Goal: Task Accomplishment & Management: Complete application form

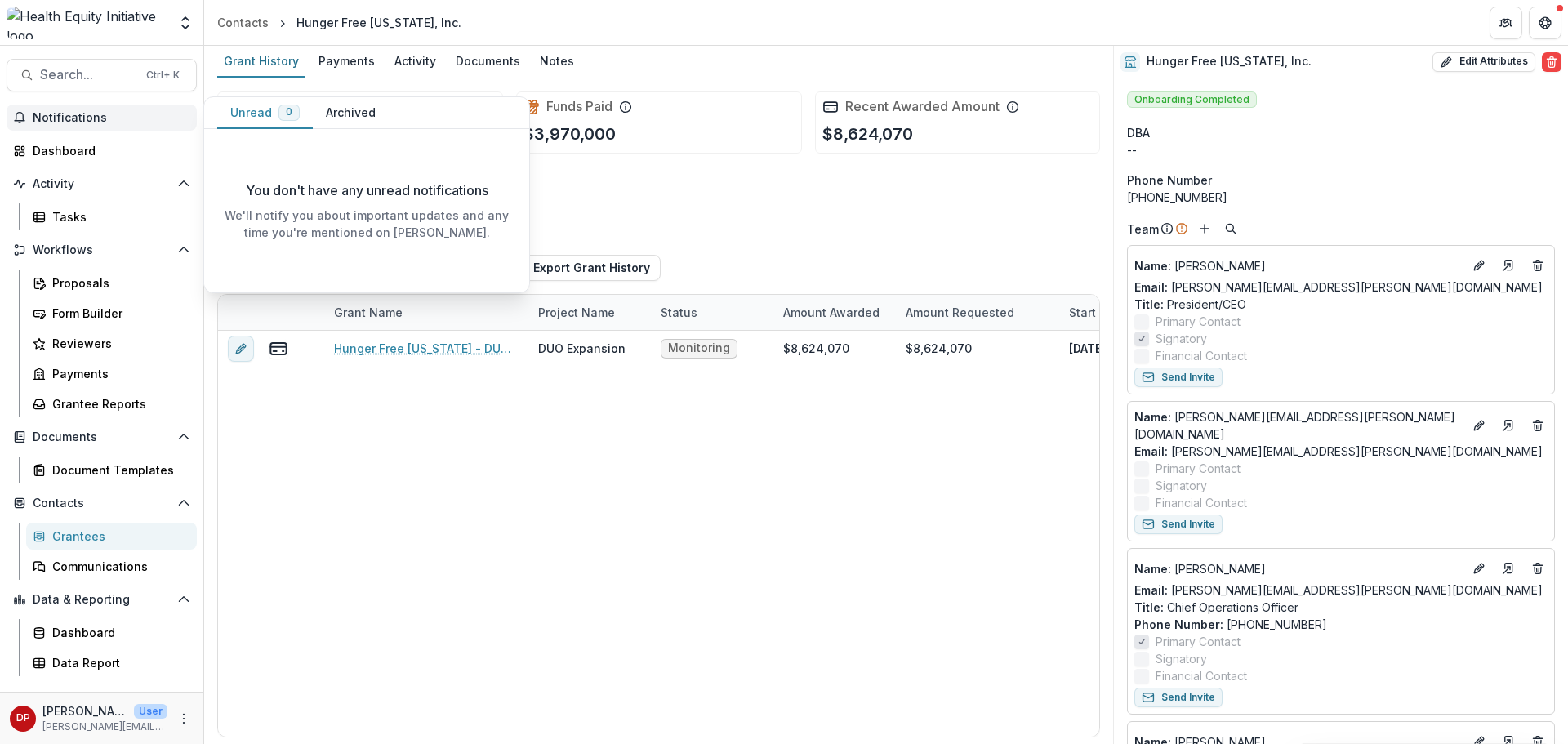
click at [89, 119] on span "Notifications" at bounding box center [111, 118] width 157 height 14
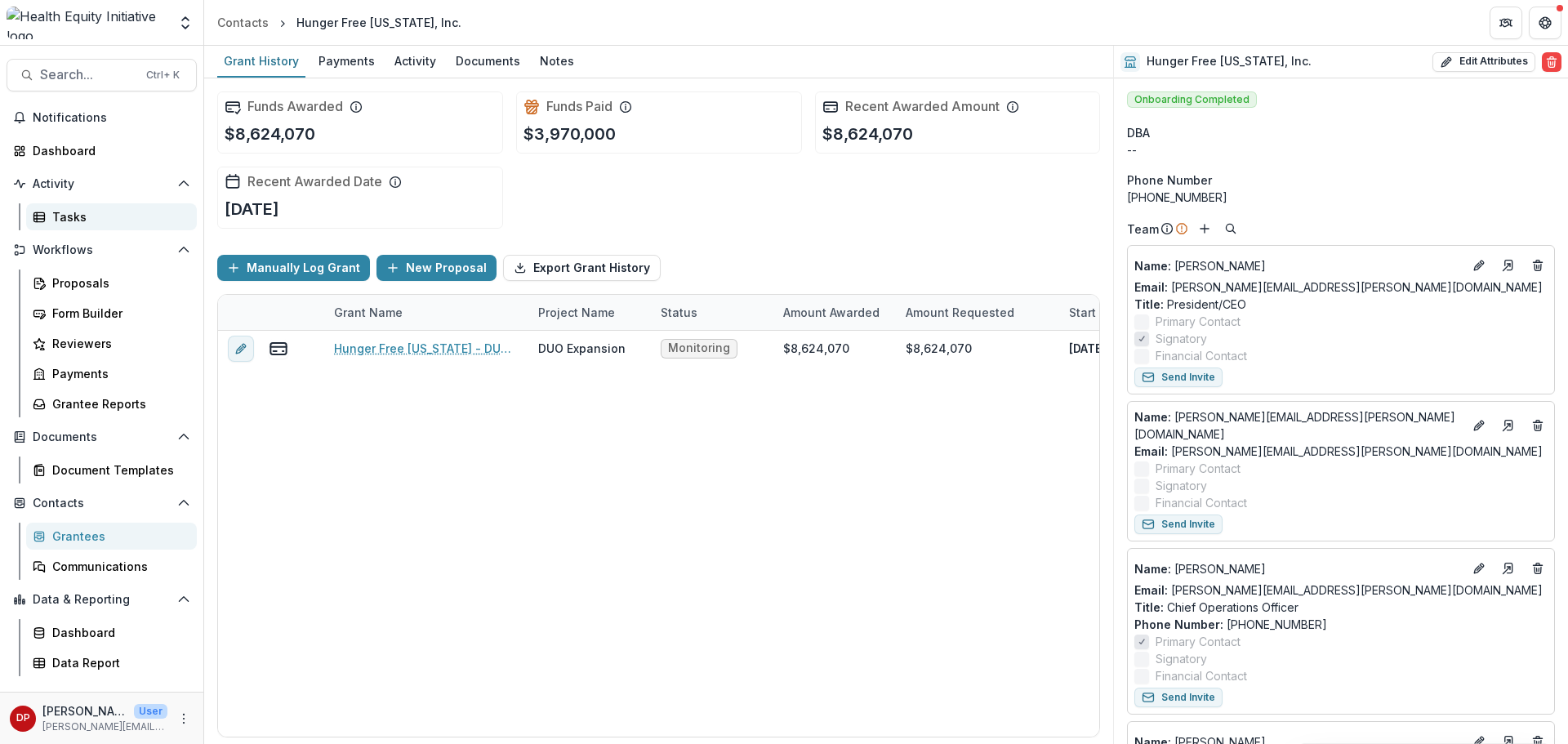
click at [54, 209] on div "Tasks" at bounding box center [118, 217] width 132 height 17
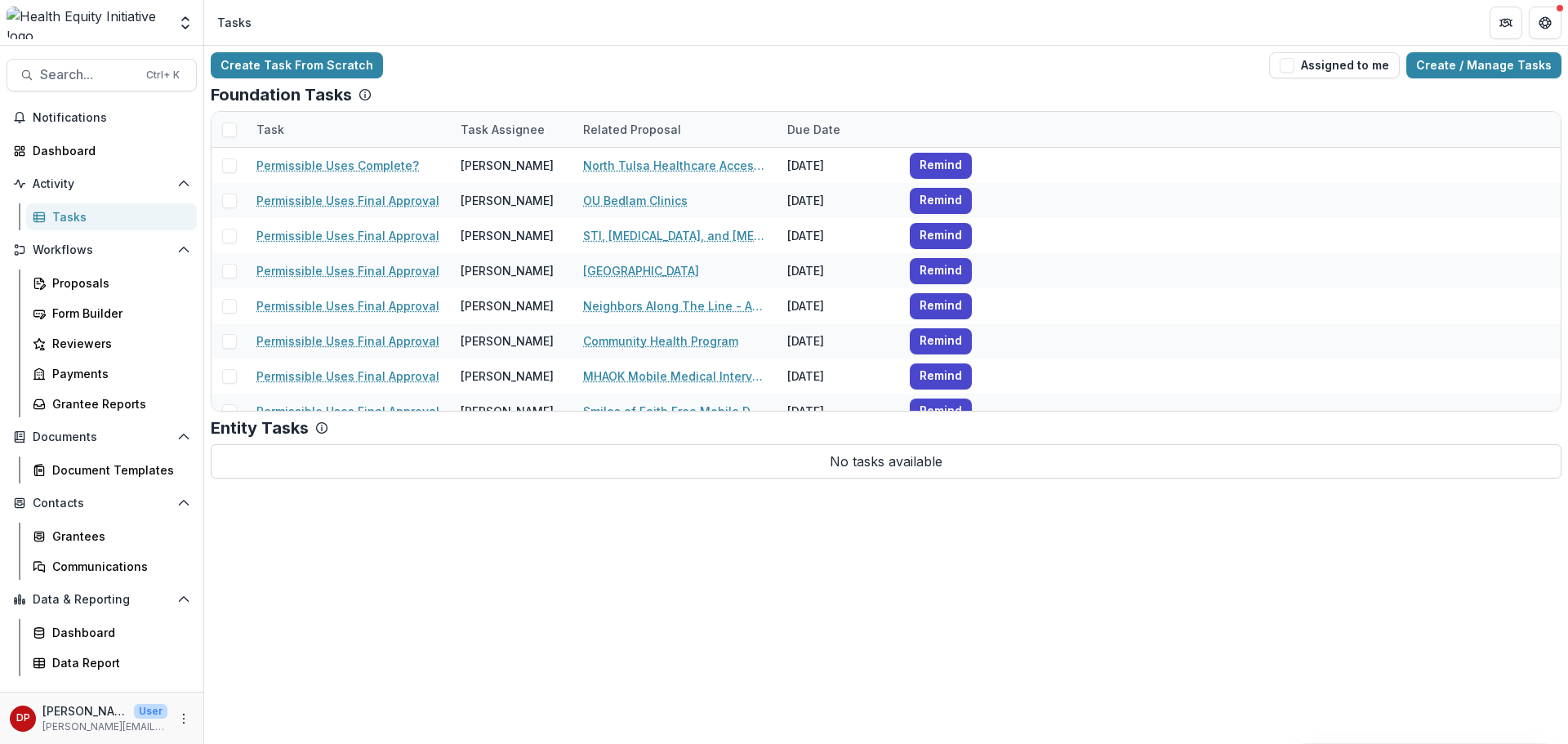
click at [61, 208] on link "Tasks" at bounding box center [112, 217] width 171 height 27
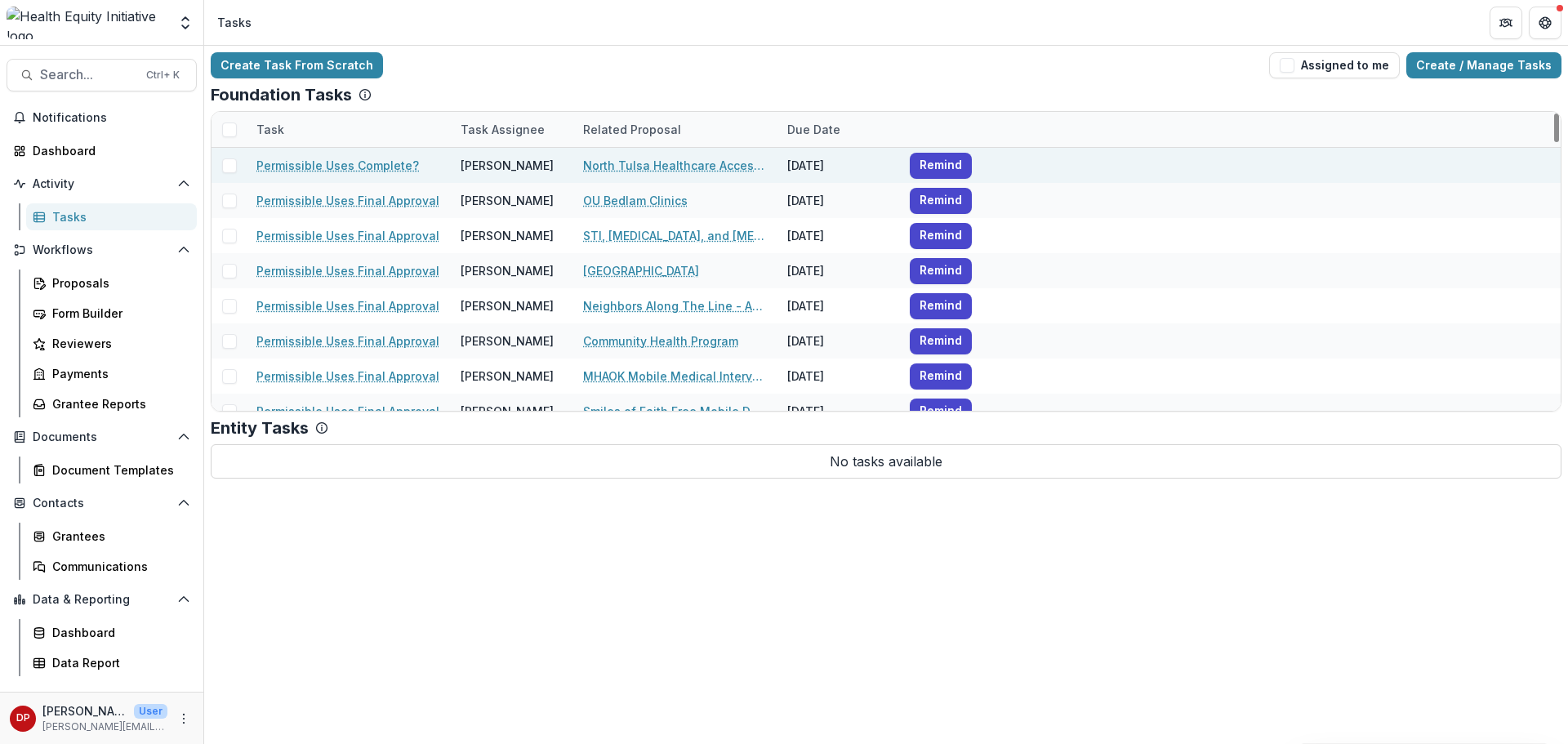
click at [407, 169] on link "Permissible Uses Complete?" at bounding box center [338, 165] width 162 height 17
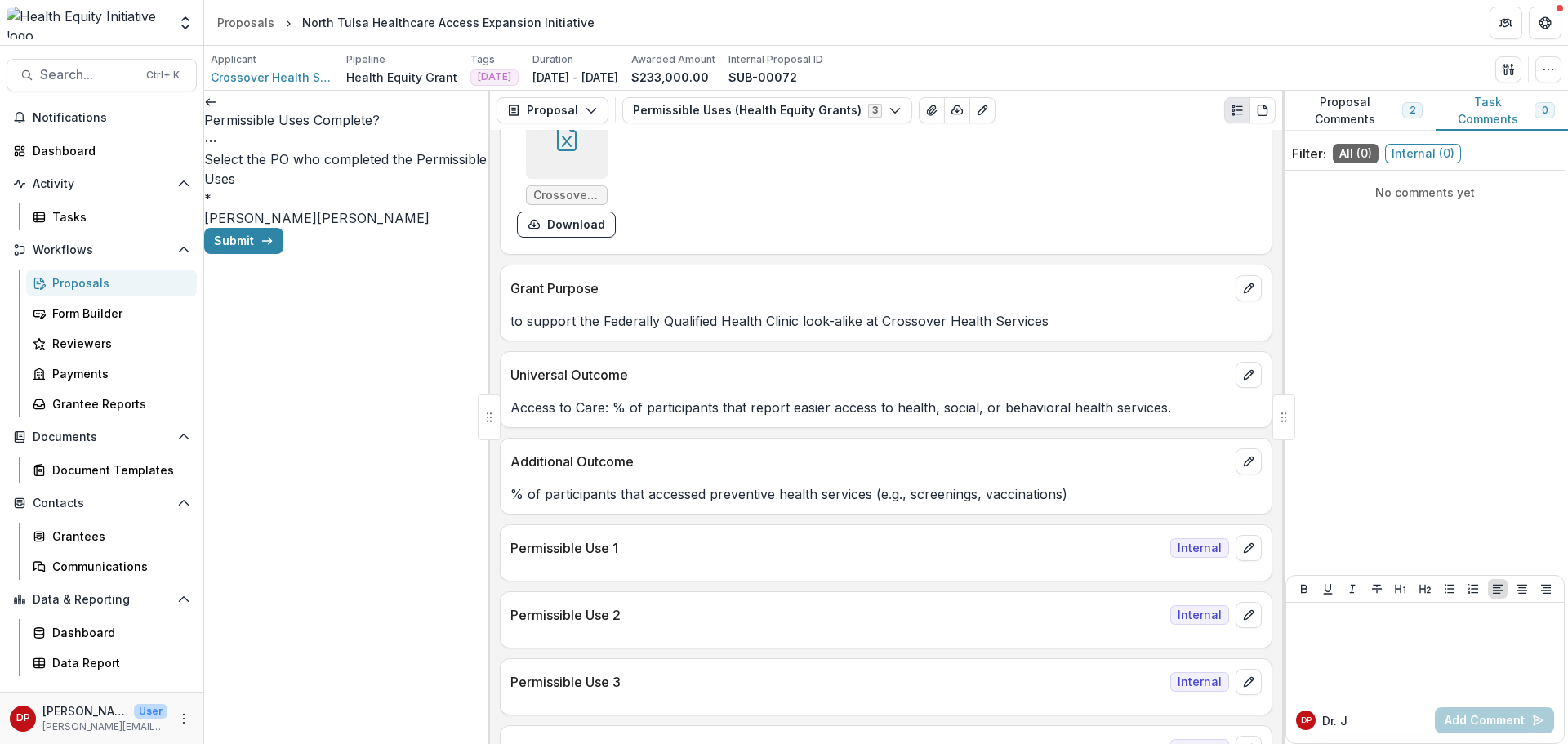
scroll to position [817, 0]
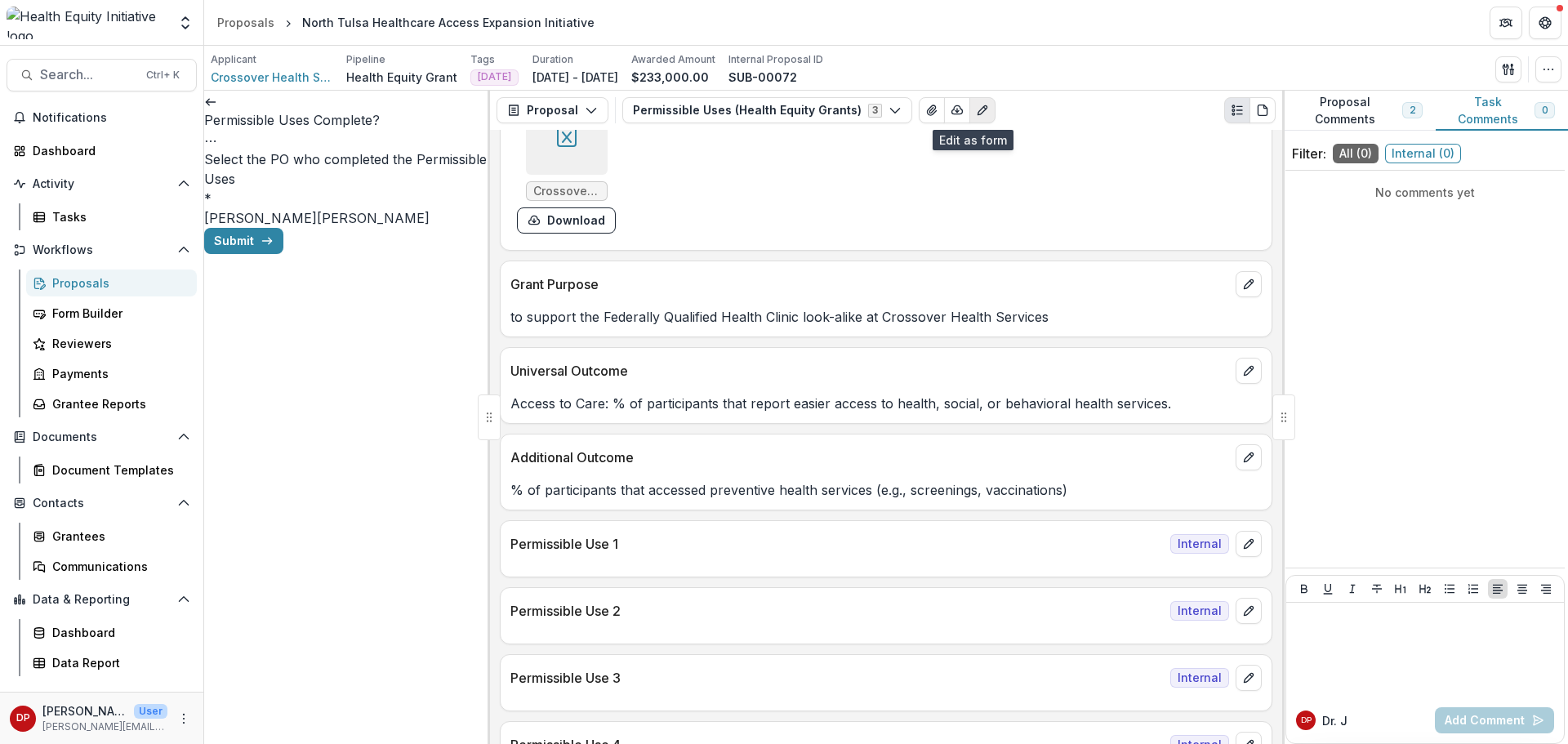
click at [980, 116] on button "Edit as form" at bounding box center [982, 110] width 27 height 27
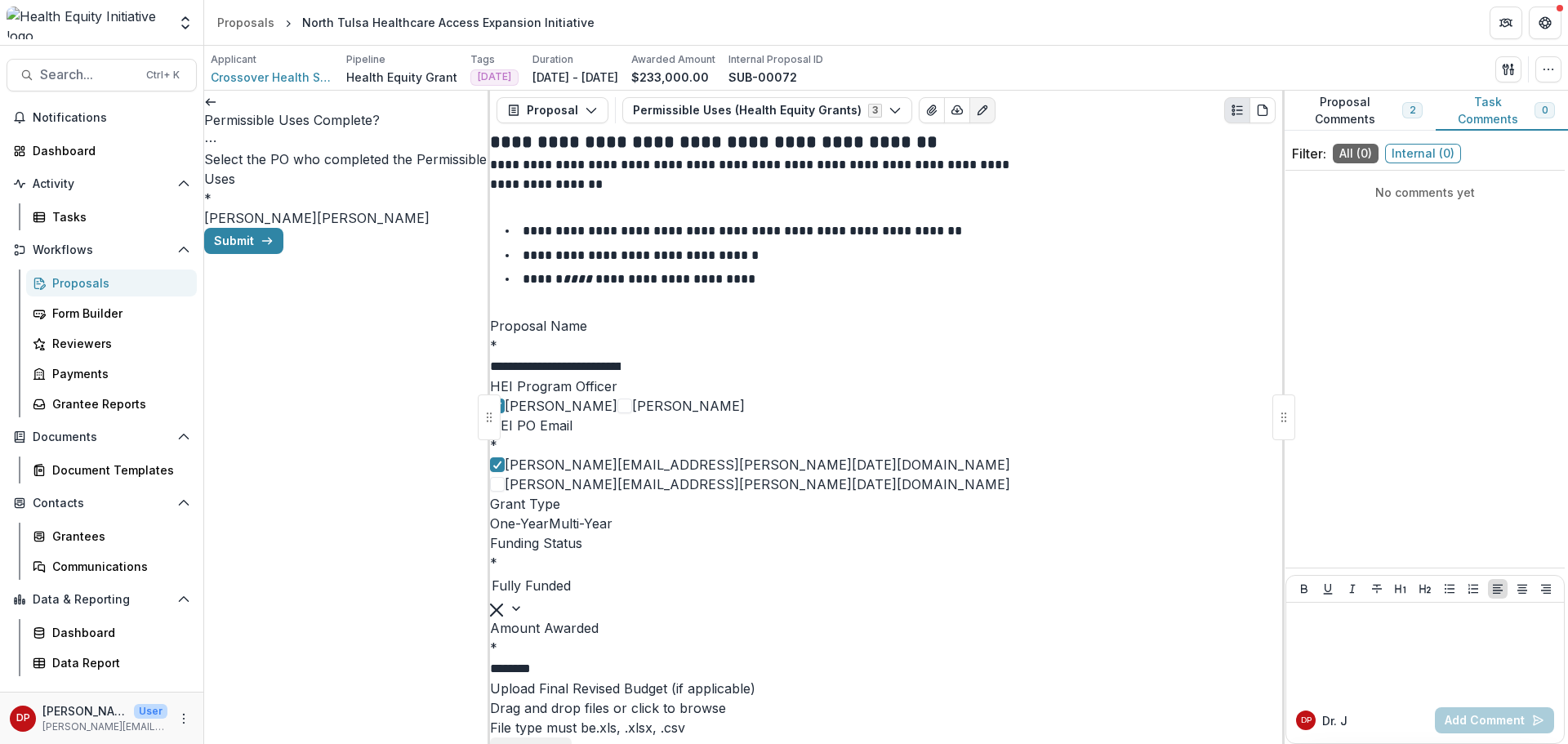
scroll to position [899, 0]
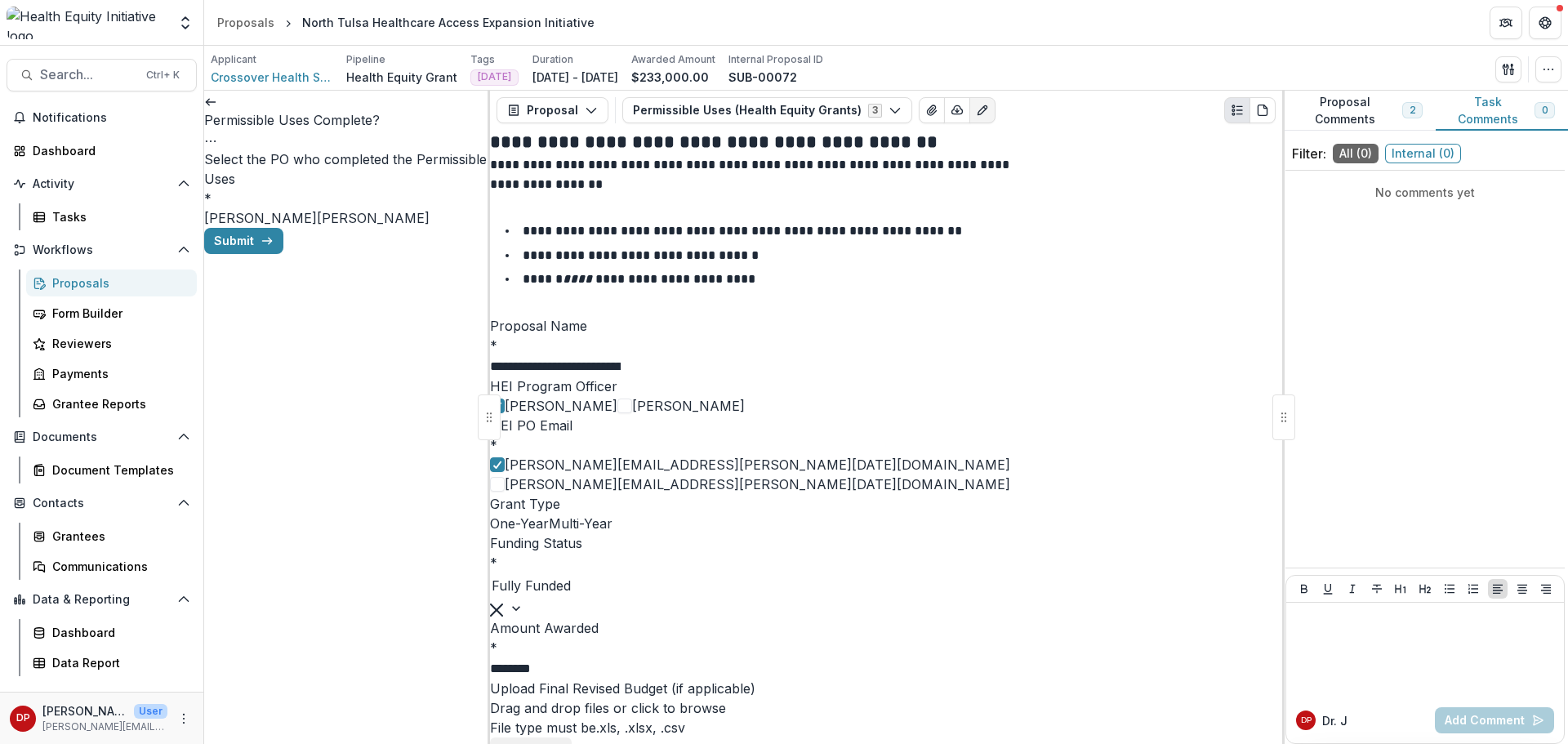
paste input "**********"
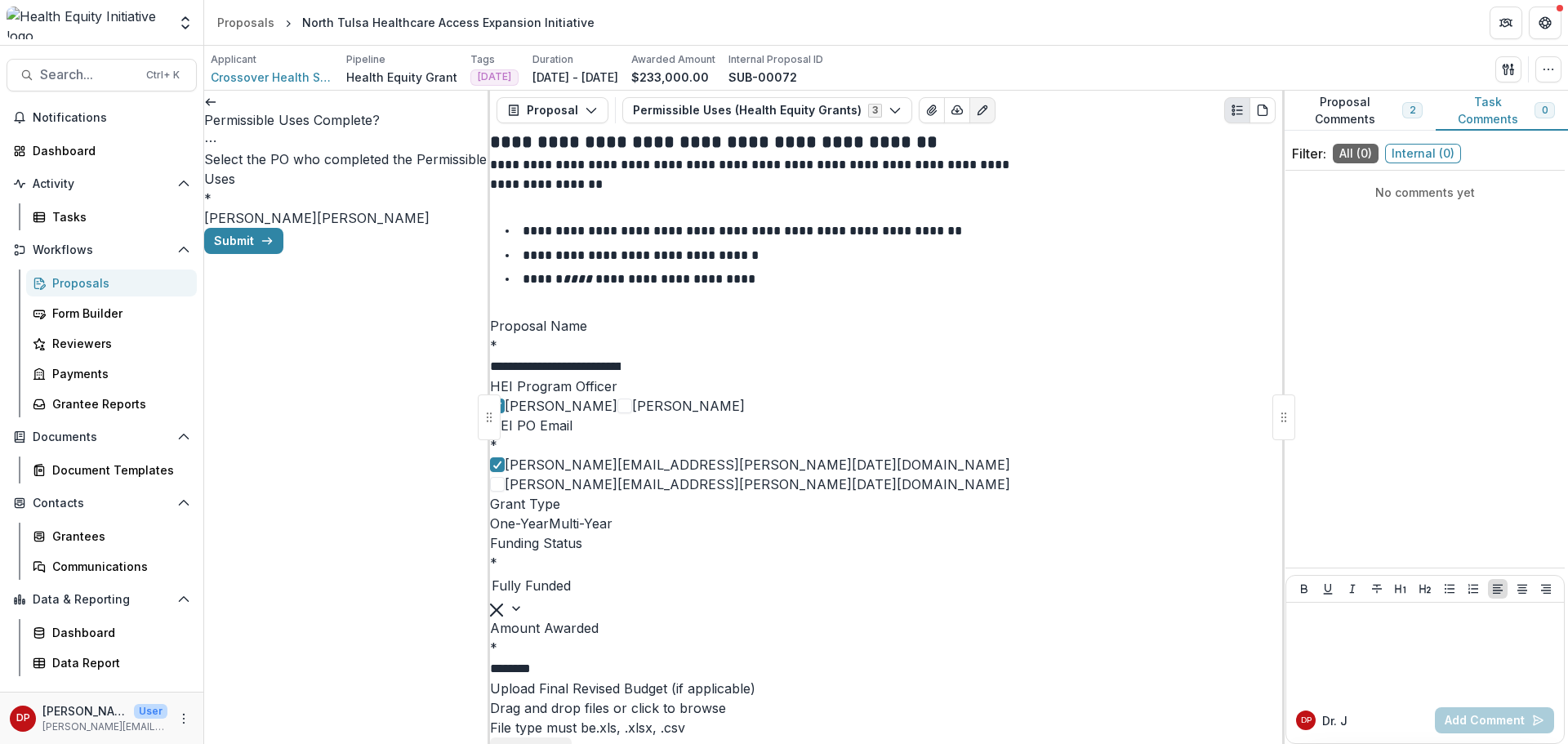
scroll to position [0, 185]
type input "**********"
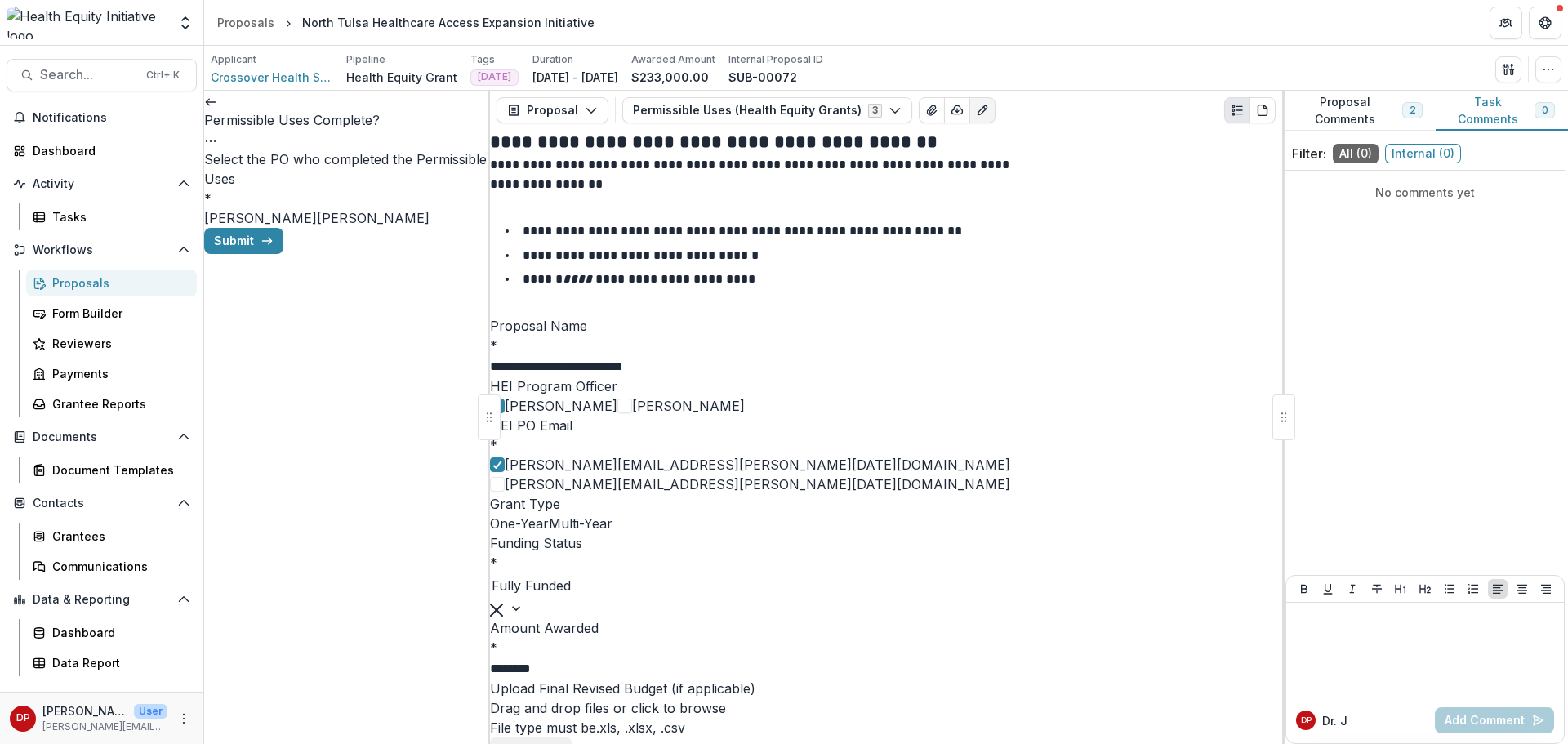
scroll to position [0, 6]
type input "**********"
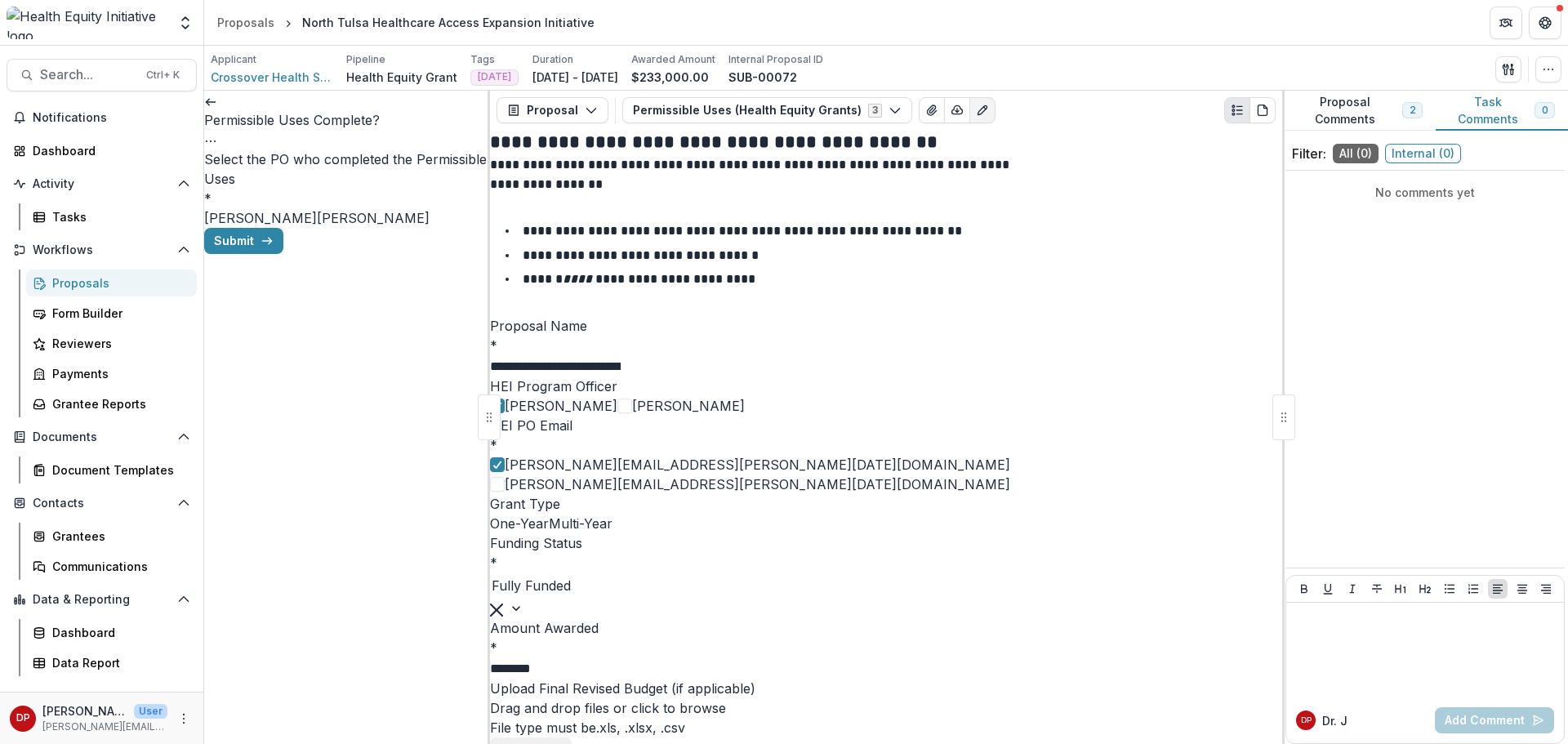
type input "**********"
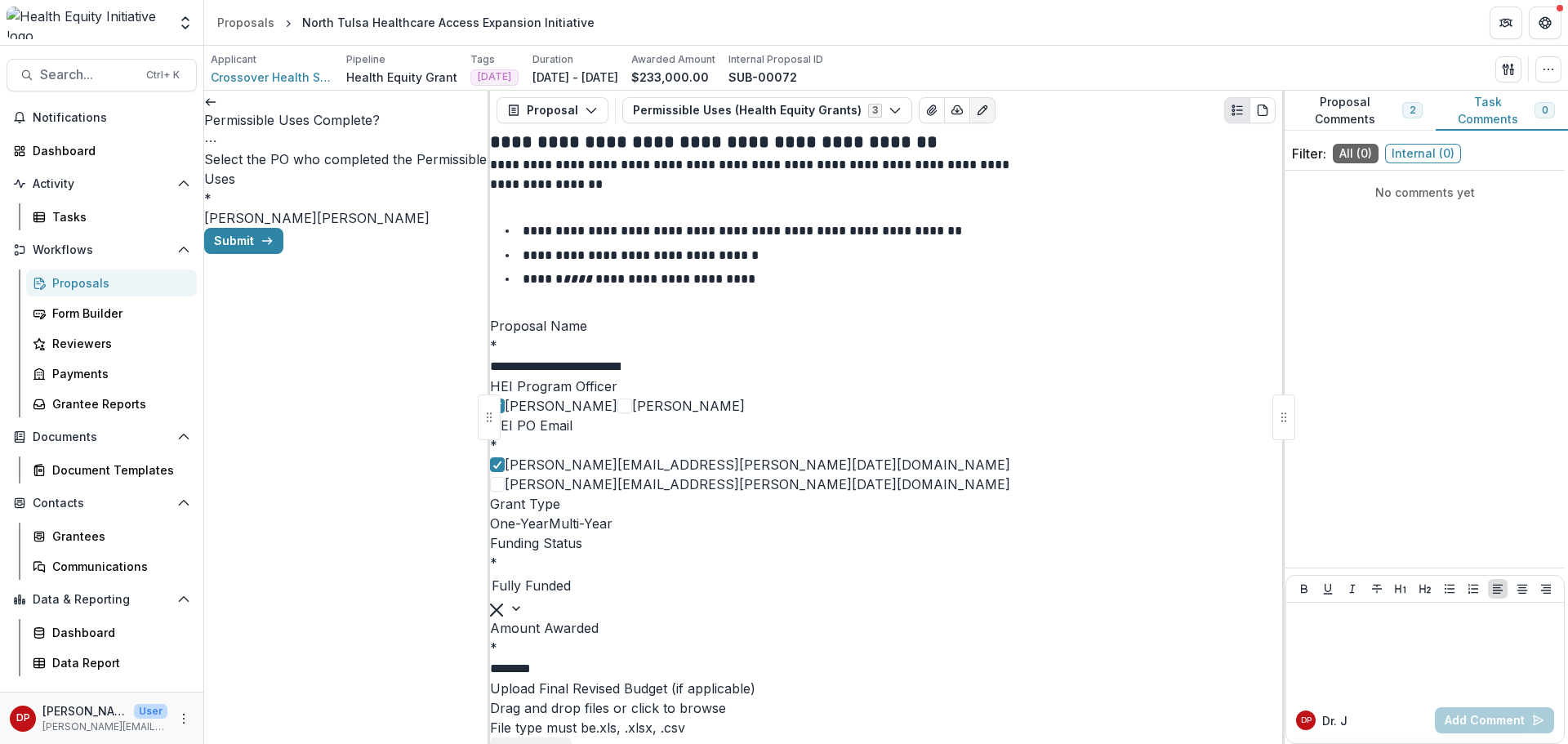
paste input "**********"
drag, startPoint x: 796, startPoint y: 511, endPoint x: 837, endPoint y: 517, distance: 41.4
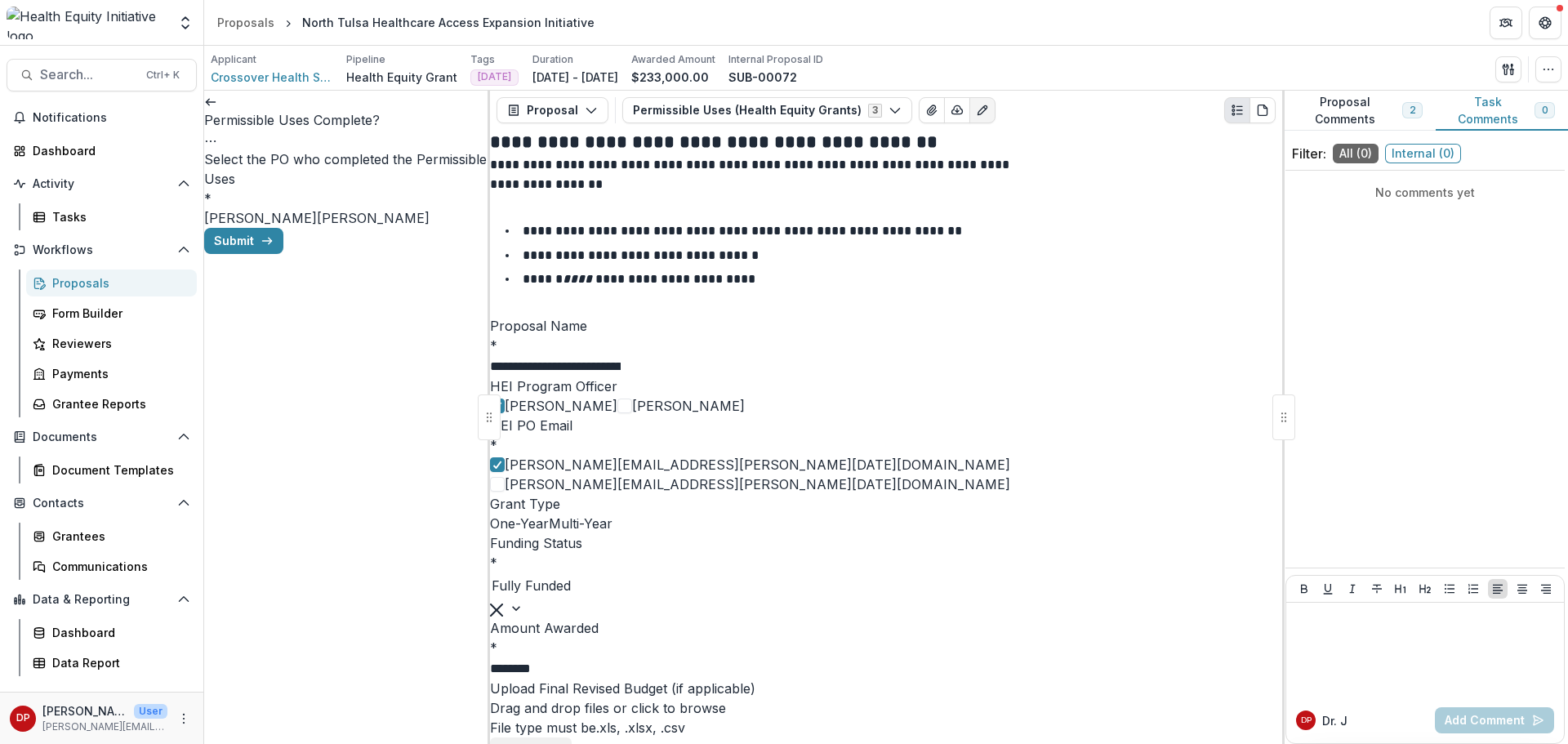
type input "**********"
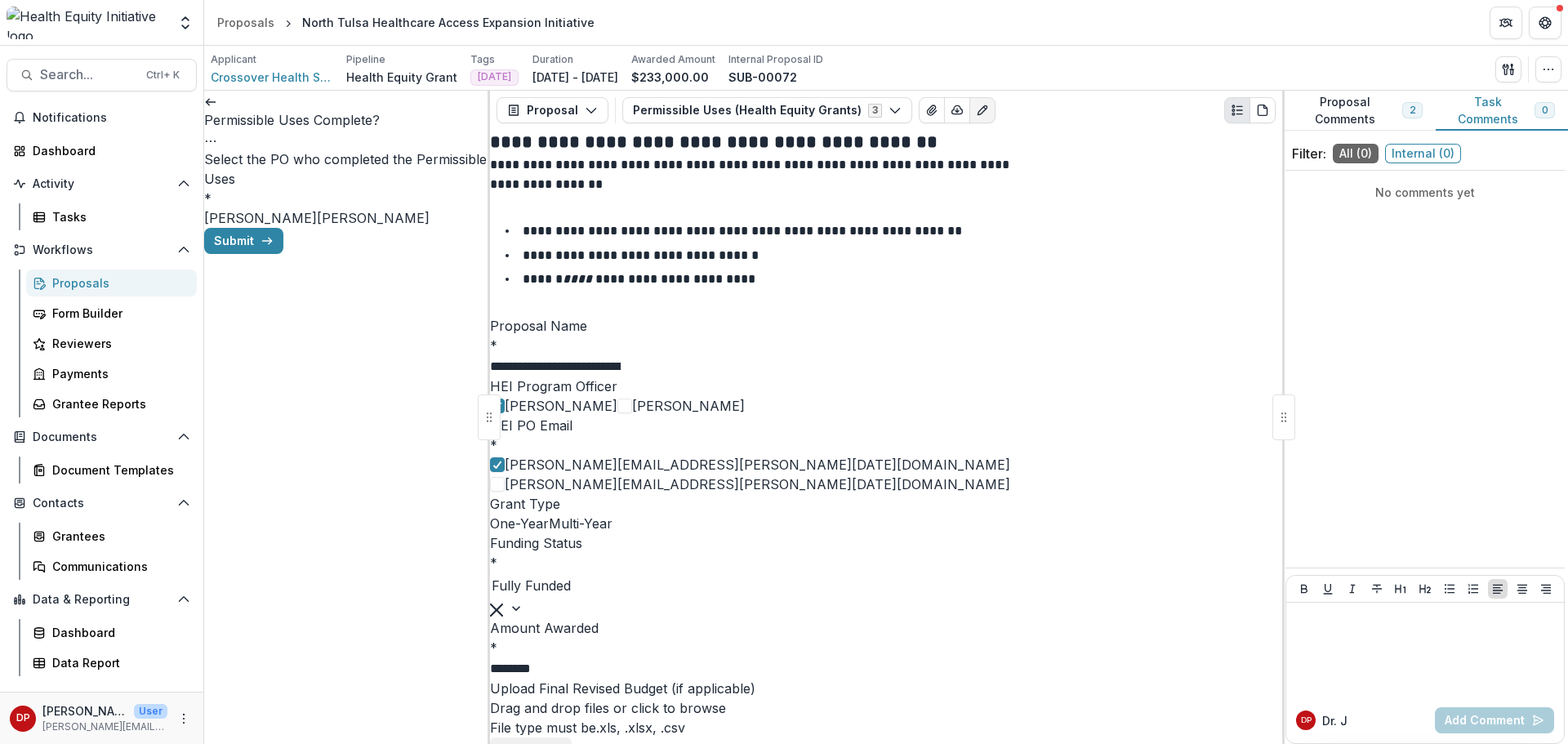
drag, startPoint x: 743, startPoint y: 503, endPoint x: 661, endPoint y: 515, distance: 82.9
paste input "**********"
drag, startPoint x: 880, startPoint y: 510, endPoint x: 734, endPoint y: 517, distance: 146.2
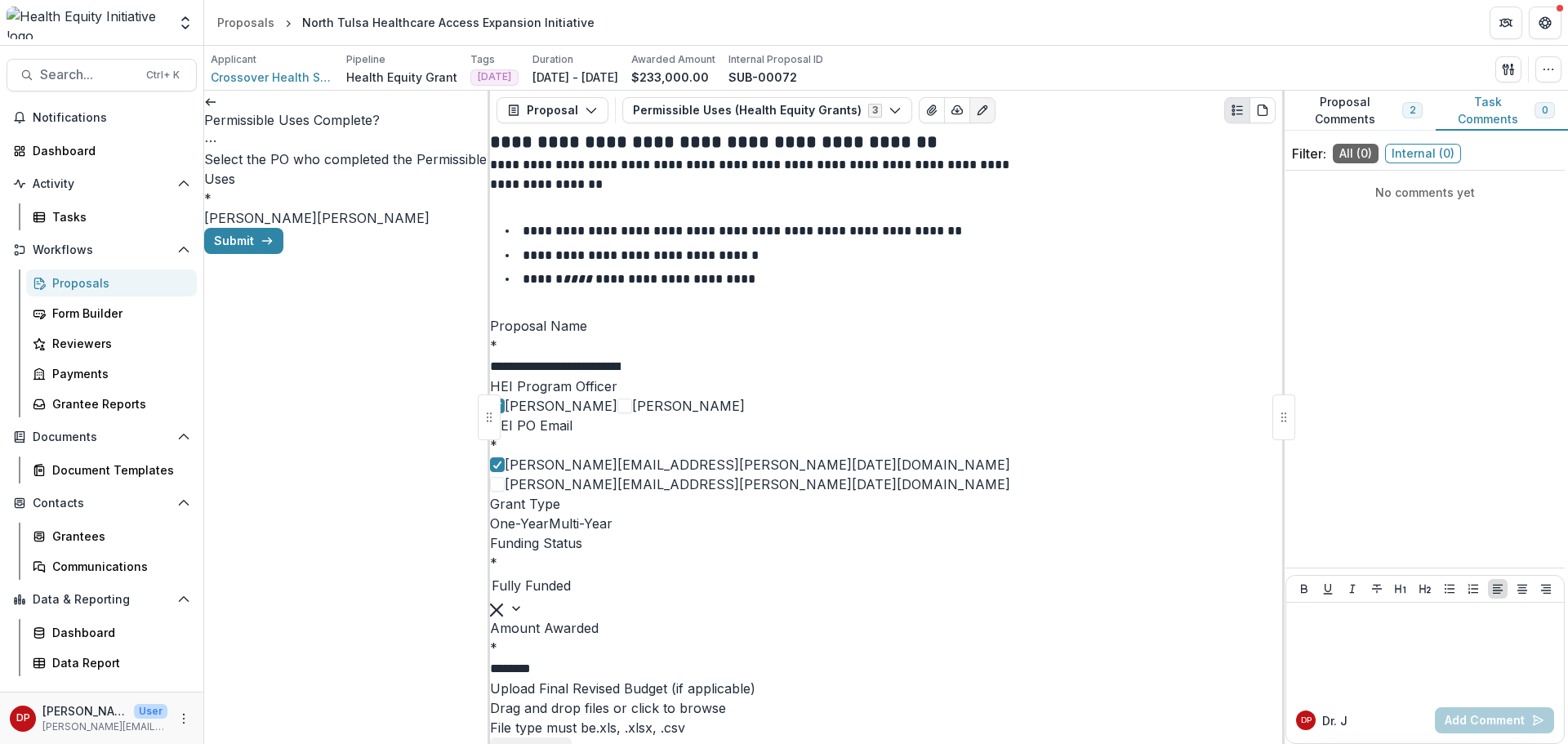
paste input "**********"
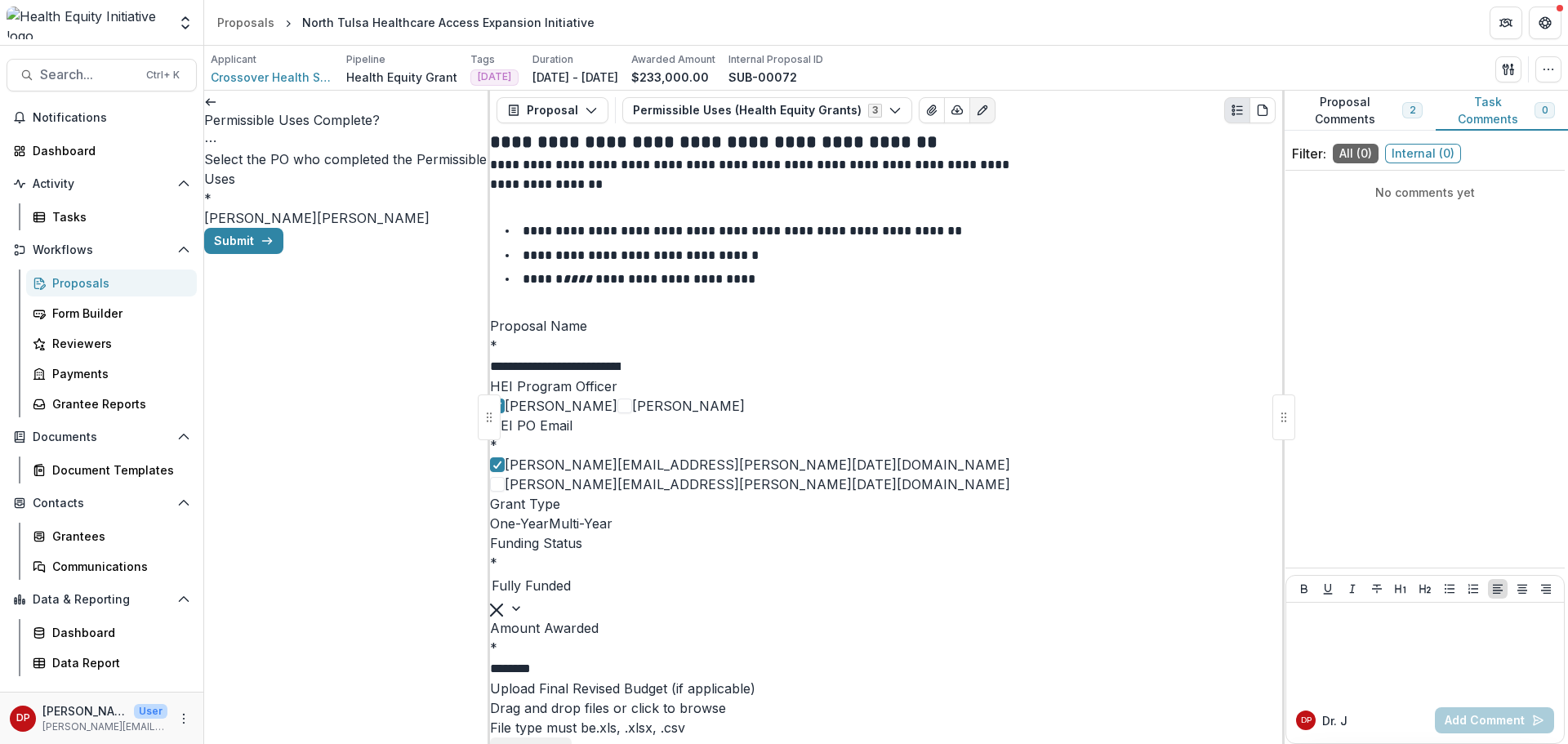
drag, startPoint x: 811, startPoint y: 512, endPoint x: 882, endPoint y: 517, distance: 71.2
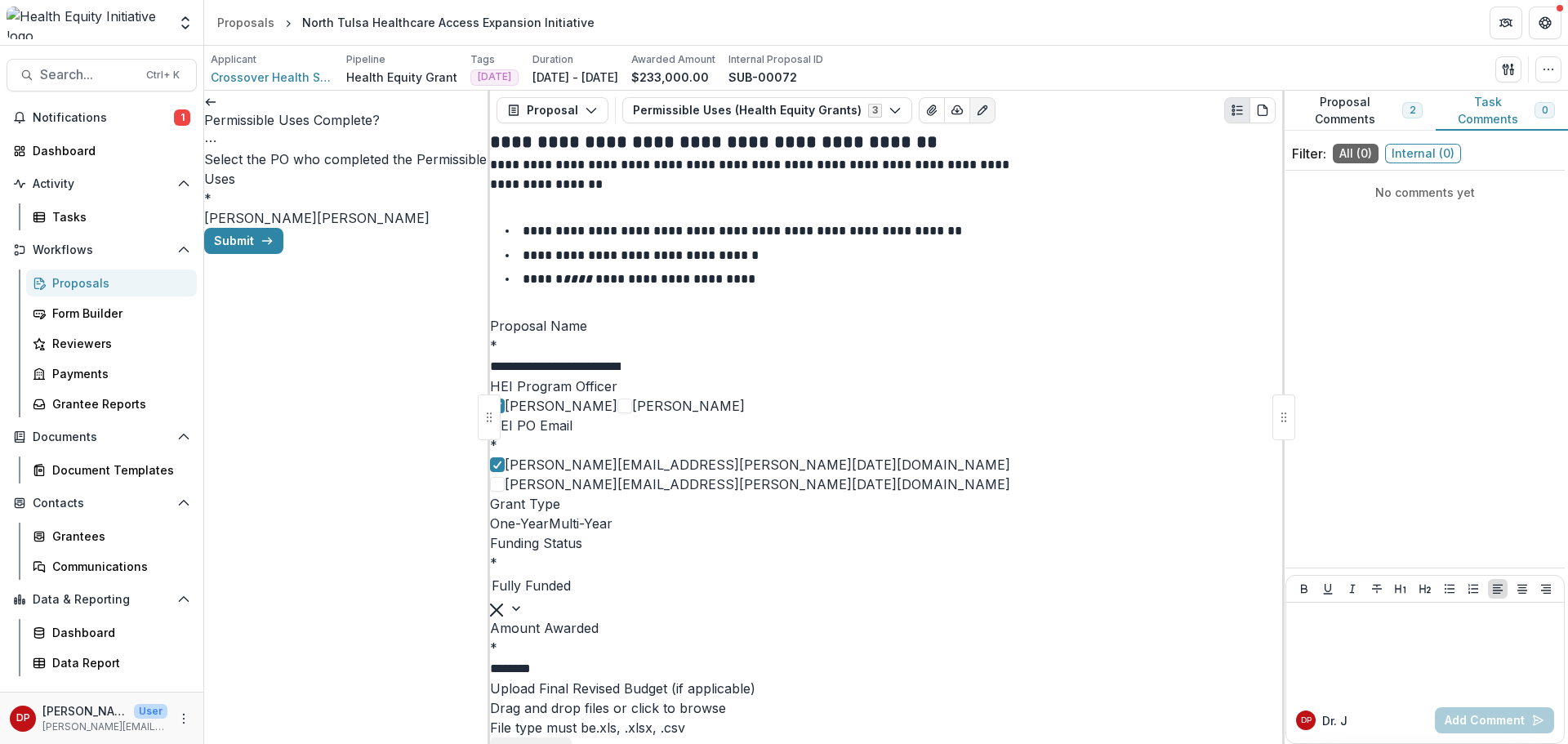
scroll to position [0, 186]
type input "**********"
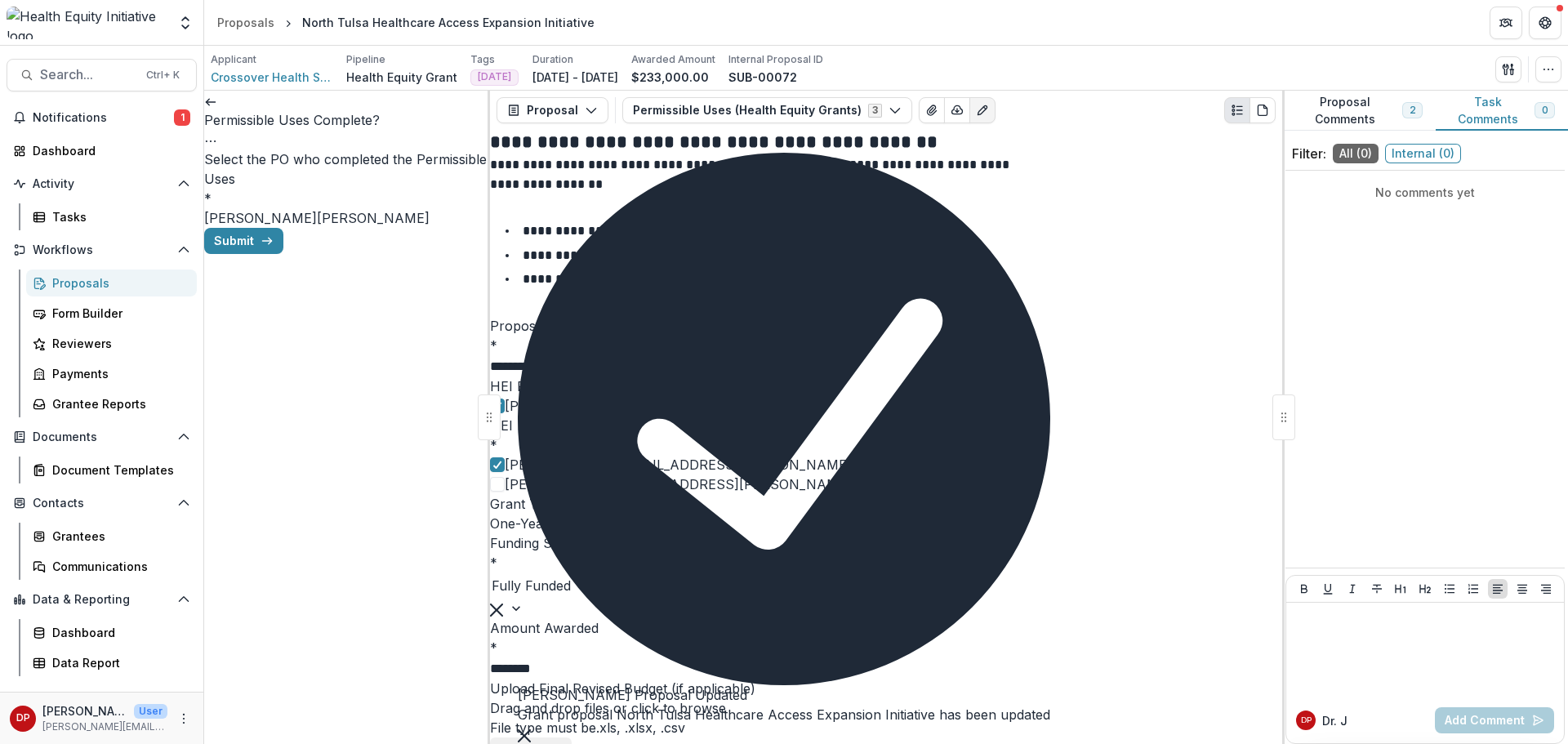
click at [256, 210] on span "[PERSON_NAME]" at bounding box center [261, 217] width 113 height 16
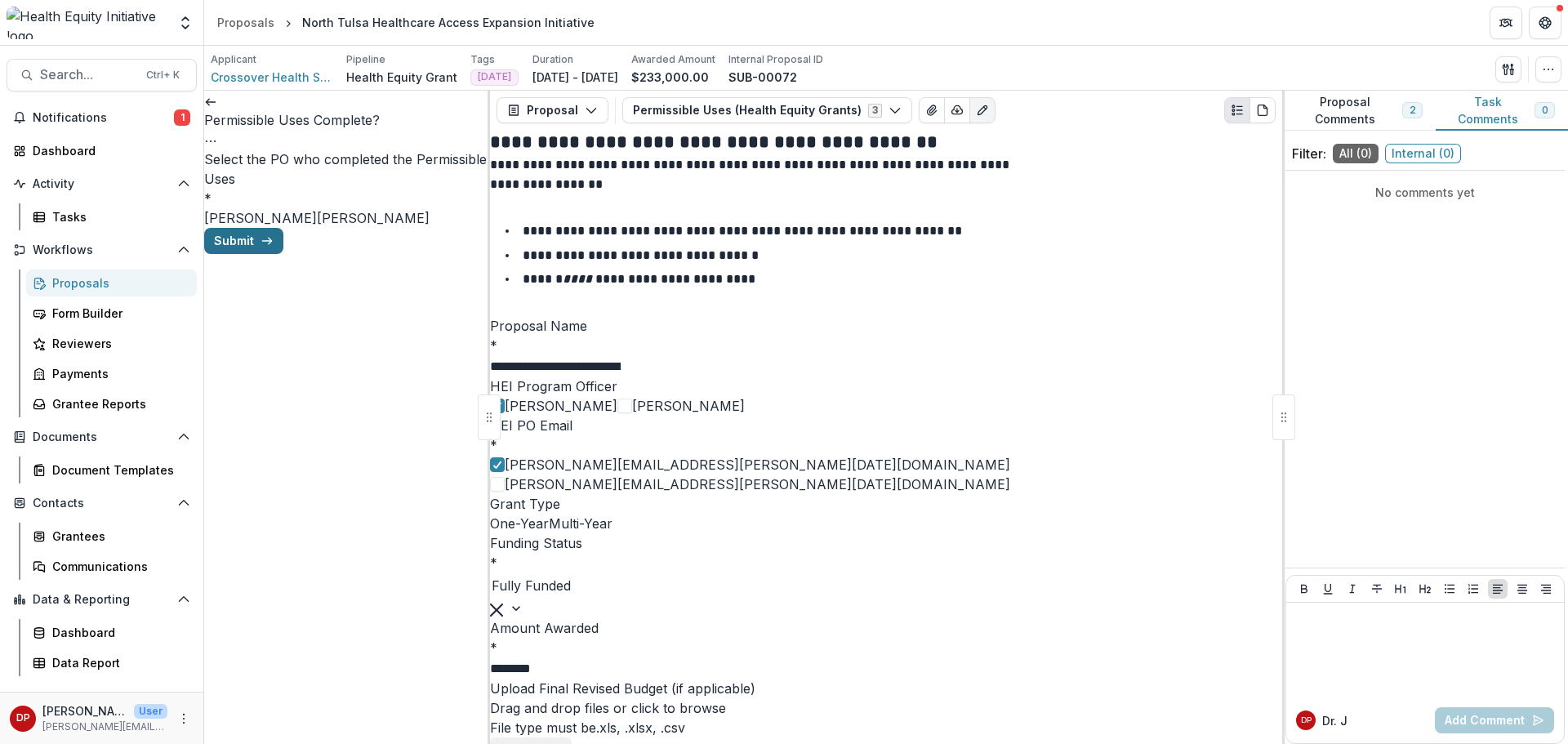
click at [283, 254] on button "Submit" at bounding box center [244, 240] width 80 height 27
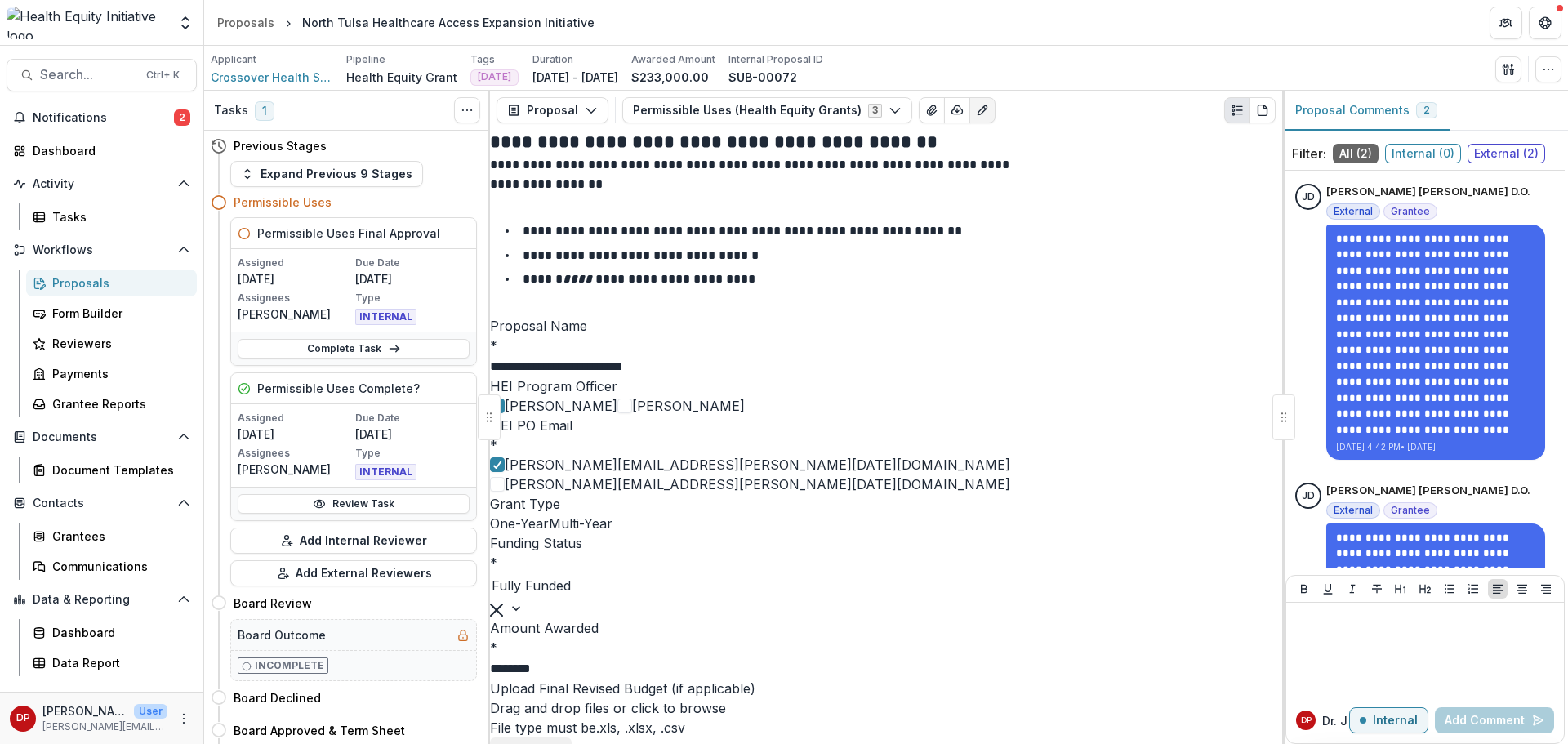
click at [132, 132] on div "Notifications 2 Dashboard Activity Tasks Workflows Proposals Form Builder Revie…" at bounding box center [102, 398] width 203 height 588
click at [132, 121] on span "Notifications" at bounding box center [103, 118] width 141 height 14
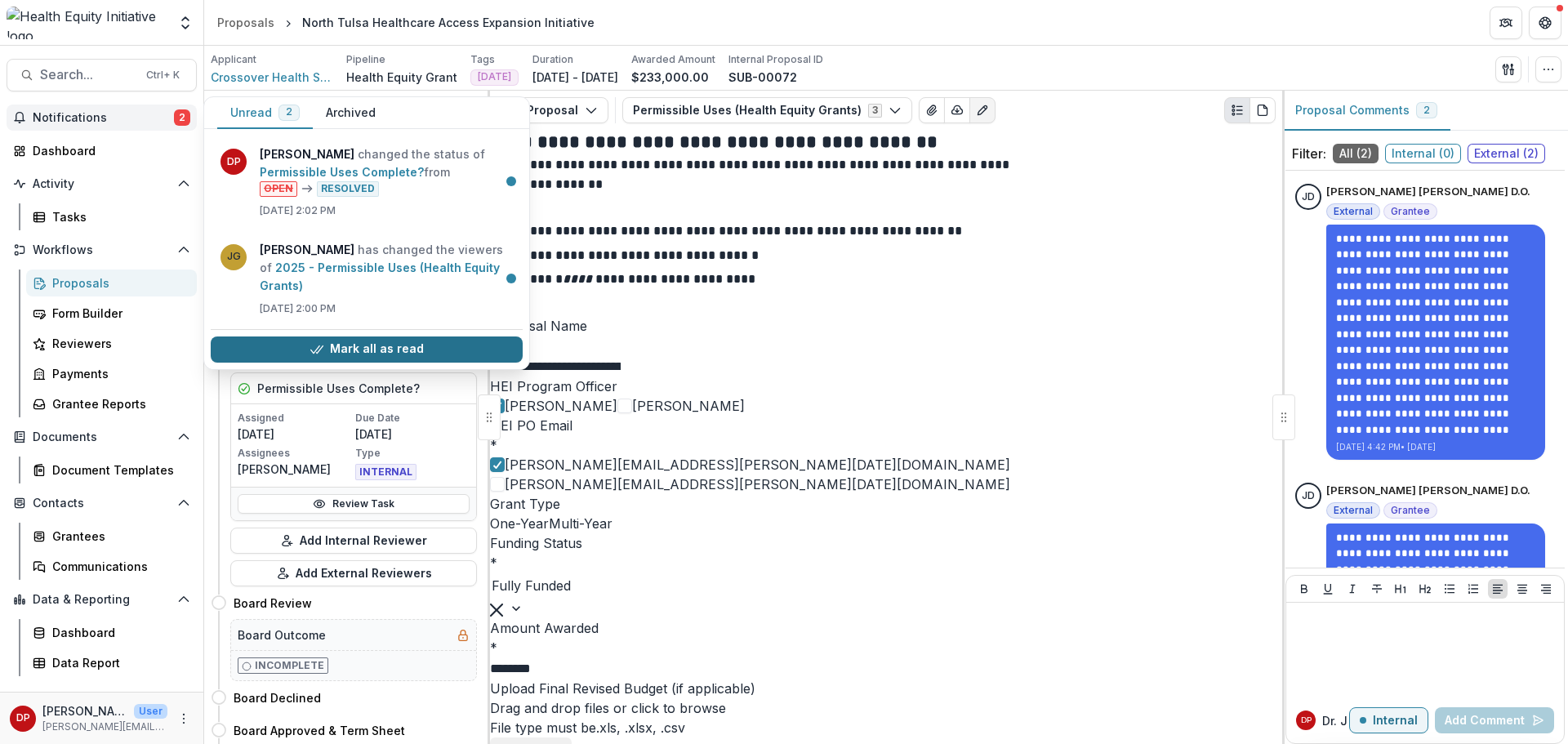
click at [325, 357] on button "Mark all as read" at bounding box center [366, 350] width 312 height 27
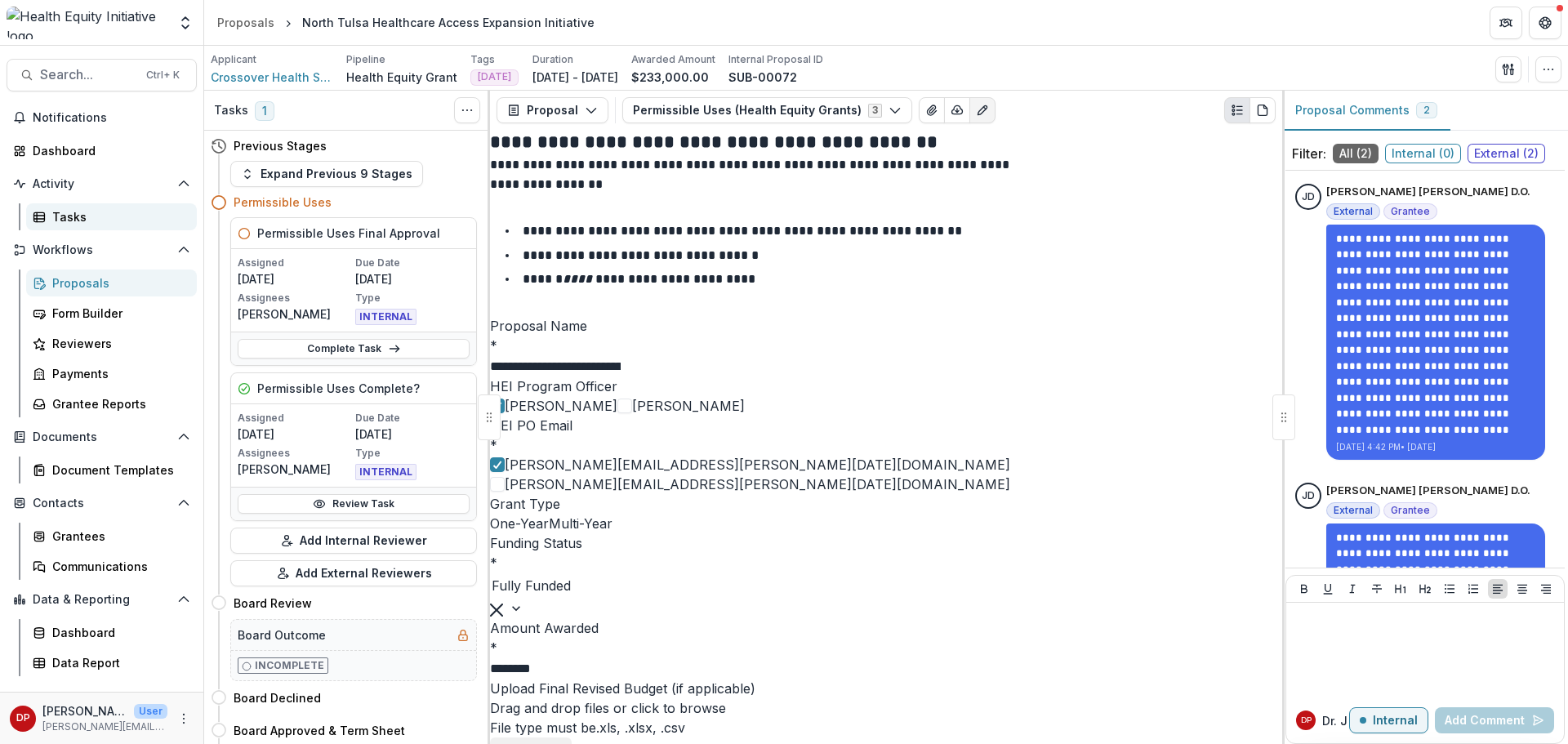
click at [32, 222] on icon at bounding box center [38, 216] width 13 height 13
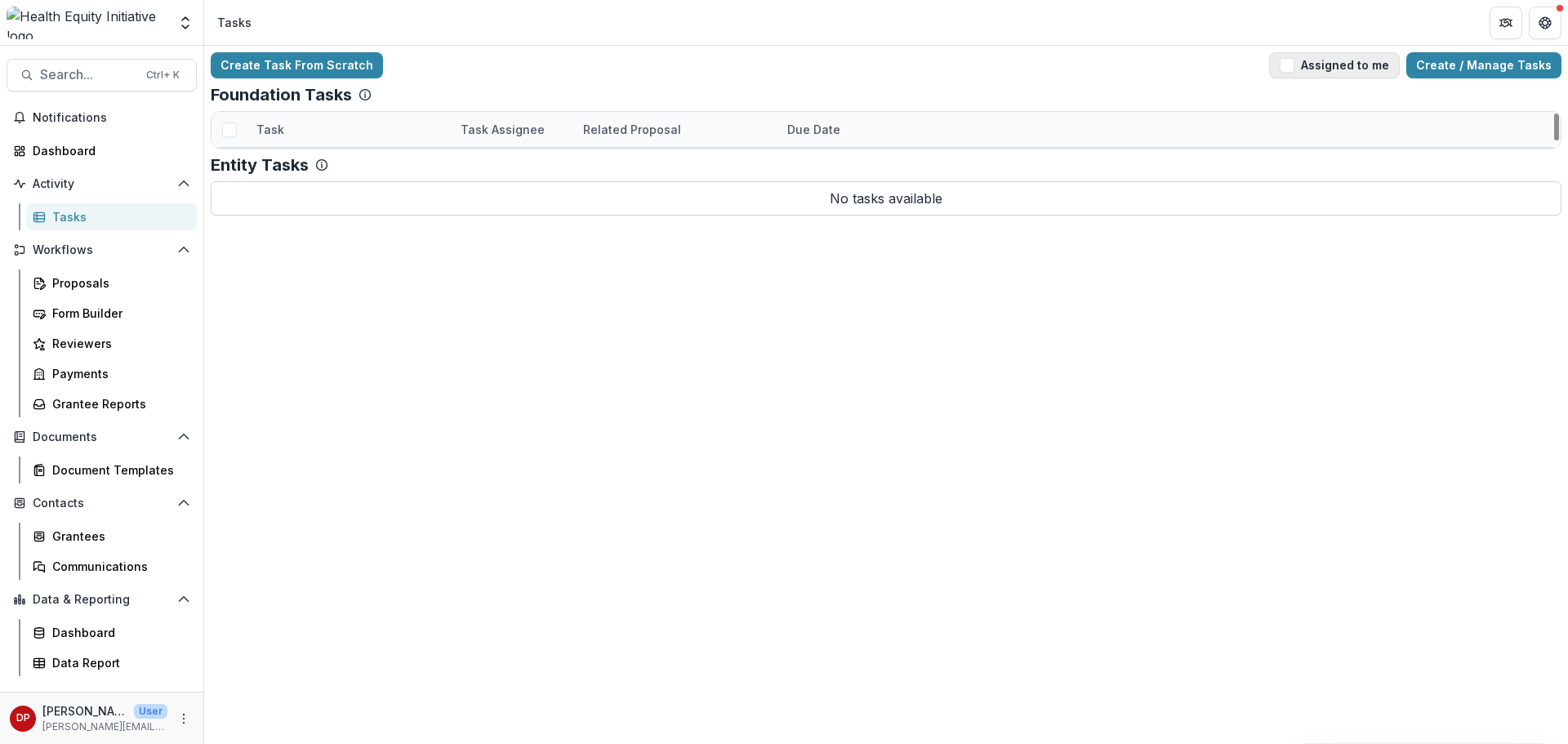
click at [1307, 74] on button "Assigned to me" at bounding box center [1334, 65] width 131 height 27
click at [1294, 64] on span "button" at bounding box center [1287, 65] width 15 height 15
click at [1285, 68] on button "Assigned to me" at bounding box center [1334, 65] width 131 height 27
click at [400, 165] on link "Permissible Uses Complete?" at bounding box center [338, 165] width 162 height 17
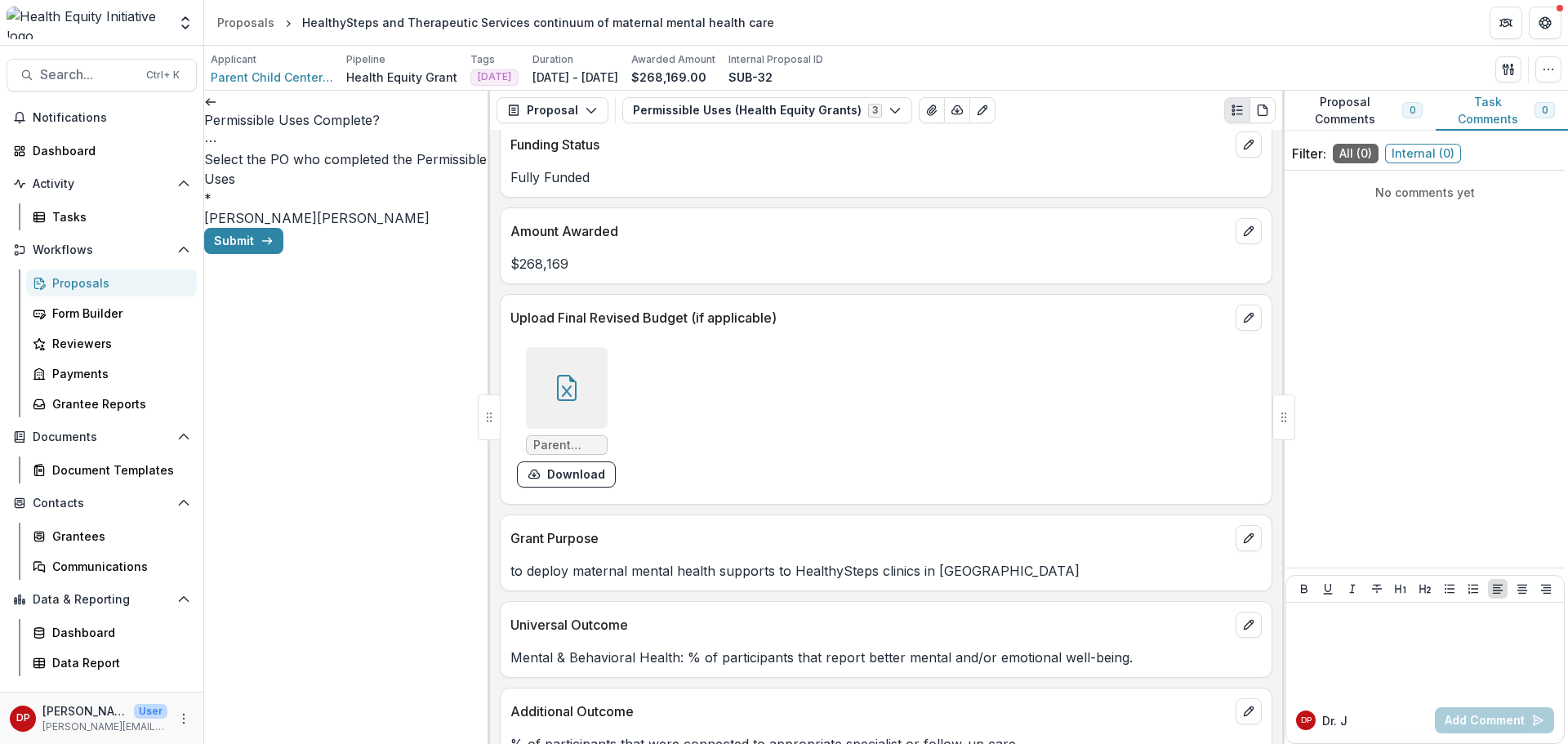
scroll to position [572, 0]
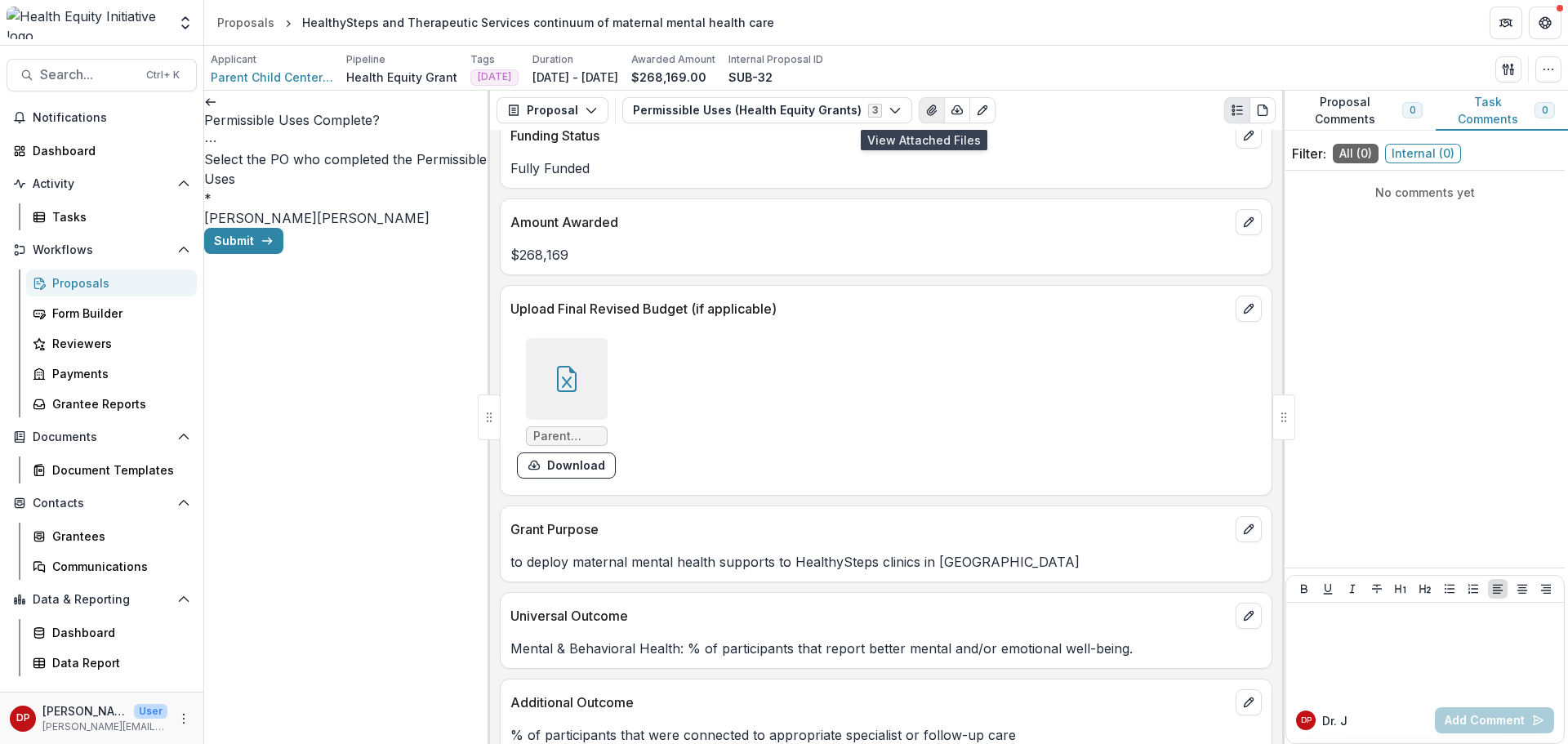
click at [926, 116] on icon "View Attached Files" at bounding box center [931, 109] width 13 height 13
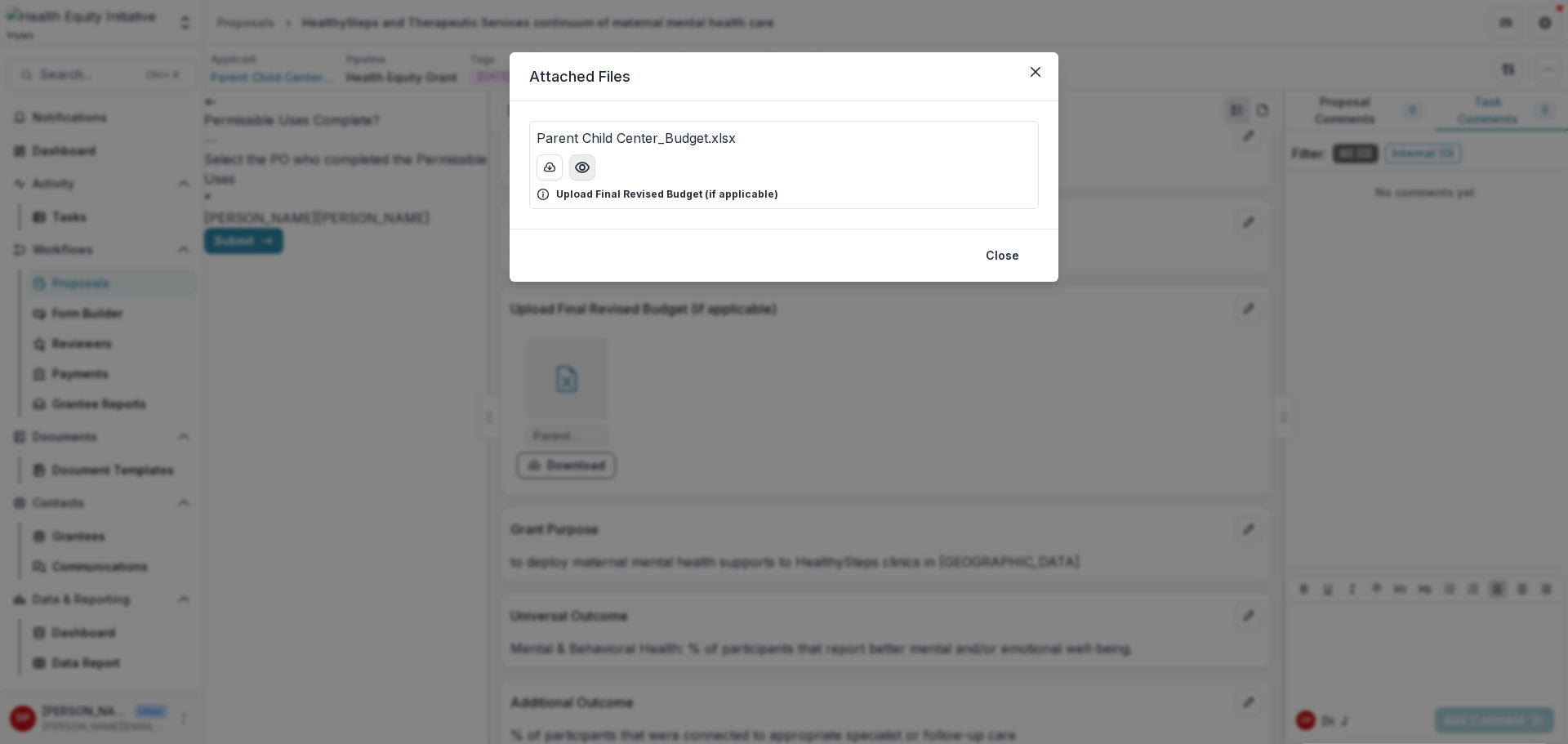
click at [579, 177] on button "Preview Parent Child Center_Budget.xlsx" at bounding box center [582, 168] width 27 height 27
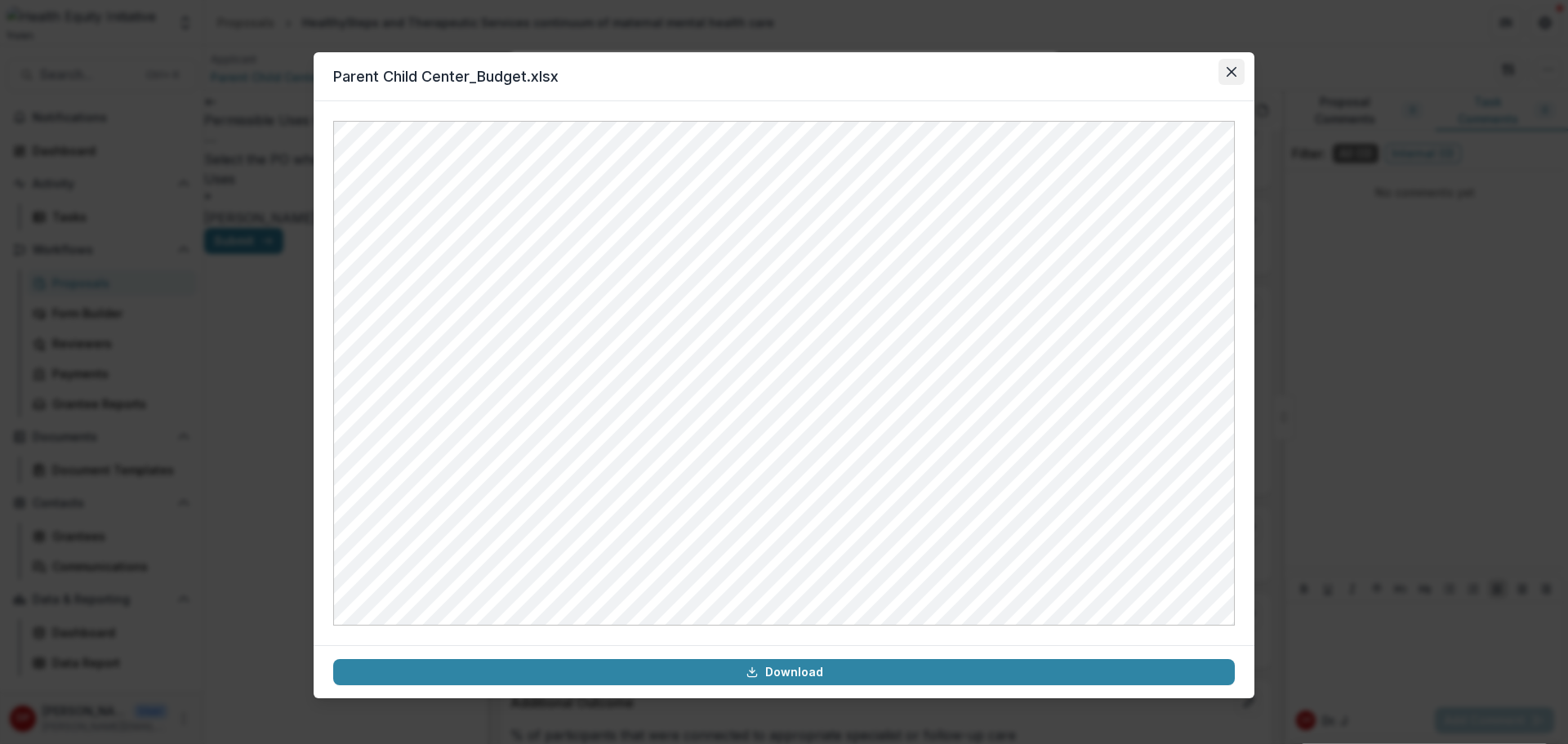
click at [1222, 80] on button "Close" at bounding box center [1231, 72] width 27 height 27
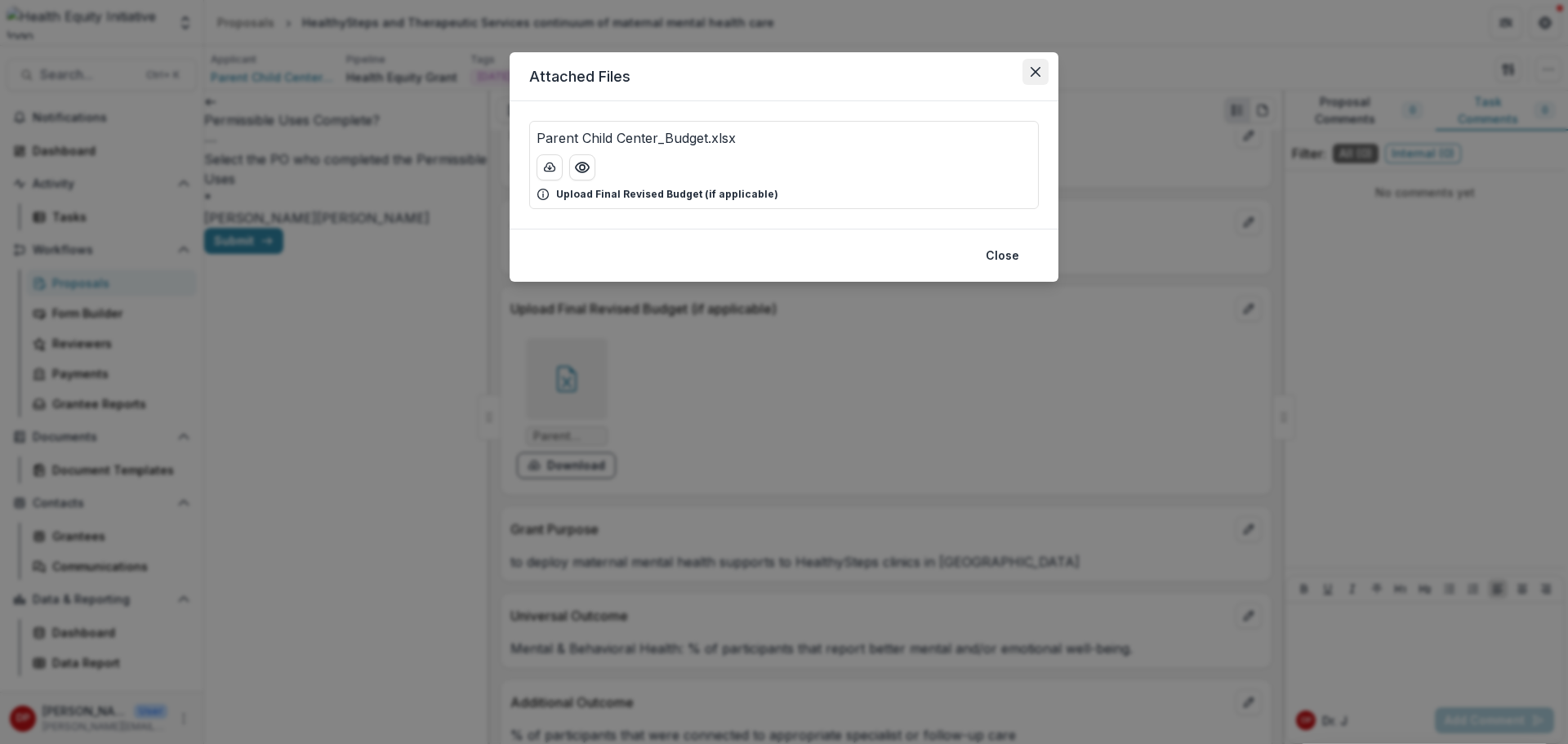
click at [1028, 74] on button "Close" at bounding box center [1035, 72] width 27 height 27
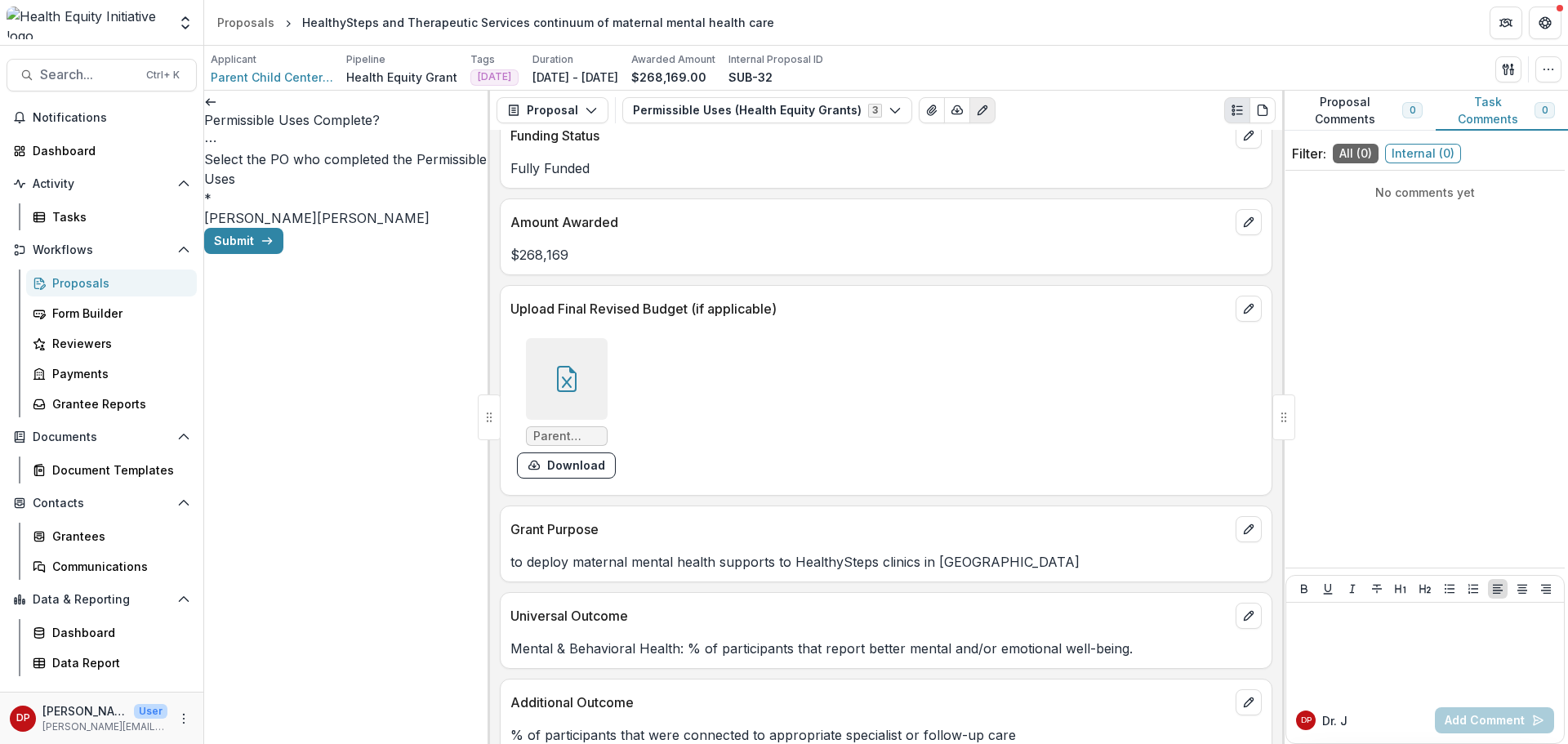
click at [976, 114] on icon "Edit as form" at bounding box center [981, 109] width 13 height 13
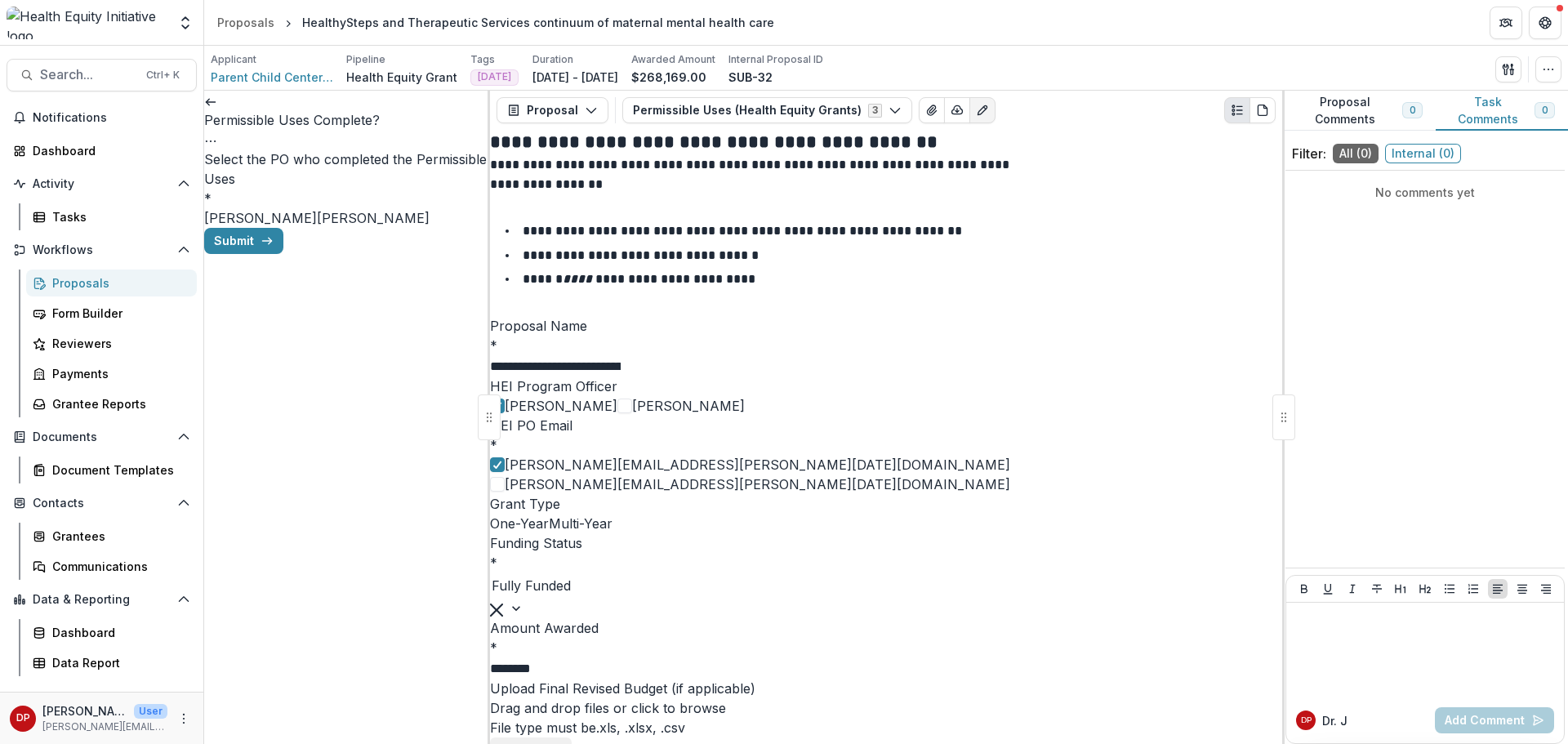
scroll to position [980, 0]
paste input "**********"
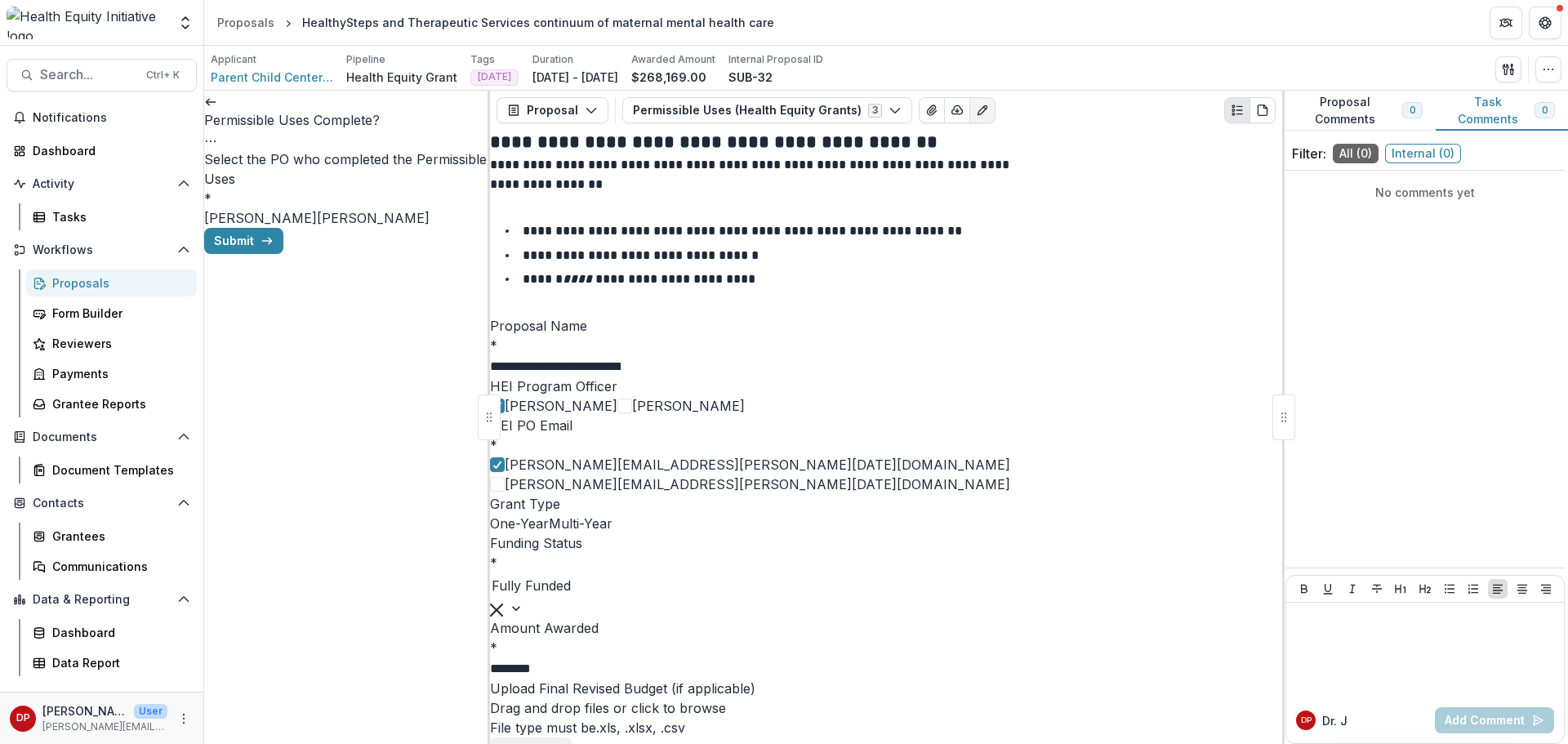
type input "**********"
paste input "**********"
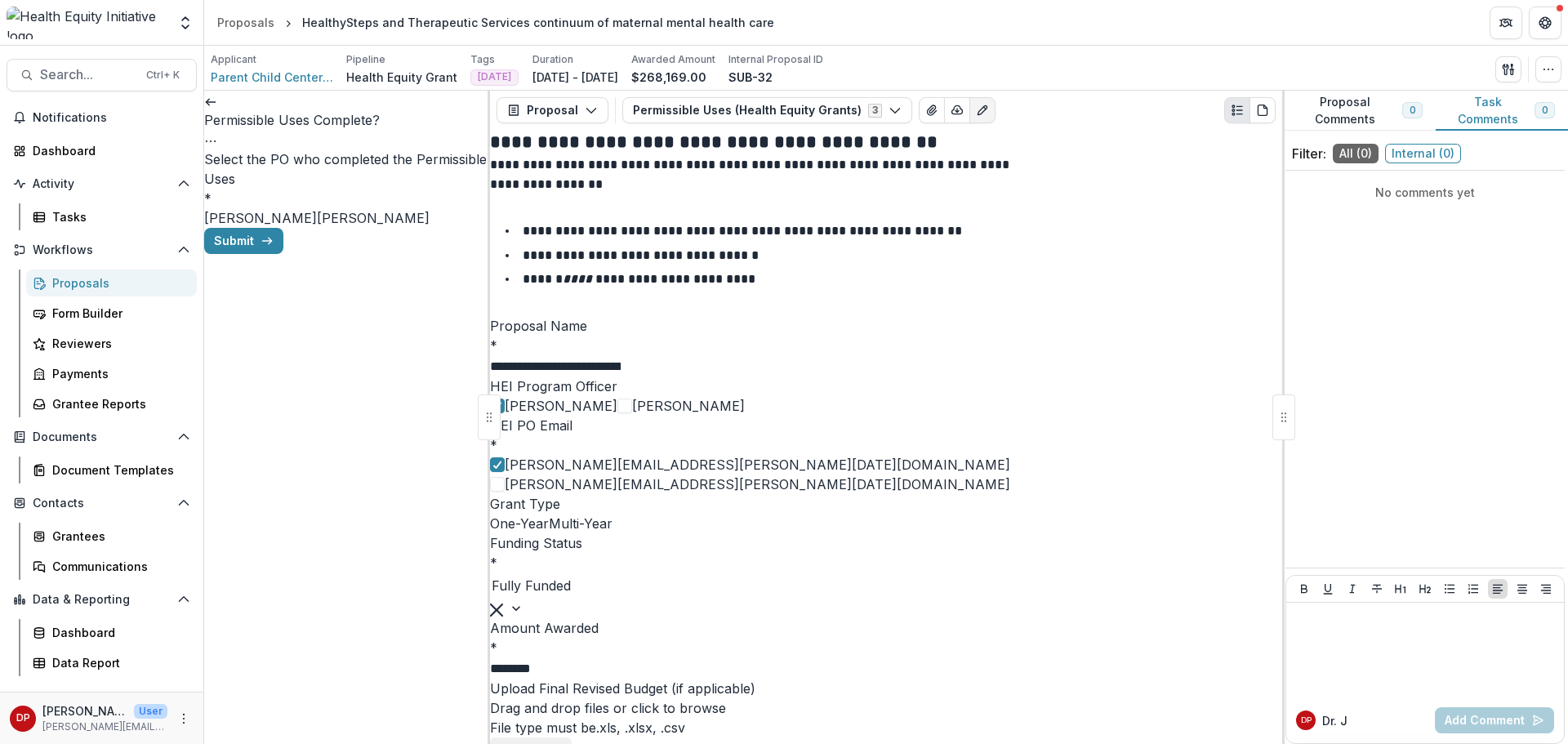
paste input "**********"
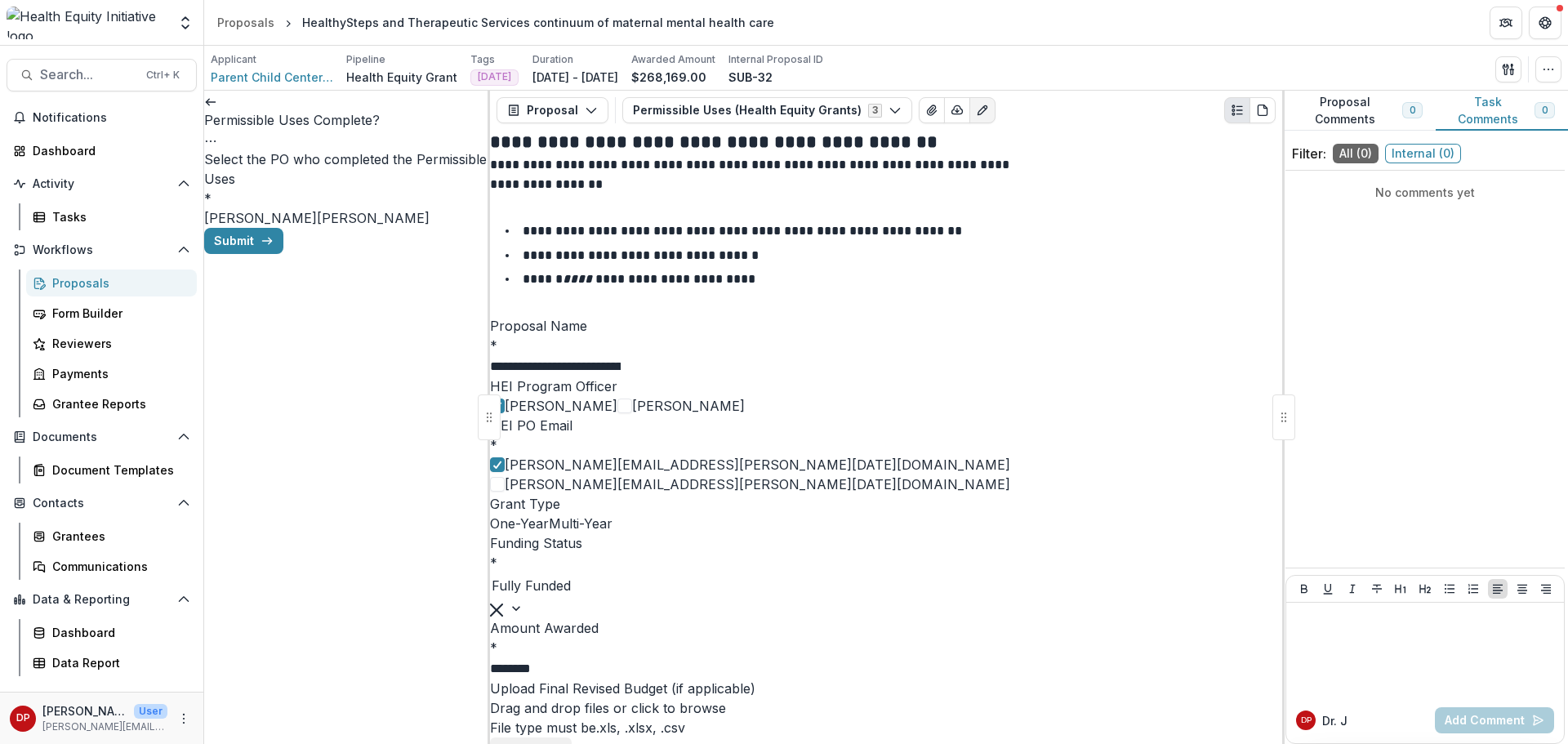
paste input "**********"
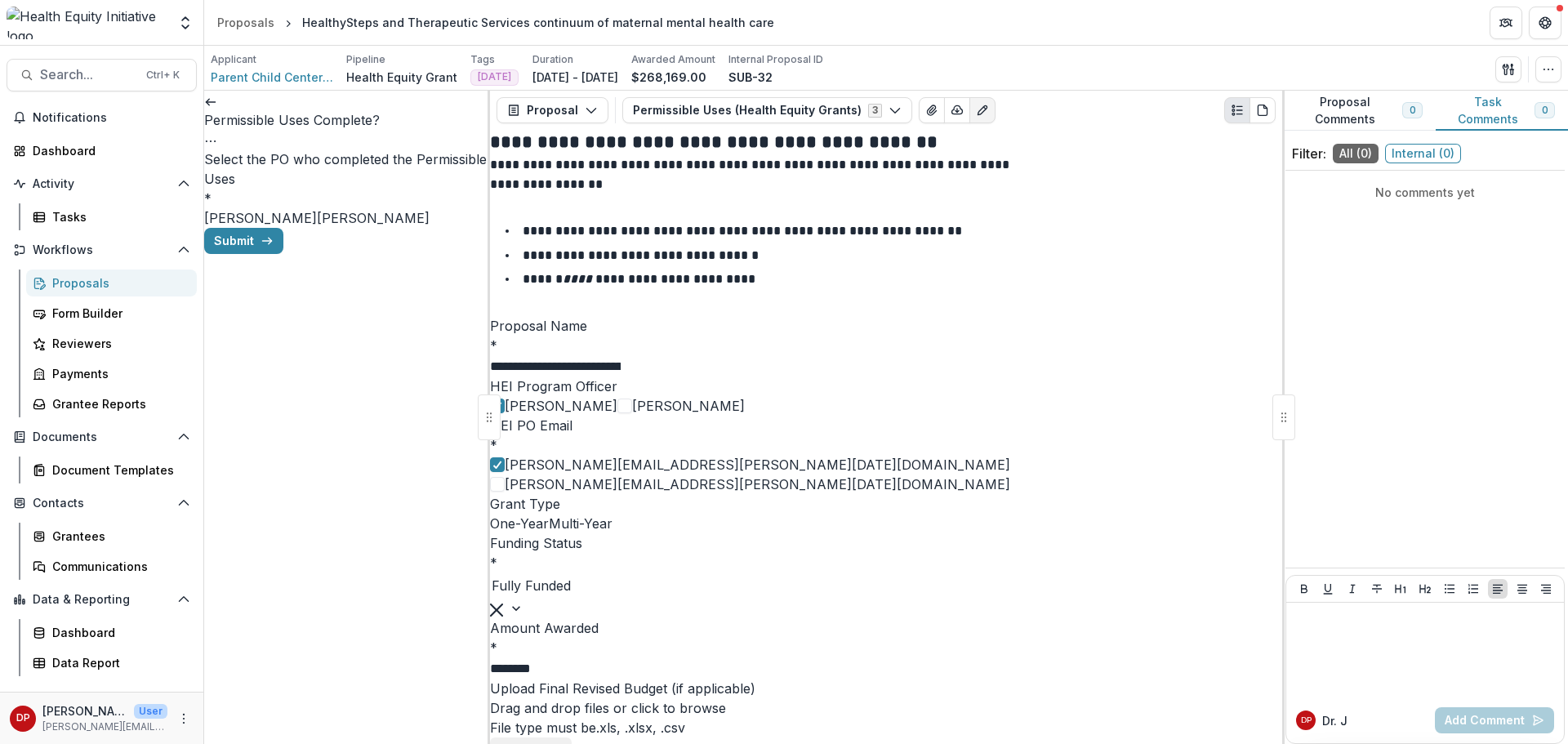
scroll to position [0, 655]
paste input "**********"
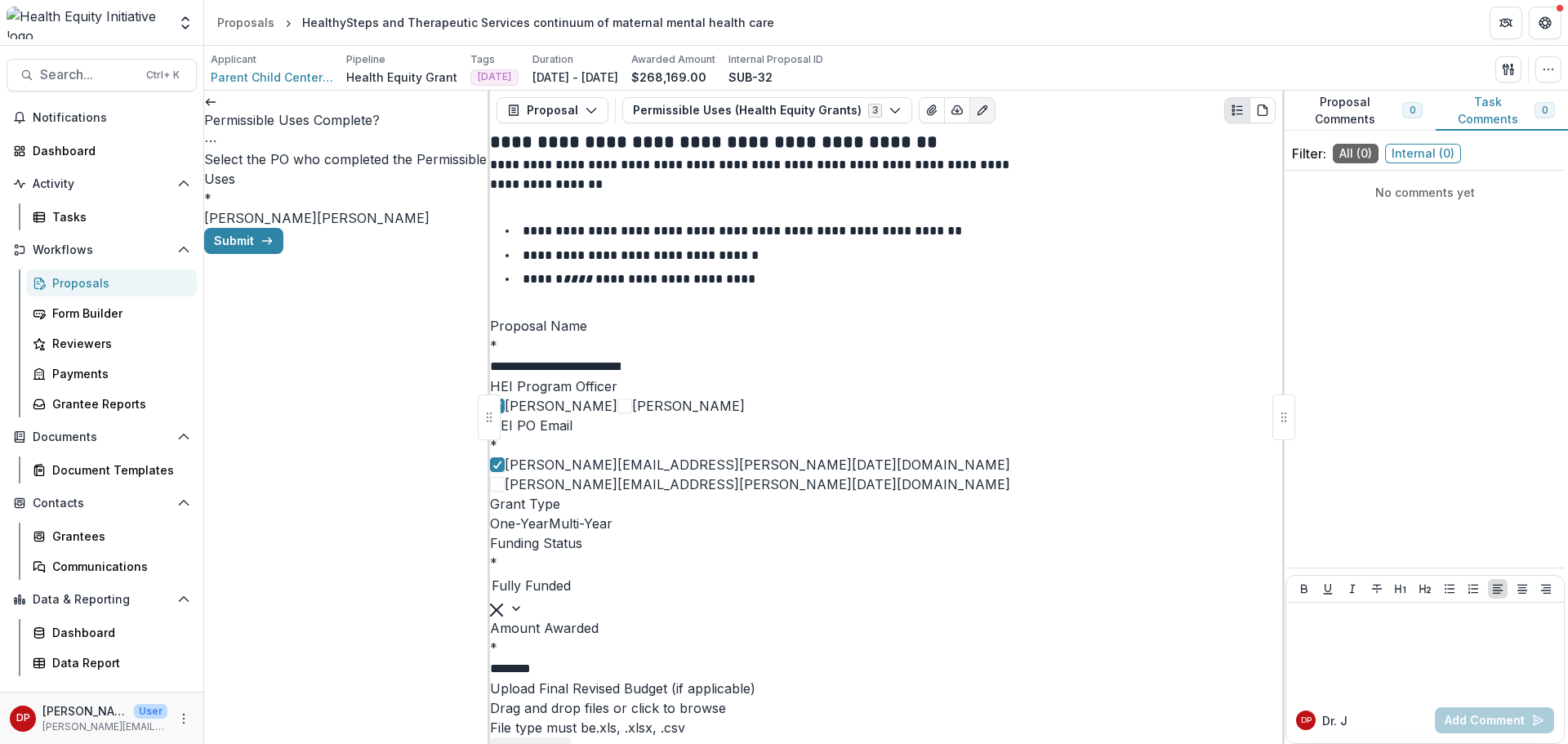
scroll to position [0, 844]
type input "**********"
drag, startPoint x: 1100, startPoint y: 545, endPoint x: 1036, endPoint y: 568, distance: 68.0
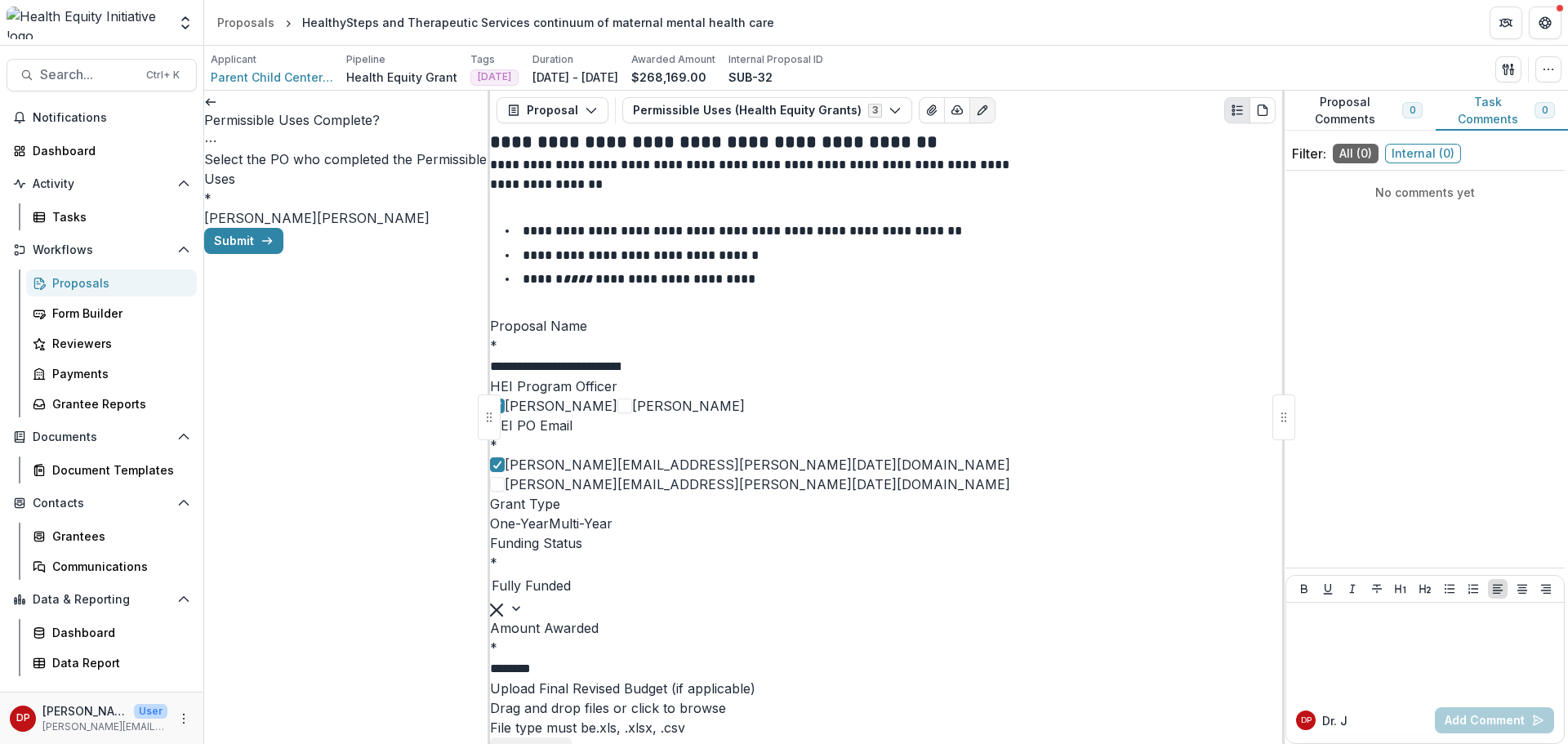
type input "**********"
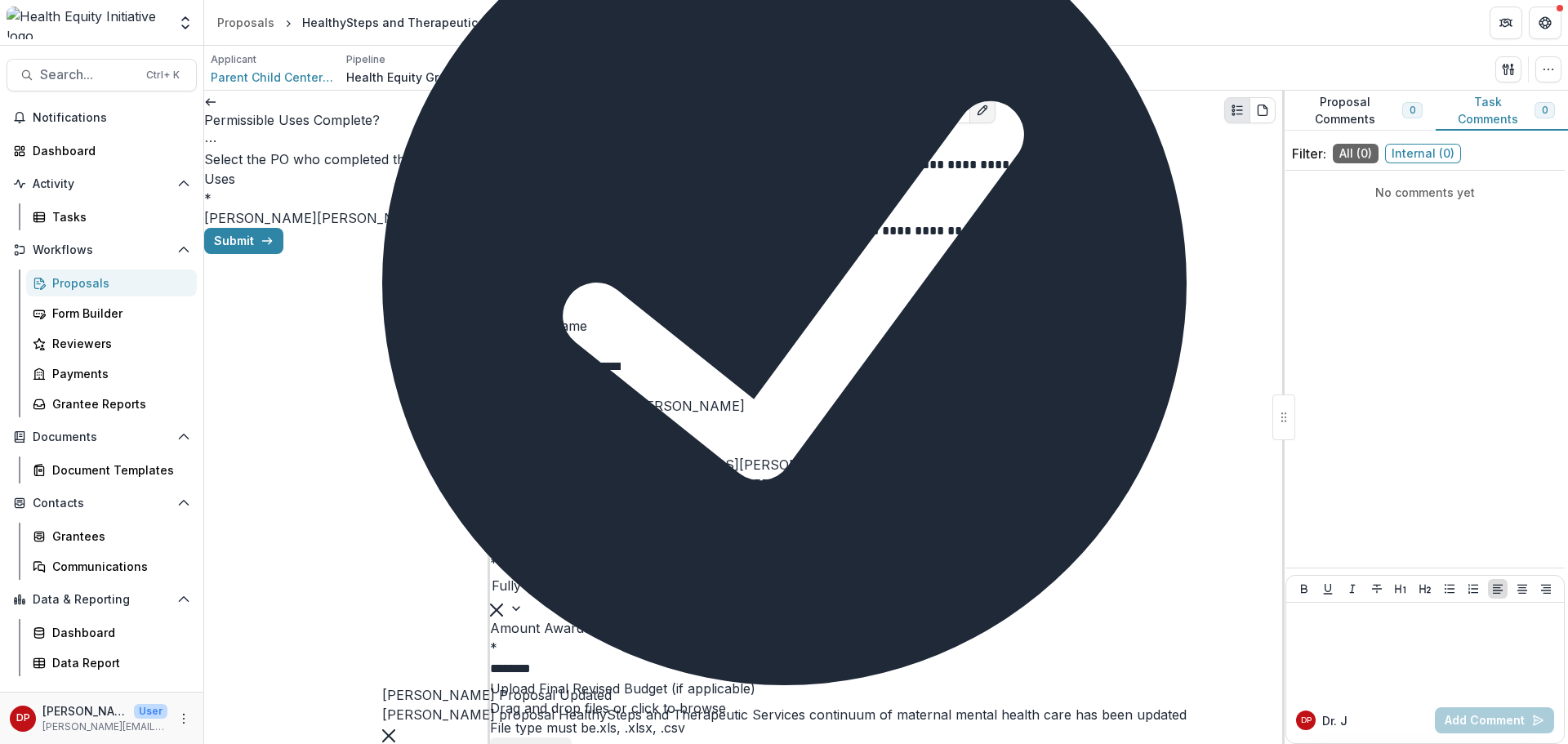
click at [262, 210] on span "[PERSON_NAME]" at bounding box center [261, 217] width 113 height 16
click at [409, 254] on div "Submit" at bounding box center [347, 240] width 286 height 27
click at [283, 254] on button "Submit" at bounding box center [244, 240] width 80 height 27
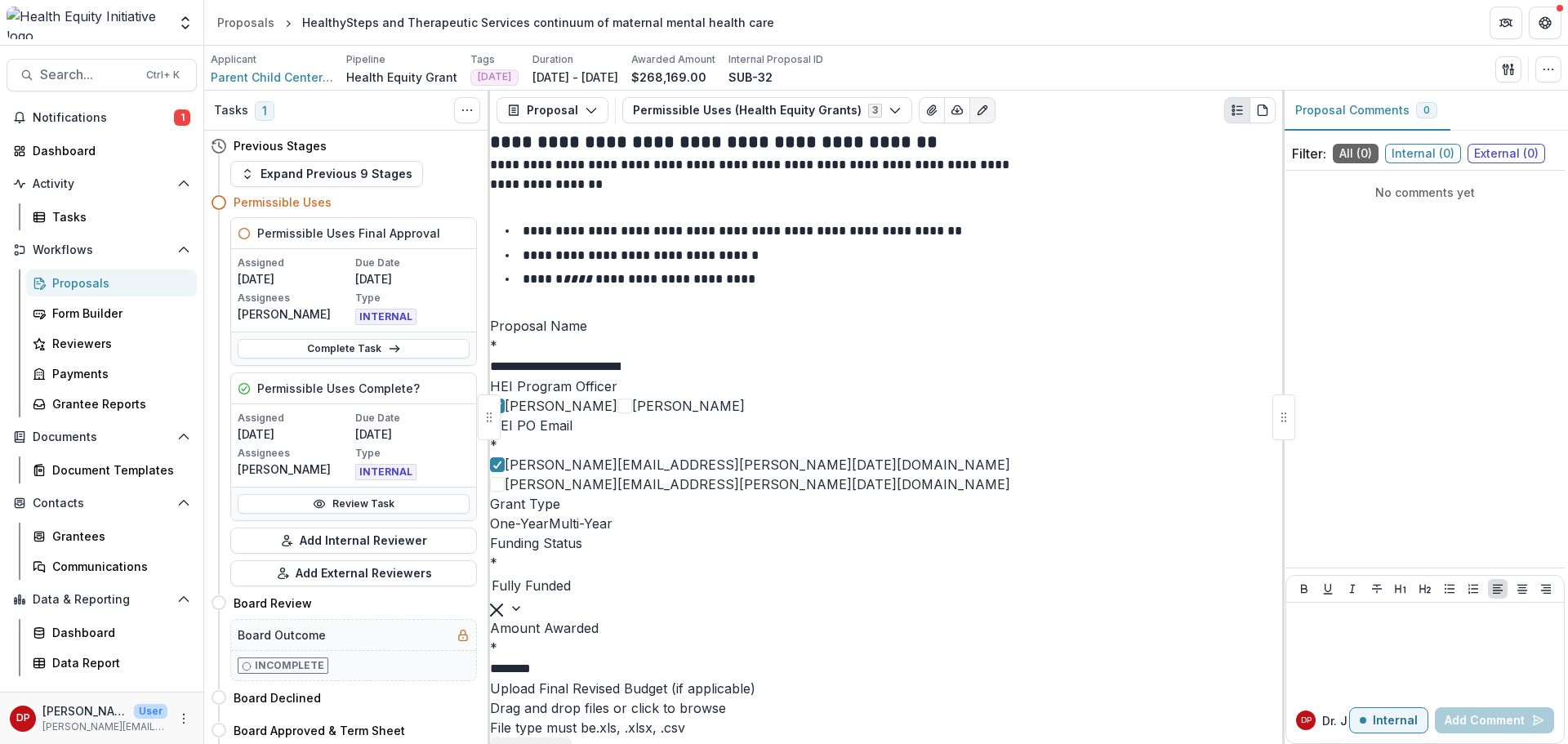
scroll to position [1307, 0]
type input "***"
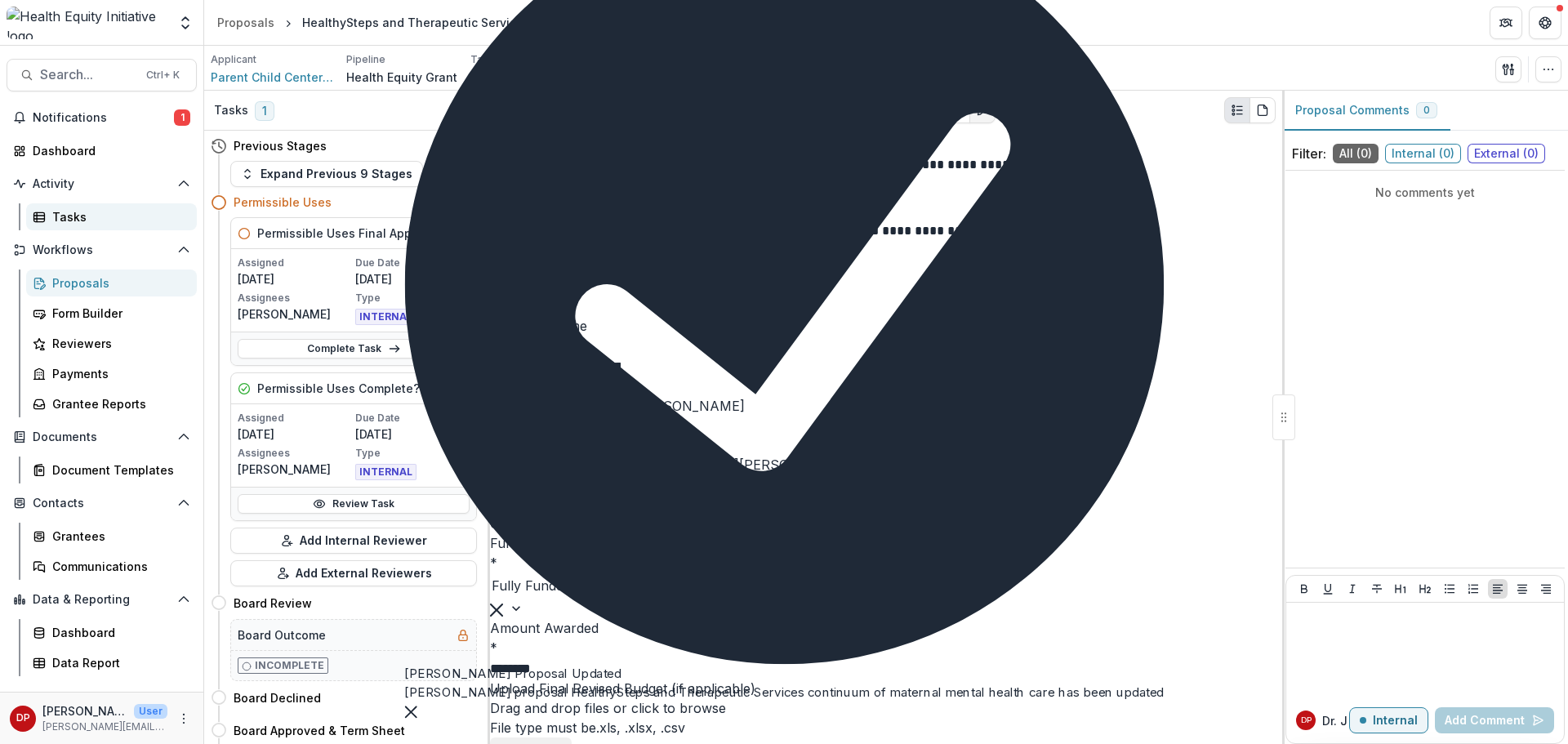
click at [82, 211] on div "Tasks" at bounding box center [118, 217] width 132 height 17
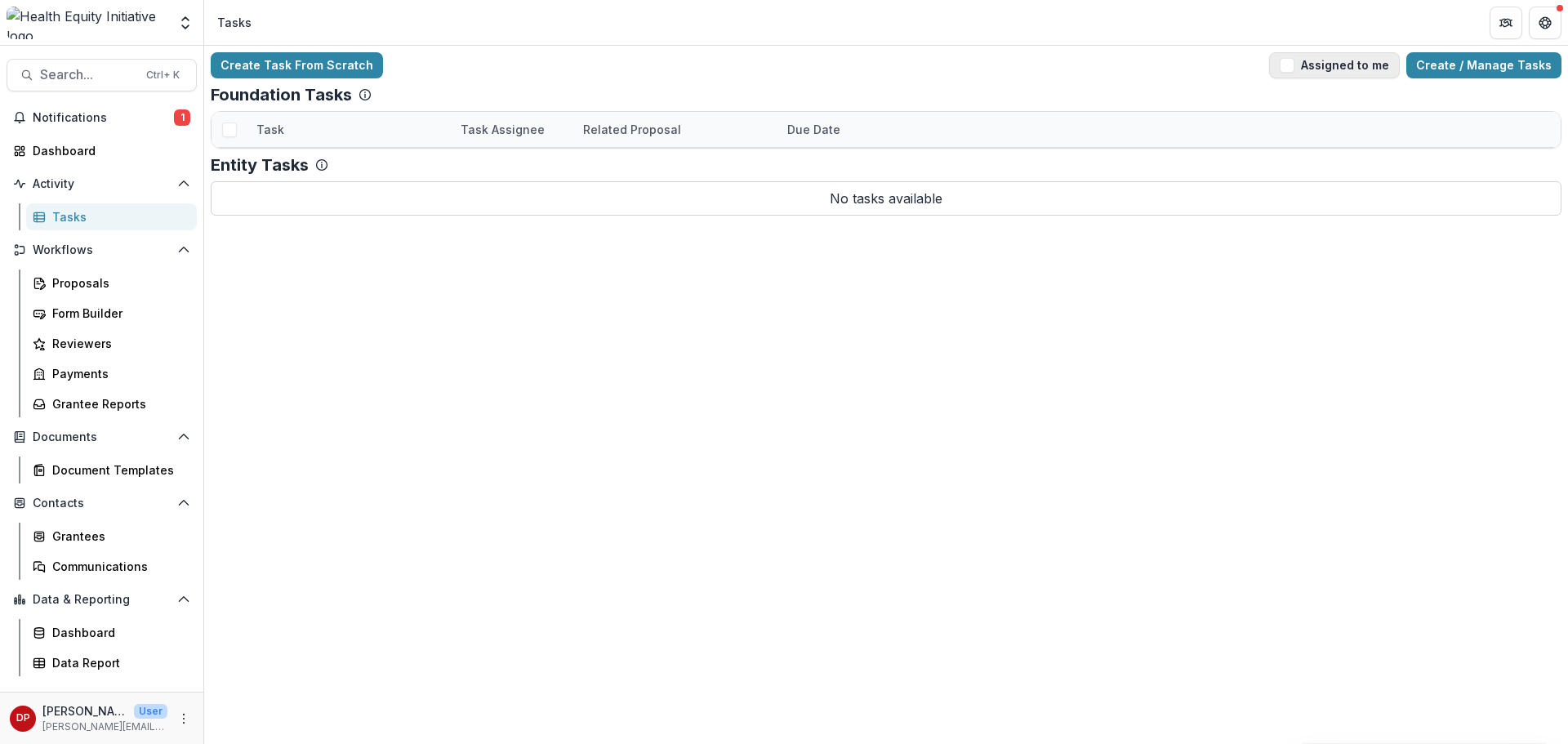
click at [1355, 67] on button "Assigned to me" at bounding box center [1334, 65] width 131 height 27
click at [400, 159] on link "Permissible Uses Complete?" at bounding box center [338, 165] width 162 height 17
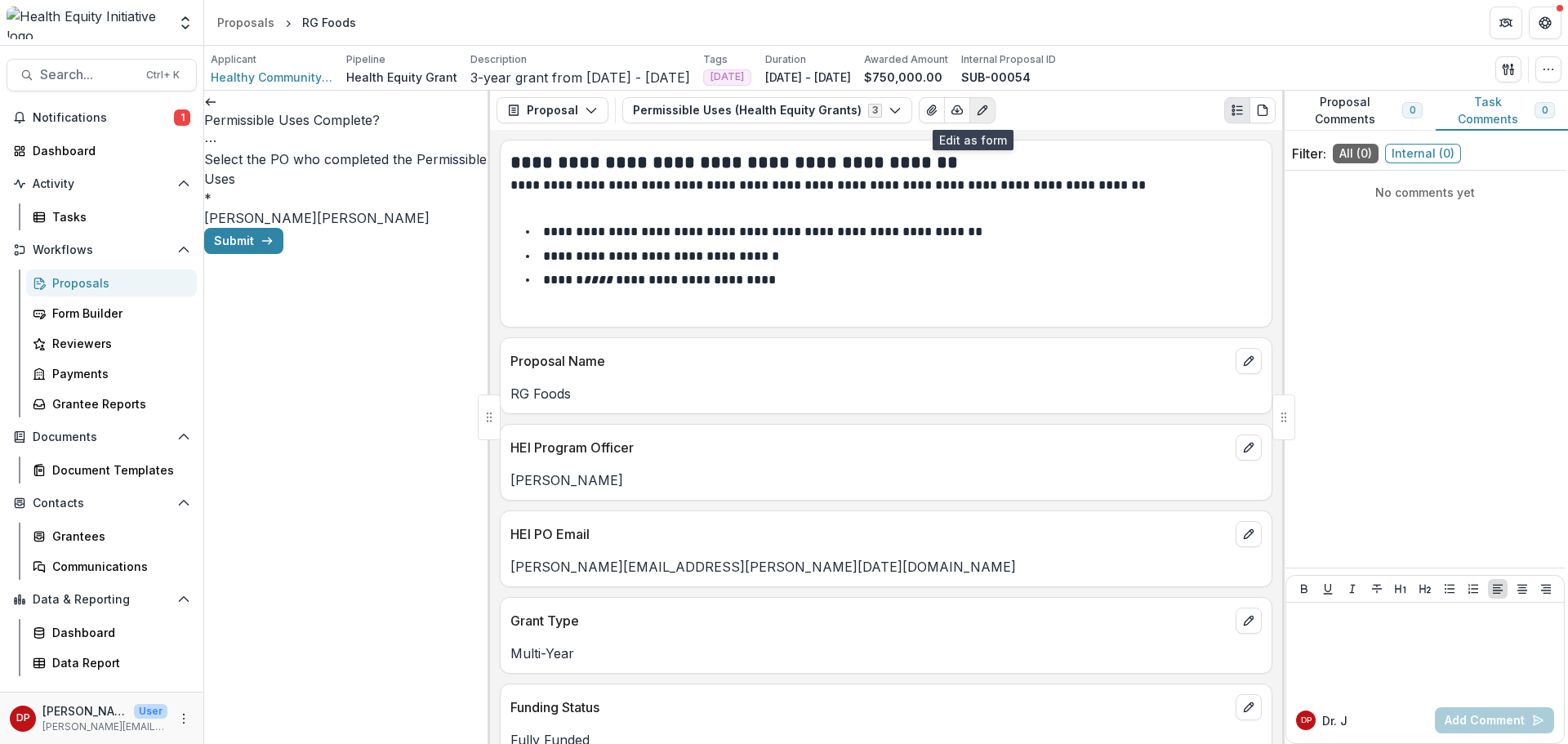
click at [976, 115] on icon "Edit as form" at bounding box center [981, 109] width 13 height 13
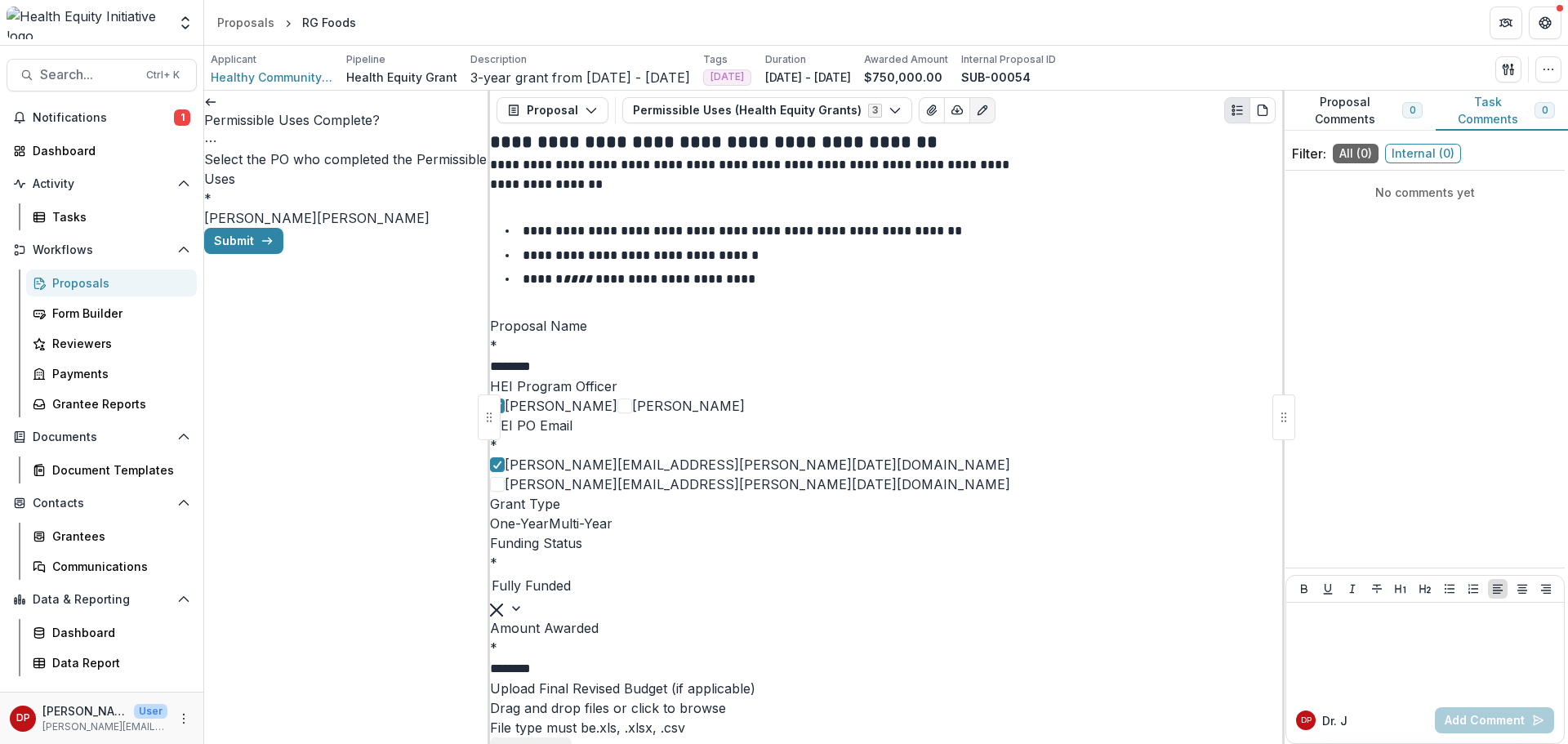
scroll to position [1062, 0]
paste input "**********"
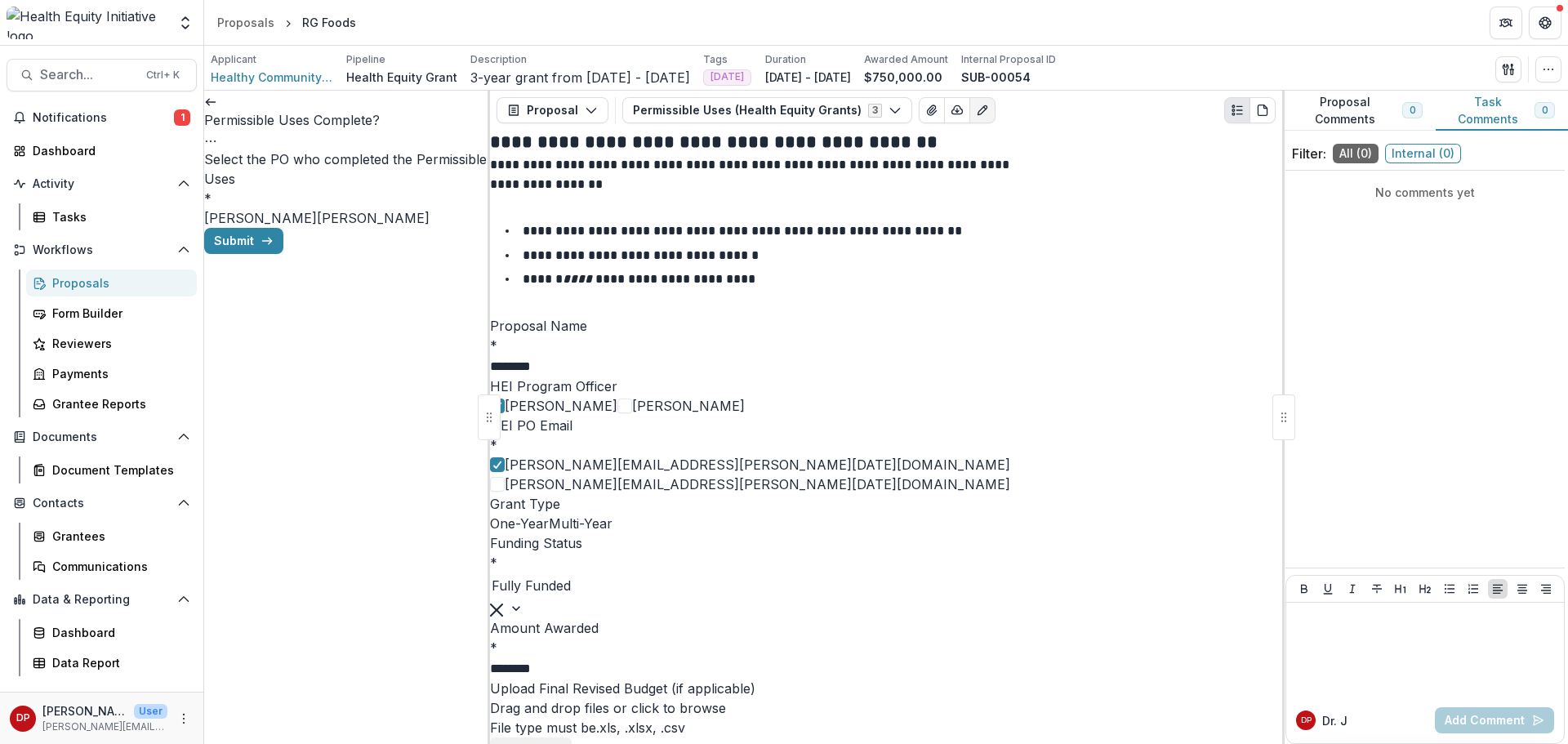
drag, startPoint x: 775, startPoint y: 356, endPoint x: 833, endPoint y: 357, distance: 58.0
paste input "**********"
type input "**********"
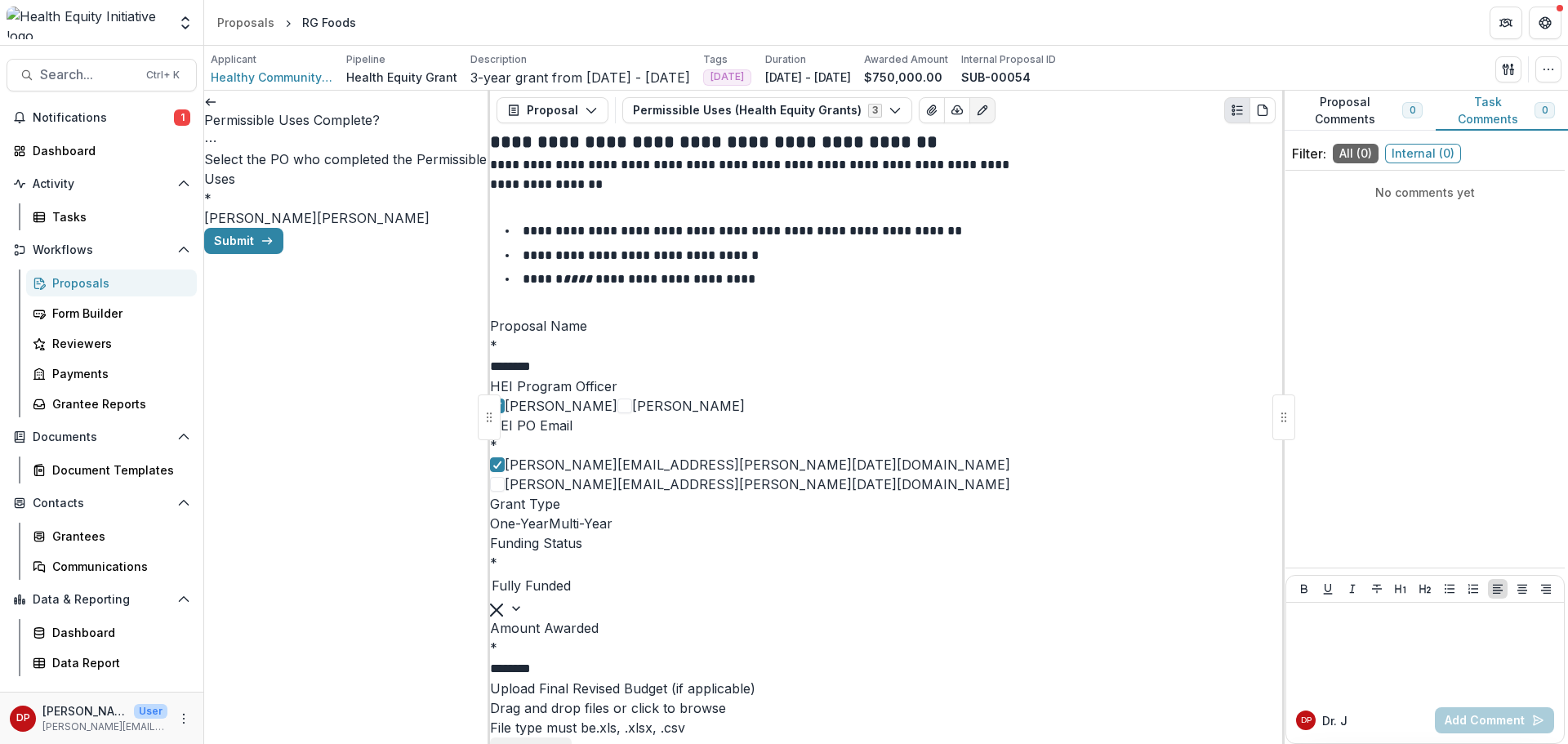
scroll to position [0, 1616]
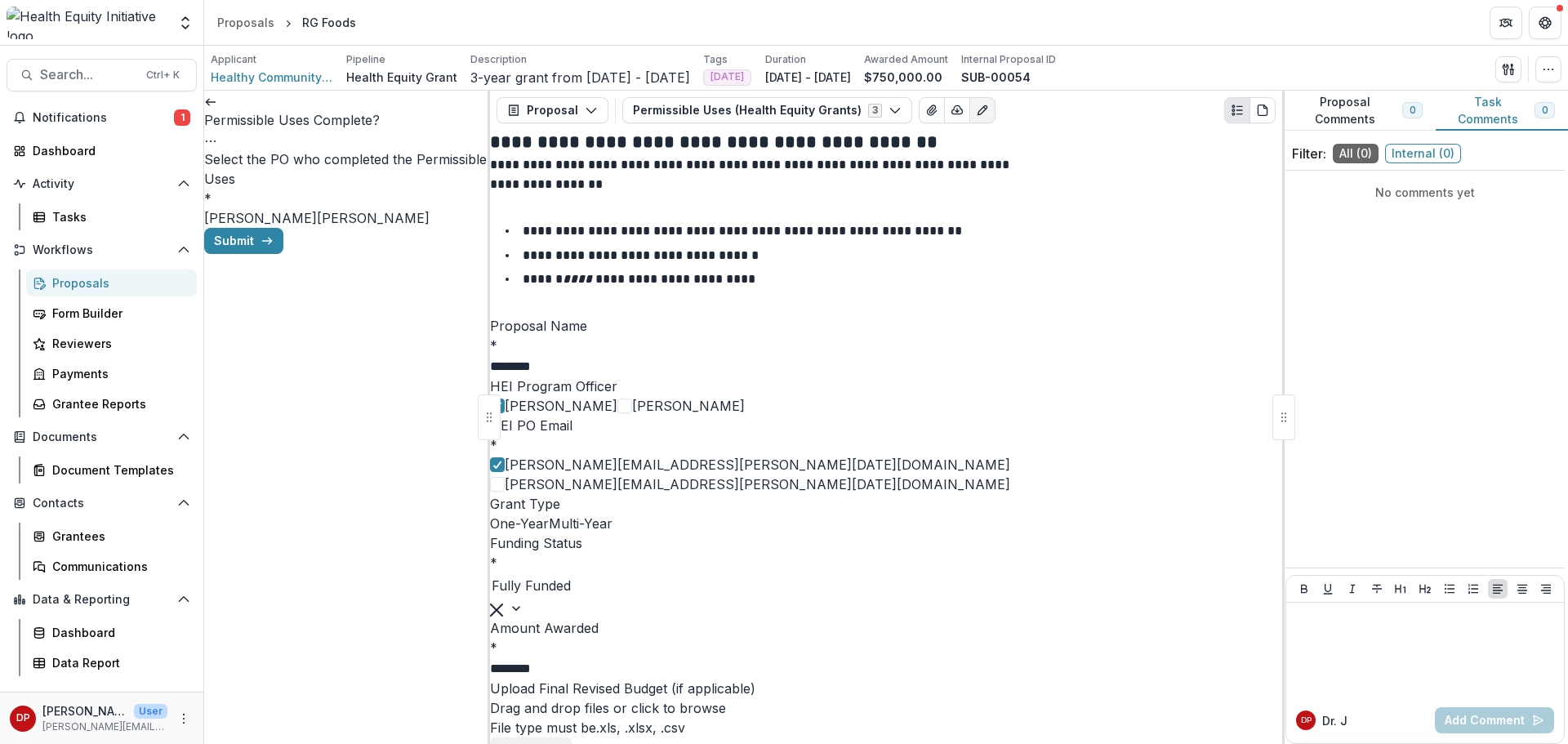
paste input "**********"
drag, startPoint x: 1082, startPoint y: 357, endPoint x: 1193, endPoint y: 365, distance: 111.3
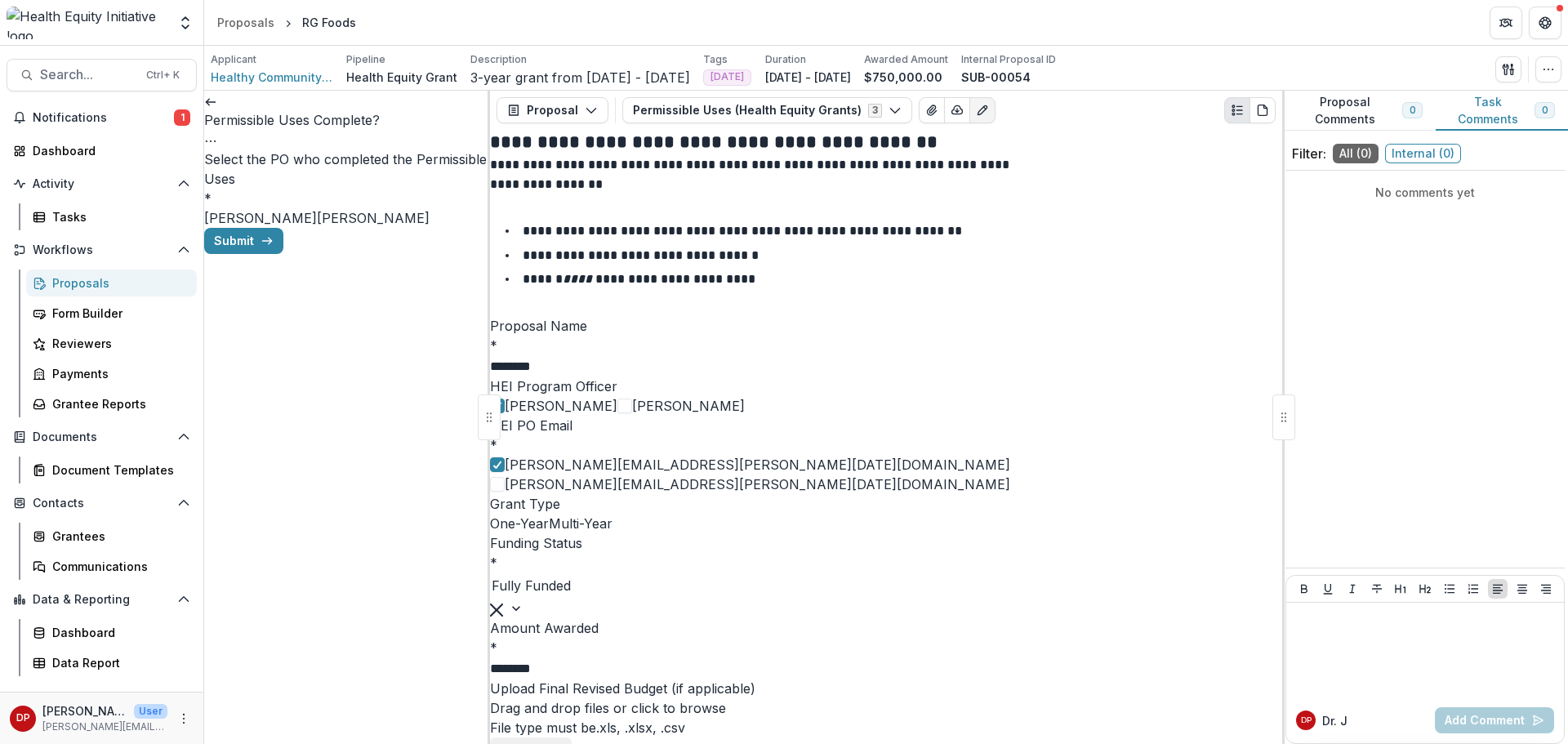
drag, startPoint x: 996, startPoint y: 355, endPoint x: 936, endPoint y: 361, distance: 60.3
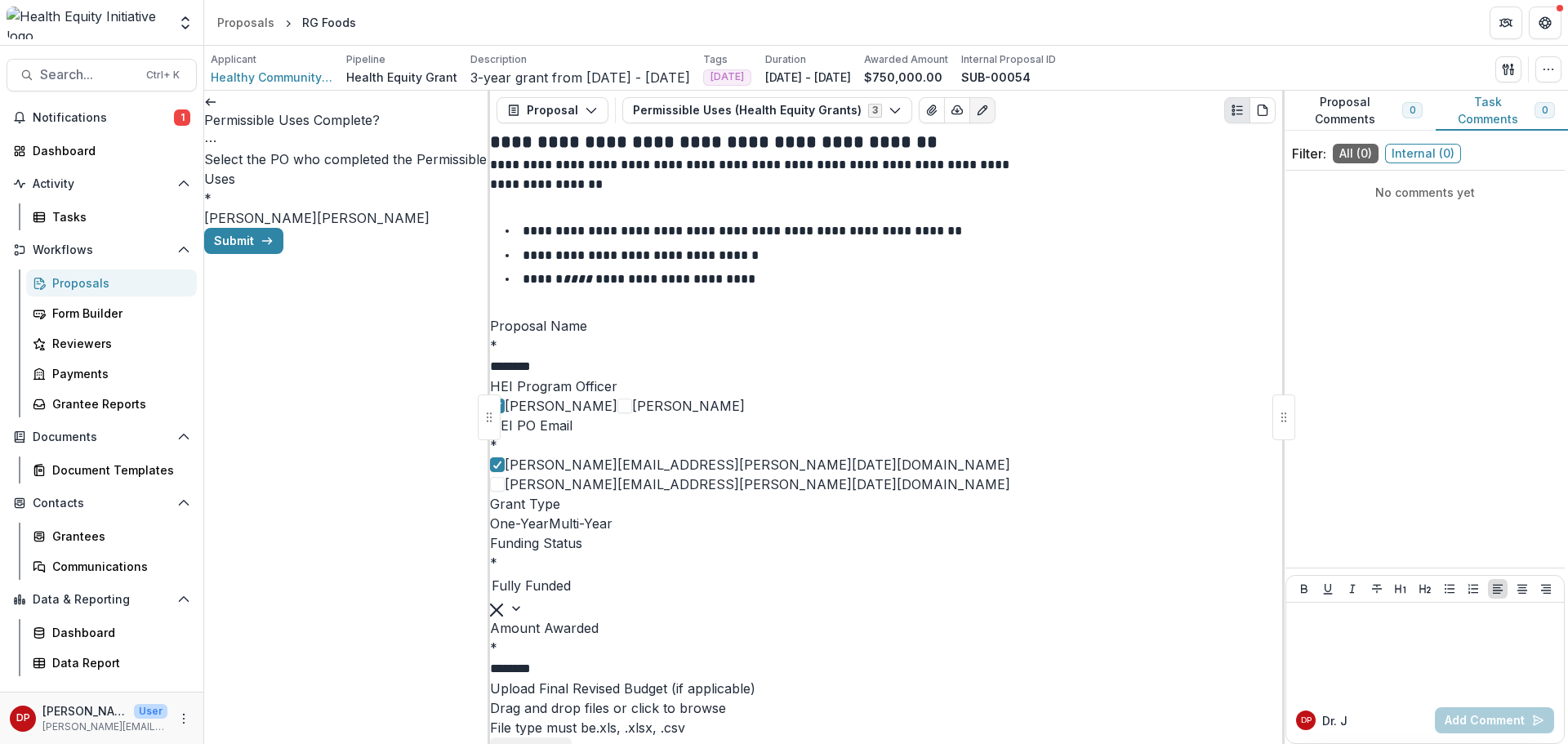
drag, startPoint x: 949, startPoint y: 357, endPoint x: 897, endPoint y: 355, distance: 52.0
drag, startPoint x: 818, startPoint y: 358, endPoint x: 757, endPoint y: 353, distance: 61.2
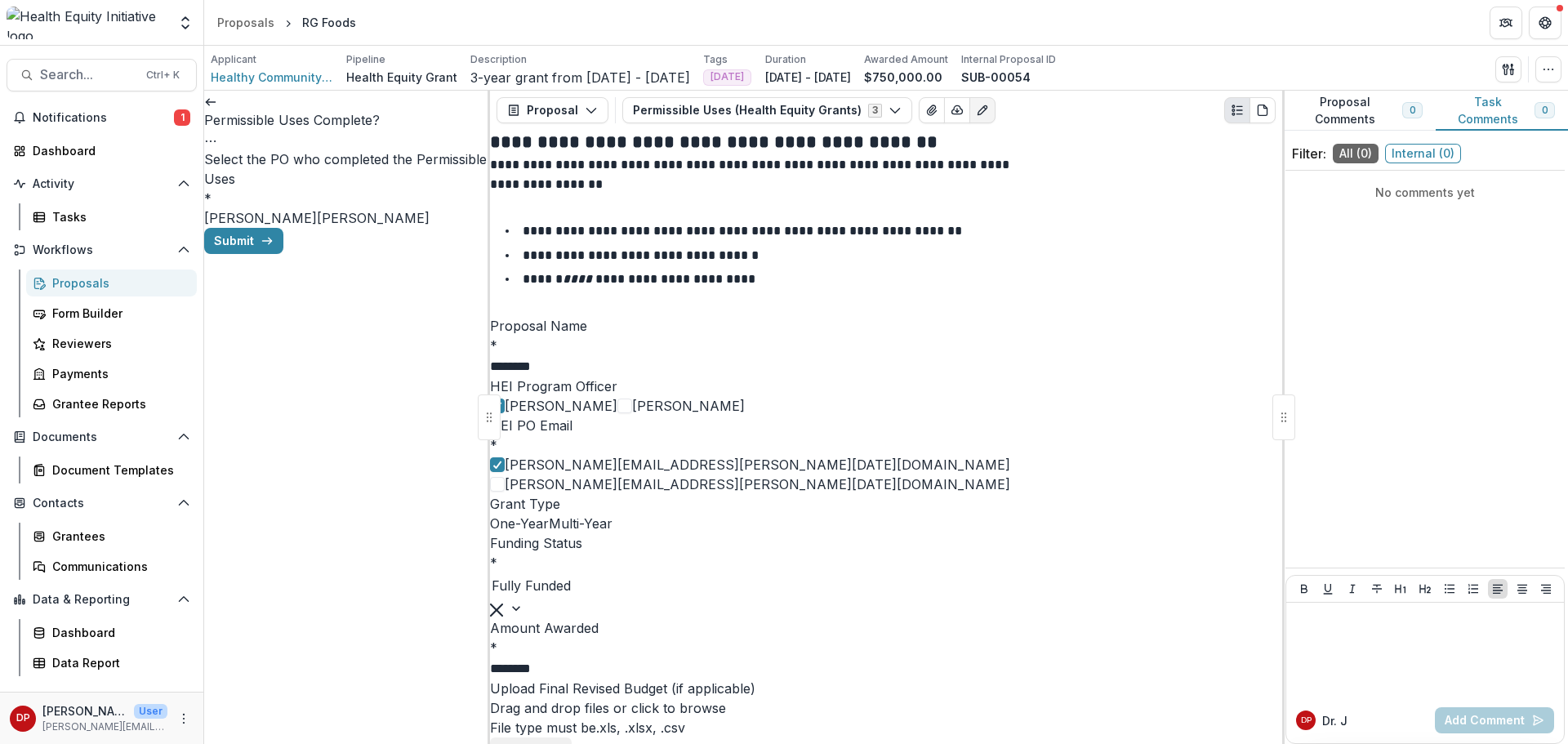
scroll to position [0, 816]
drag, startPoint x: 756, startPoint y: 356, endPoint x: 688, endPoint y: 358, distance: 68.0
drag, startPoint x: 651, startPoint y: 355, endPoint x: 848, endPoint y: 369, distance: 197.5
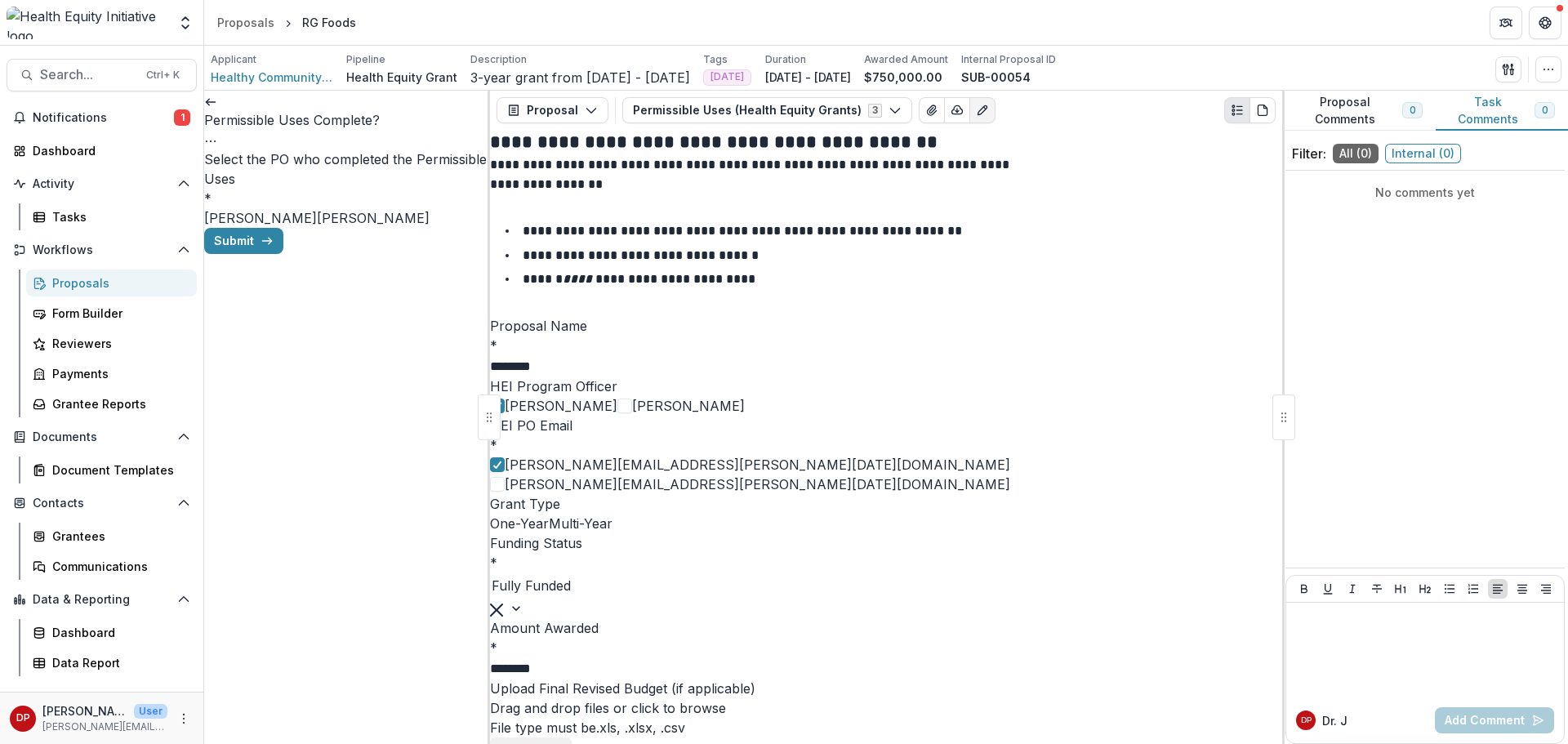
drag, startPoint x: 846, startPoint y: 357, endPoint x: 905, endPoint y: 354, distance: 59.1
drag, startPoint x: 956, startPoint y: 356, endPoint x: 1005, endPoint y: 363, distance: 49.5
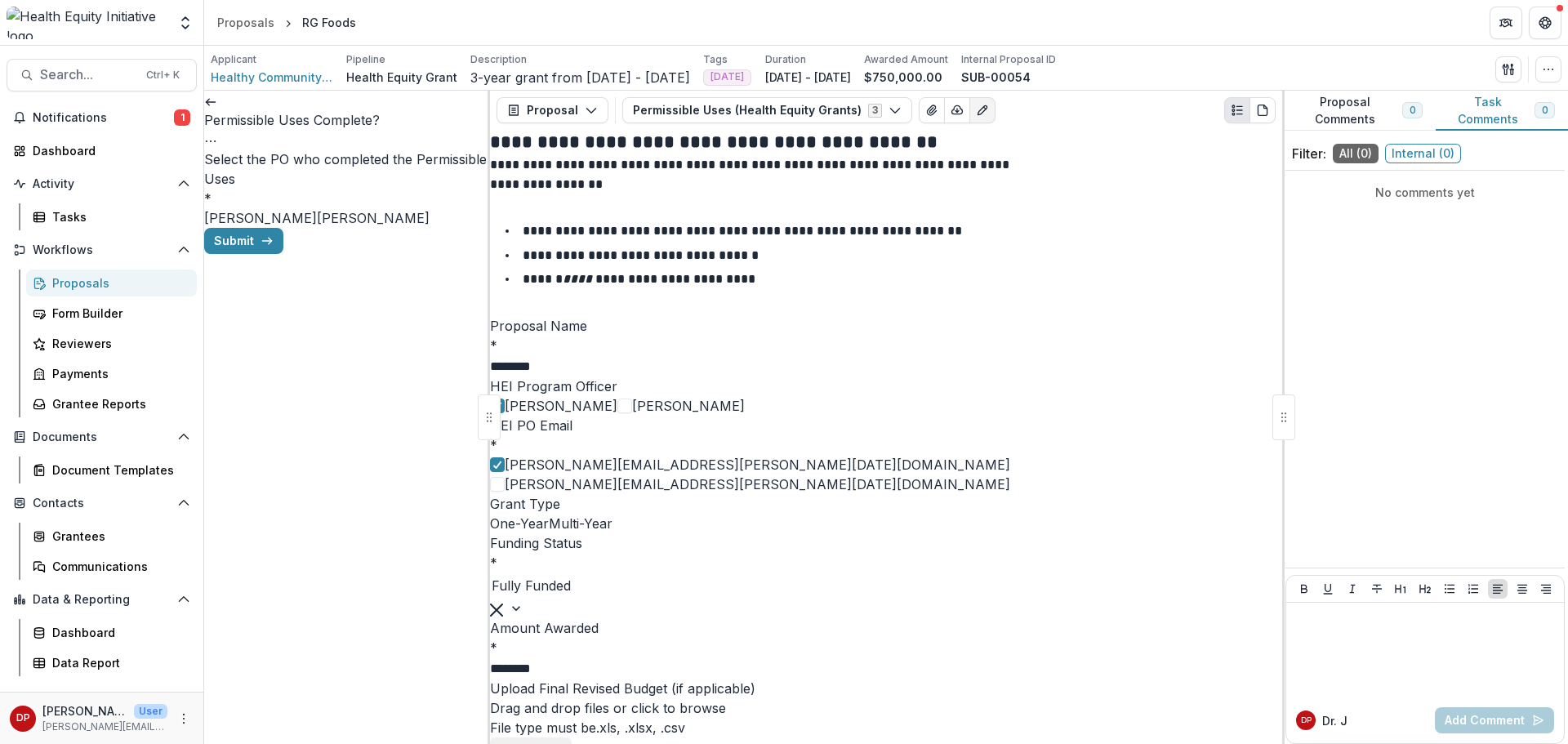
drag, startPoint x: 791, startPoint y: 360, endPoint x: 732, endPoint y: 358, distance: 59.0
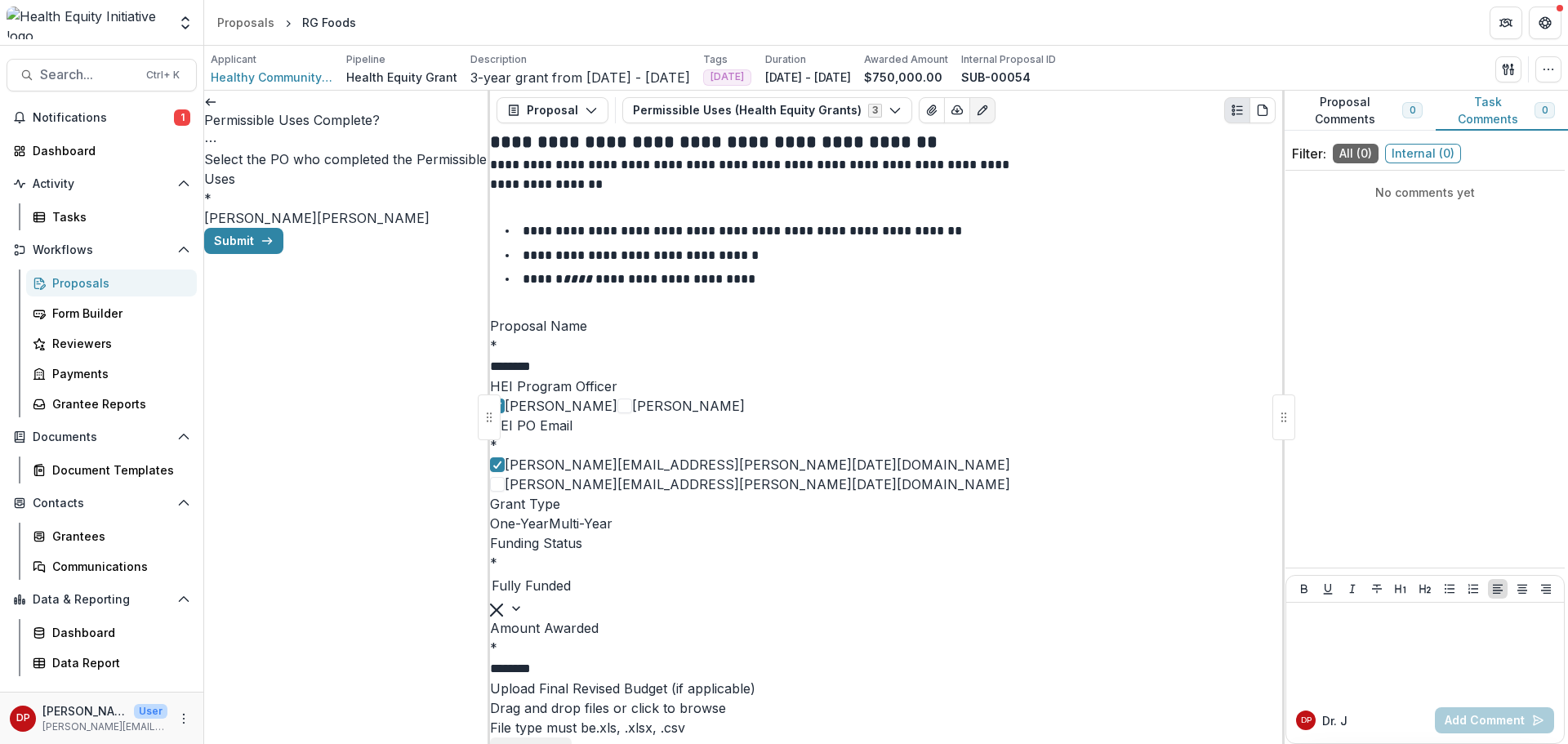
type input "**********"
paste input "**********"
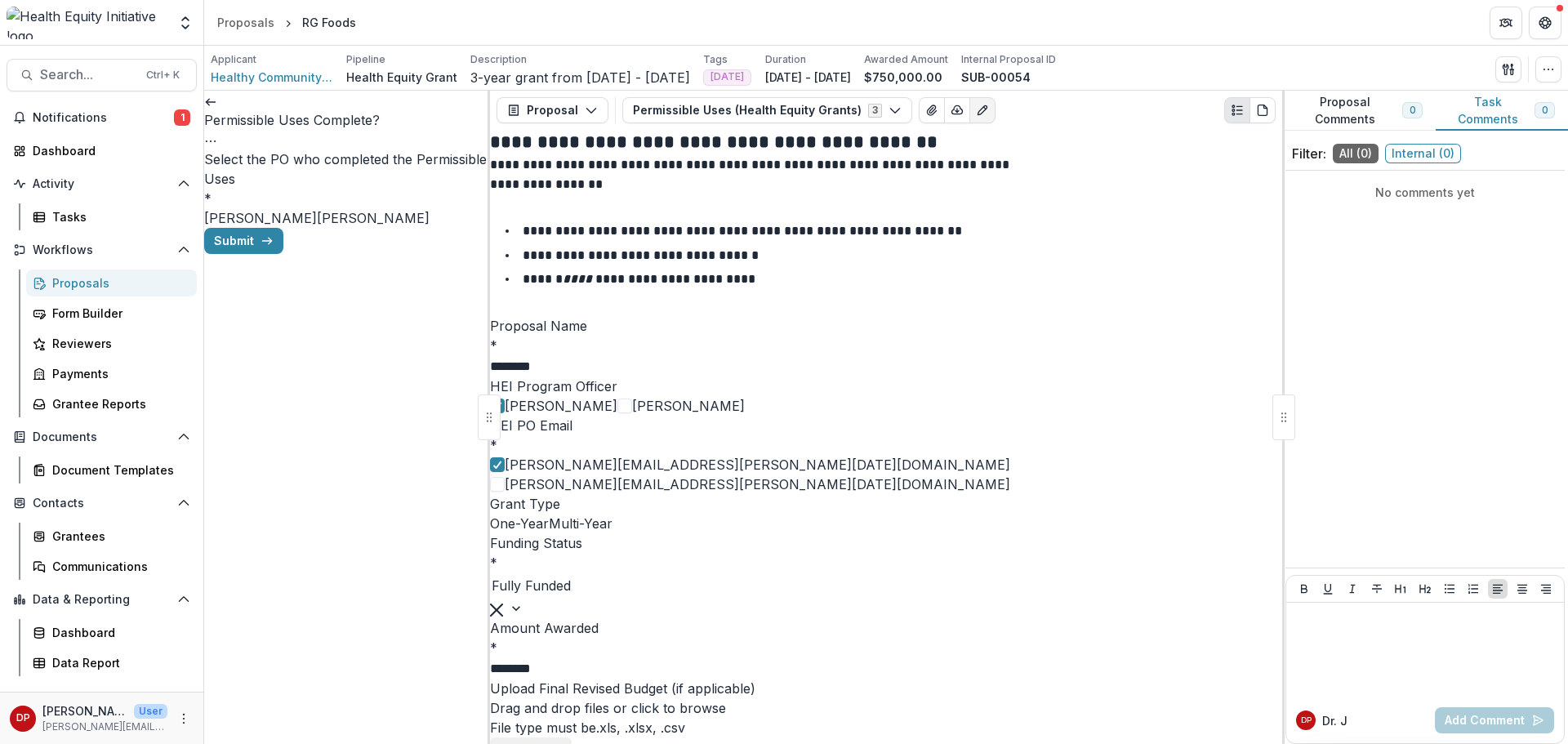
type input "**********"
type input "***"
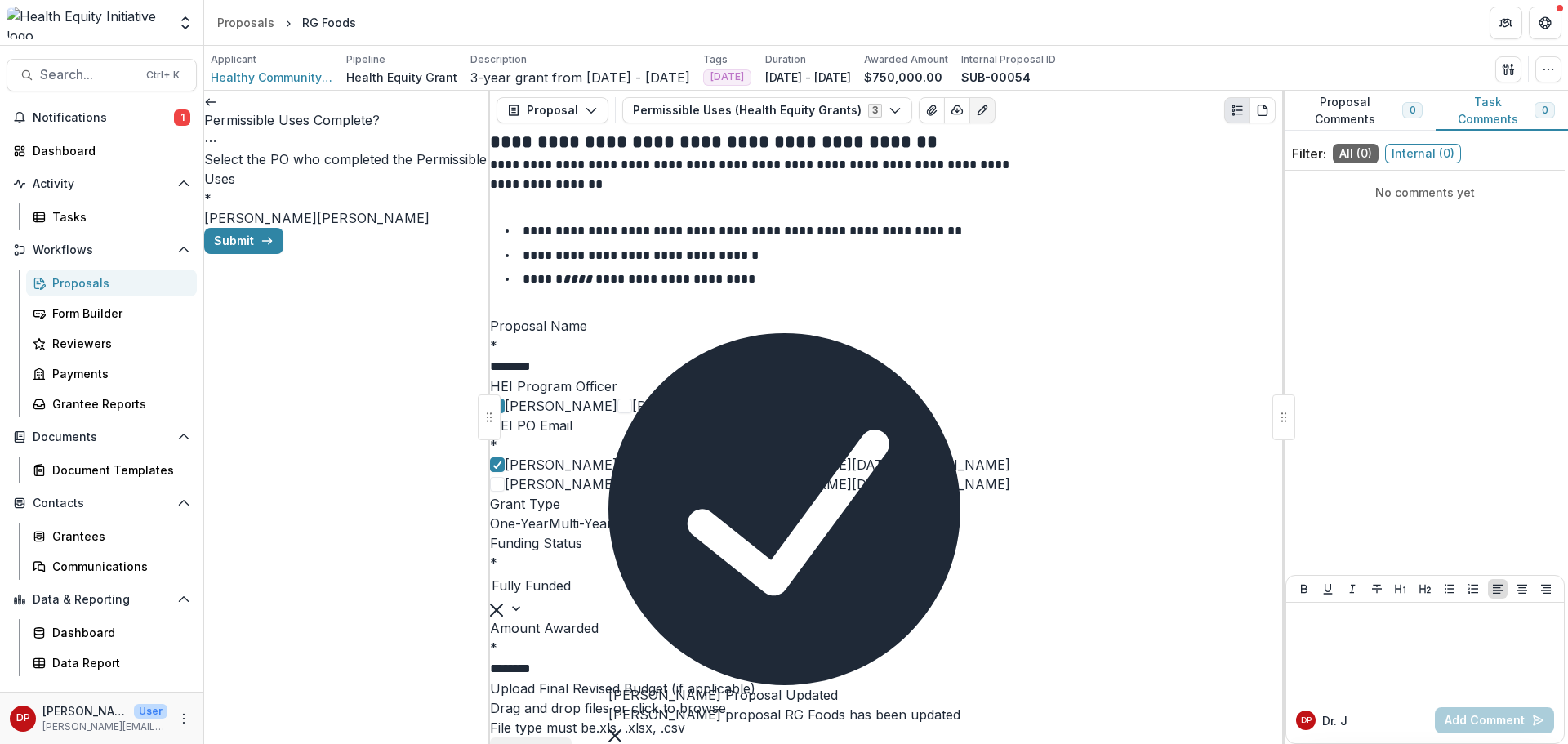
click at [317, 210] on label "[PERSON_NAME]" at bounding box center [261, 217] width 113 height 16
click at [283, 254] on button "Submit" at bounding box center [244, 240] width 80 height 27
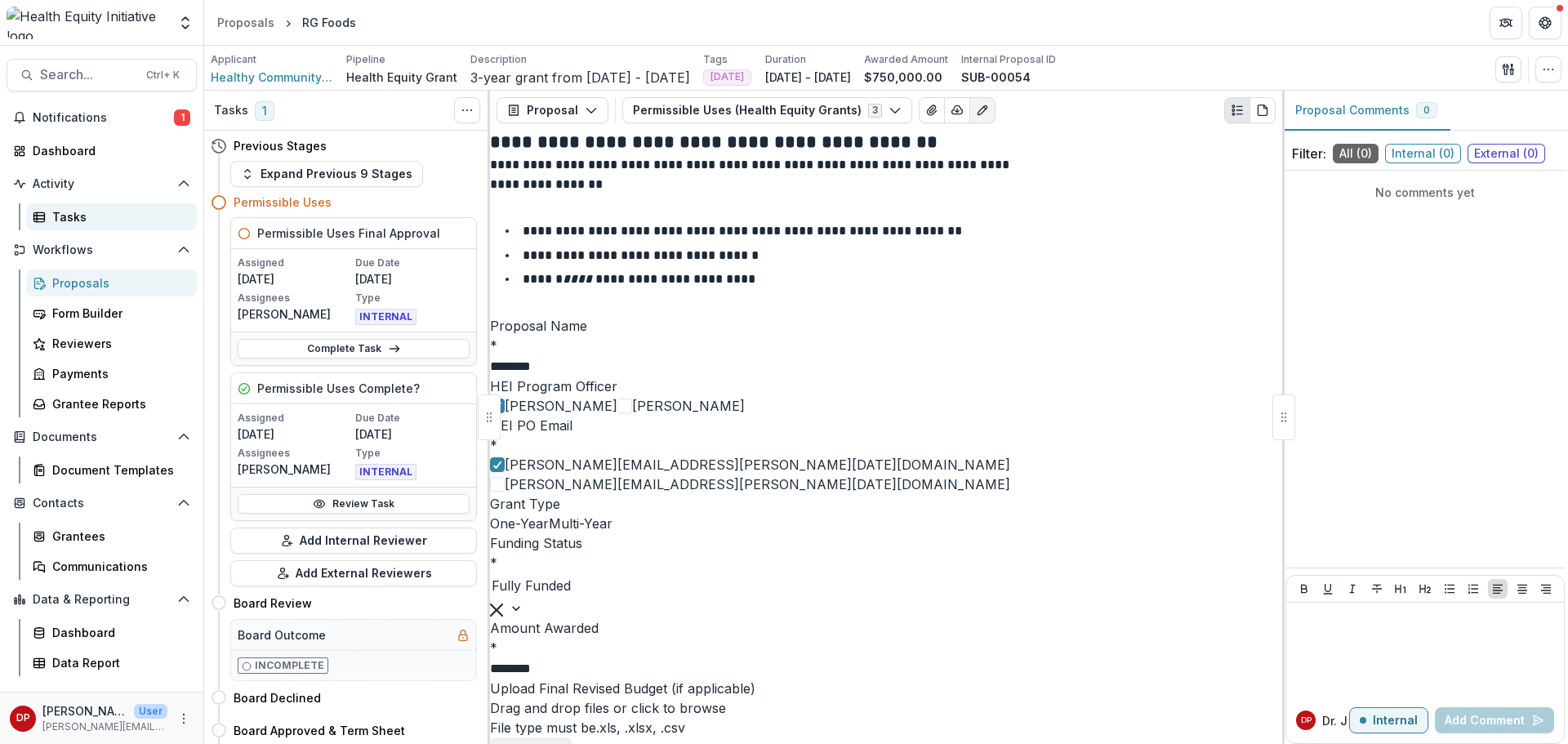
click at [83, 210] on div "Tasks" at bounding box center [118, 217] width 132 height 17
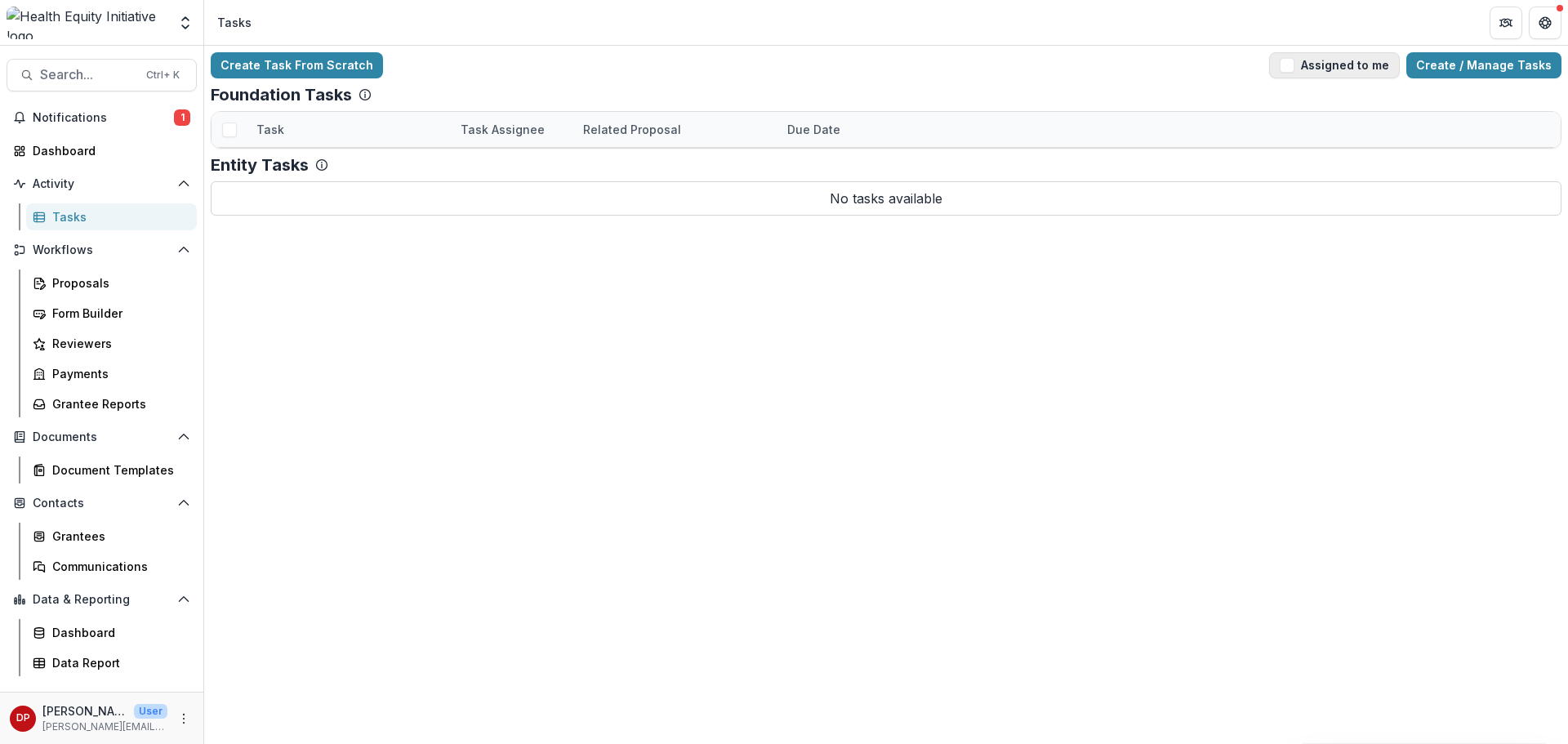
click at [1294, 71] on span "button" at bounding box center [1287, 65] width 15 height 15
click at [404, 168] on link "Permissible Uses Complete?" at bounding box center [338, 165] width 162 height 17
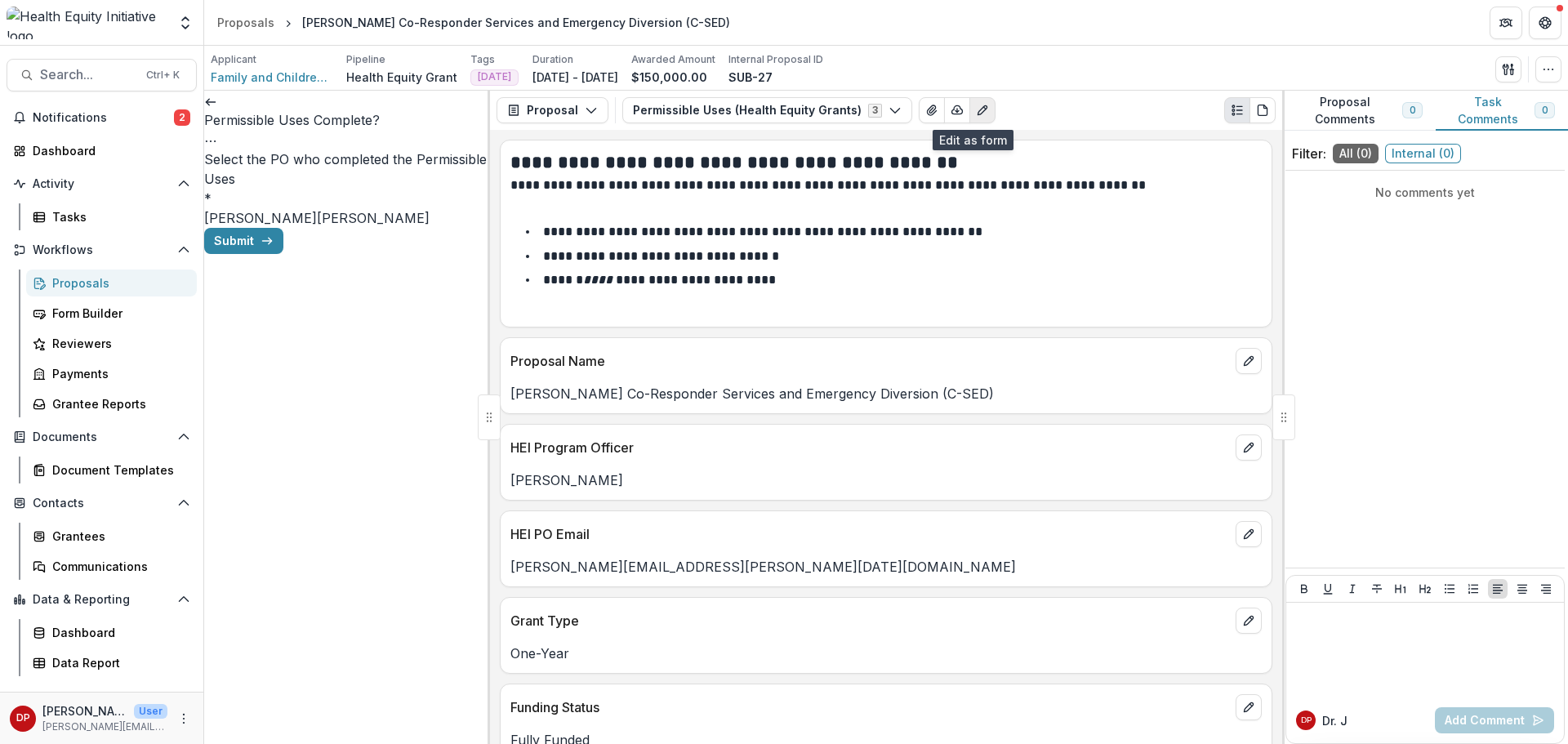
click at [976, 109] on icon "Edit as form" at bounding box center [981, 109] width 13 height 13
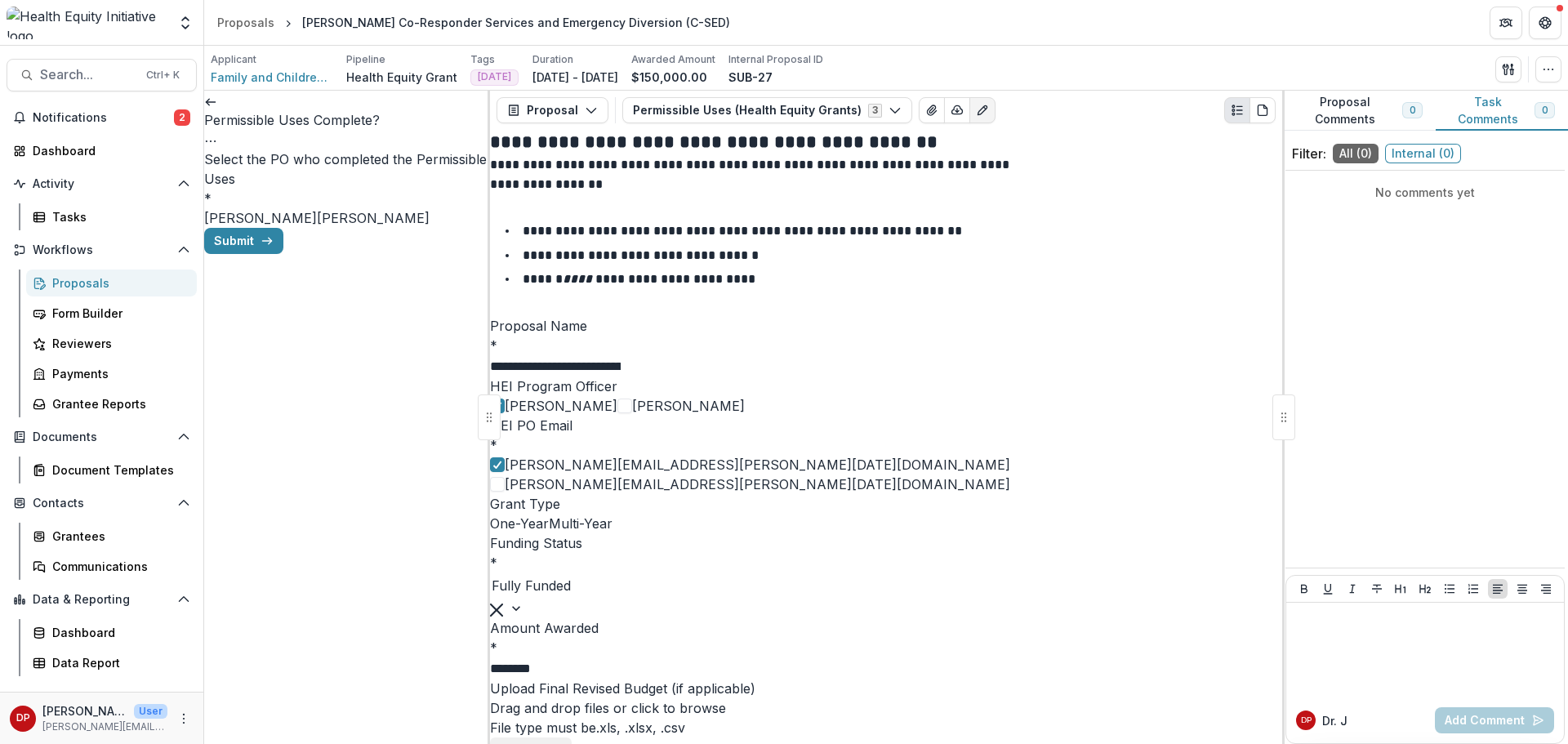
scroll to position [980, 0]
paste input "**********"
drag, startPoint x: 1068, startPoint y: 446, endPoint x: 981, endPoint y: 444, distance: 87.0
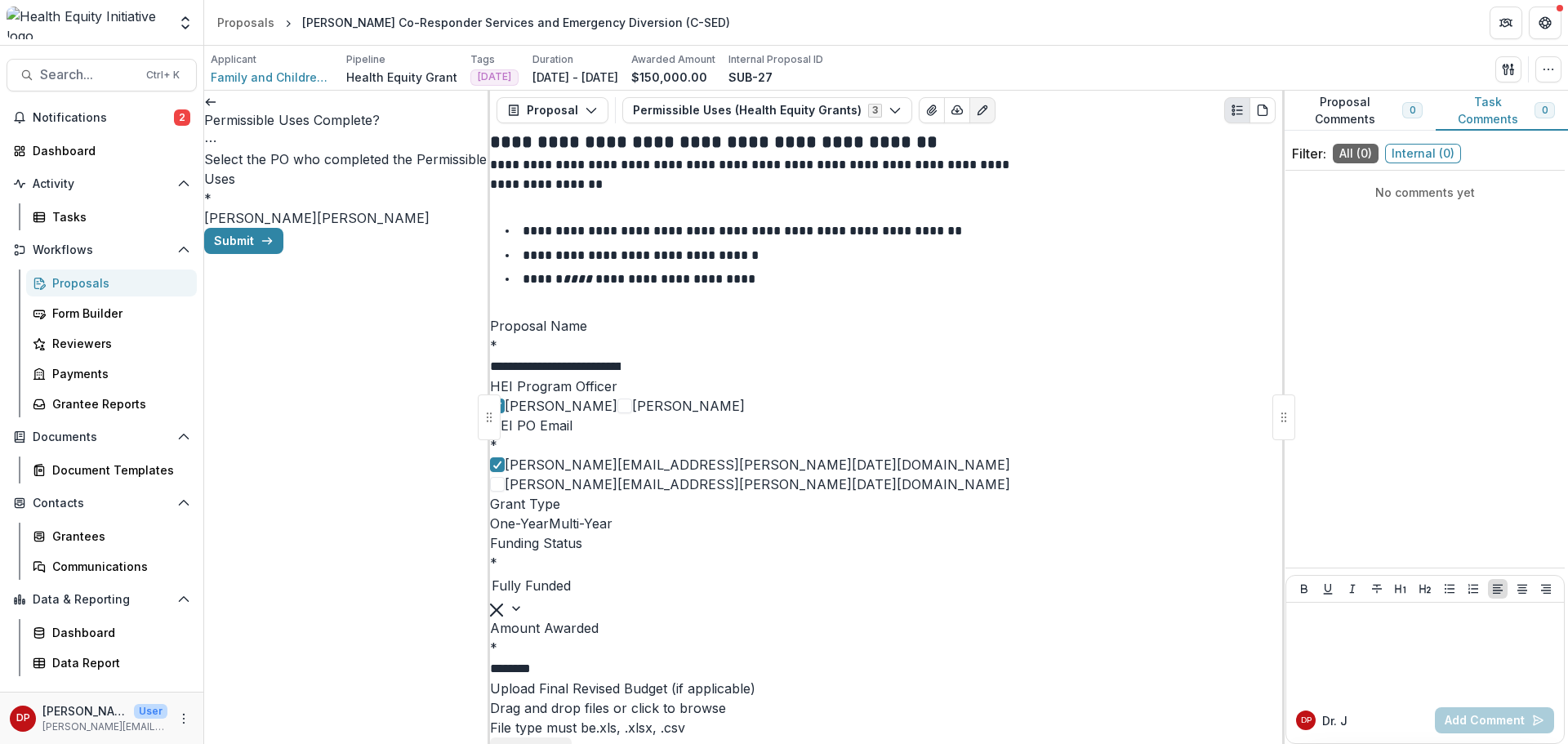
paste input "**********"
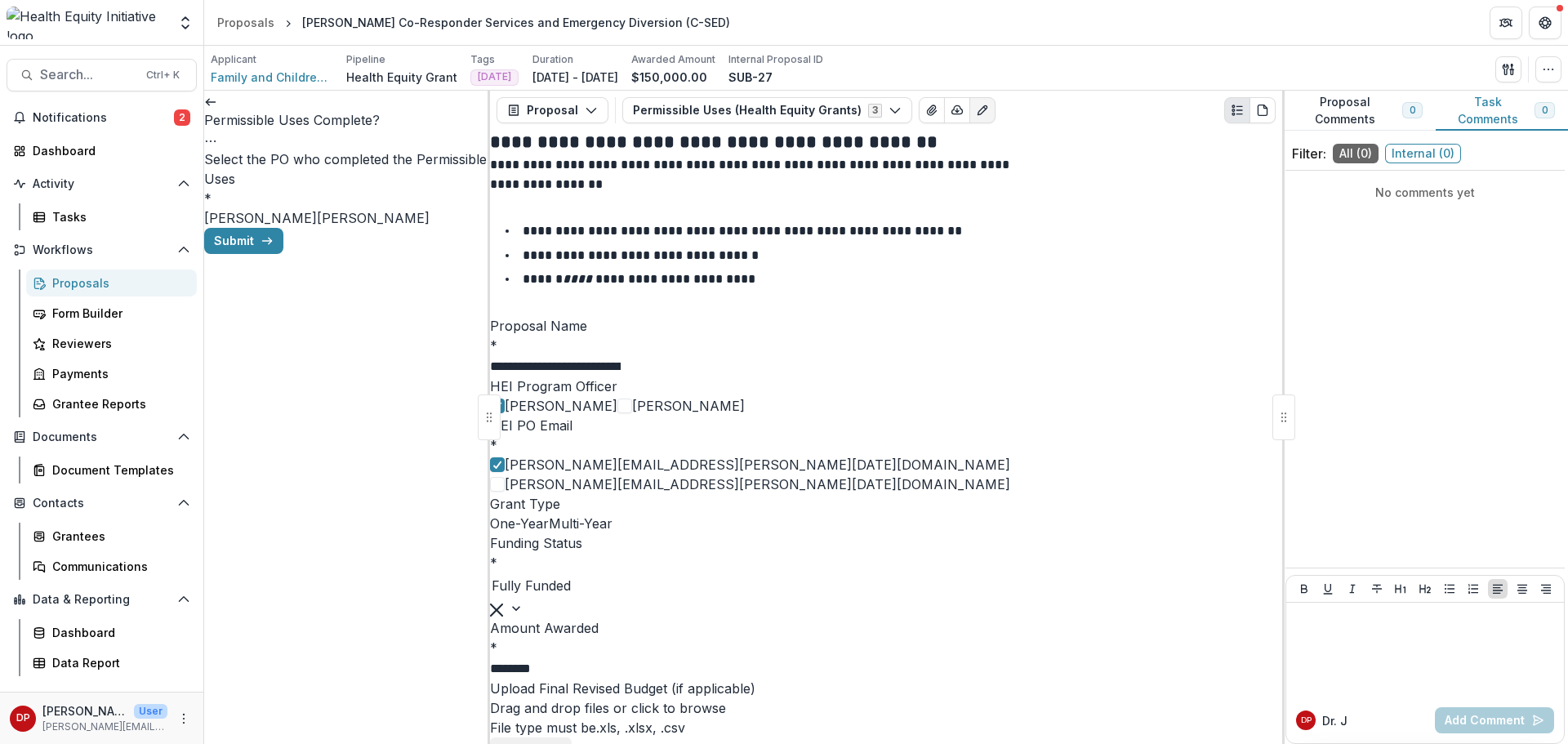
drag, startPoint x: 890, startPoint y: 440, endPoint x: 903, endPoint y: 440, distance: 13.0
drag, startPoint x: 1119, startPoint y: 440, endPoint x: 1067, endPoint y: 450, distance: 53.0
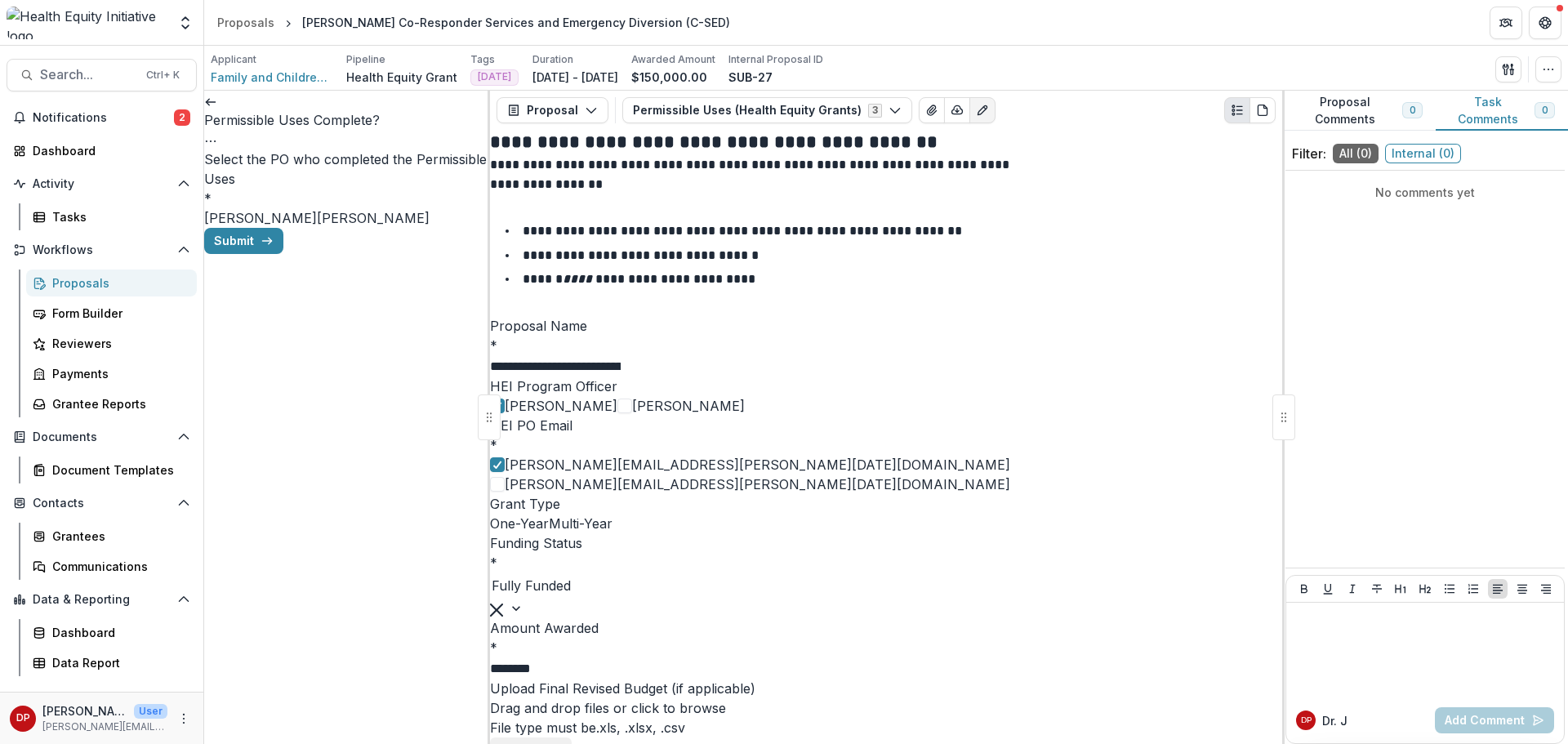
scroll to position [0, 58]
type input "**********"
type input "***"
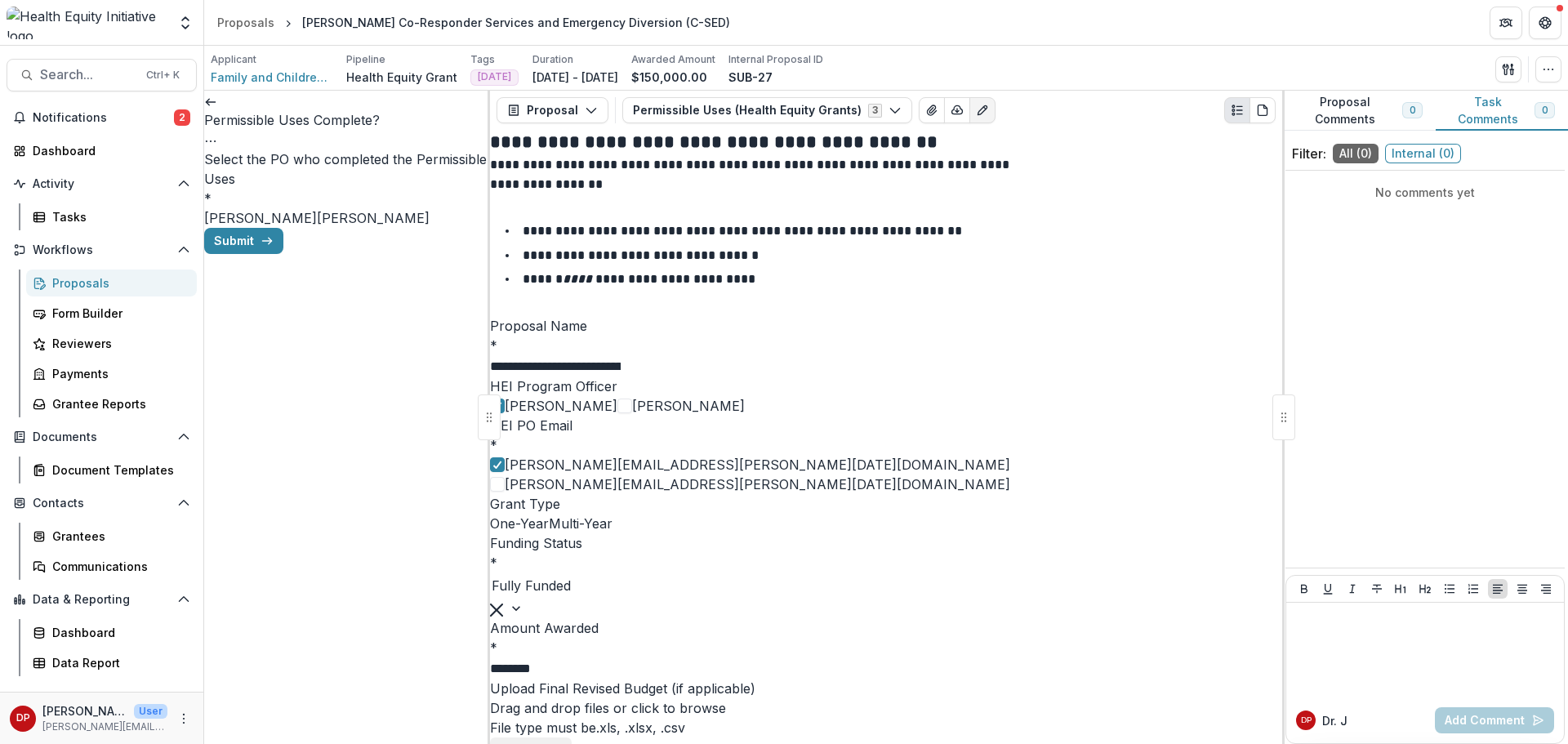
type input "***"
click at [236, 210] on label "[PERSON_NAME]" at bounding box center [261, 217] width 113 height 16
click at [271, 241] on line "submit" at bounding box center [267, 241] width 9 height 0
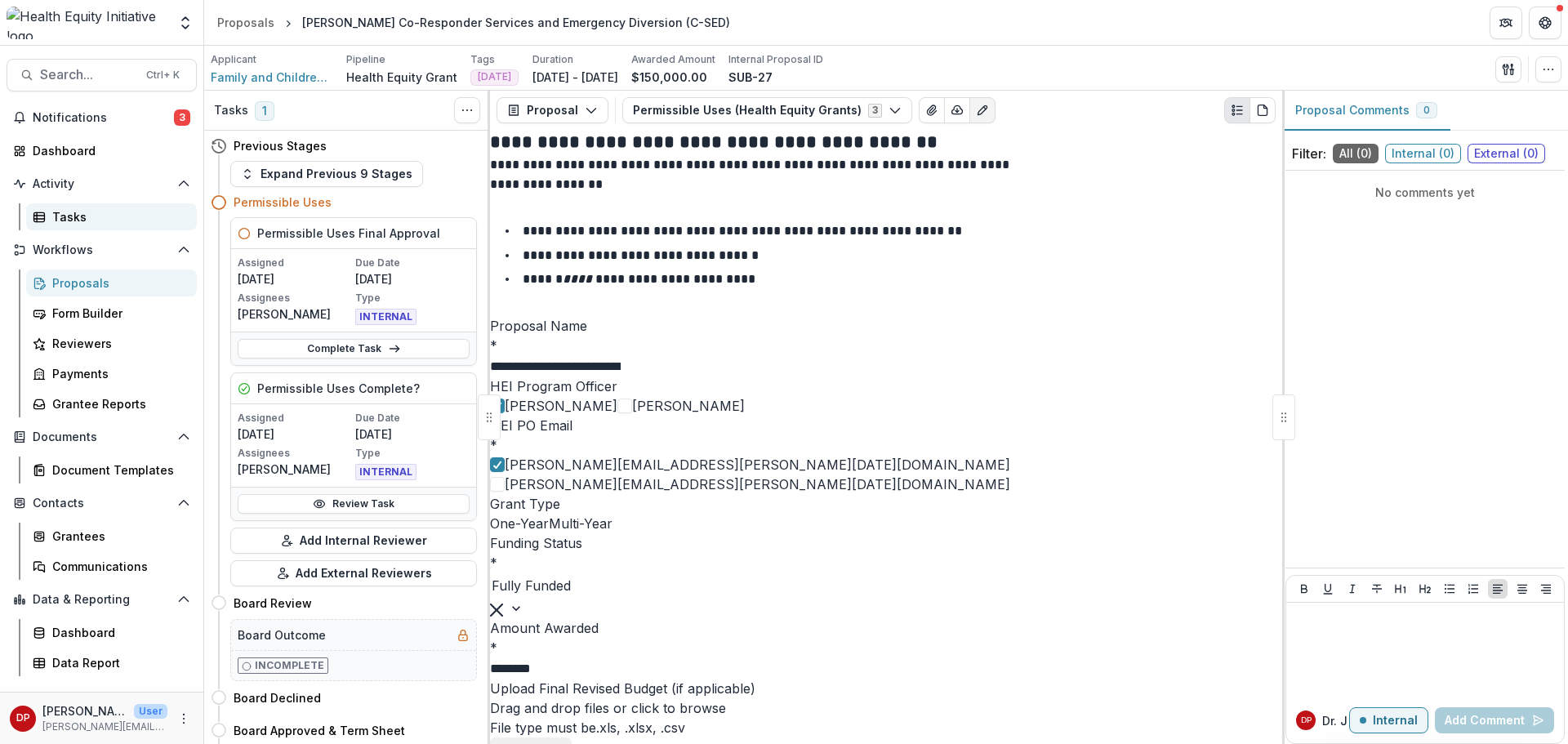
click at [115, 216] on div "Tasks" at bounding box center [118, 217] width 132 height 17
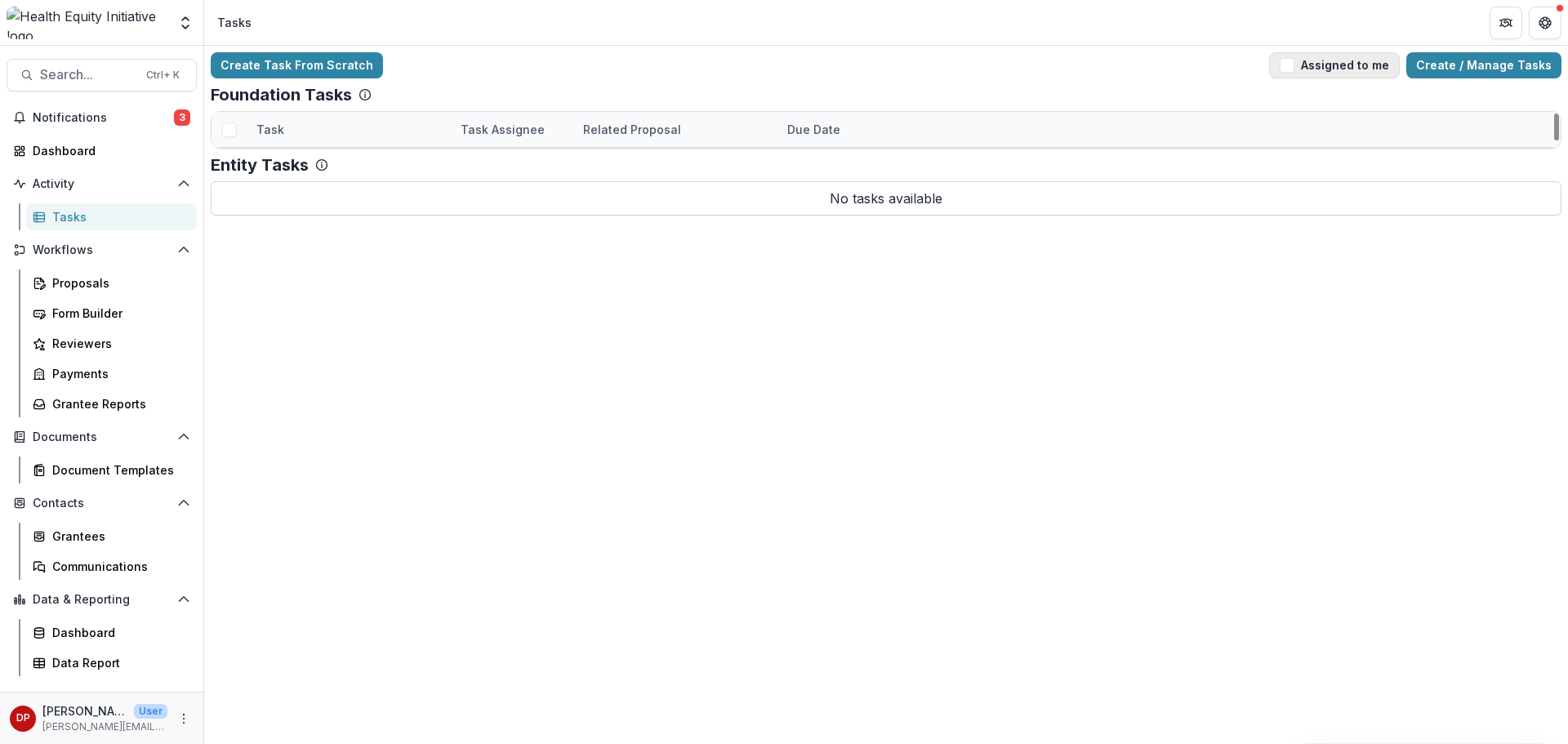
click at [1286, 78] on button "Assigned to me" at bounding box center [1334, 65] width 131 height 27
click at [344, 161] on link "Permissible Uses Complete?" at bounding box center [338, 165] width 162 height 17
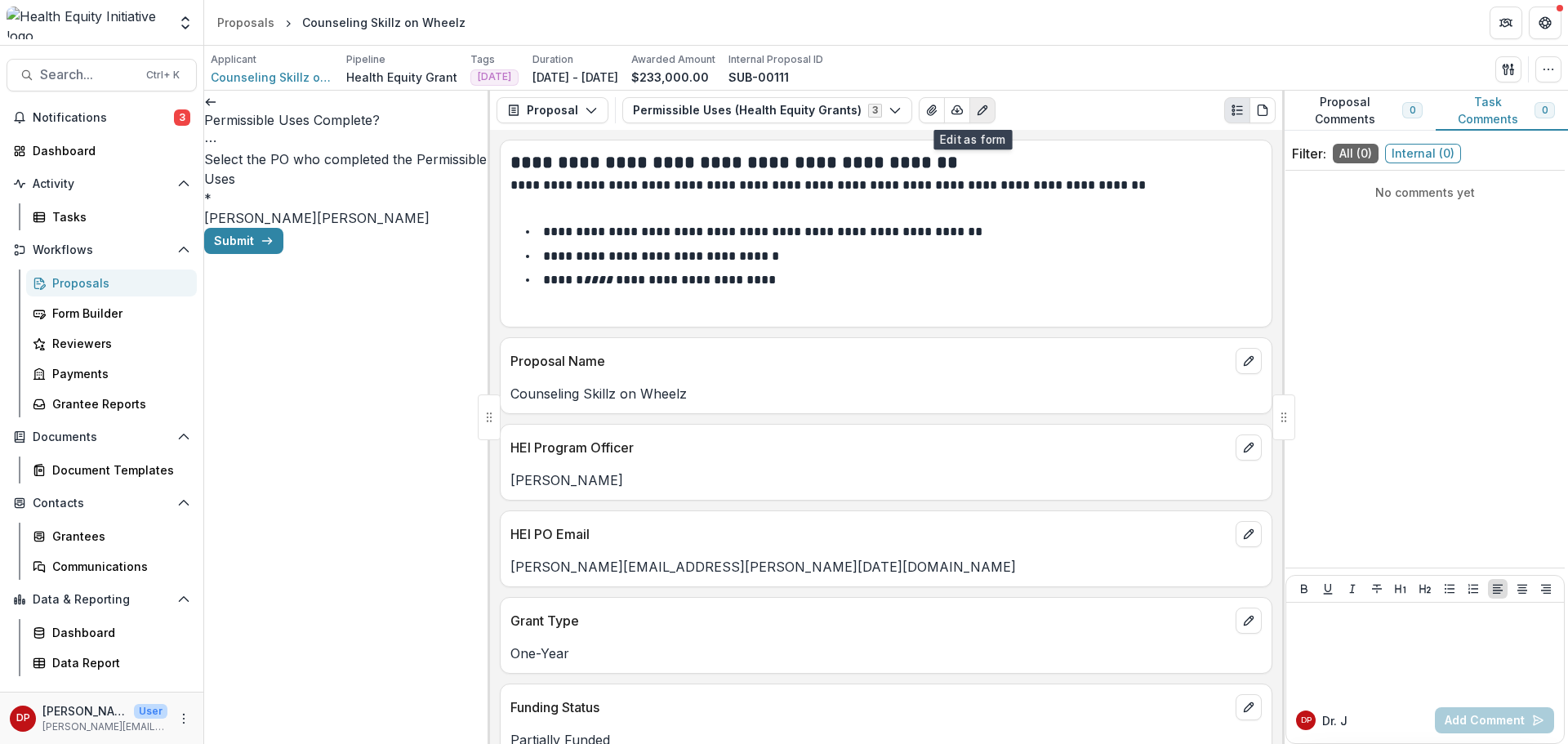
click at [978, 122] on button "Edit as form" at bounding box center [982, 110] width 27 height 27
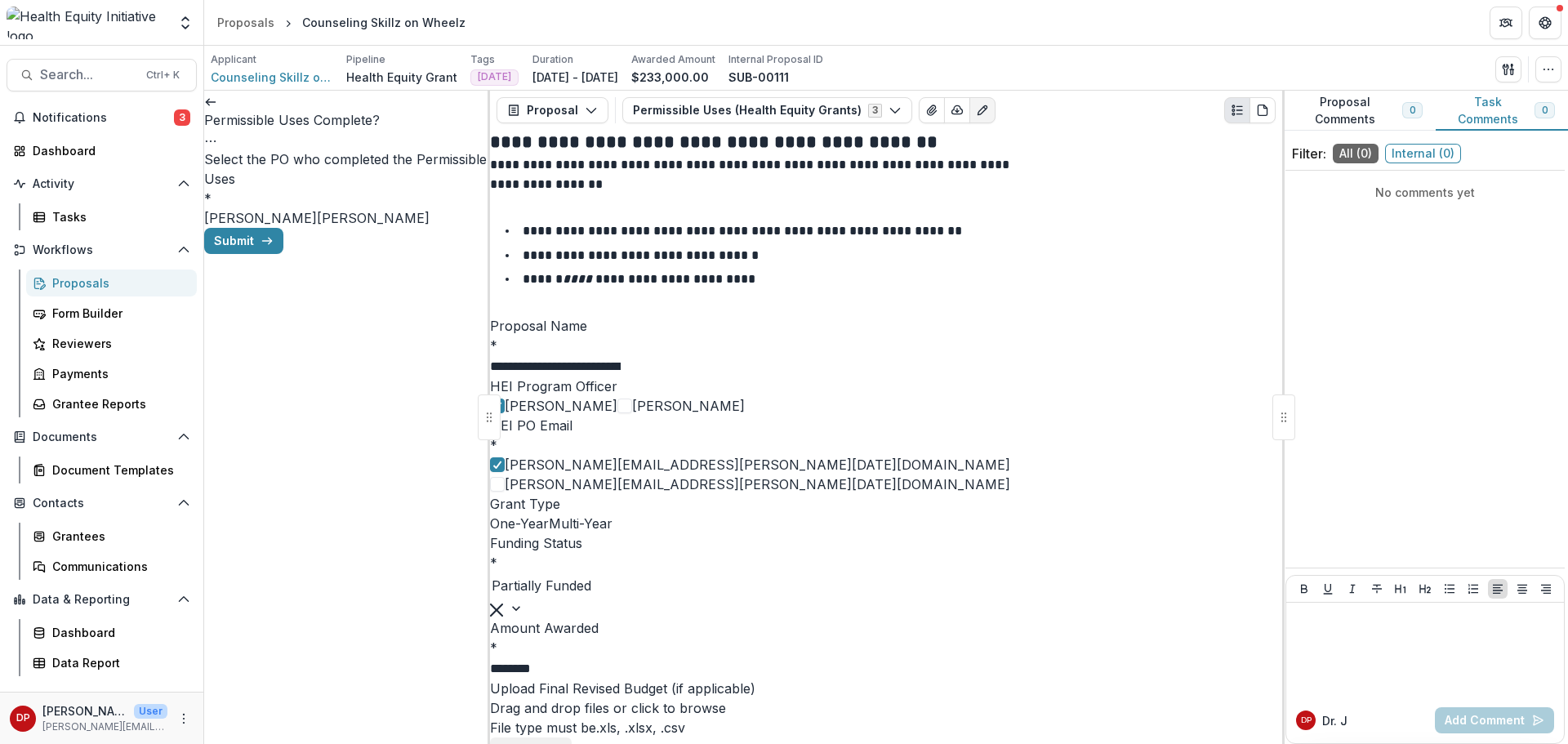
scroll to position [1062, 0]
paste input "**********"
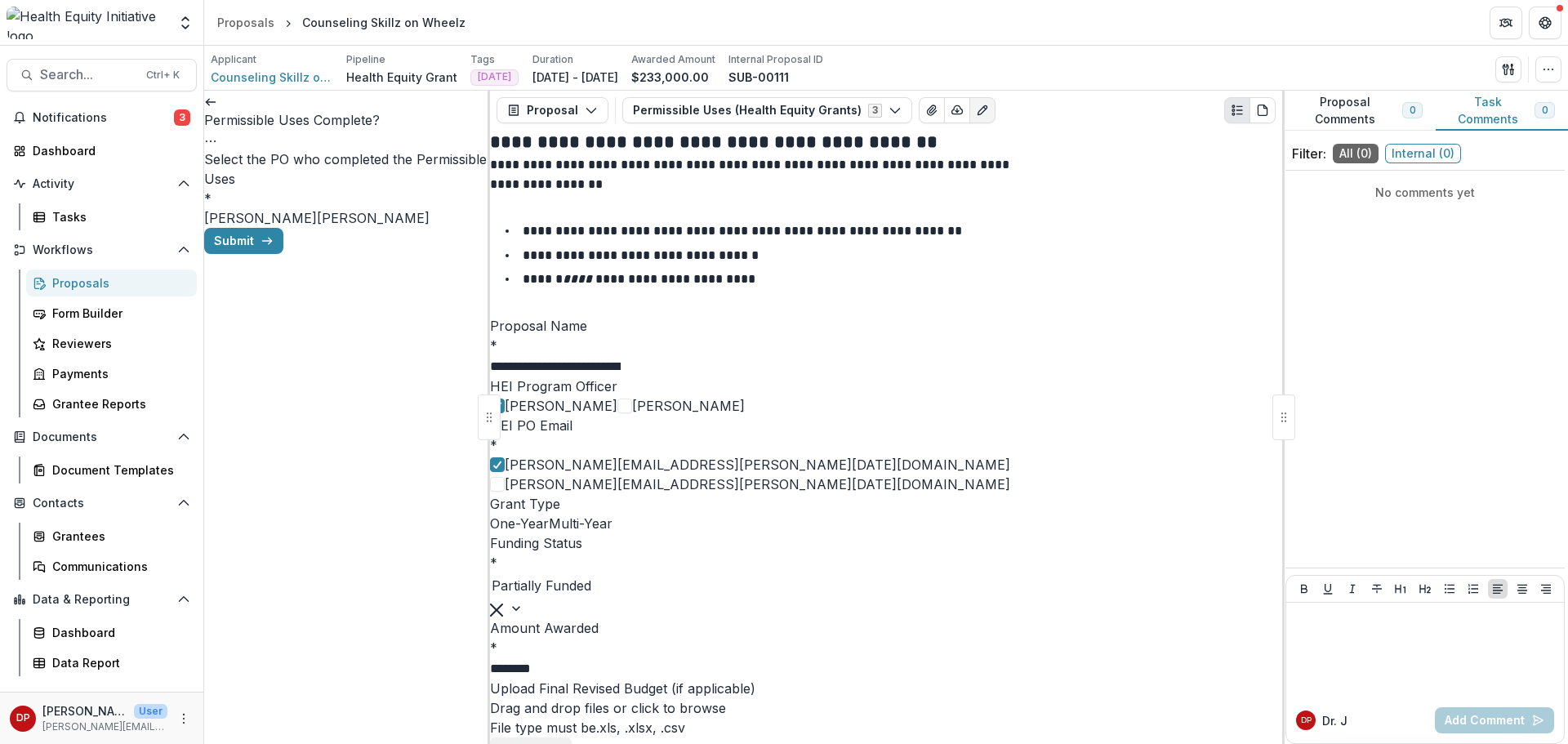
drag, startPoint x: 1028, startPoint y: 357, endPoint x: 1128, endPoint y: 338, distance: 101.8
drag, startPoint x: 713, startPoint y: 361, endPoint x: 693, endPoint y: 360, distance: 20.0
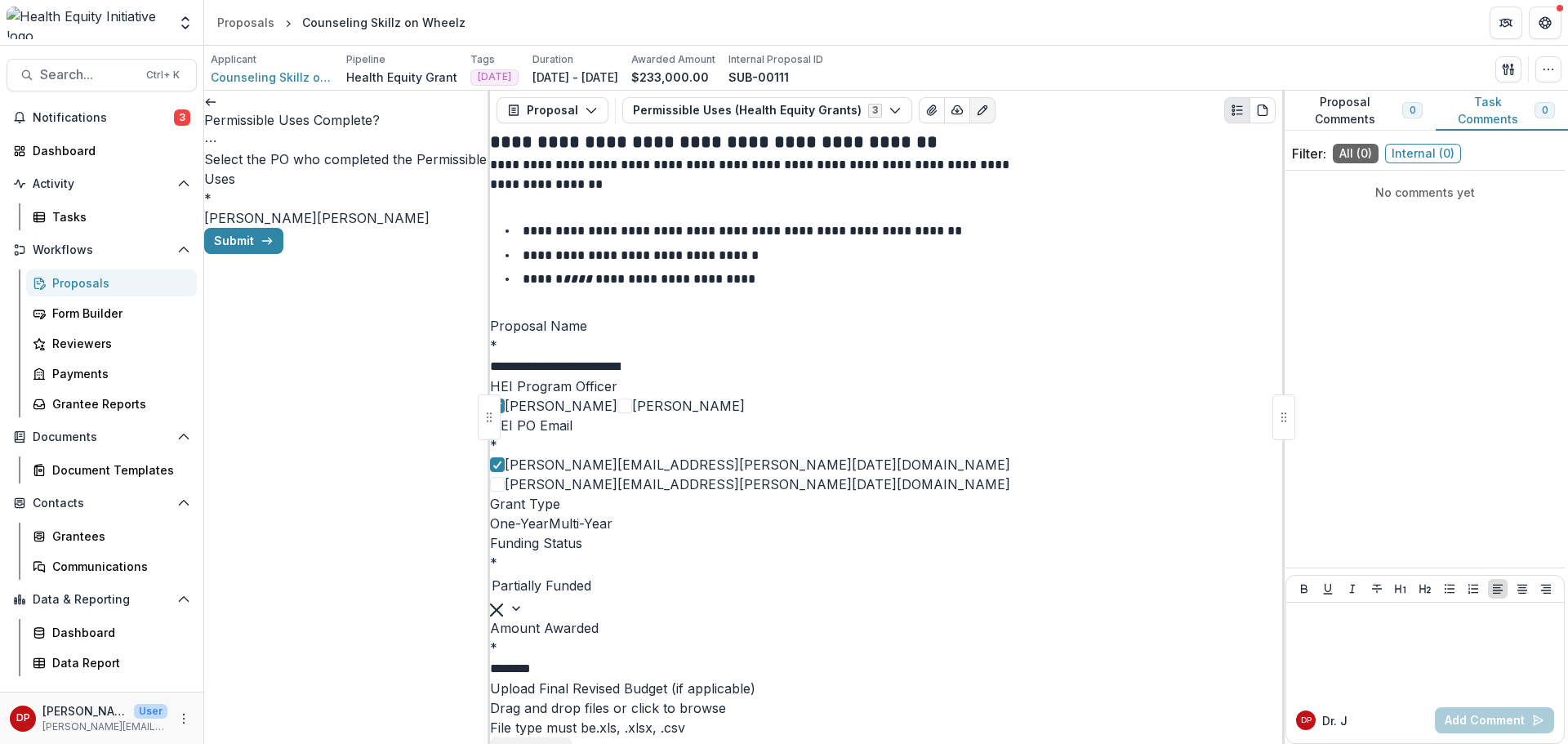
drag, startPoint x: 664, startPoint y: 359, endPoint x: 781, endPoint y: 356, distance: 117.0
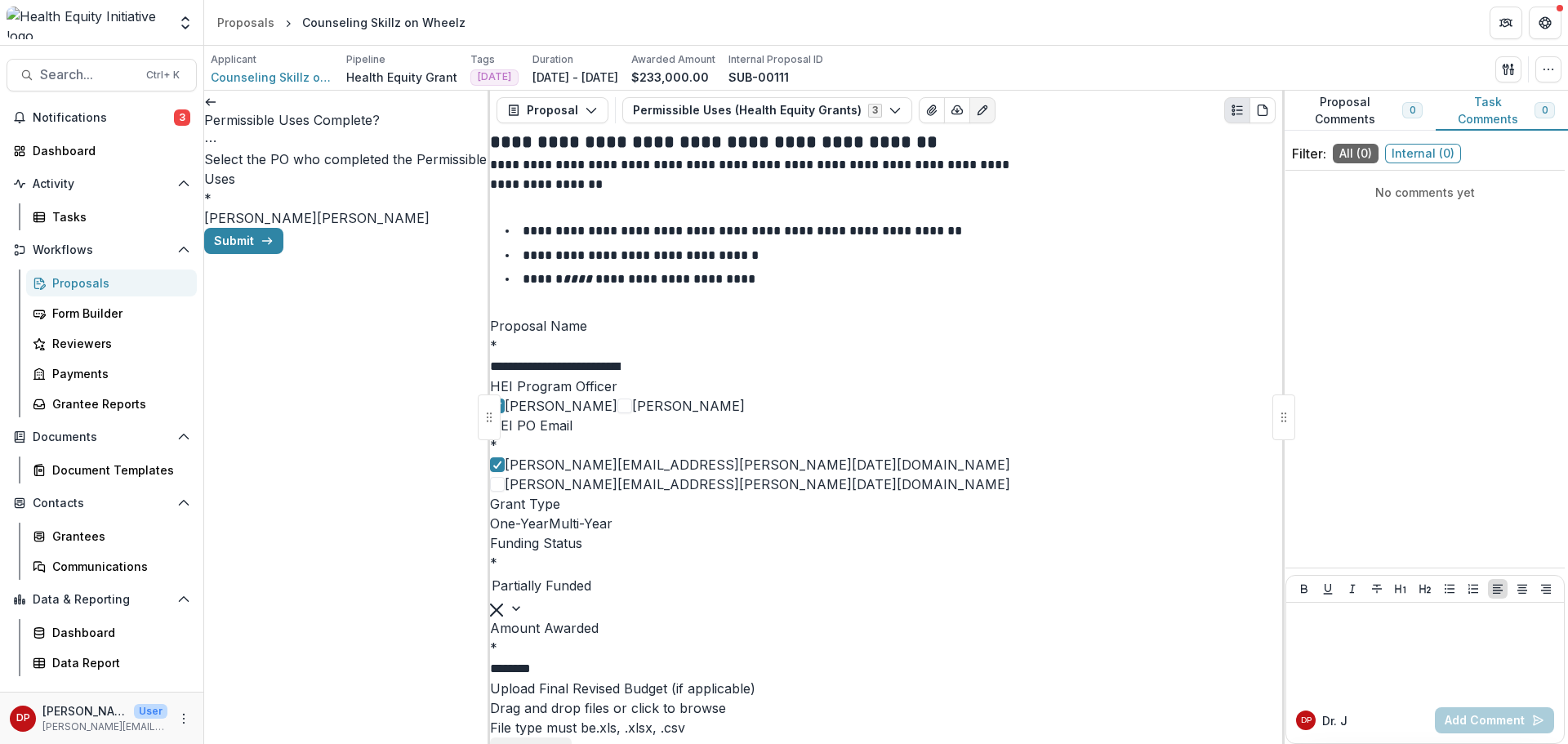
drag, startPoint x: 707, startPoint y: 359, endPoint x: 1114, endPoint y: 357, distance: 407.0
drag, startPoint x: 711, startPoint y: 361, endPoint x: 788, endPoint y: 361, distance: 77.0
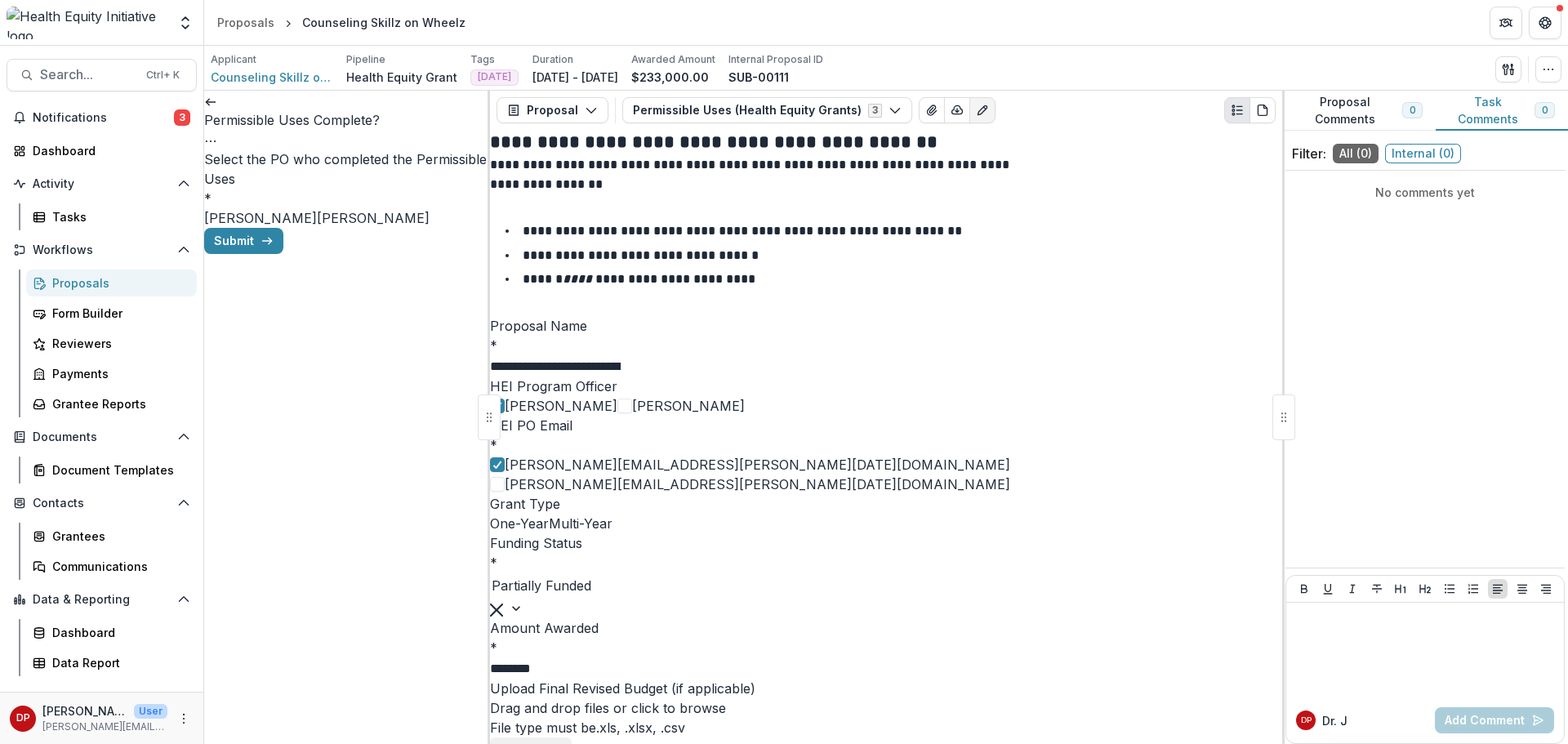
type input "**********"
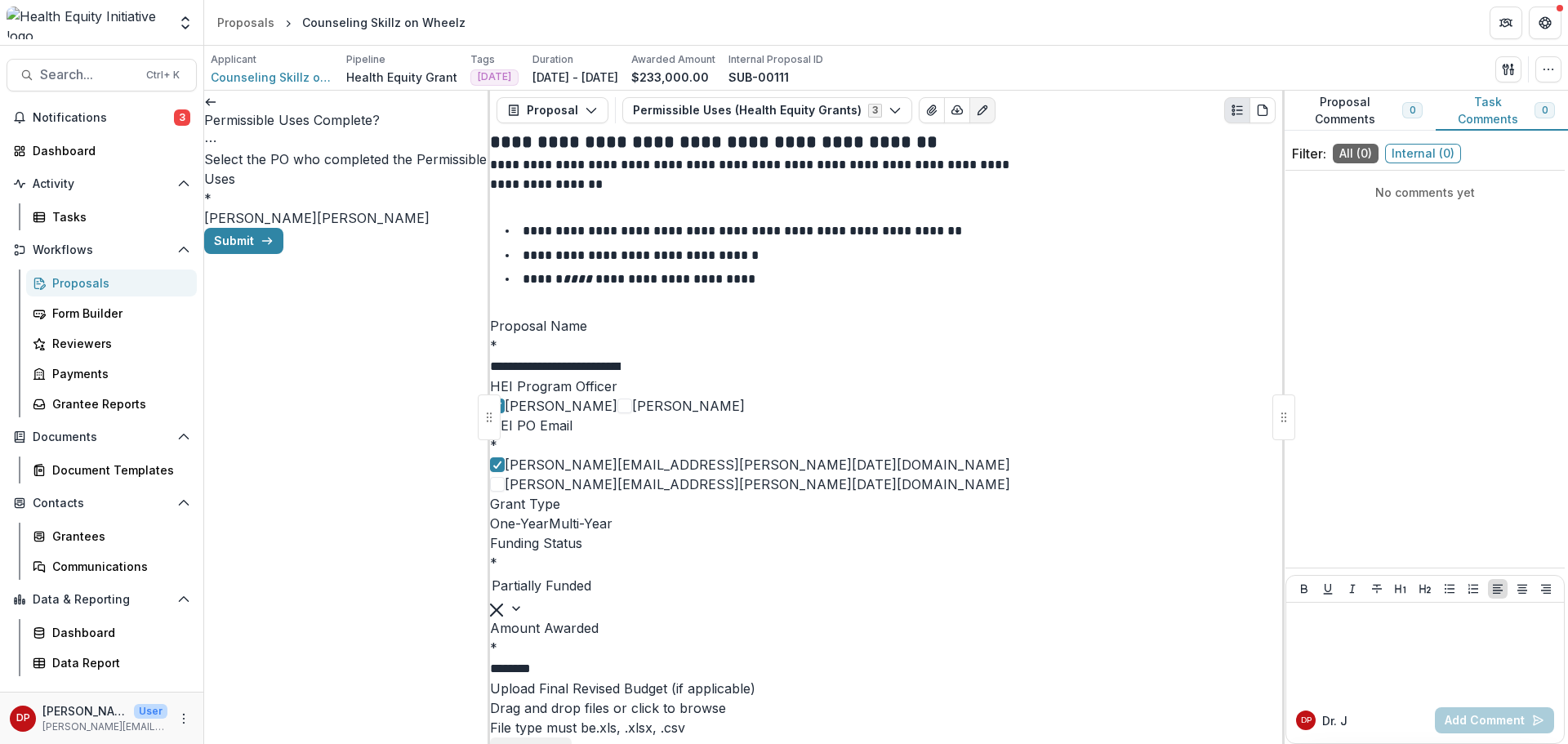
type input "**********"
type input "*"
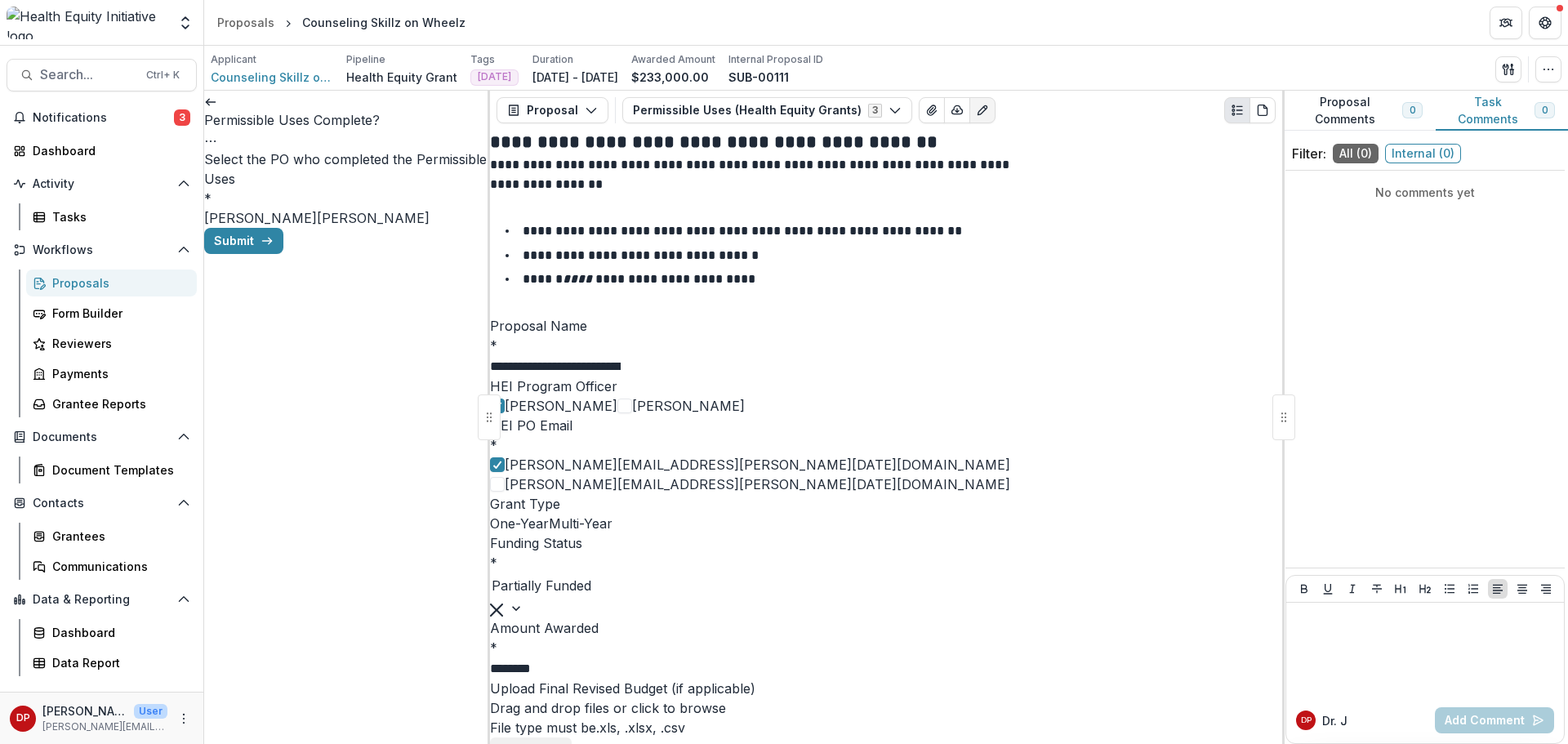
type input "**********"
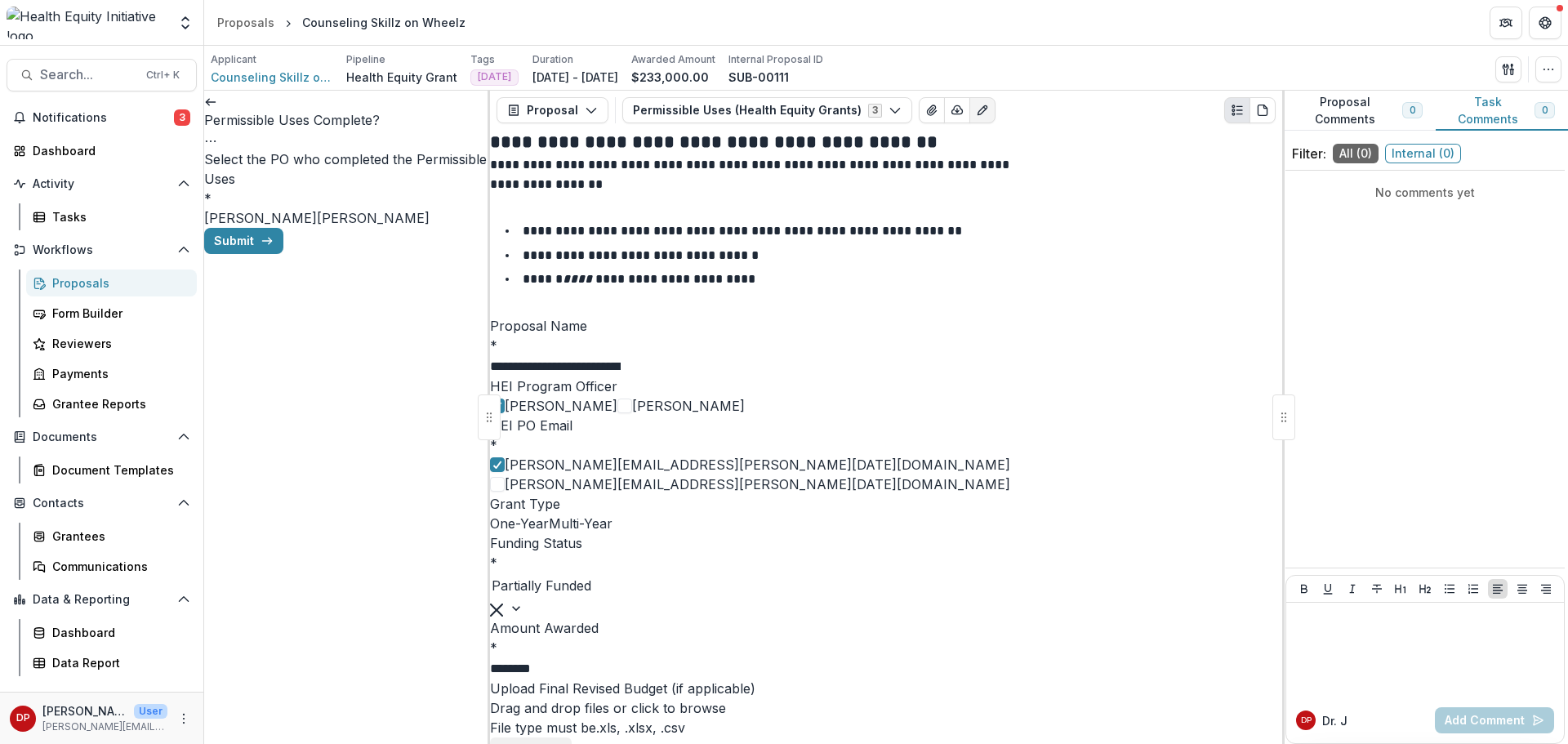
click at [266, 215] on span "[PERSON_NAME]" at bounding box center [261, 217] width 113 height 16
click at [283, 254] on button "Submit" at bounding box center [244, 240] width 80 height 27
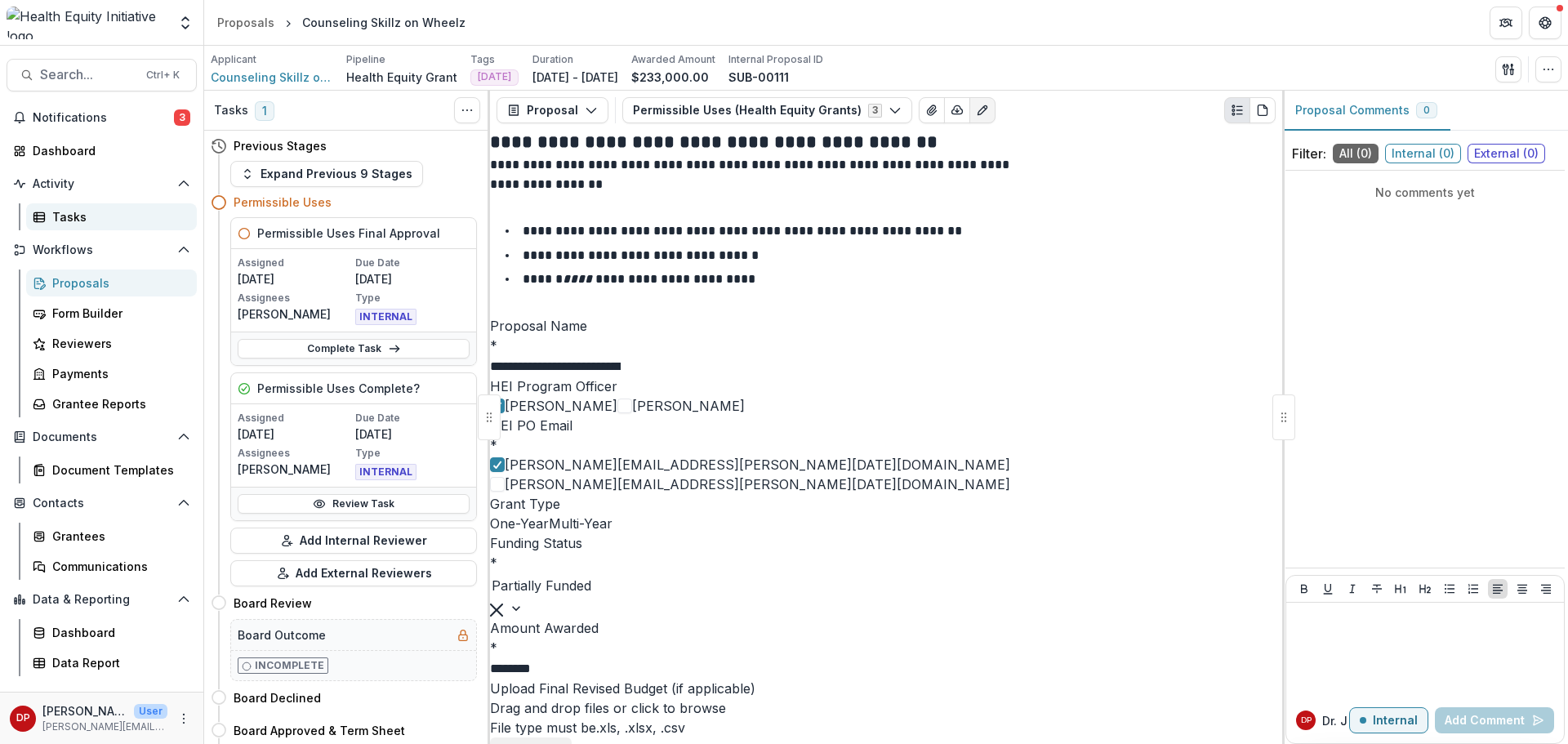
click at [87, 213] on div "Tasks" at bounding box center [118, 217] width 132 height 17
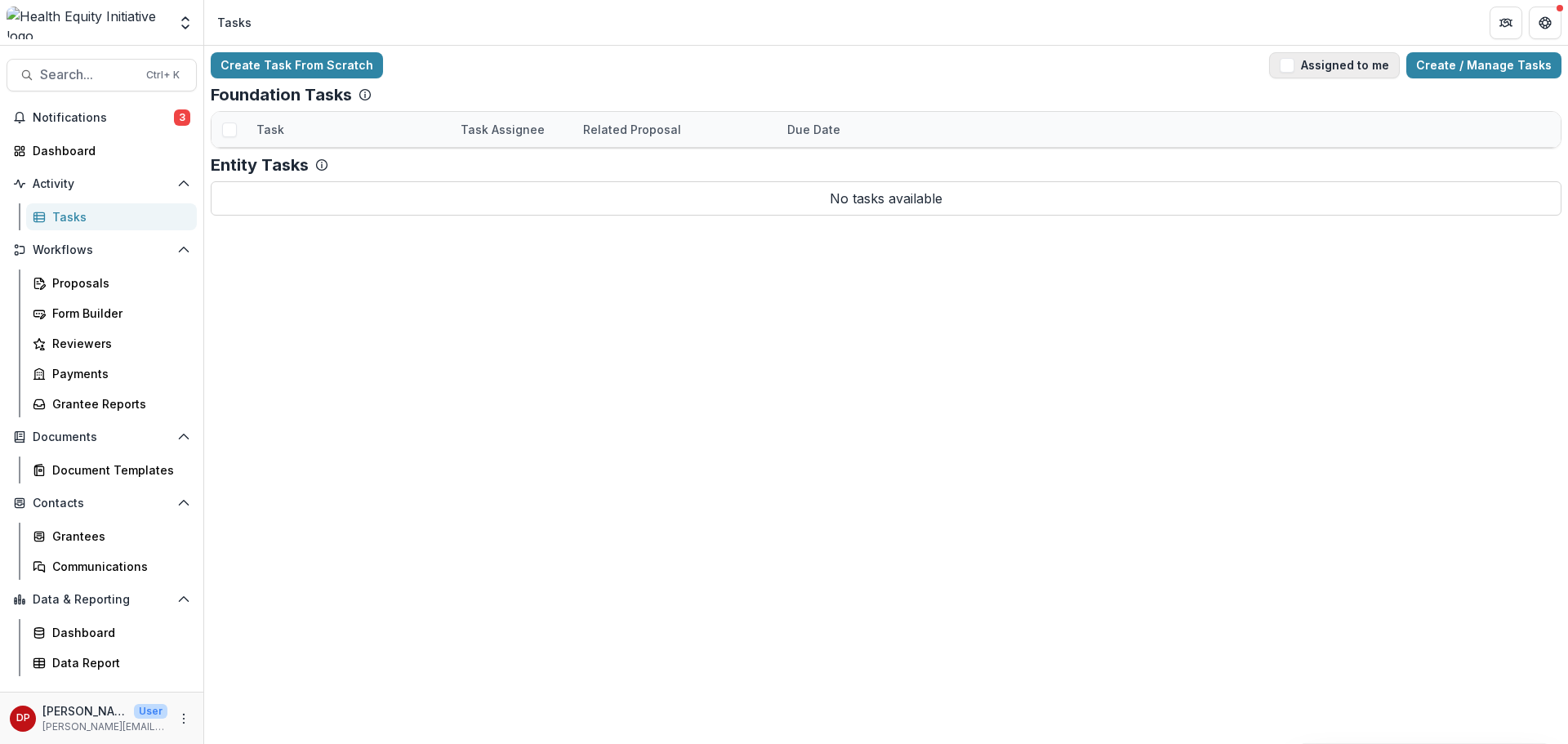
click at [1301, 74] on button "Assigned to me" at bounding box center [1334, 65] width 131 height 27
click at [382, 167] on link "Permissible Uses Complete?" at bounding box center [338, 165] width 162 height 17
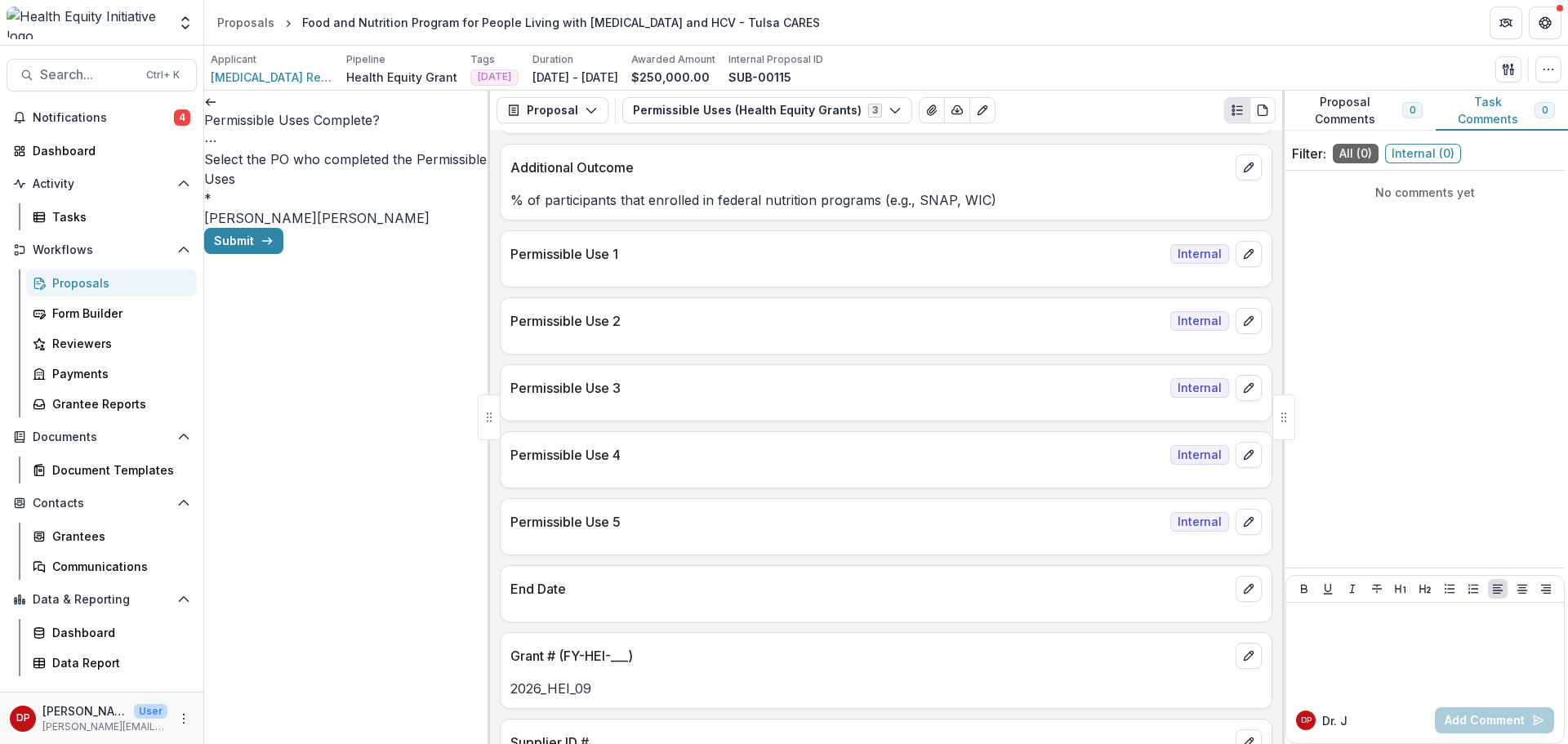
scroll to position [1143, 0]
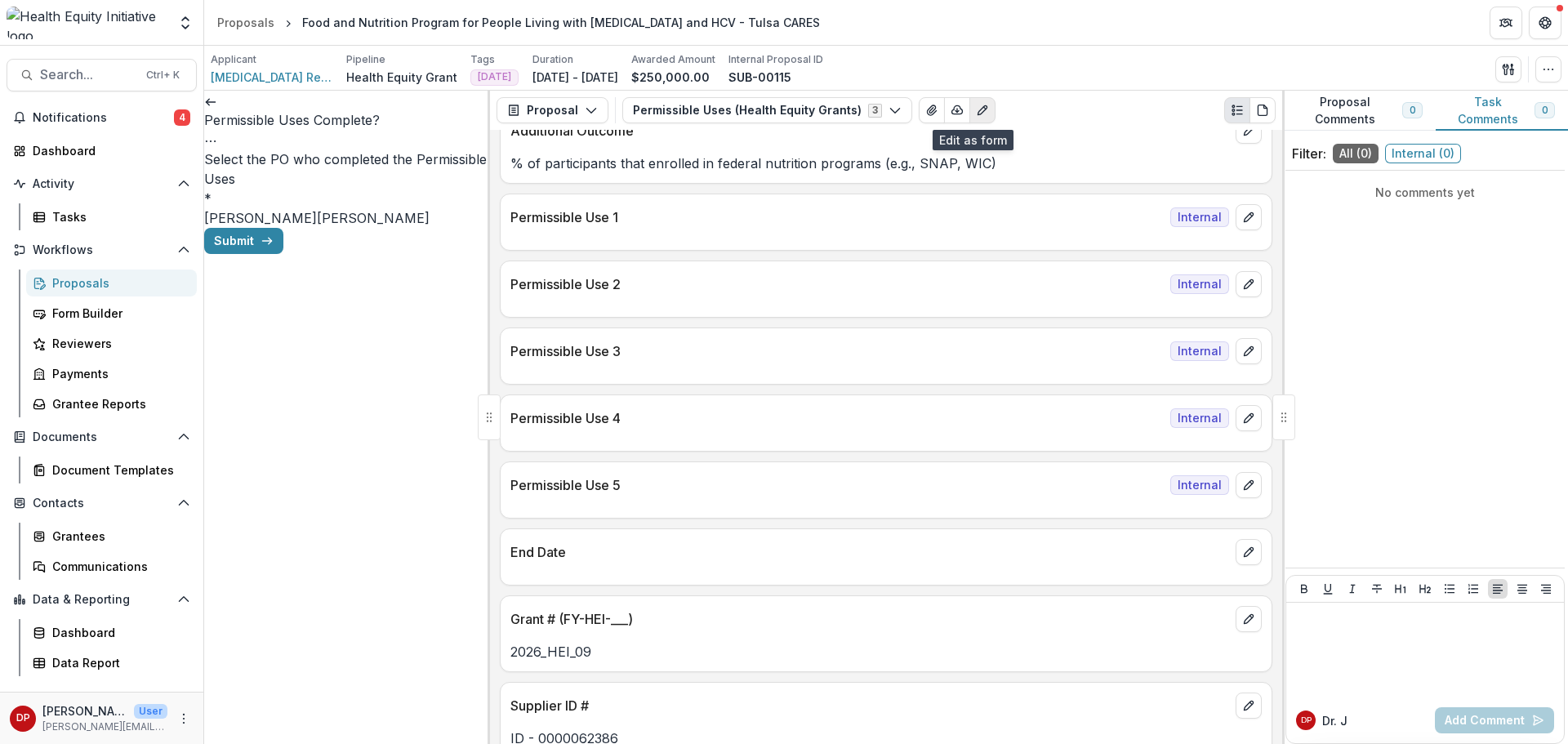
click at [981, 119] on button "Edit as form" at bounding box center [982, 110] width 27 height 27
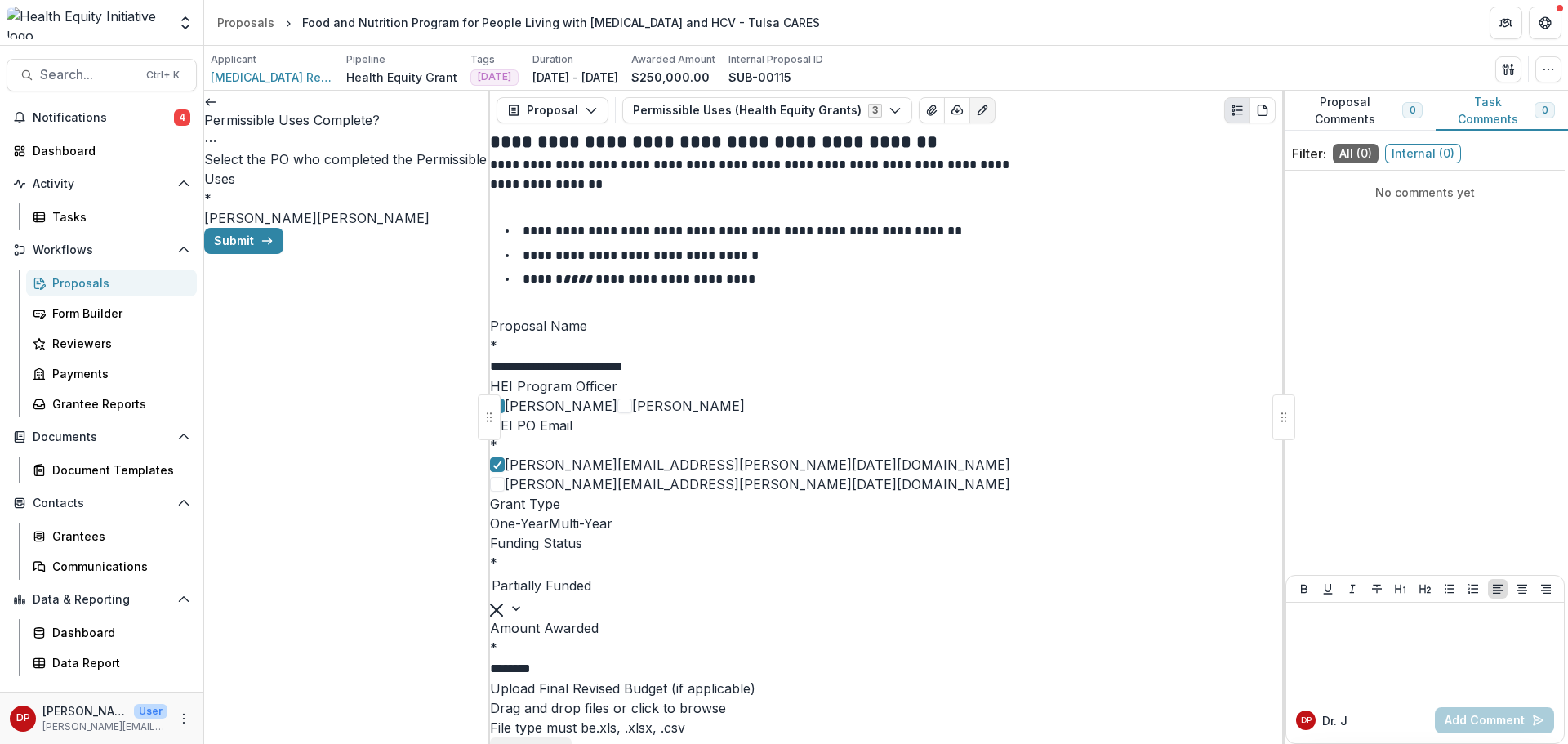
scroll to position [653, 0]
click at [925, 110] on icon "View Attached Files" at bounding box center [931, 109] width 13 height 13
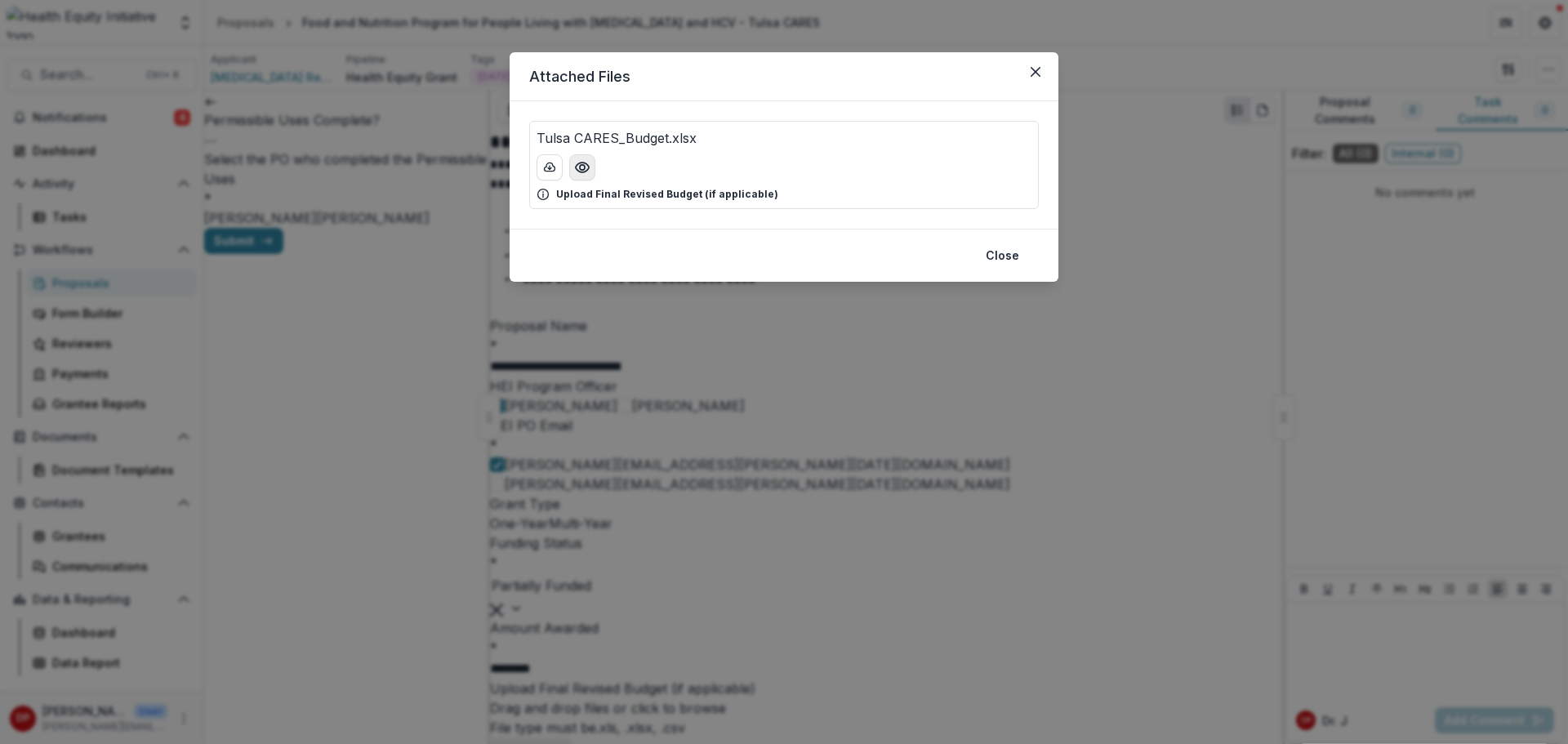
click at [587, 177] on button "Preview Tulsa CARES_Budget.xlsx" at bounding box center [582, 168] width 27 height 27
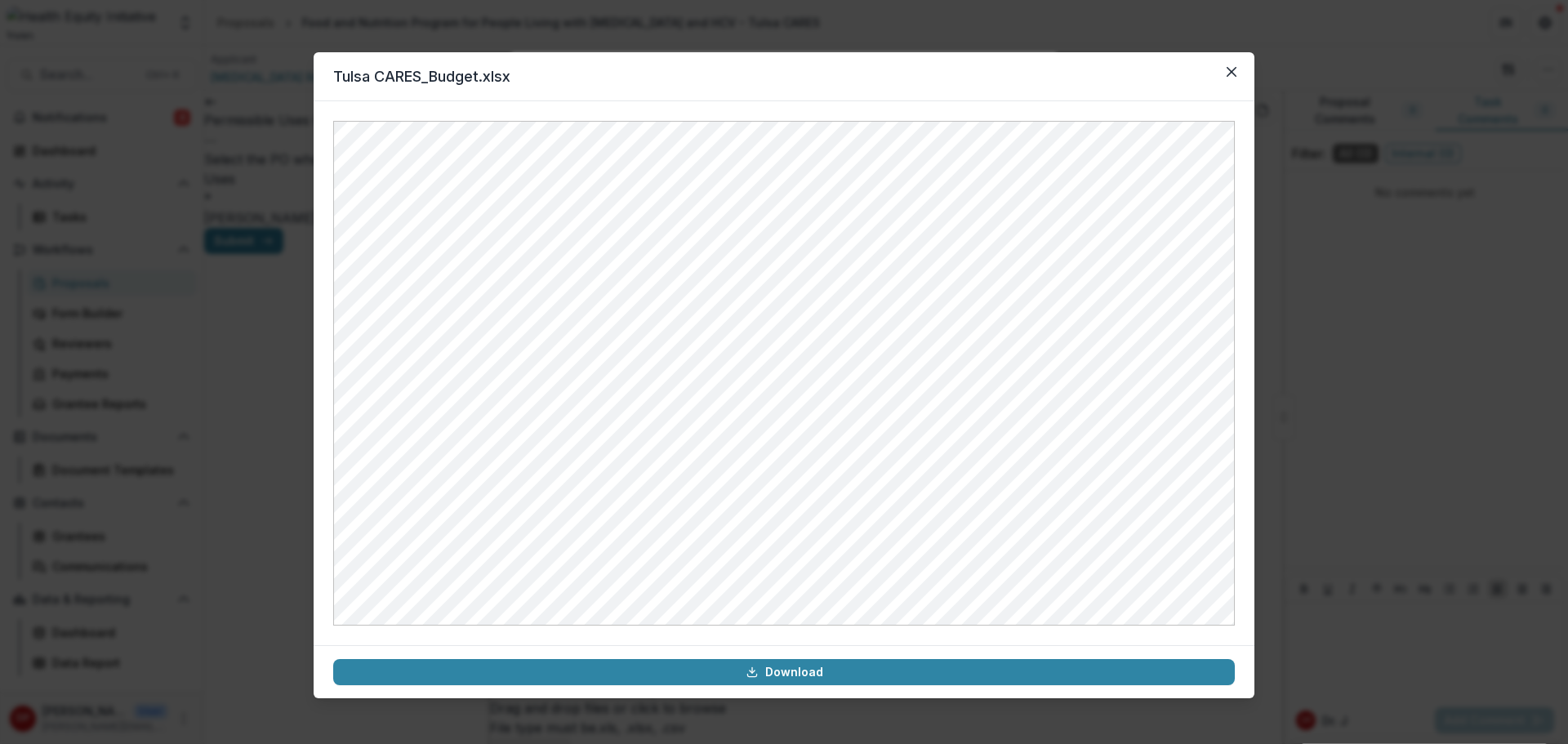
drag, startPoint x: 1227, startPoint y: 70, endPoint x: 1200, endPoint y: 88, distance: 32.4
click at [1227, 71] on button "Close" at bounding box center [1231, 72] width 27 height 27
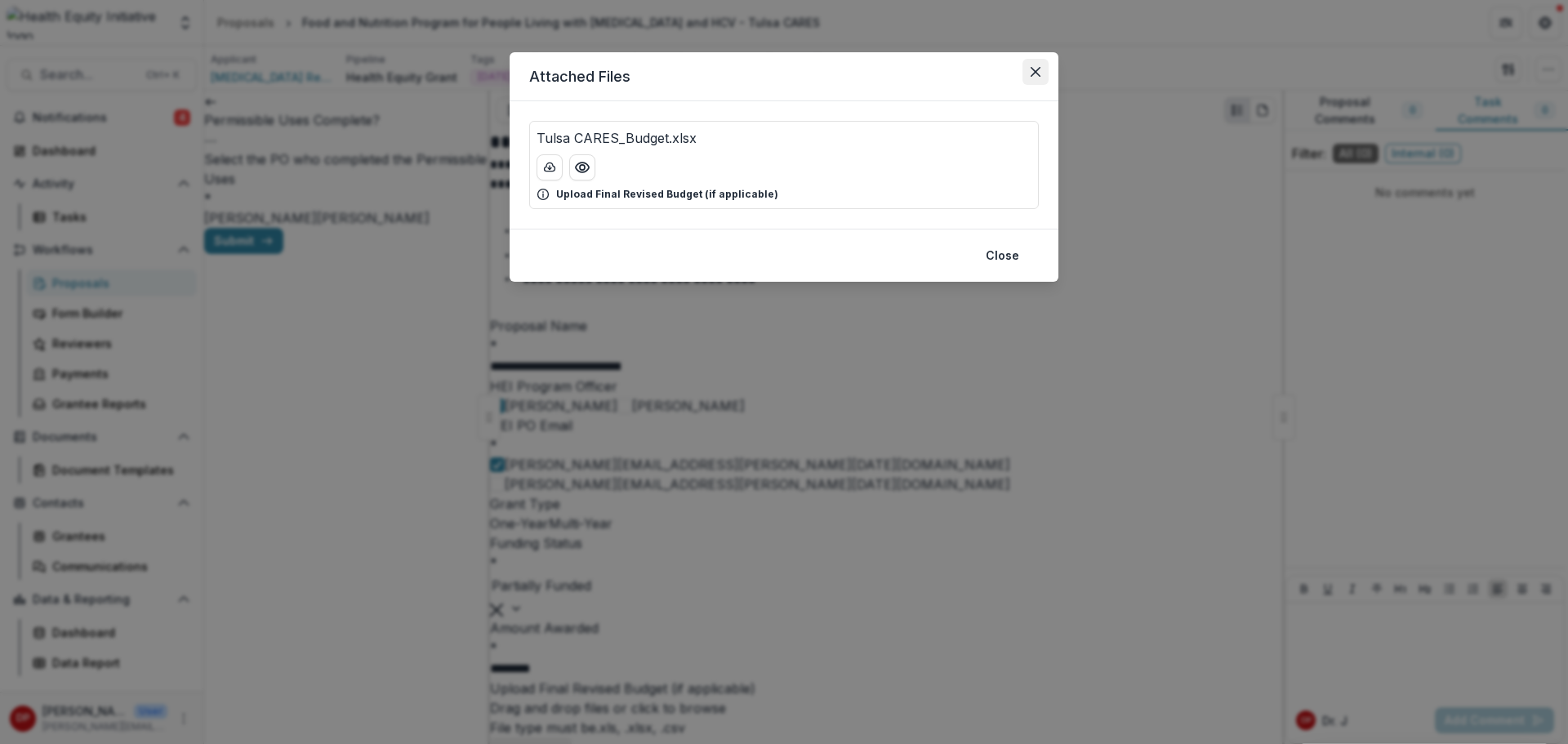
click at [1029, 80] on button "Close" at bounding box center [1035, 72] width 27 height 27
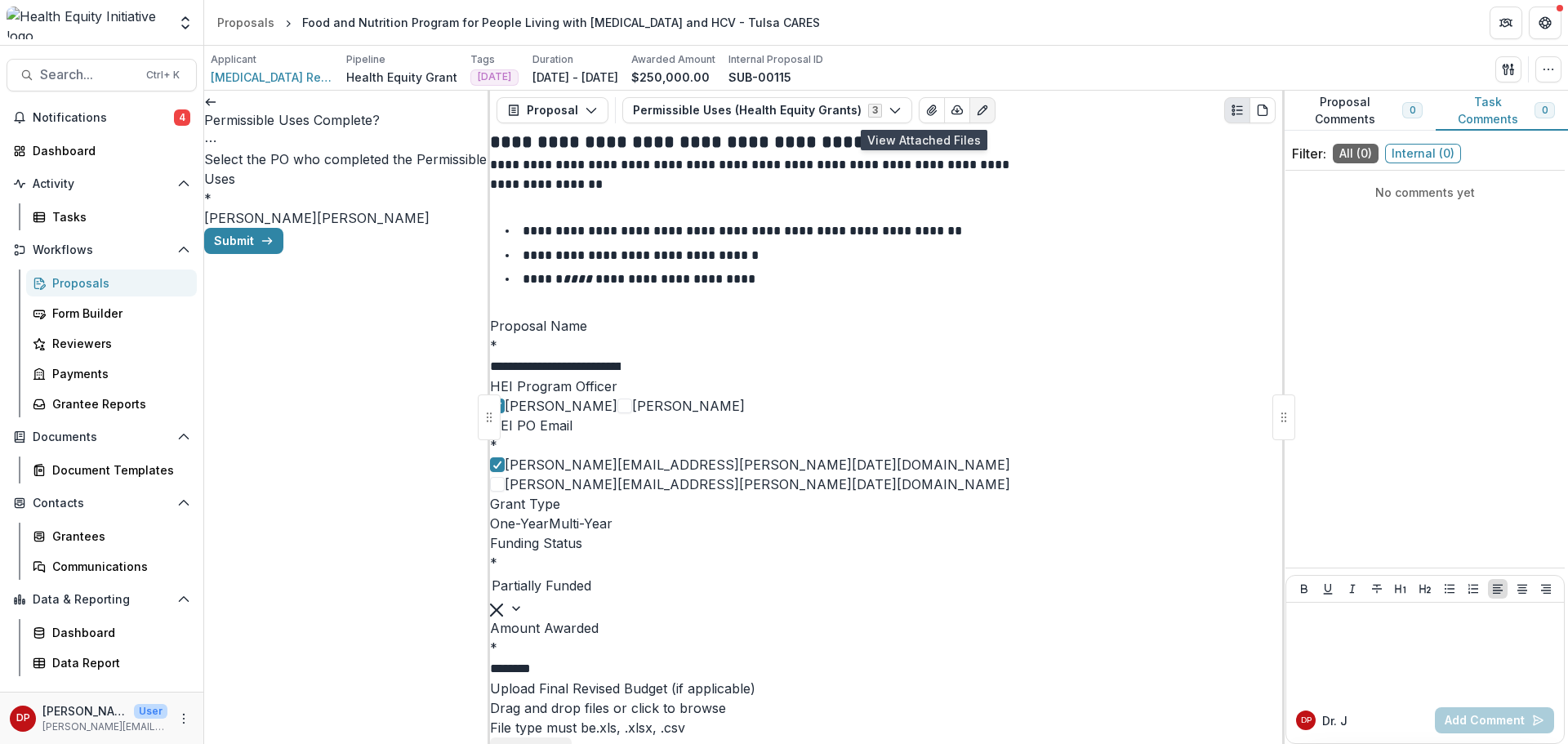
scroll to position [1143, 0]
paste input "*********"
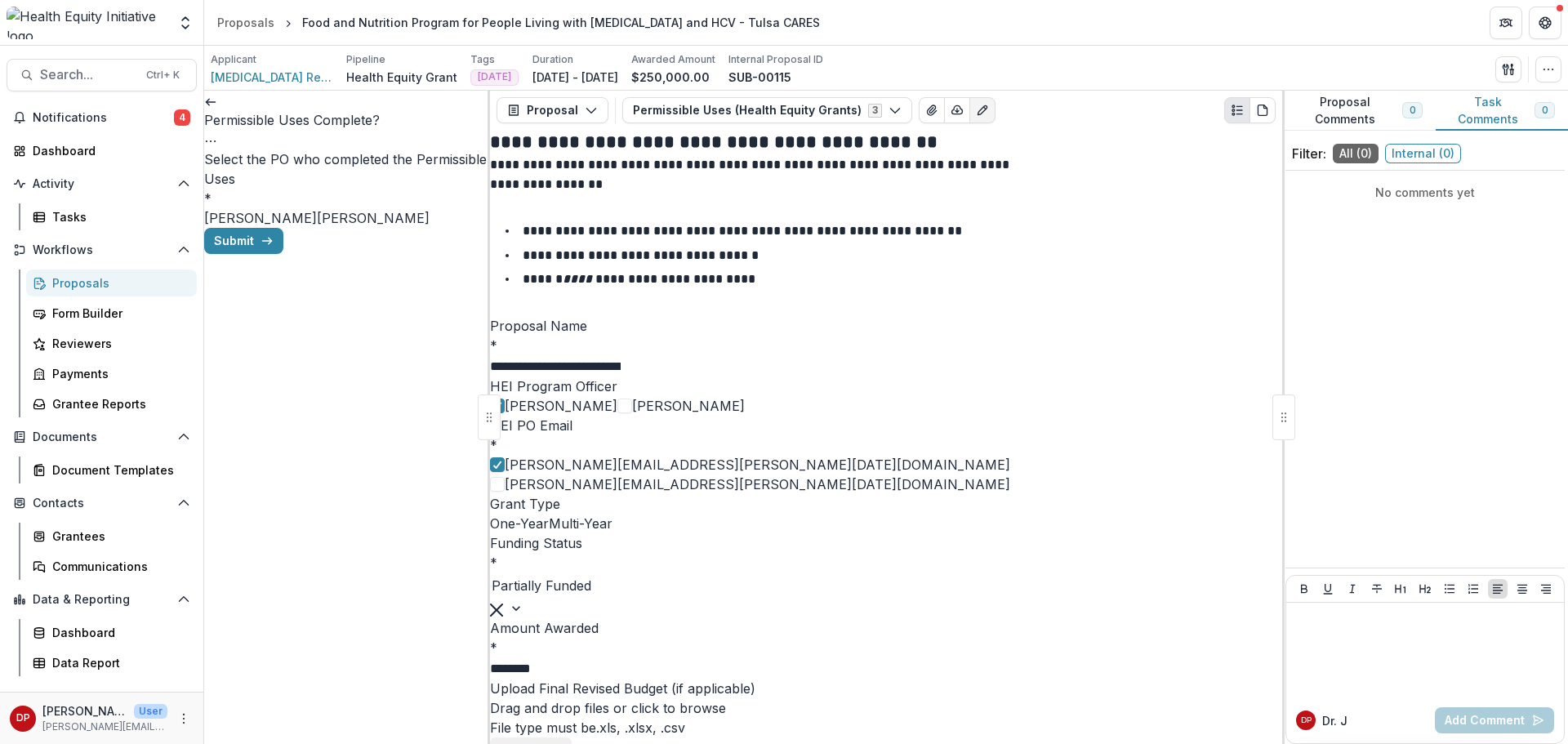
paste input "**********"
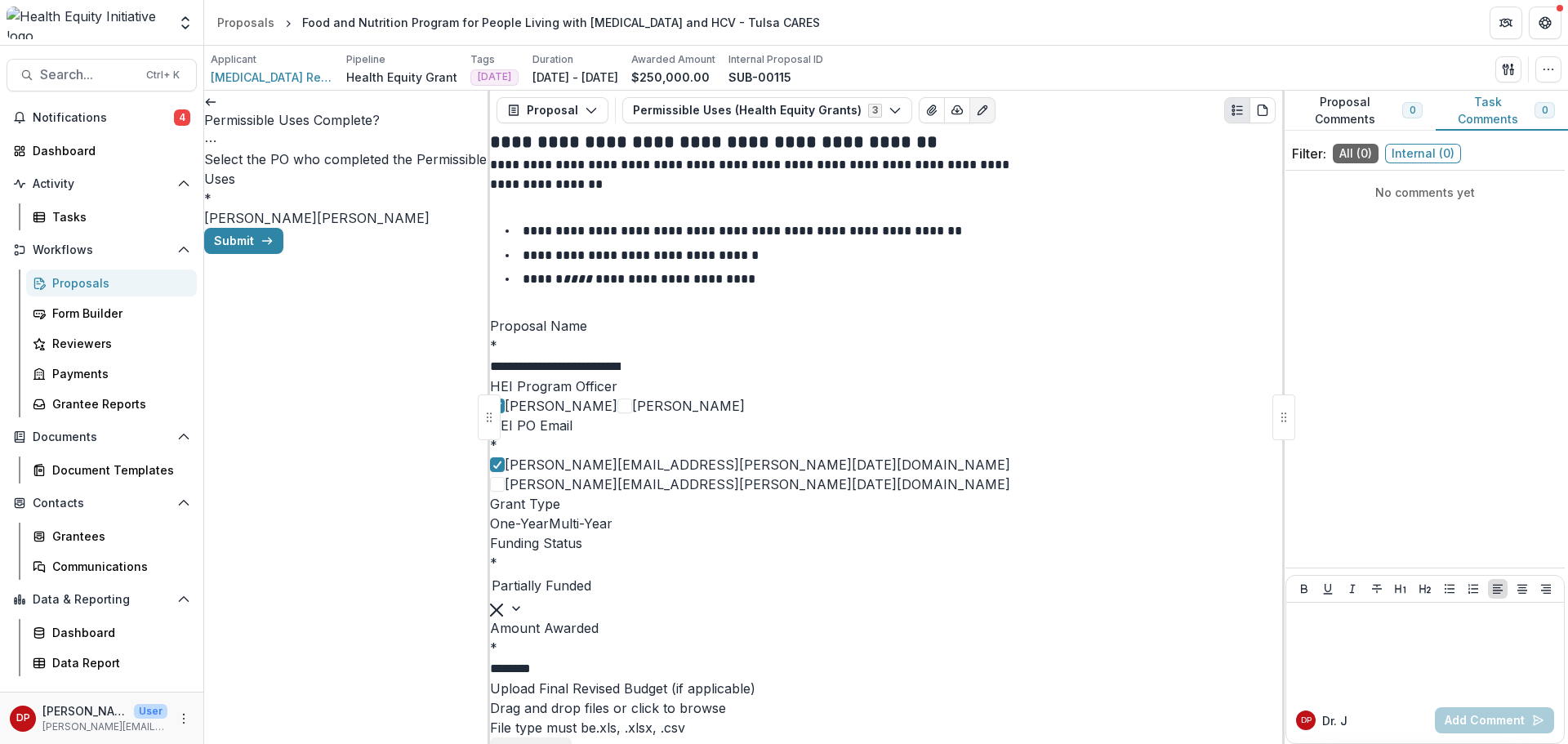
type input "**********"
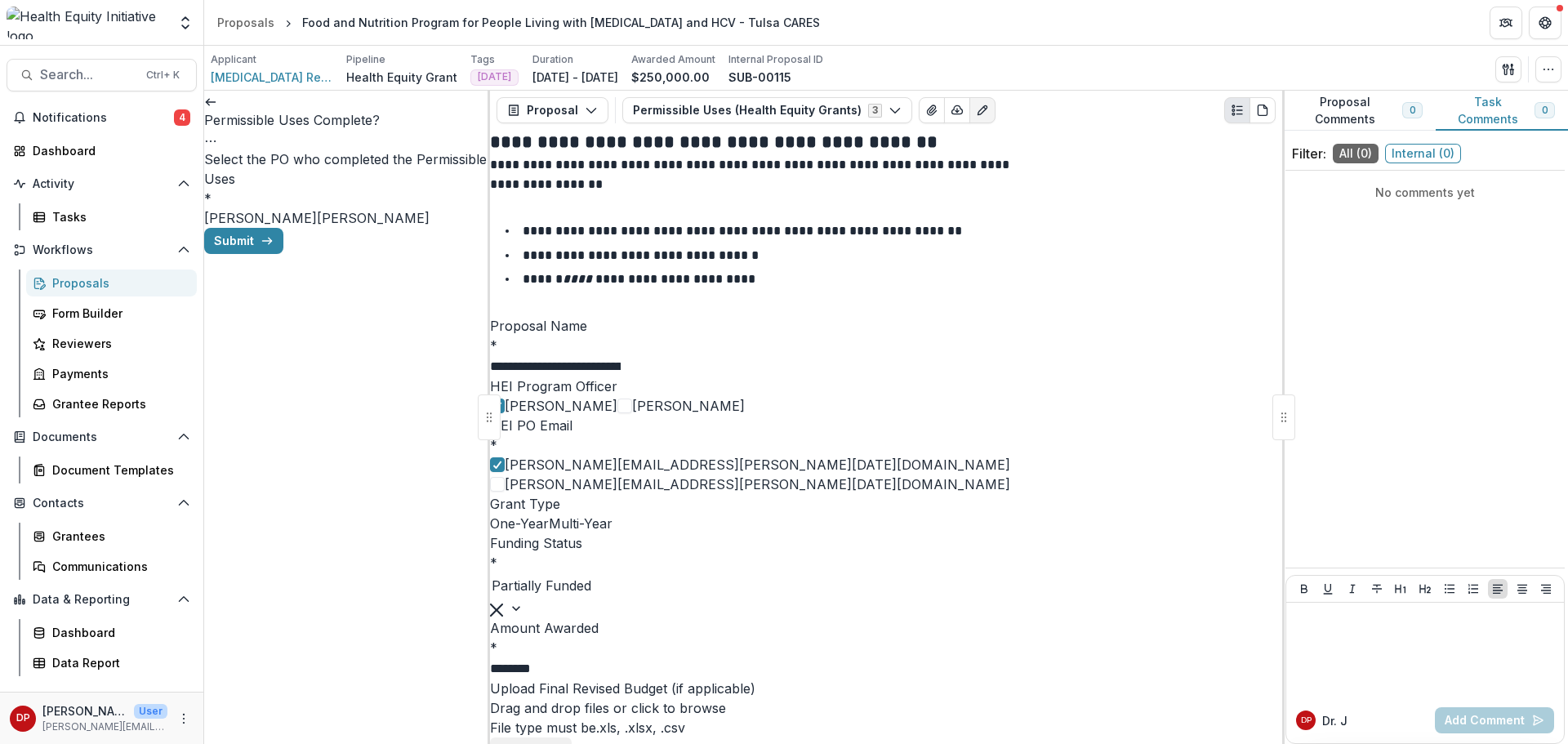
scroll to position [0, 374]
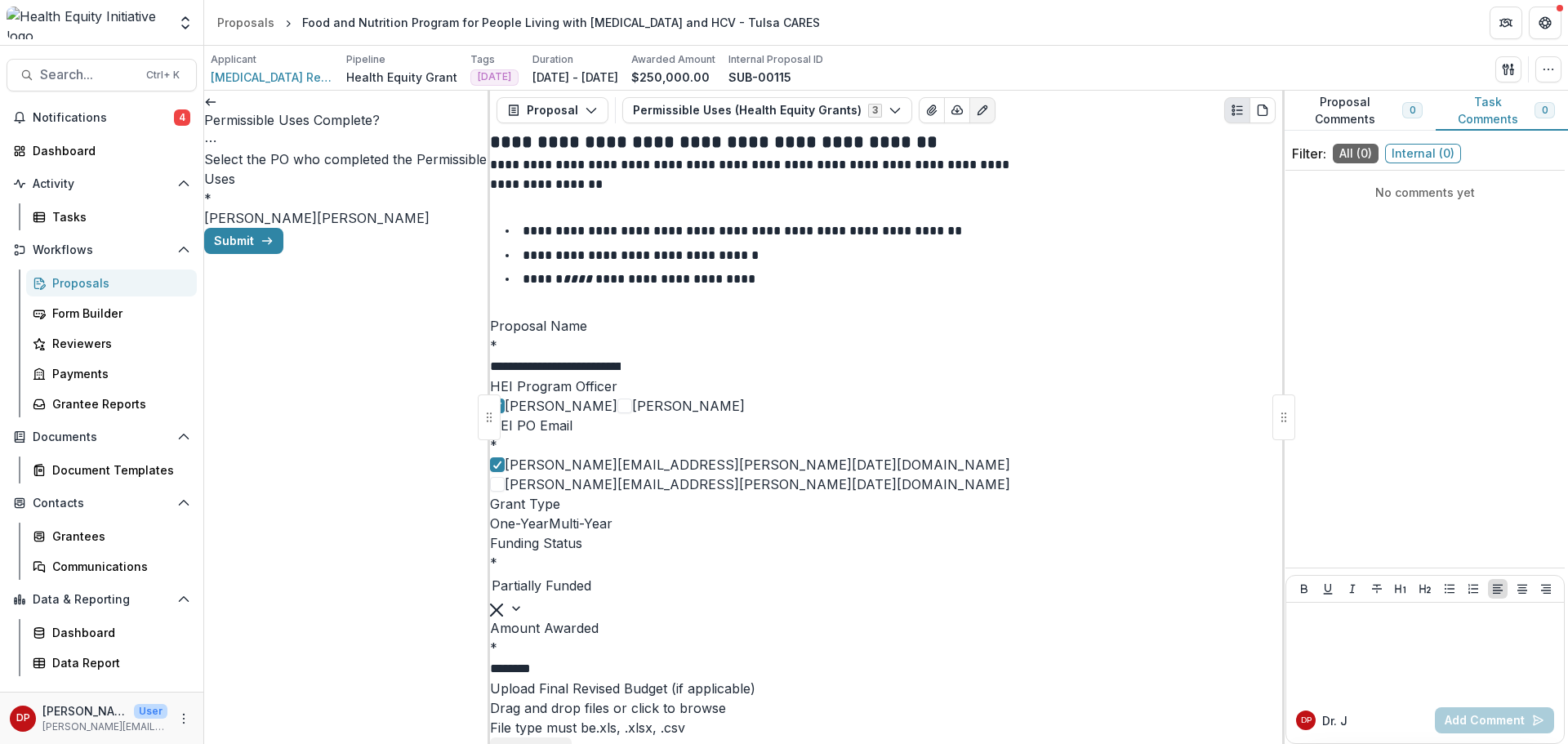
type input "**********"
type input "***"
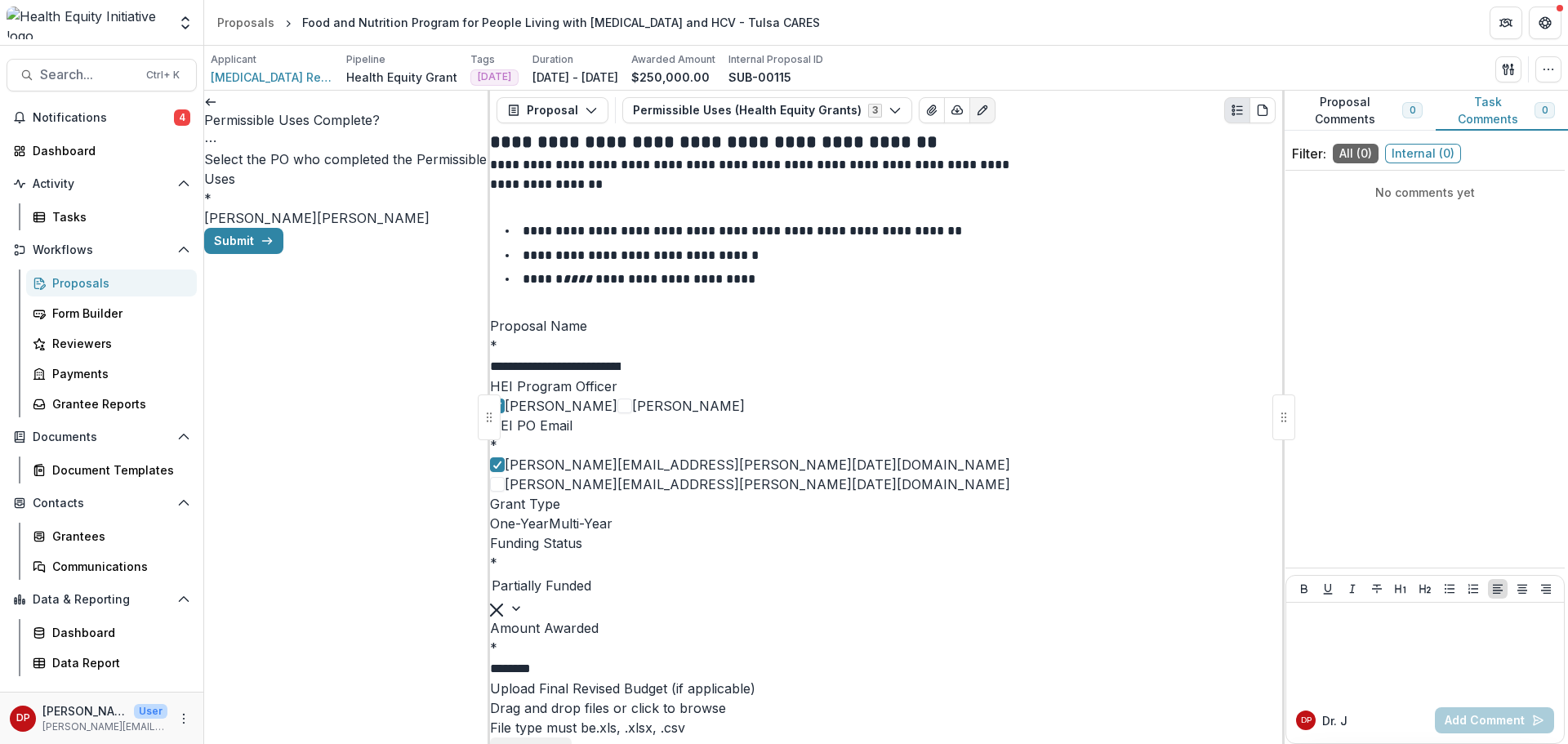
drag, startPoint x: 255, startPoint y: 204, endPoint x: 262, endPoint y: 217, distance: 14.8
click at [255, 210] on span "[PERSON_NAME]" at bounding box center [261, 217] width 113 height 16
click at [283, 254] on button "Submit" at bounding box center [244, 240] width 80 height 27
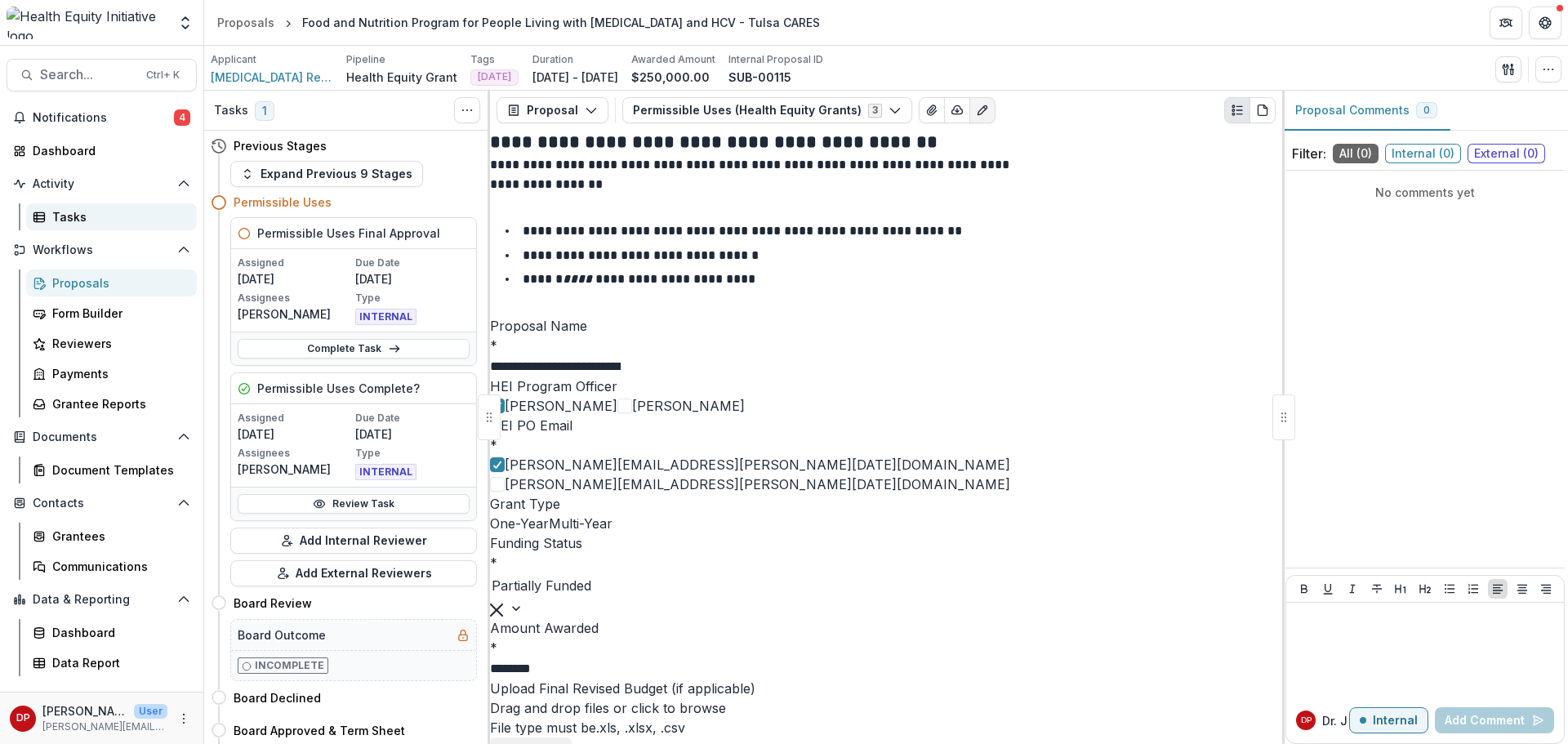
click at [102, 217] on div "Tasks" at bounding box center [118, 217] width 132 height 17
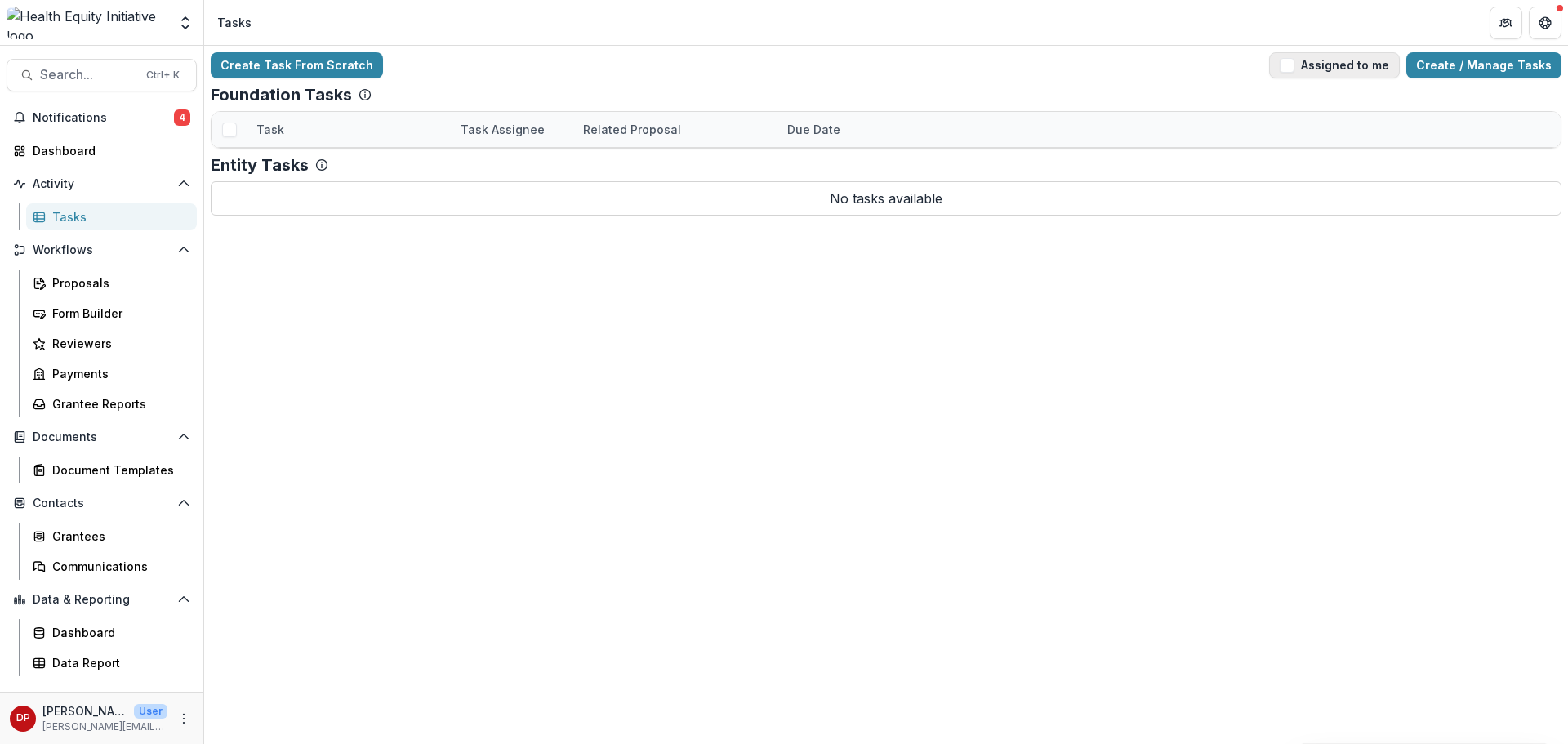
click at [1294, 70] on span "button" at bounding box center [1287, 65] width 15 height 15
click at [387, 178] on div "Permissible Uses Complete?" at bounding box center [349, 165] width 185 height 35
click at [348, 173] on link "Permissible Uses Complete?" at bounding box center [338, 165] width 162 height 17
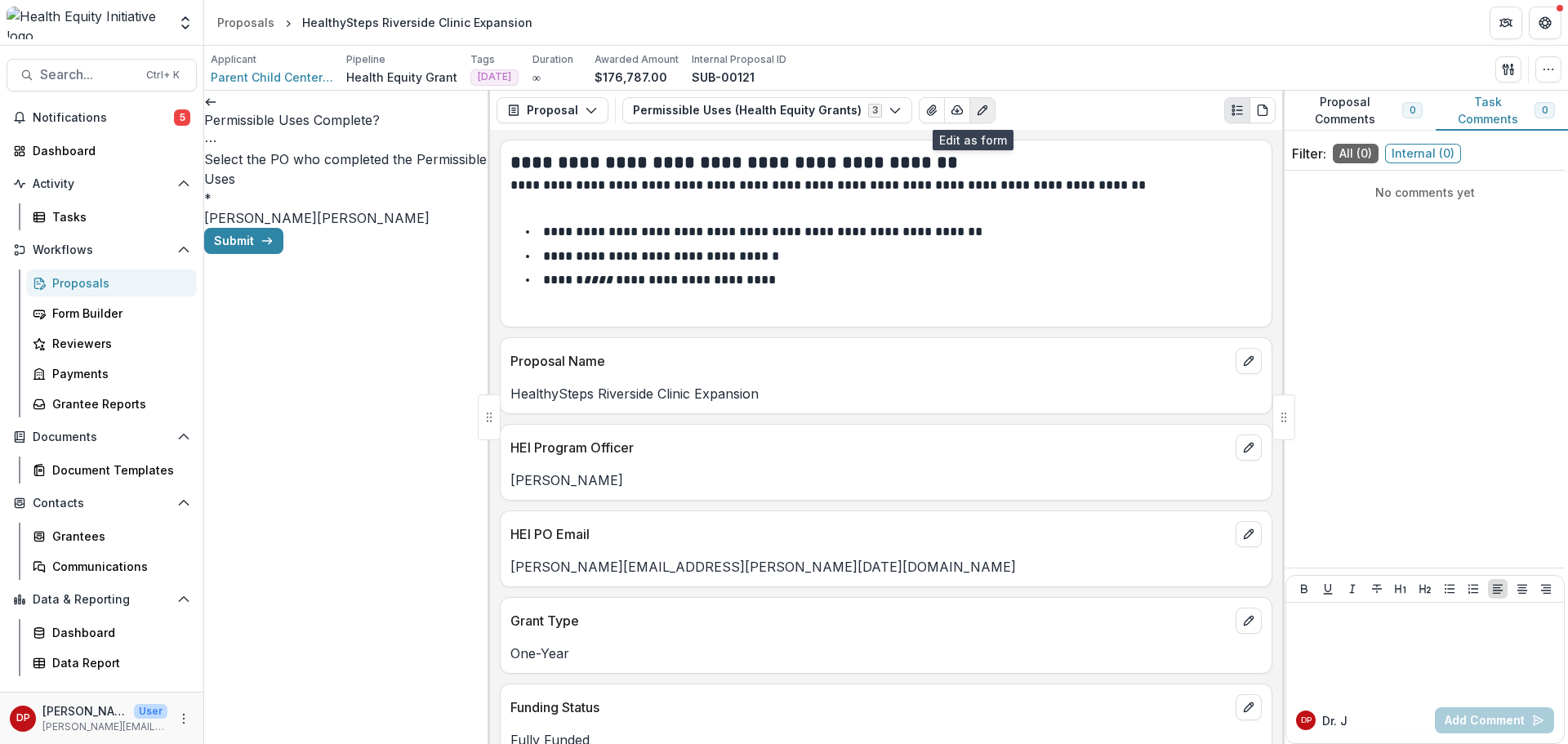
click at [976, 114] on icon "Edit as form" at bounding box center [981, 109] width 13 height 13
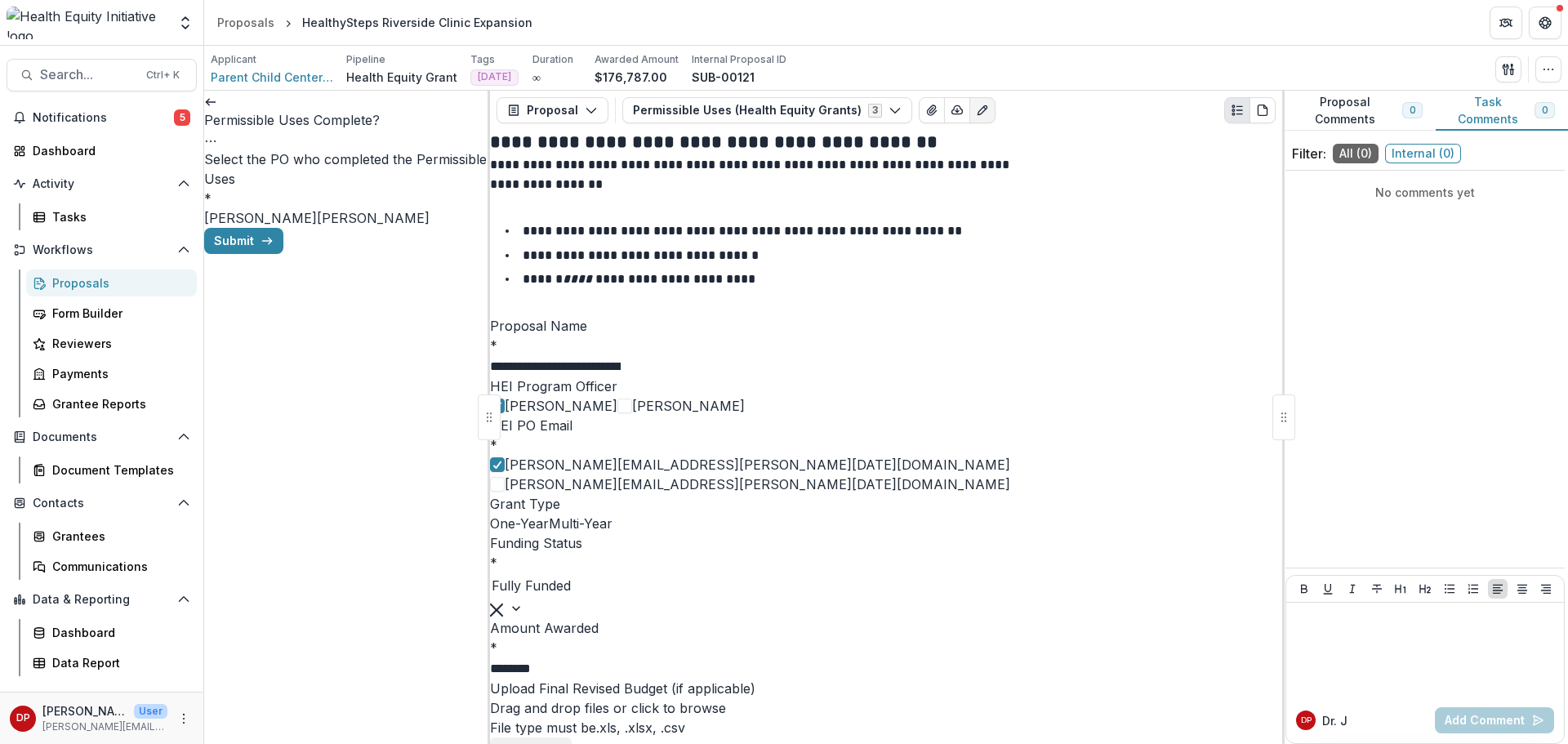
scroll to position [899, 0]
paste input "**********"
type input "**********"
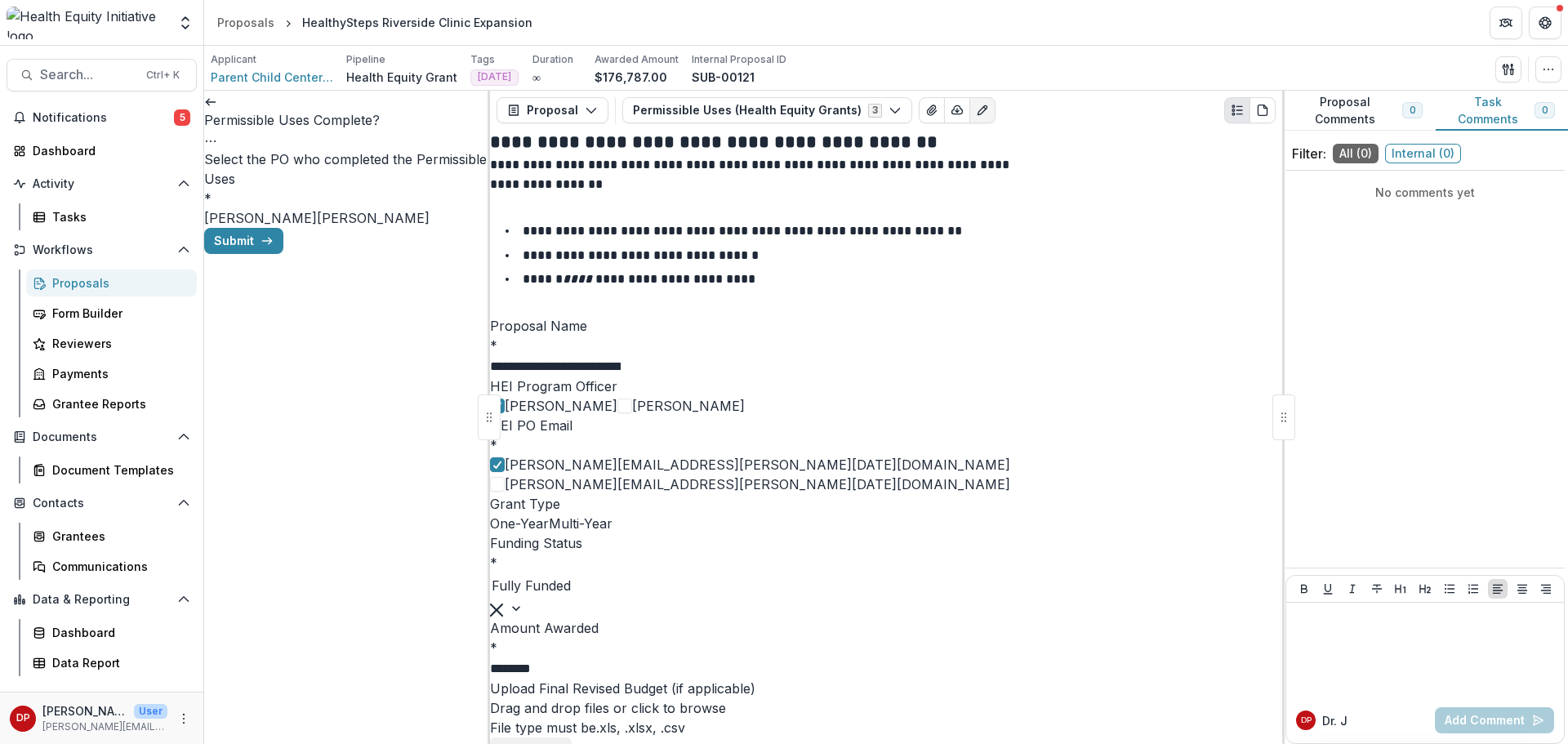
paste input "**********"
type input "**********"
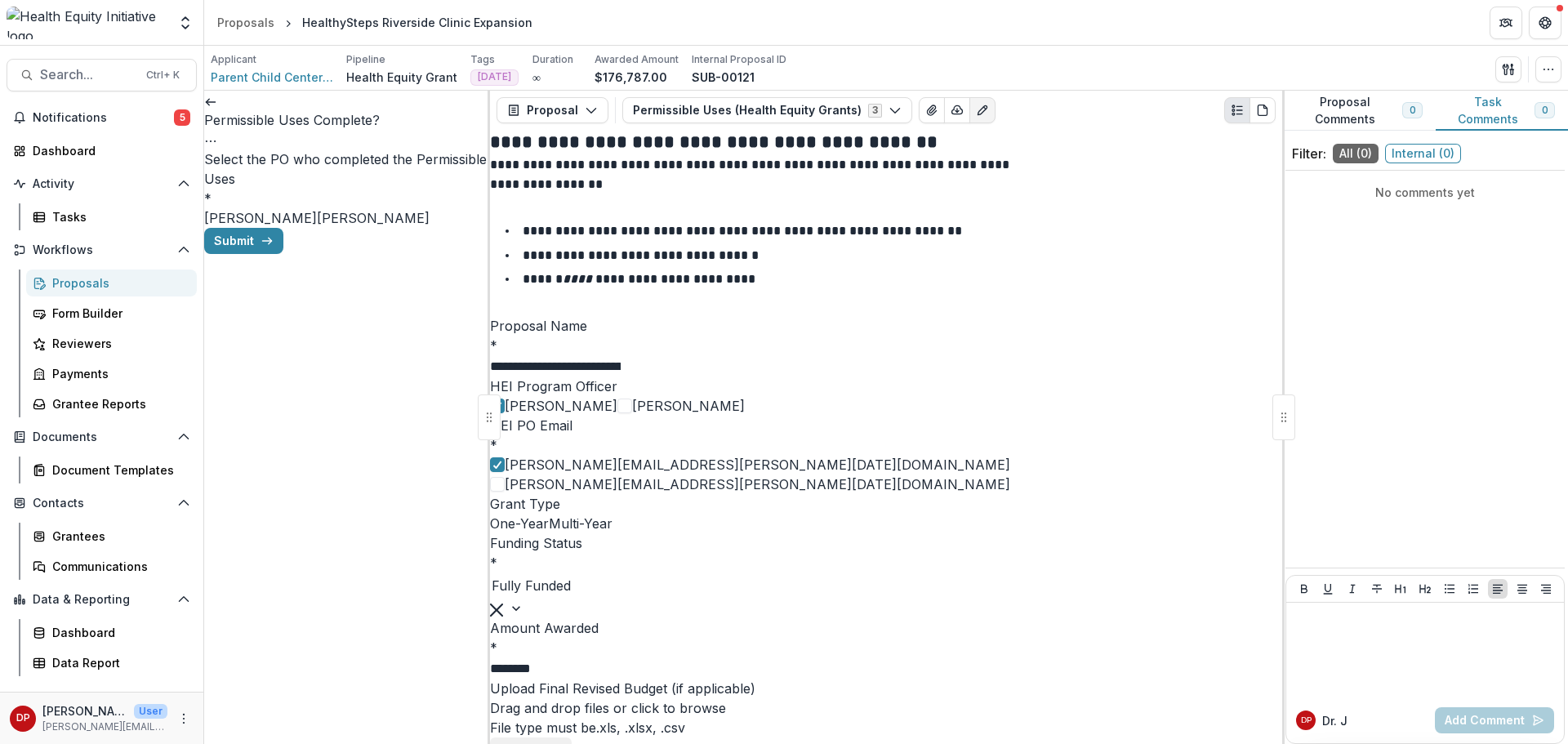
paste input "**********"
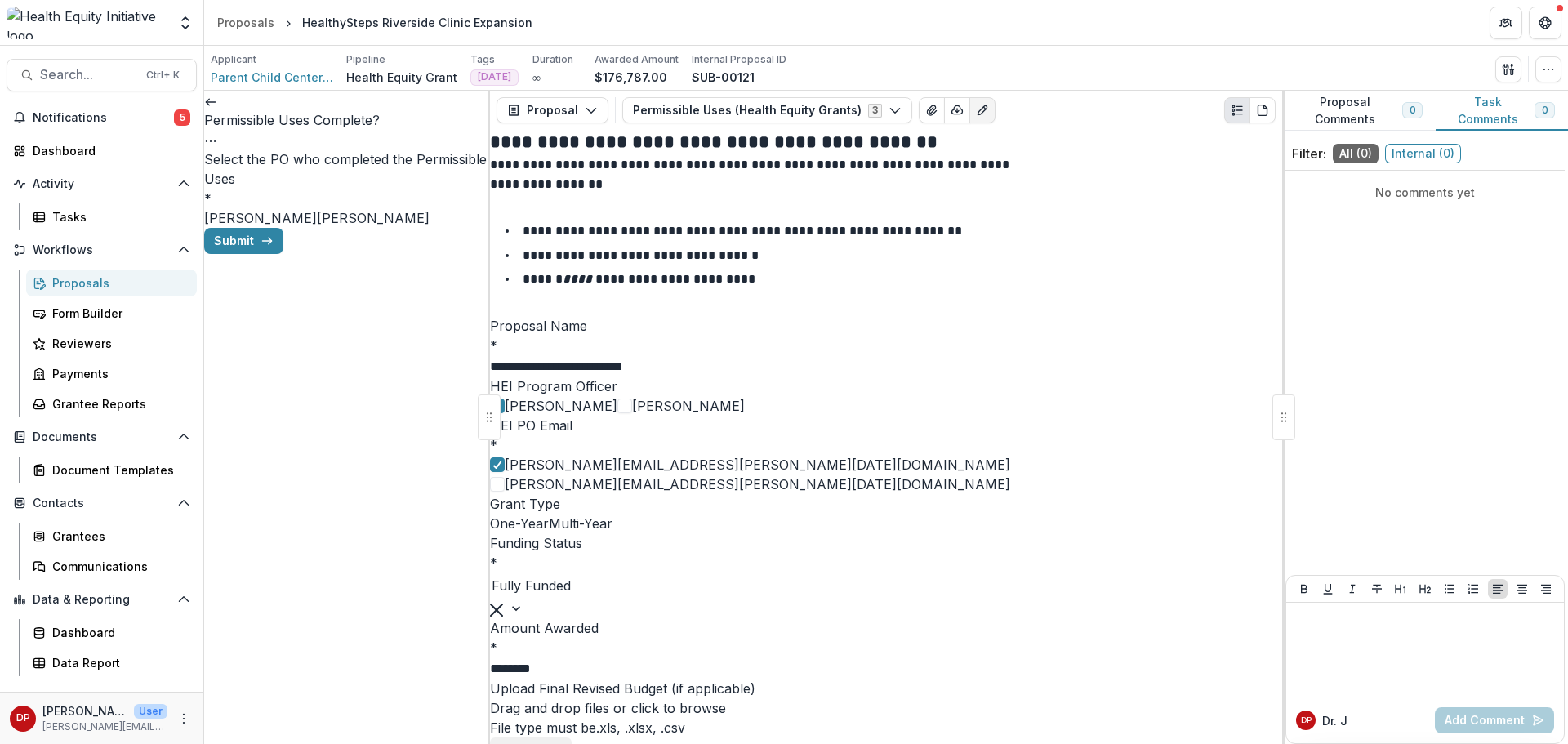
drag, startPoint x: 737, startPoint y: 597, endPoint x: 868, endPoint y: 602, distance: 131.1
drag, startPoint x: 795, startPoint y: 605, endPoint x: 868, endPoint y: 599, distance: 73.2
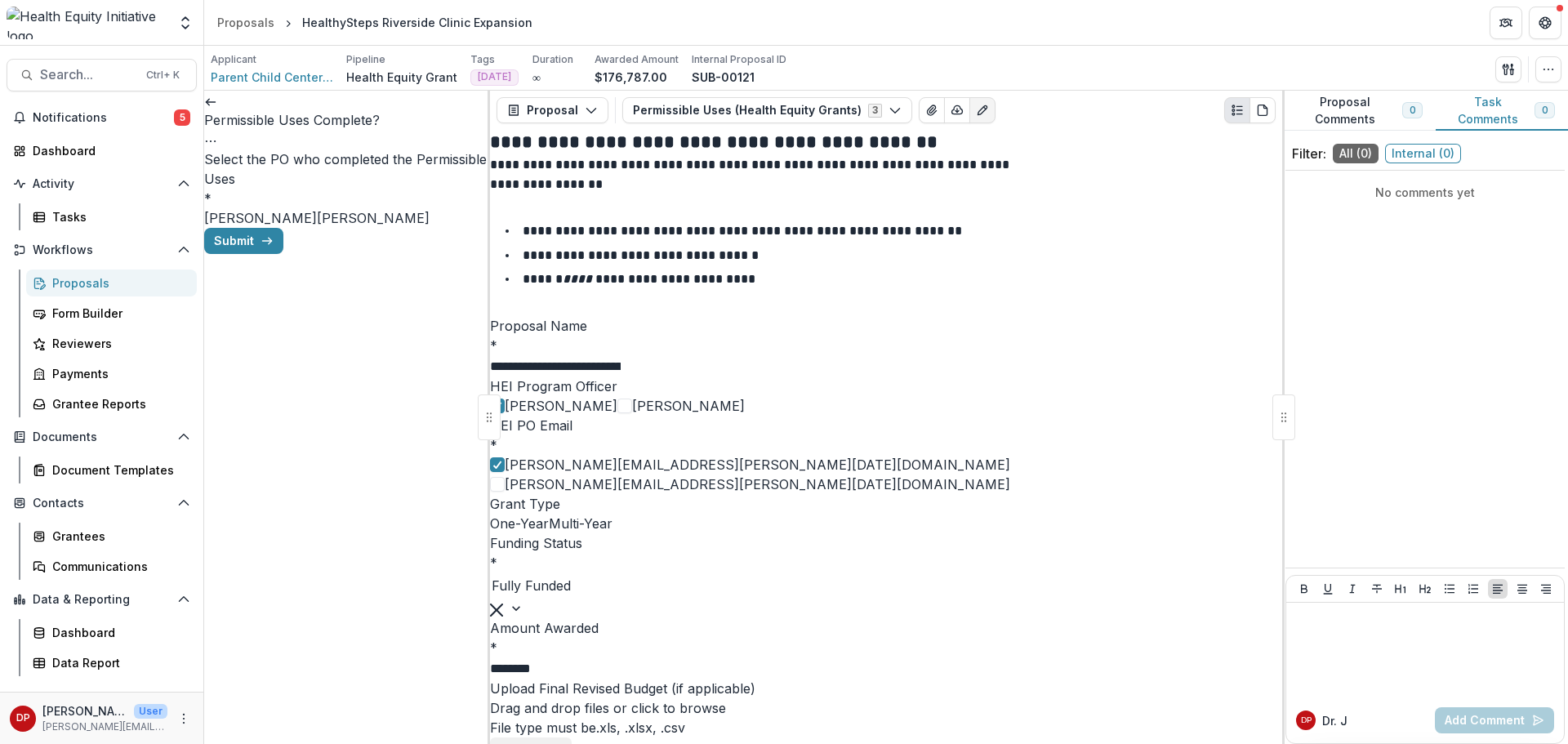
type input "**********"
click at [264, 210] on span "[PERSON_NAME]" at bounding box center [261, 217] width 113 height 16
click at [283, 254] on button "Submit" at bounding box center [244, 240] width 80 height 27
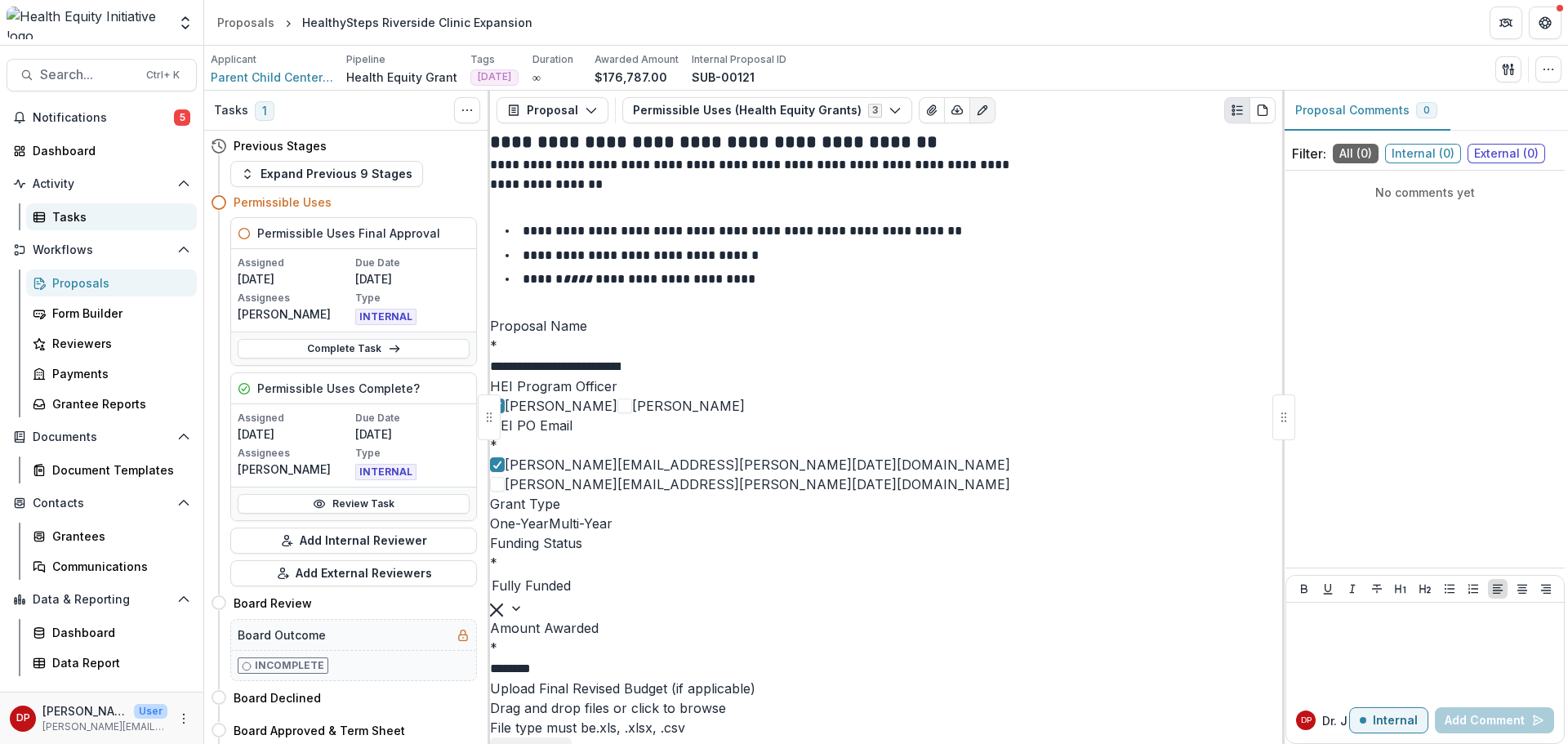
click at [87, 217] on div "Tasks" at bounding box center [118, 217] width 132 height 17
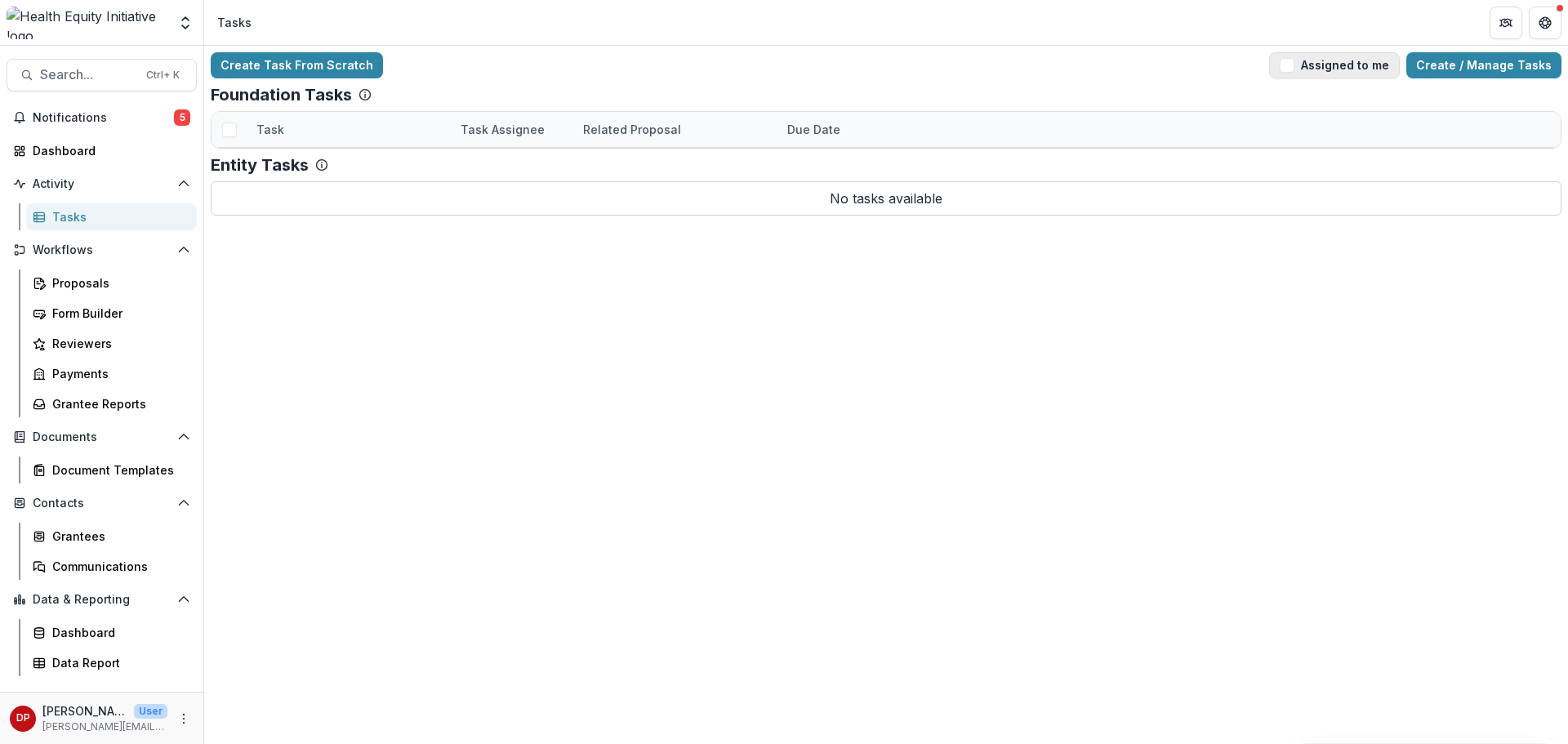
click at [1286, 74] on button "Assigned to me" at bounding box center [1334, 65] width 131 height 27
click at [357, 169] on link "Permissible Uses Complete?" at bounding box center [338, 165] width 162 height 17
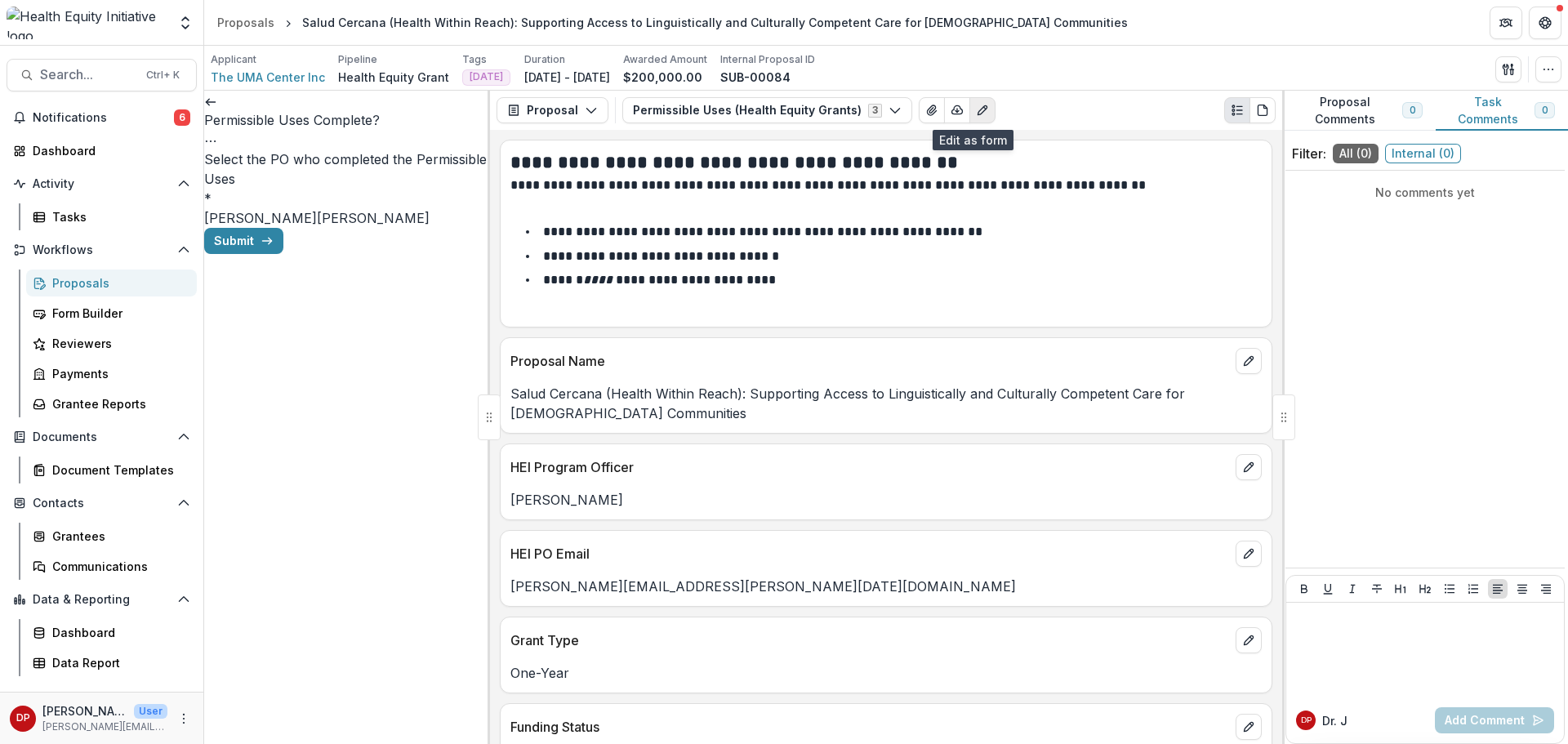
click at [971, 118] on button "Edit as form" at bounding box center [982, 110] width 27 height 27
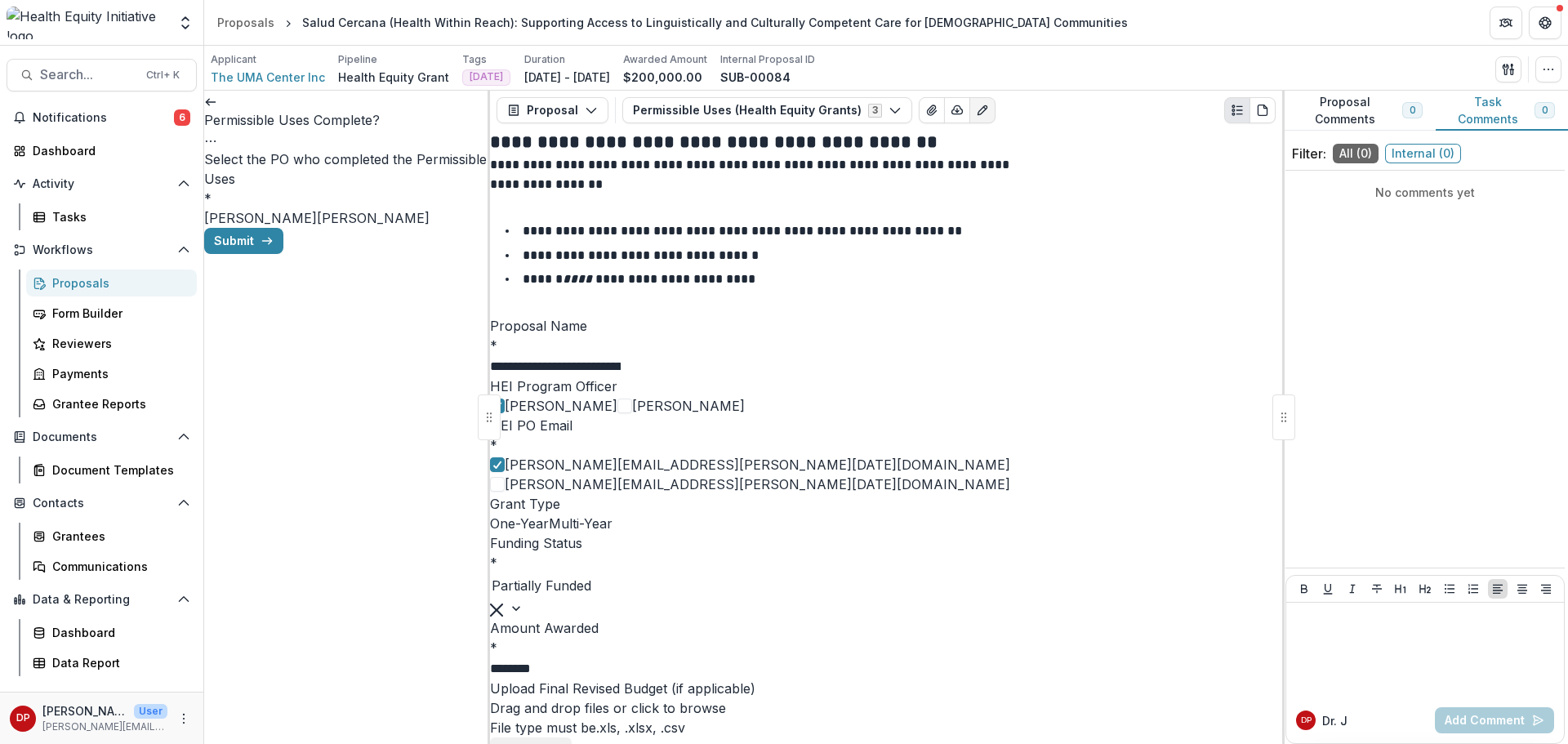
scroll to position [1062, 0]
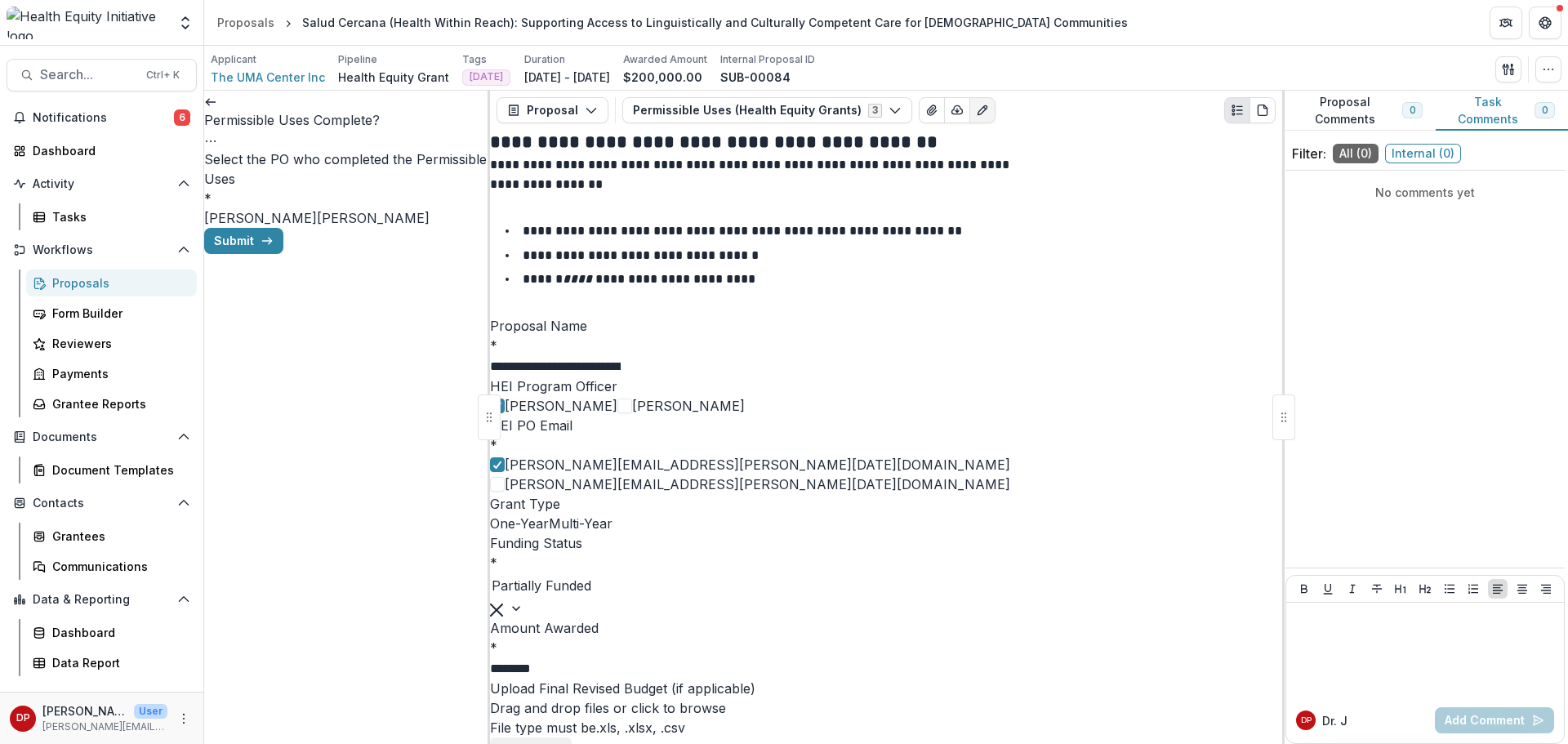
paste input "**********"
drag, startPoint x: 716, startPoint y: 357, endPoint x: 709, endPoint y: 340, distance: 18.4
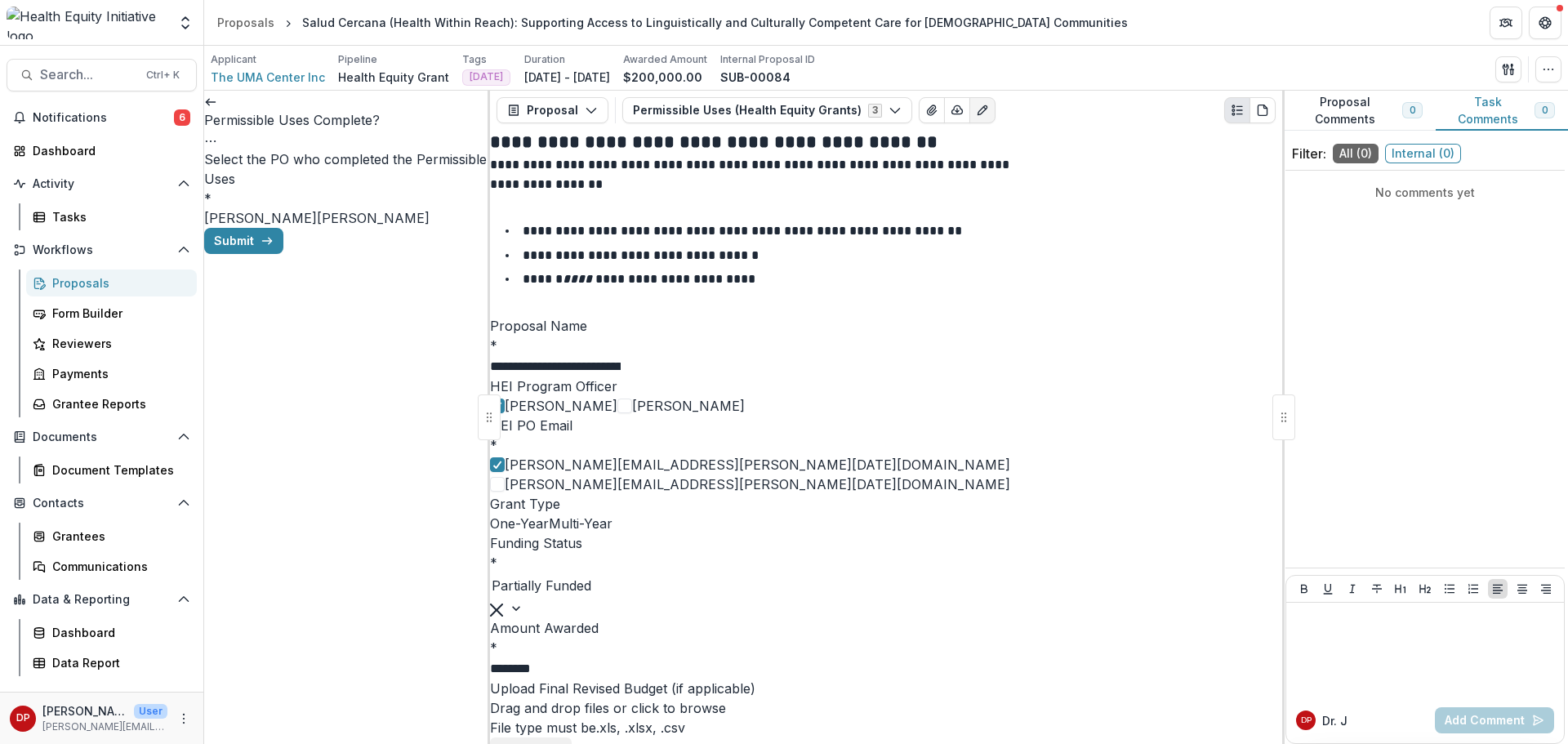
drag, startPoint x: 663, startPoint y: 362, endPoint x: 1167, endPoint y: 411, distance: 506.4
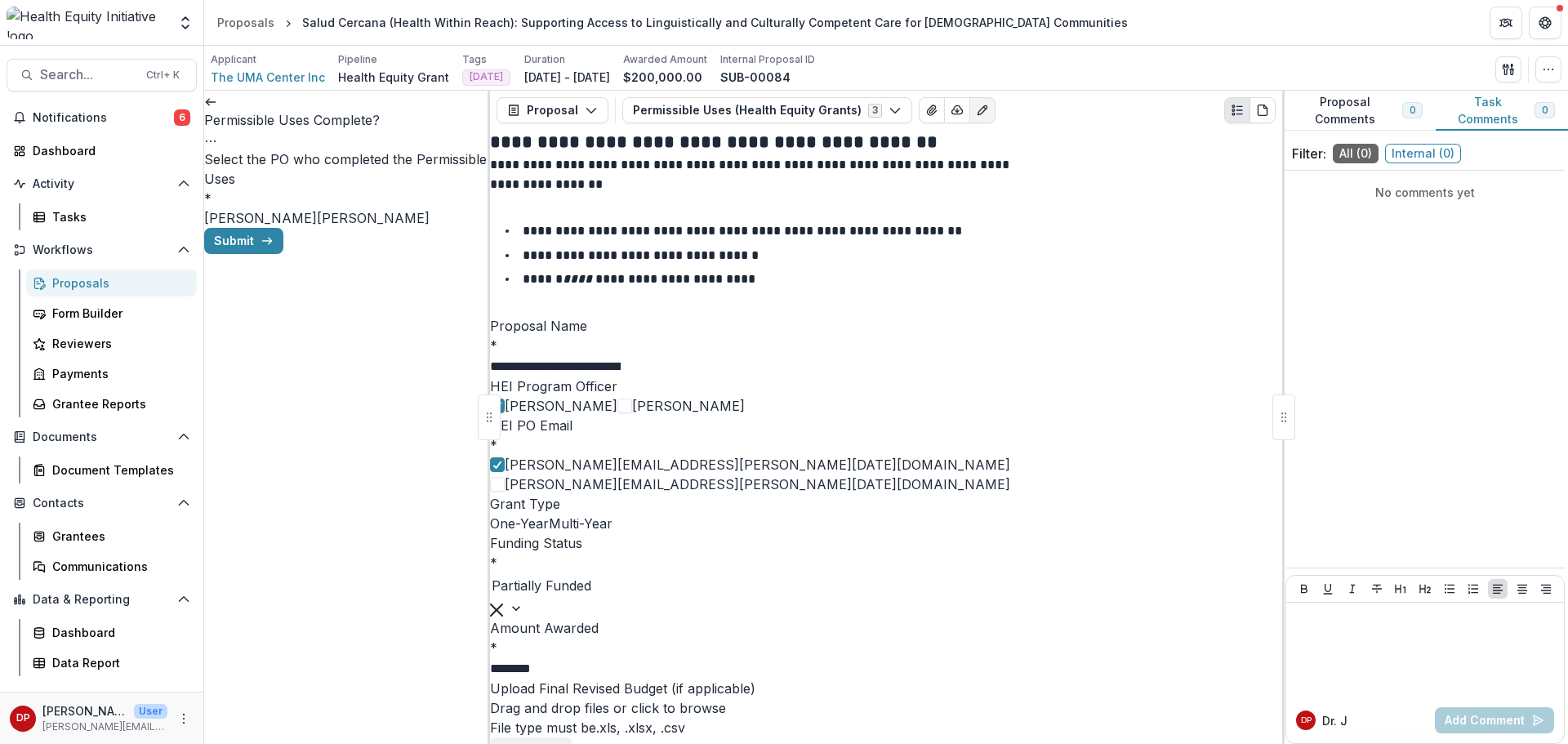
scroll to position [0, 491]
drag, startPoint x: 704, startPoint y: 363, endPoint x: 864, endPoint y: 353, distance: 160.3
drag, startPoint x: 699, startPoint y: 363, endPoint x: 865, endPoint y: 361, distance: 166.0
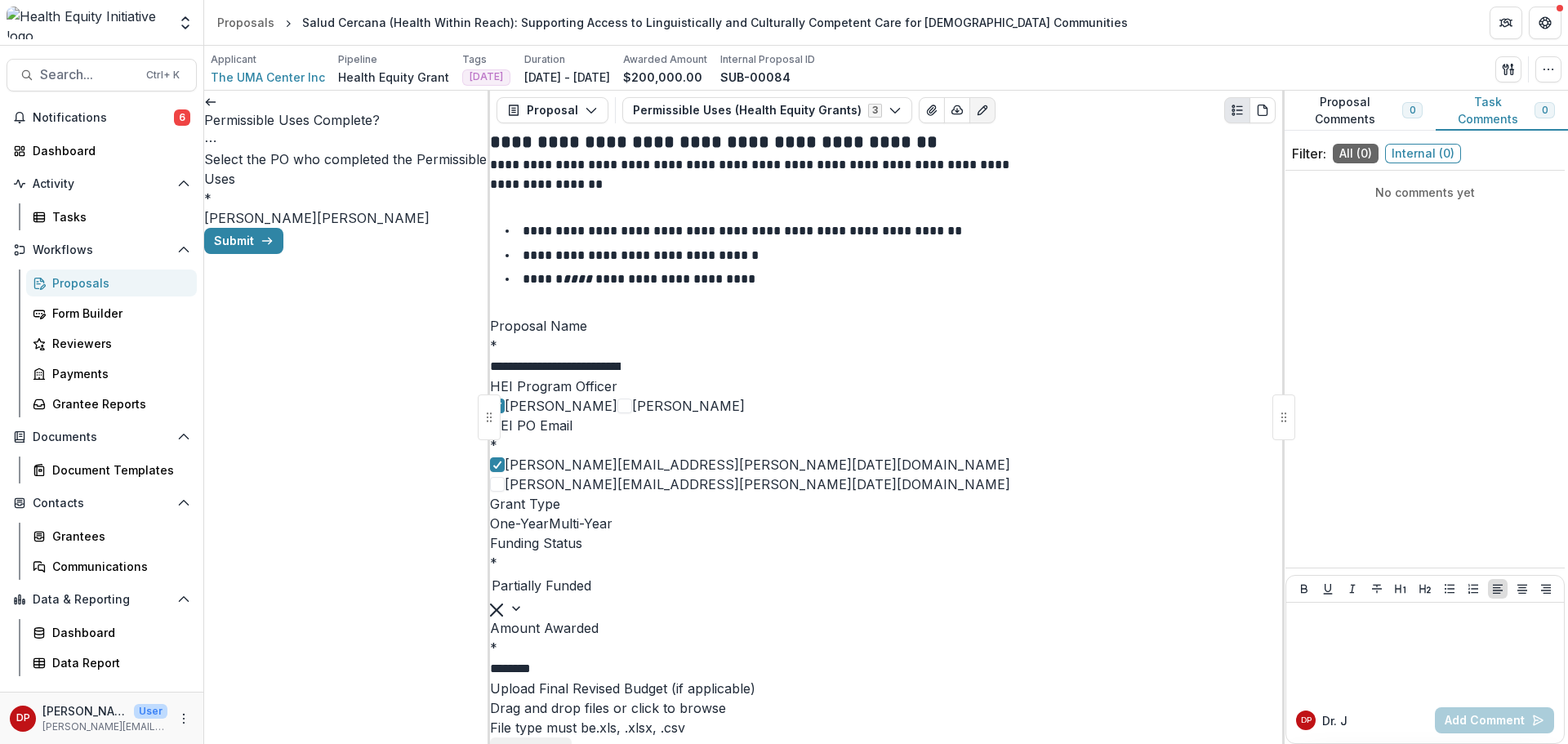
drag, startPoint x: 736, startPoint y: 359, endPoint x: 869, endPoint y: 370, distance: 133.5
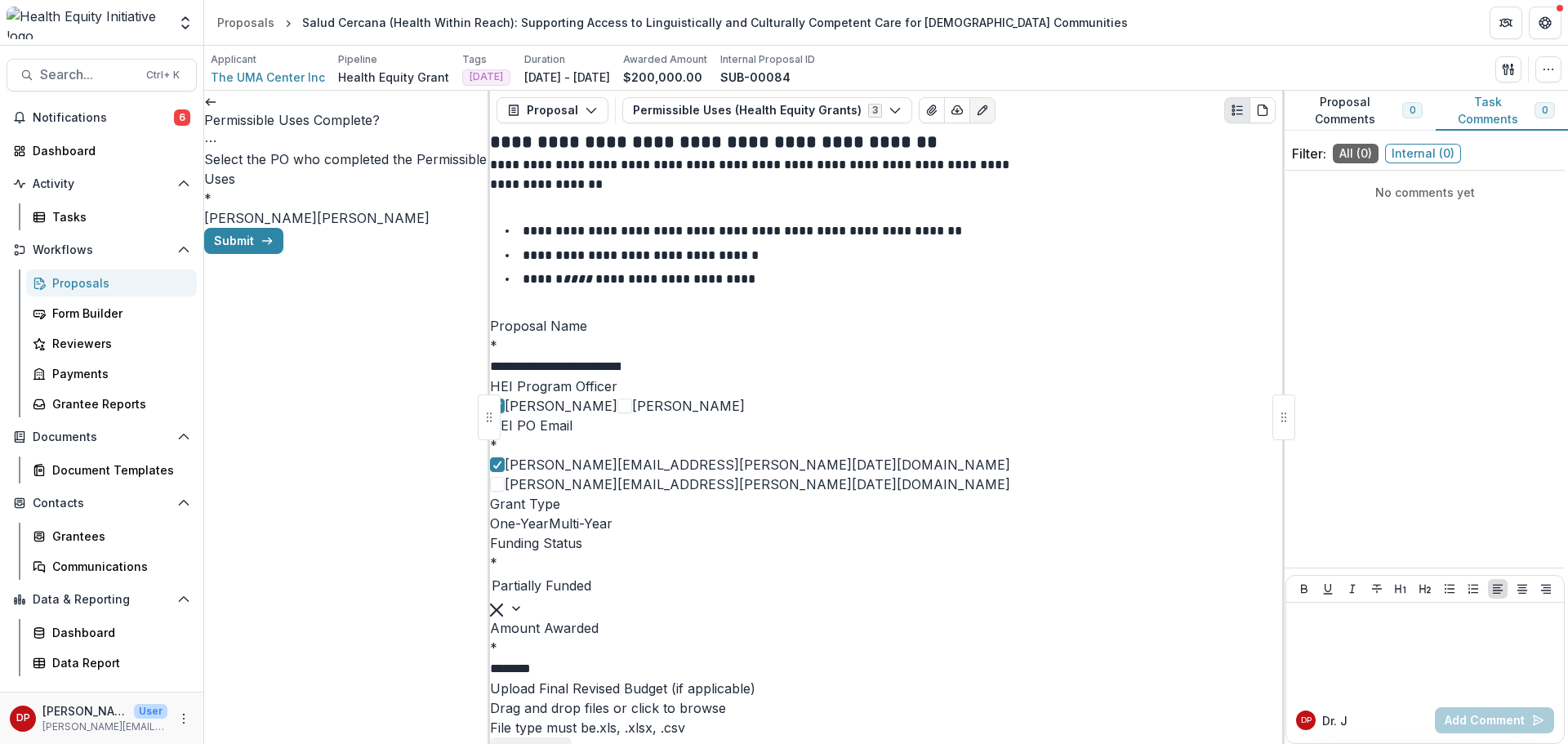
drag, startPoint x: 821, startPoint y: 362, endPoint x: 883, endPoint y: 366, distance: 62.1
type input "**********"
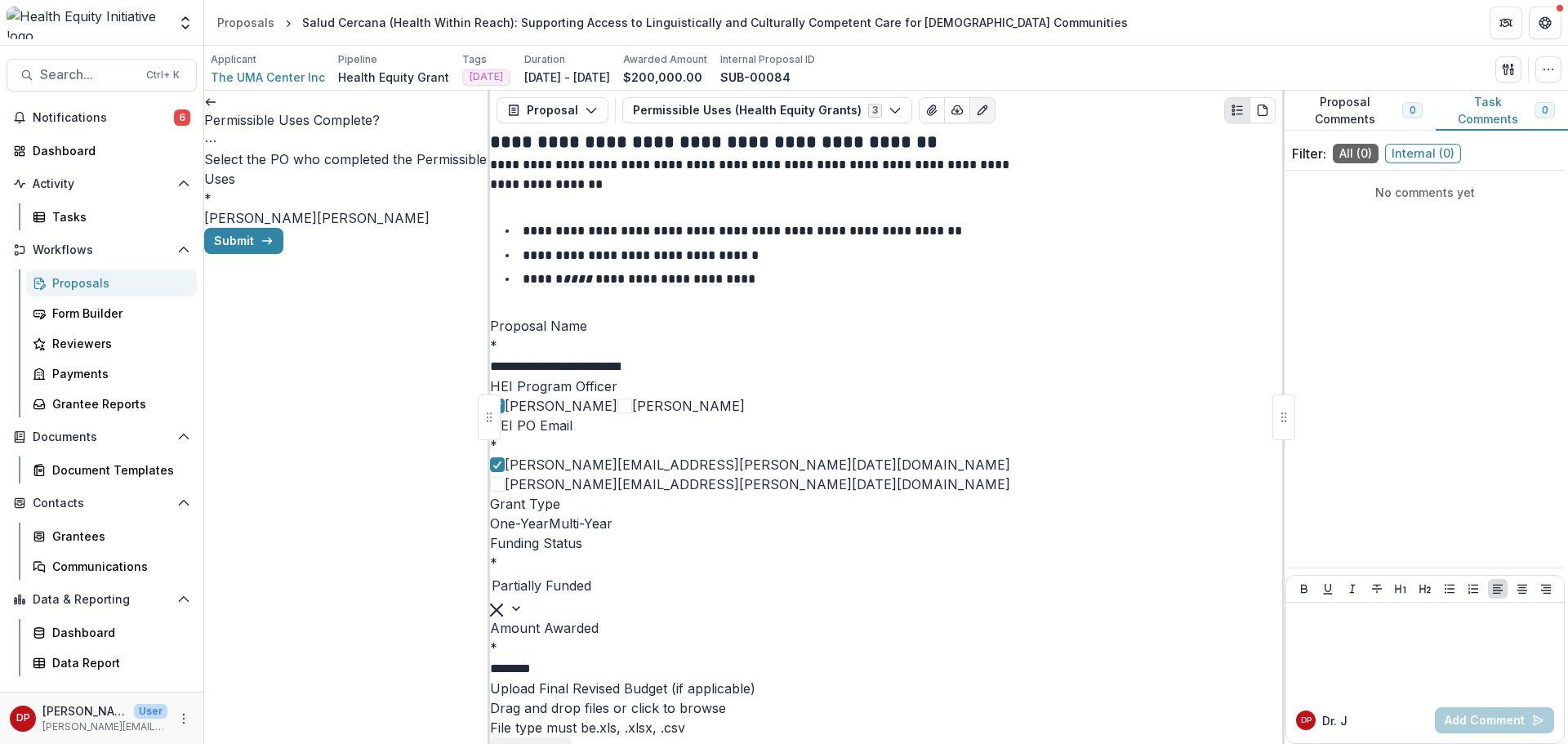
drag, startPoint x: 823, startPoint y: 428, endPoint x: 786, endPoint y: 428, distance: 37.0
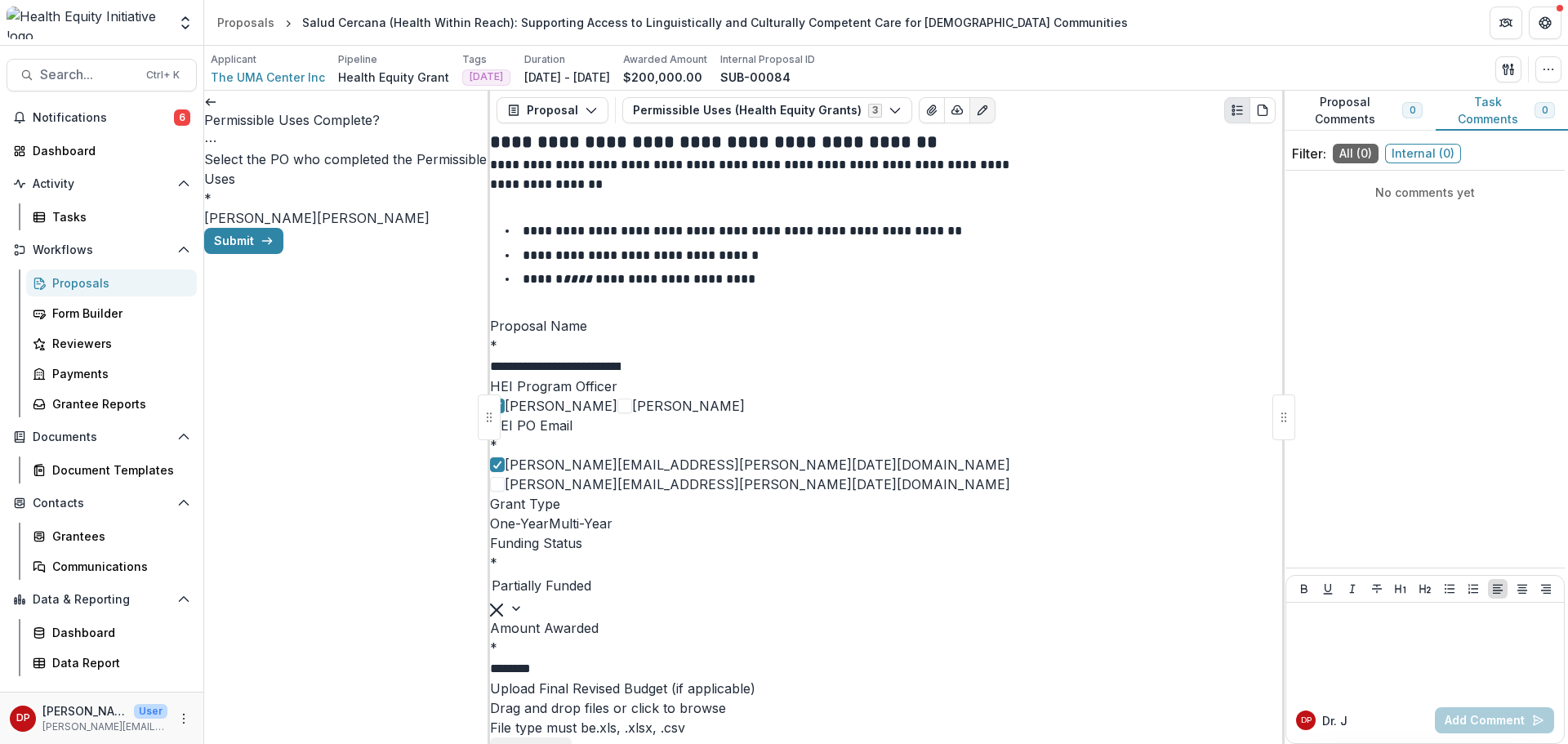
type input "**********"
paste input "**********"
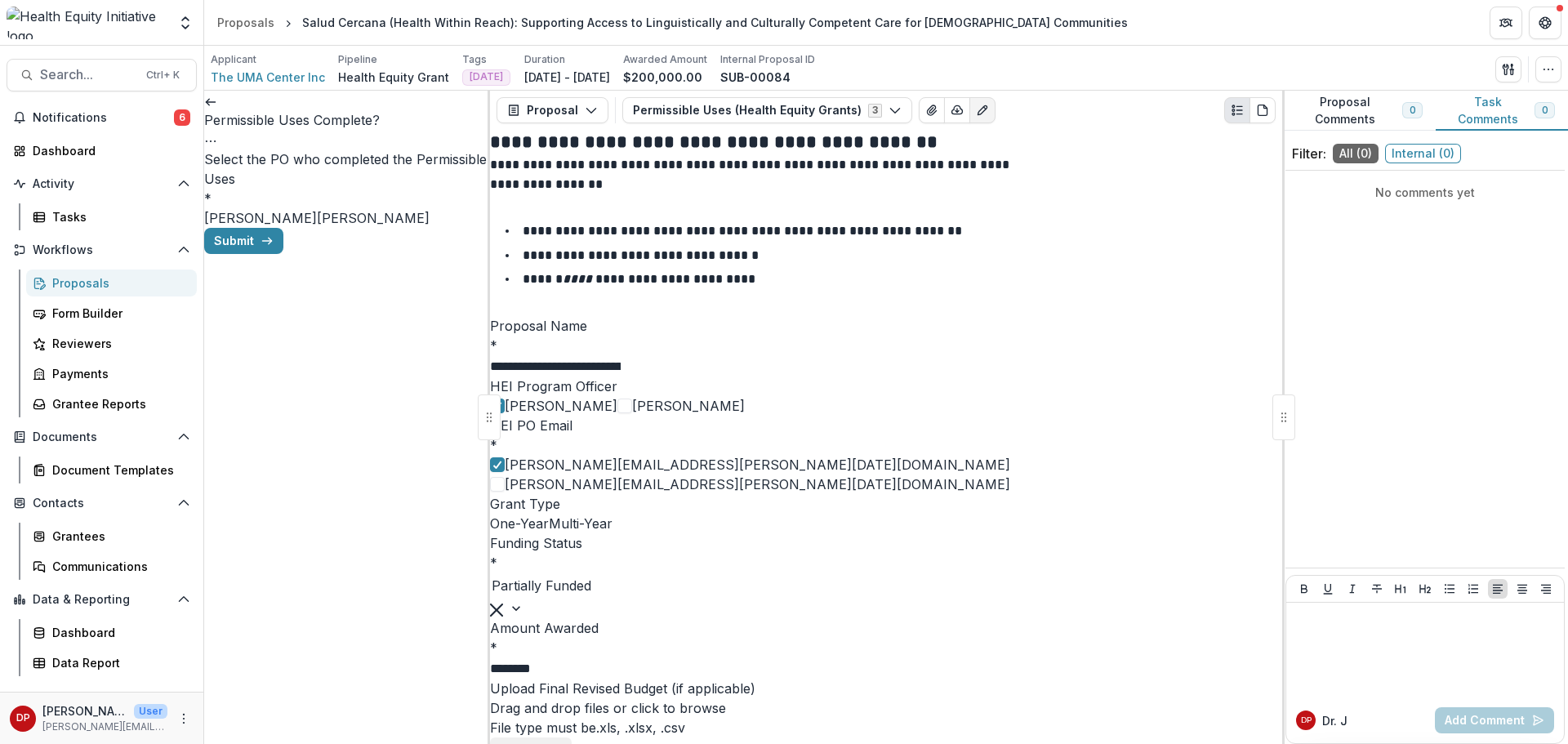
scroll to position [0, 583]
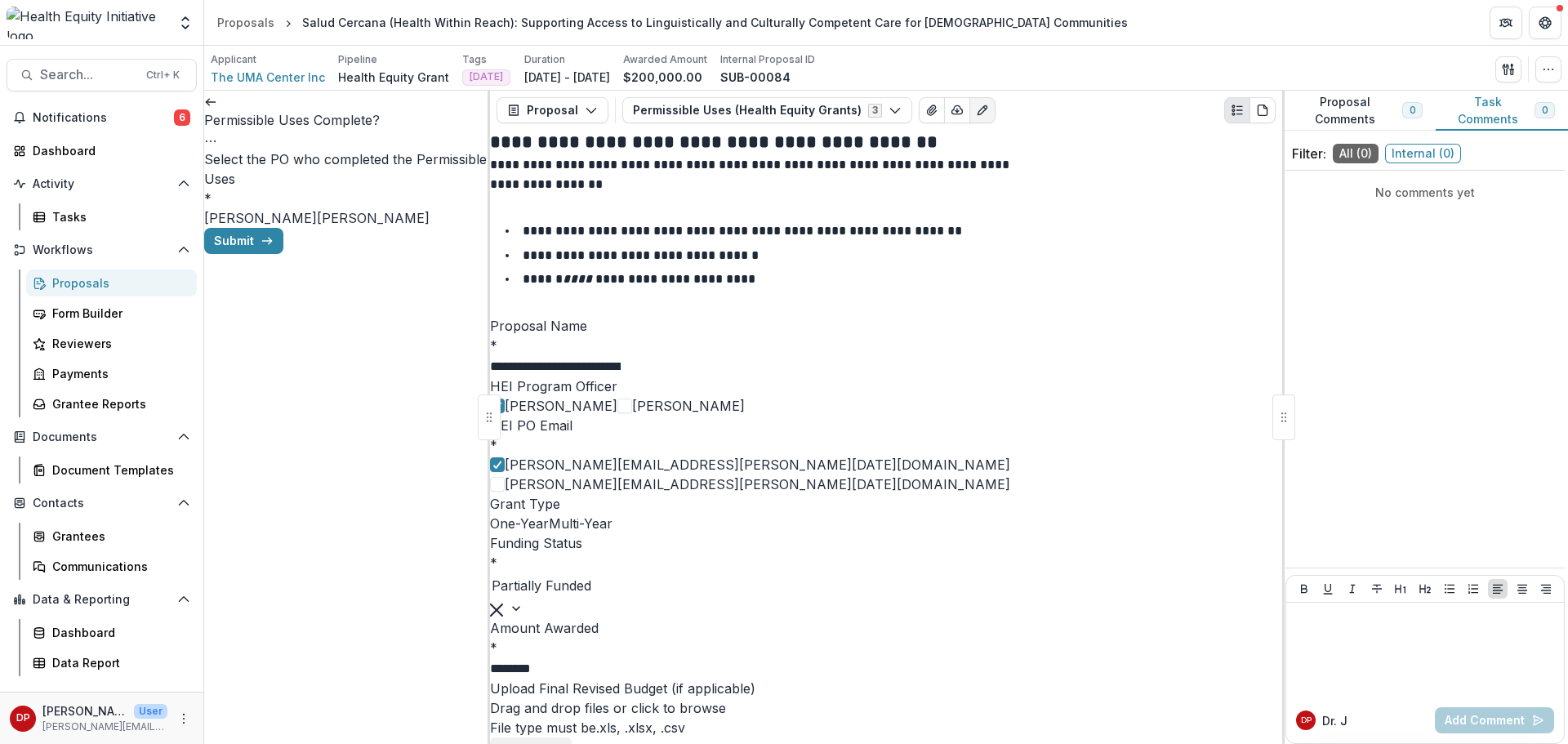
scroll to position [0, 9]
type input "**********"
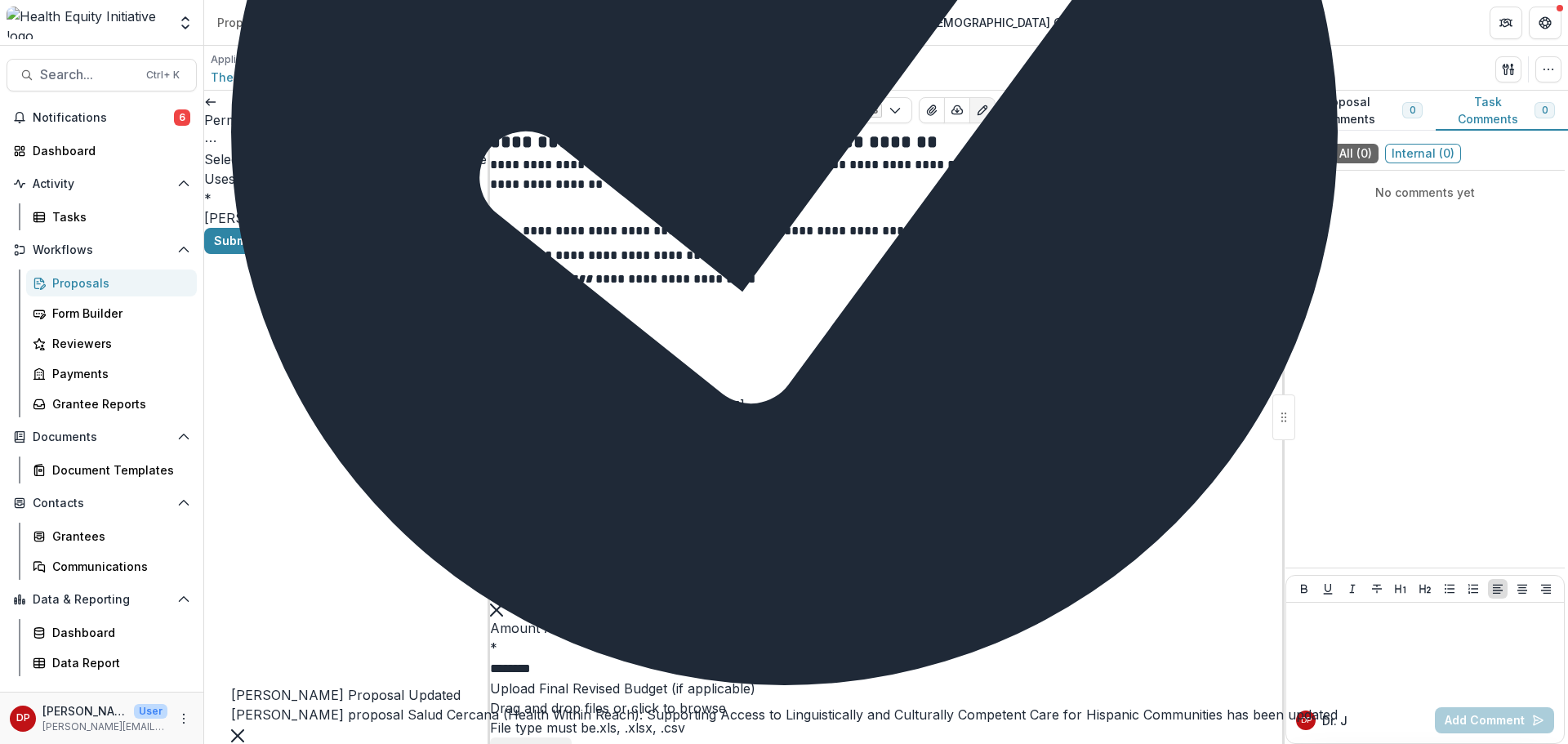
click at [260, 210] on span "[PERSON_NAME]" at bounding box center [261, 217] width 113 height 16
click at [274, 247] on icon "submit" at bounding box center [267, 240] width 13 height 13
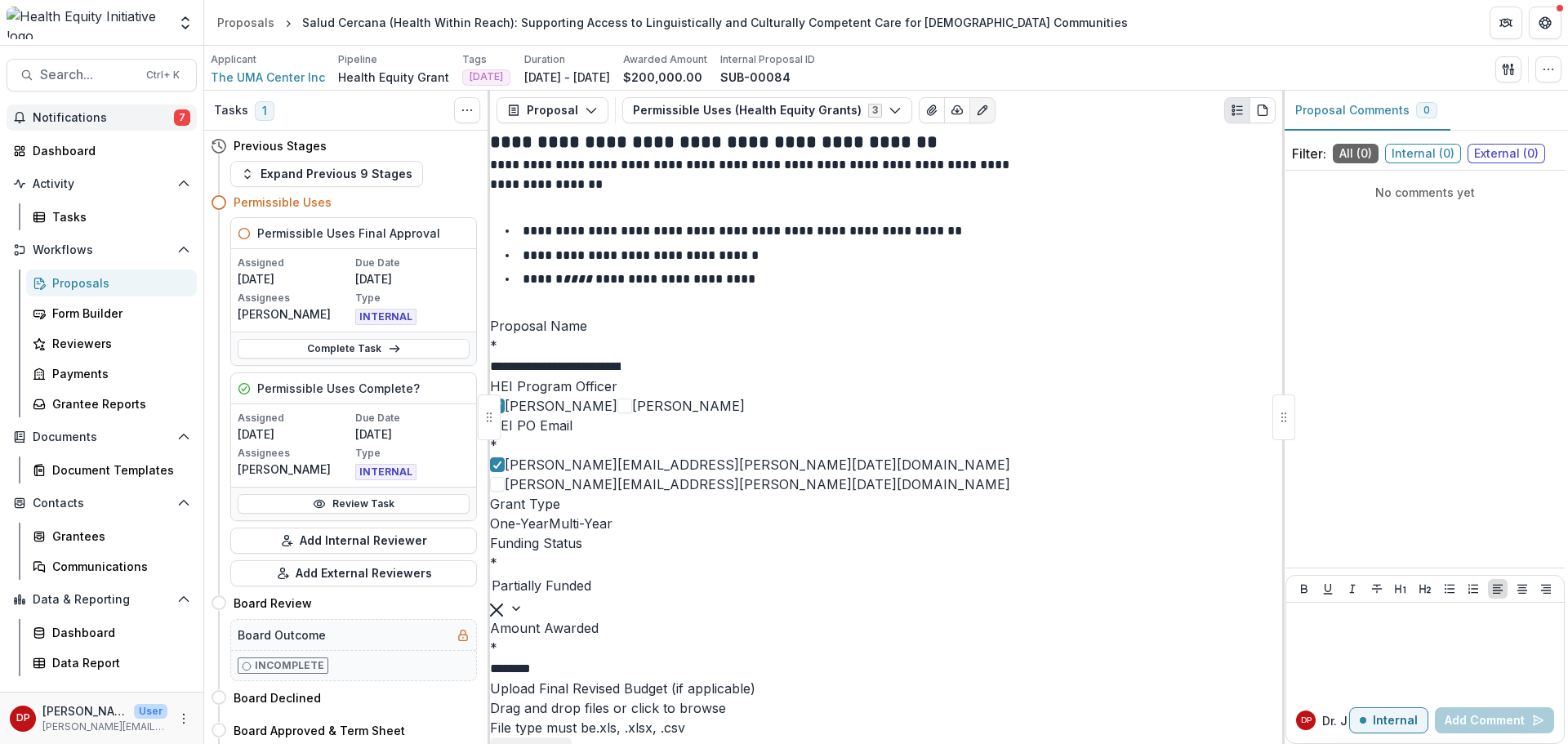
click at [112, 112] on span "Notifications" at bounding box center [103, 118] width 141 height 14
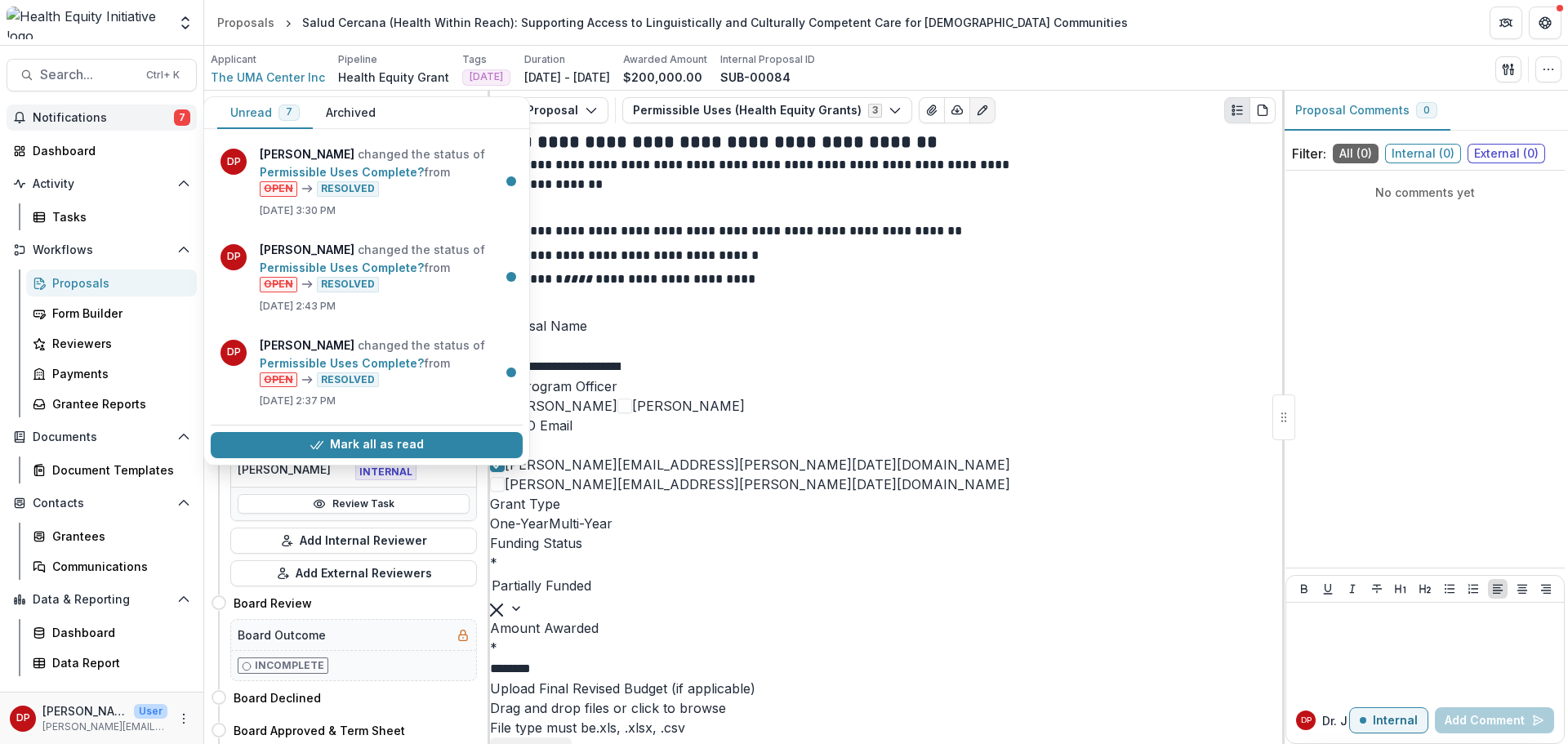
click at [112, 112] on span "Notifications" at bounding box center [103, 118] width 141 height 14
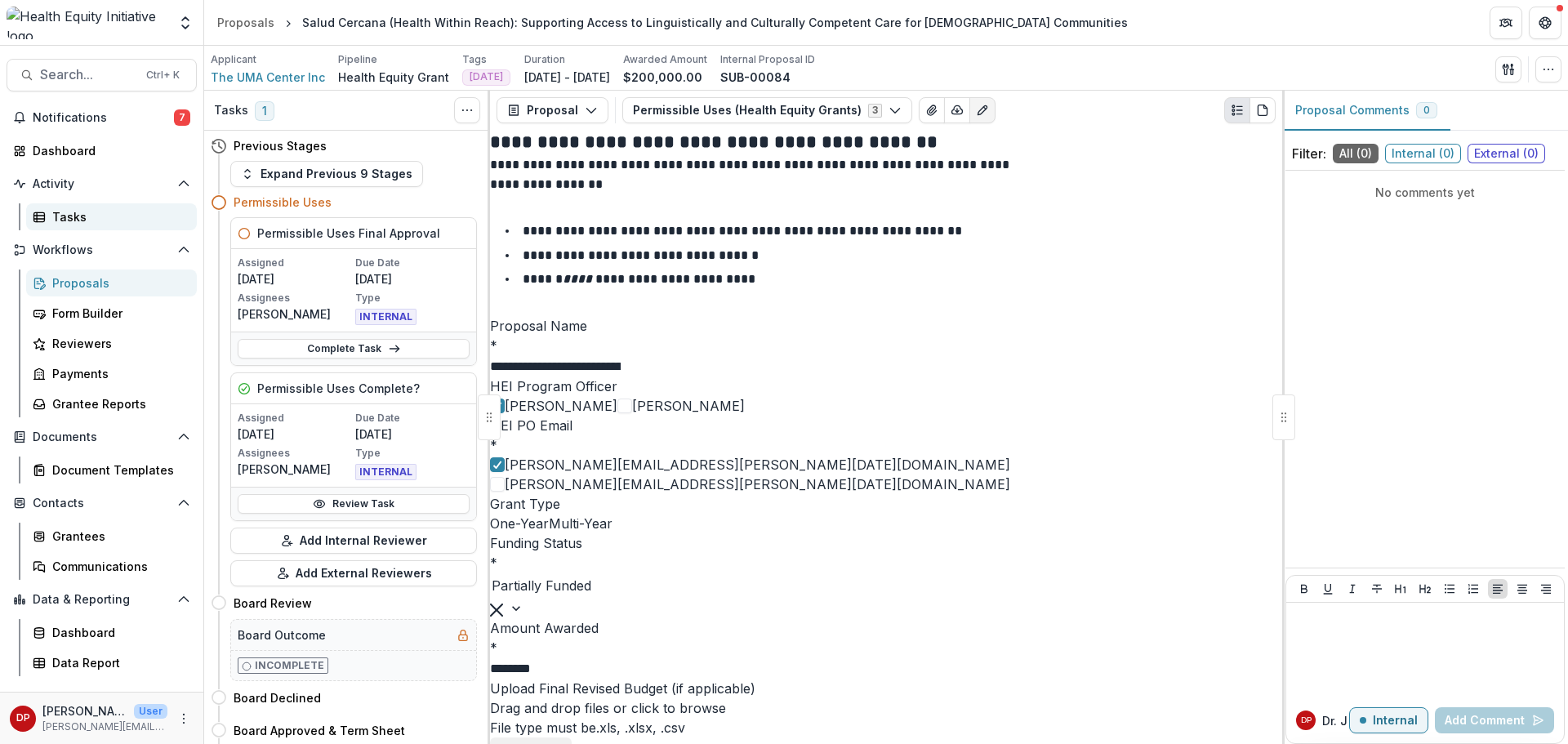
click at [72, 211] on div "Tasks" at bounding box center [118, 217] width 132 height 17
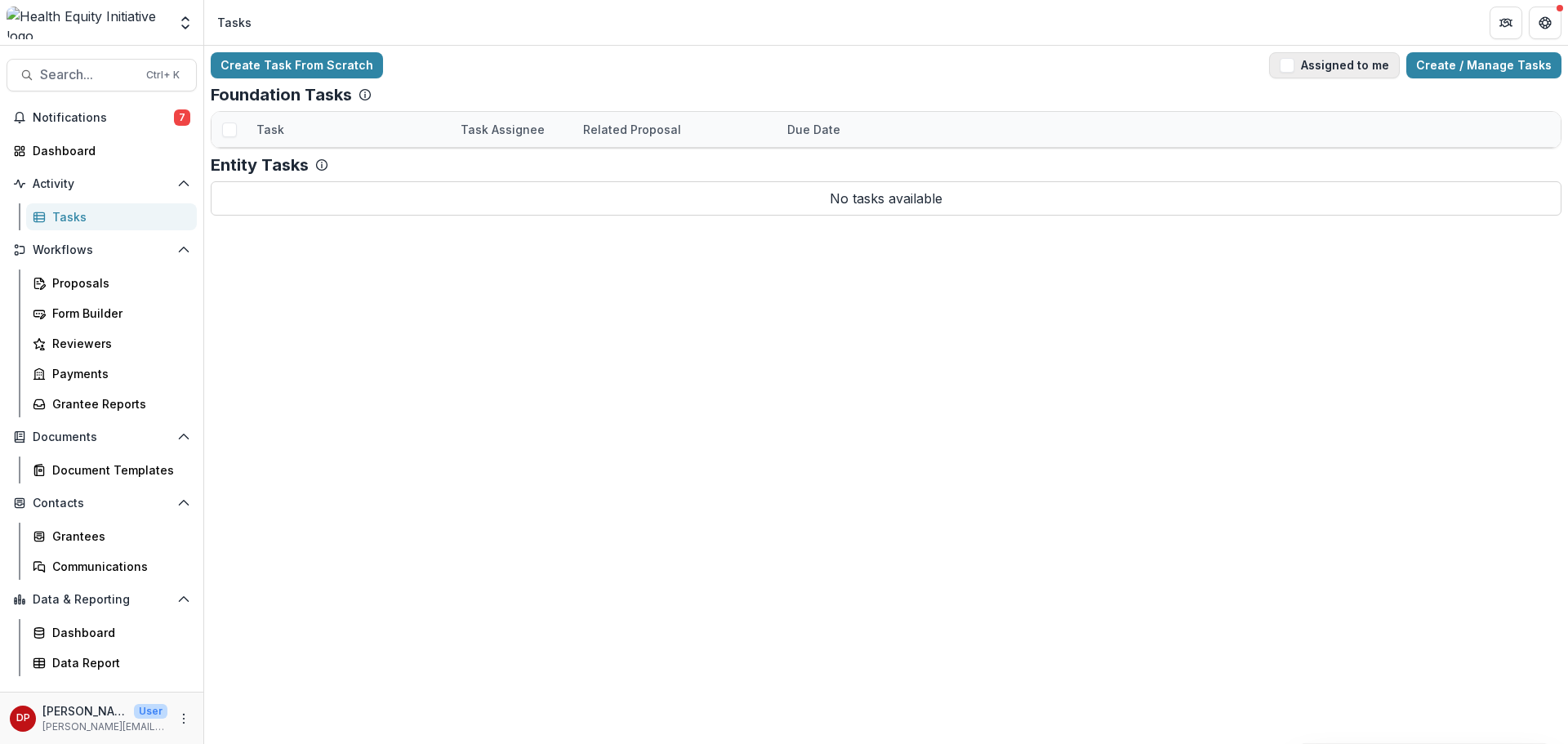
click at [1299, 73] on button "Assigned to me" at bounding box center [1334, 65] width 131 height 27
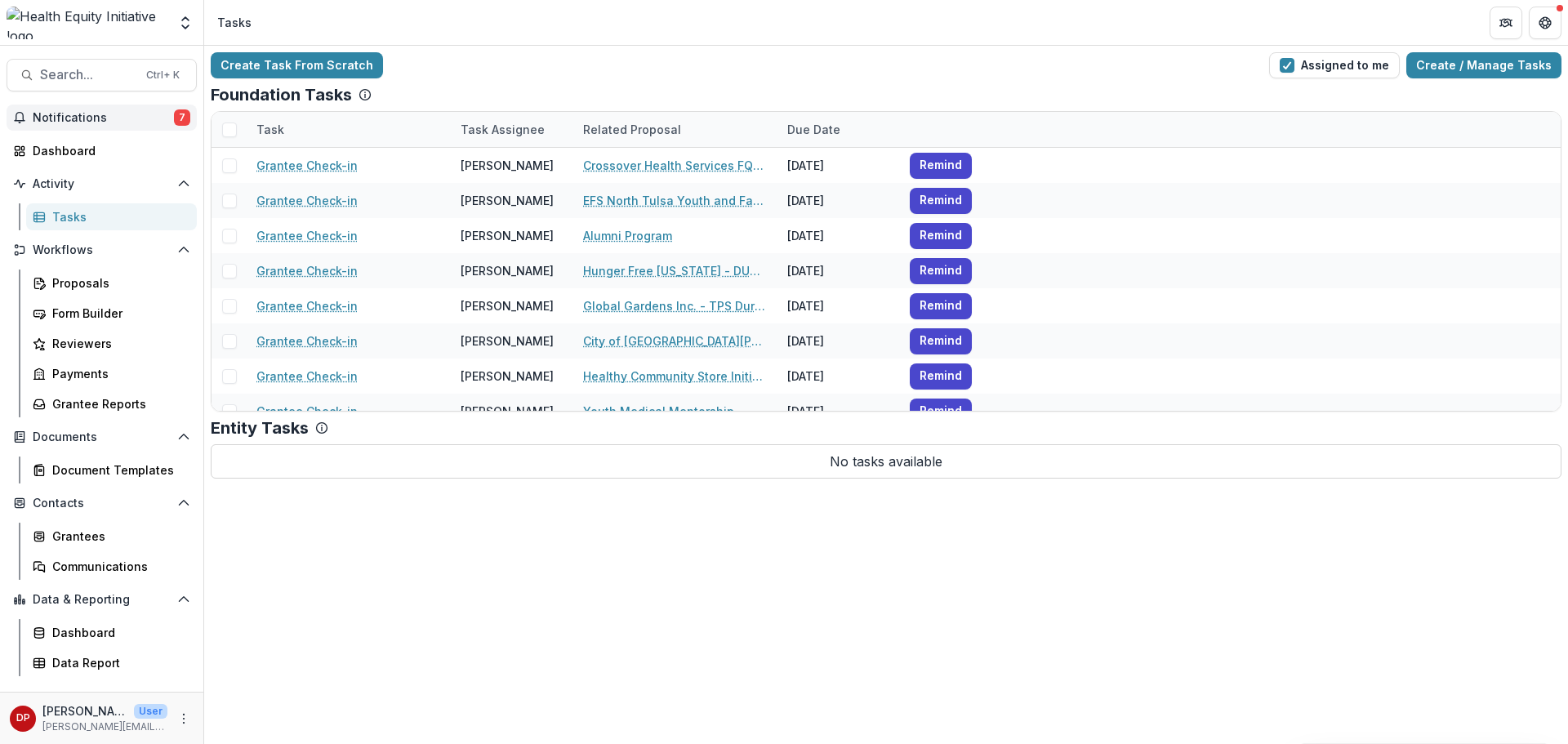
click at [71, 114] on span "Notifications" at bounding box center [103, 118] width 141 height 14
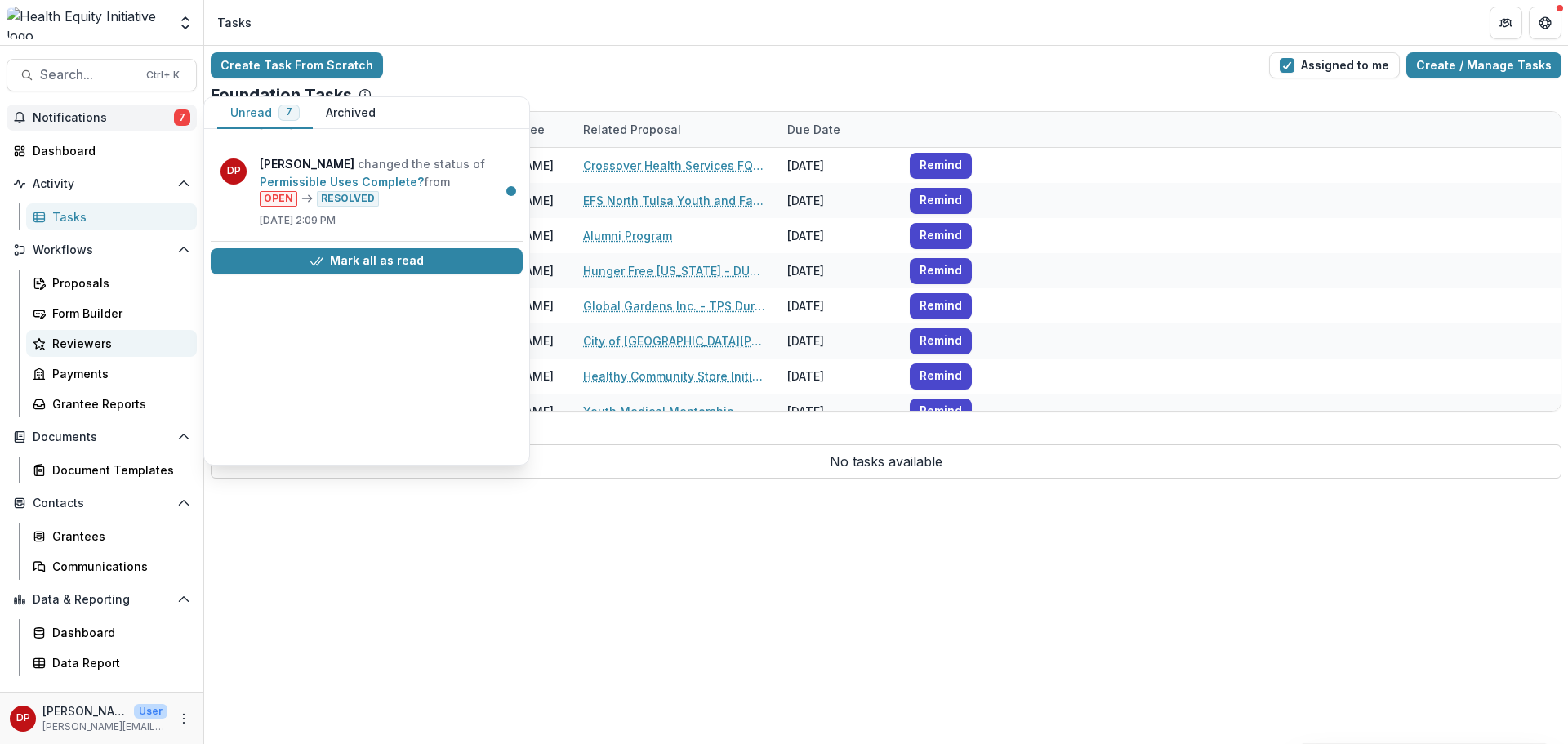
scroll to position [379, 0]
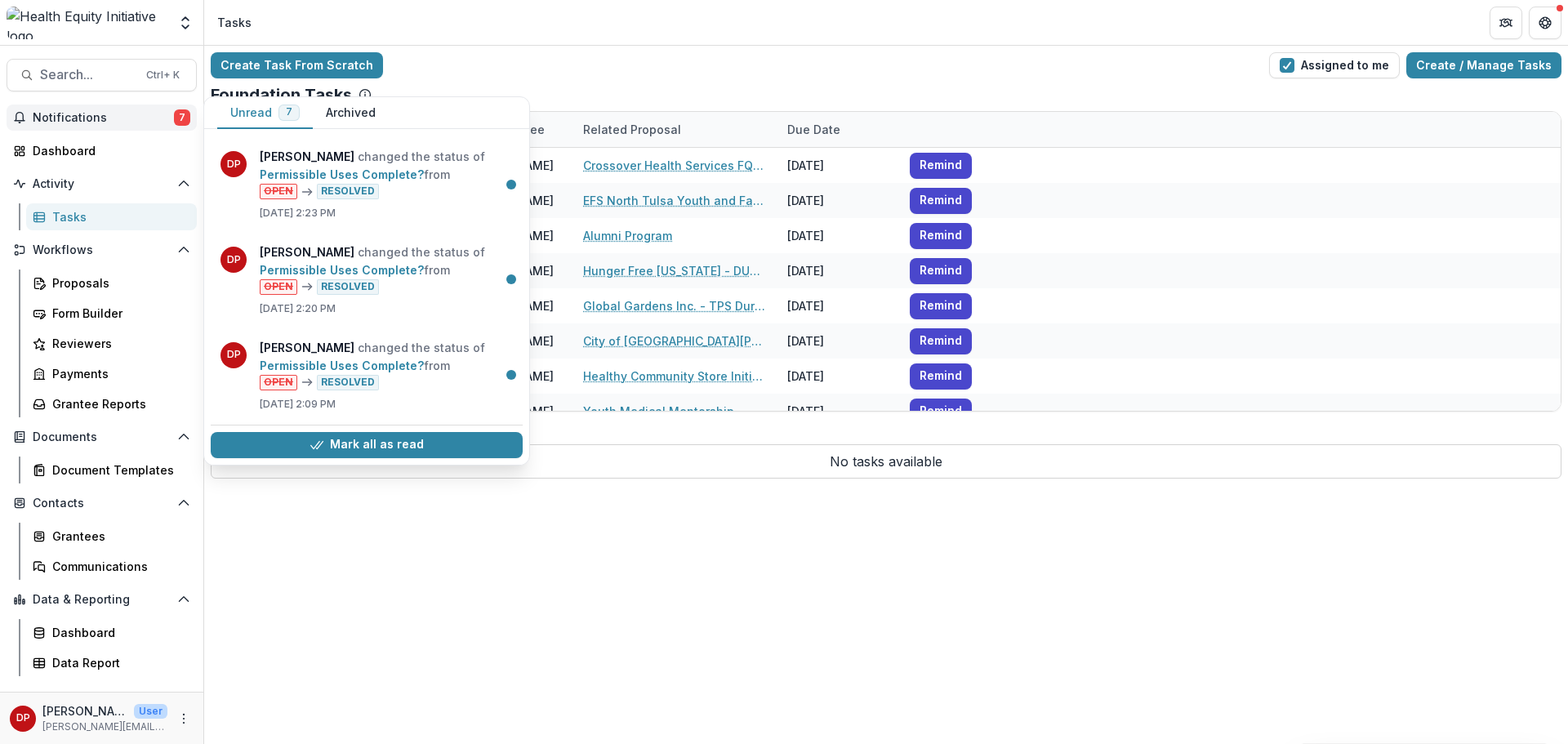
click at [121, 124] on span "Notifications" at bounding box center [103, 118] width 141 height 14
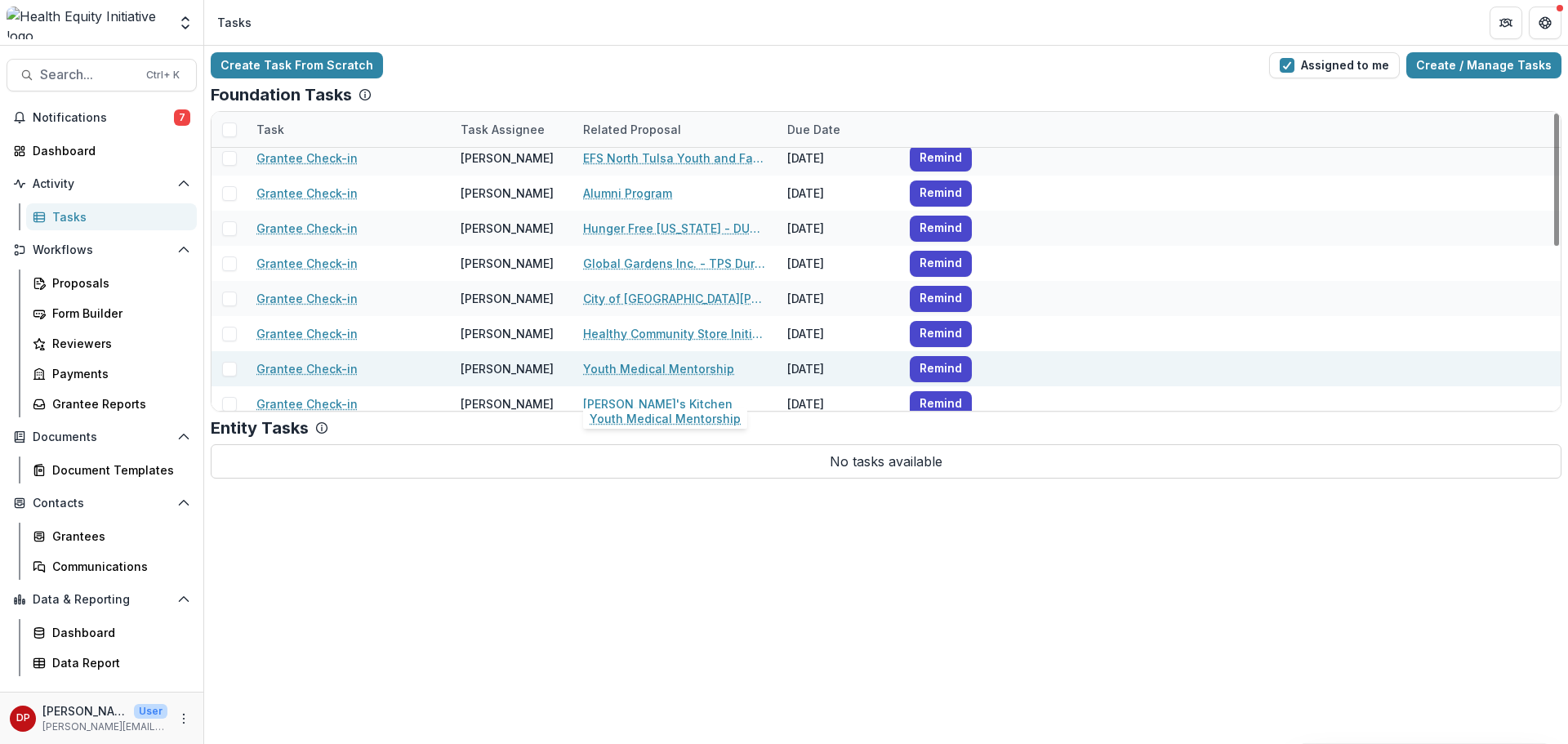
scroll to position [0, 0]
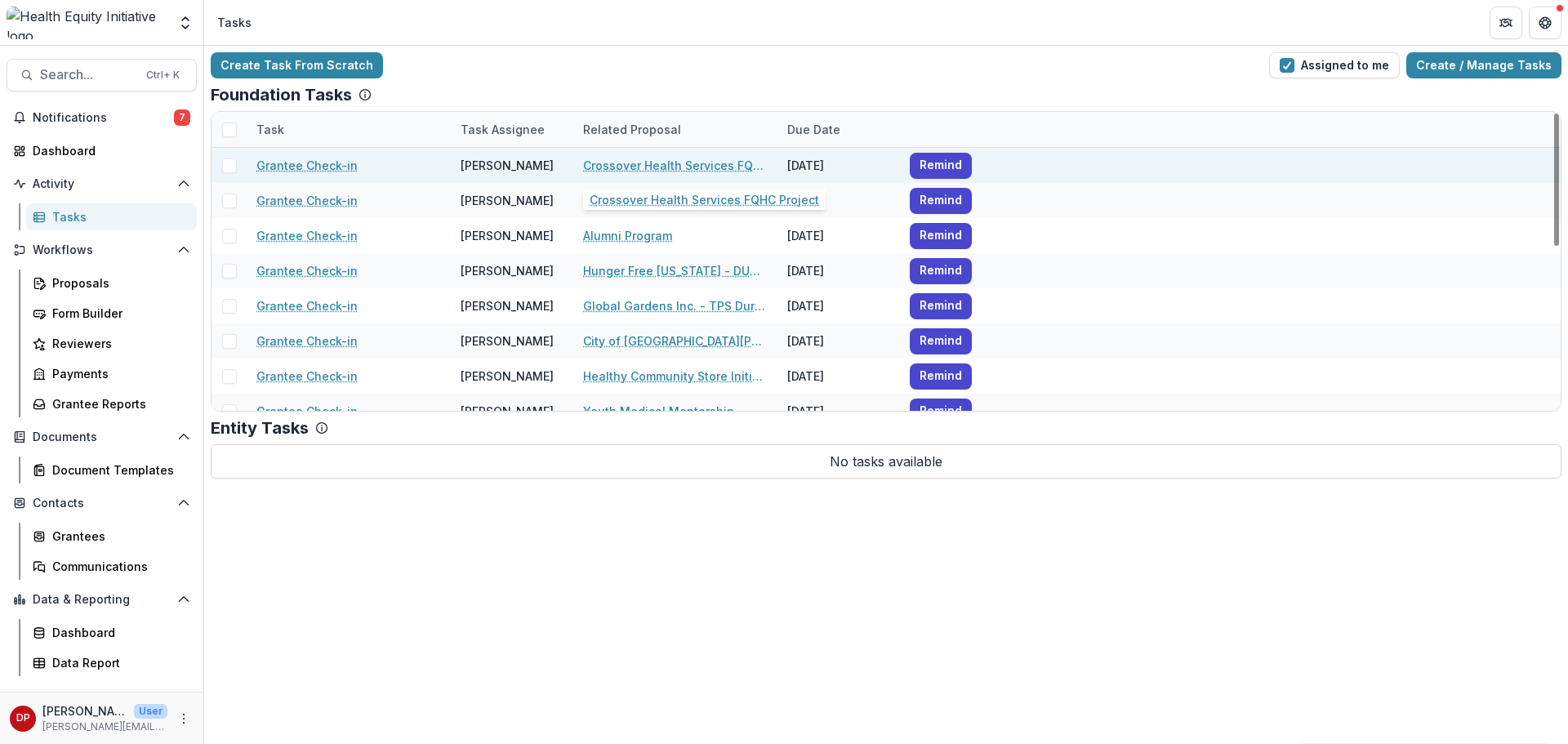
click at [695, 164] on link "Crossover Health Services FQHC Project" at bounding box center [675, 165] width 185 height 17
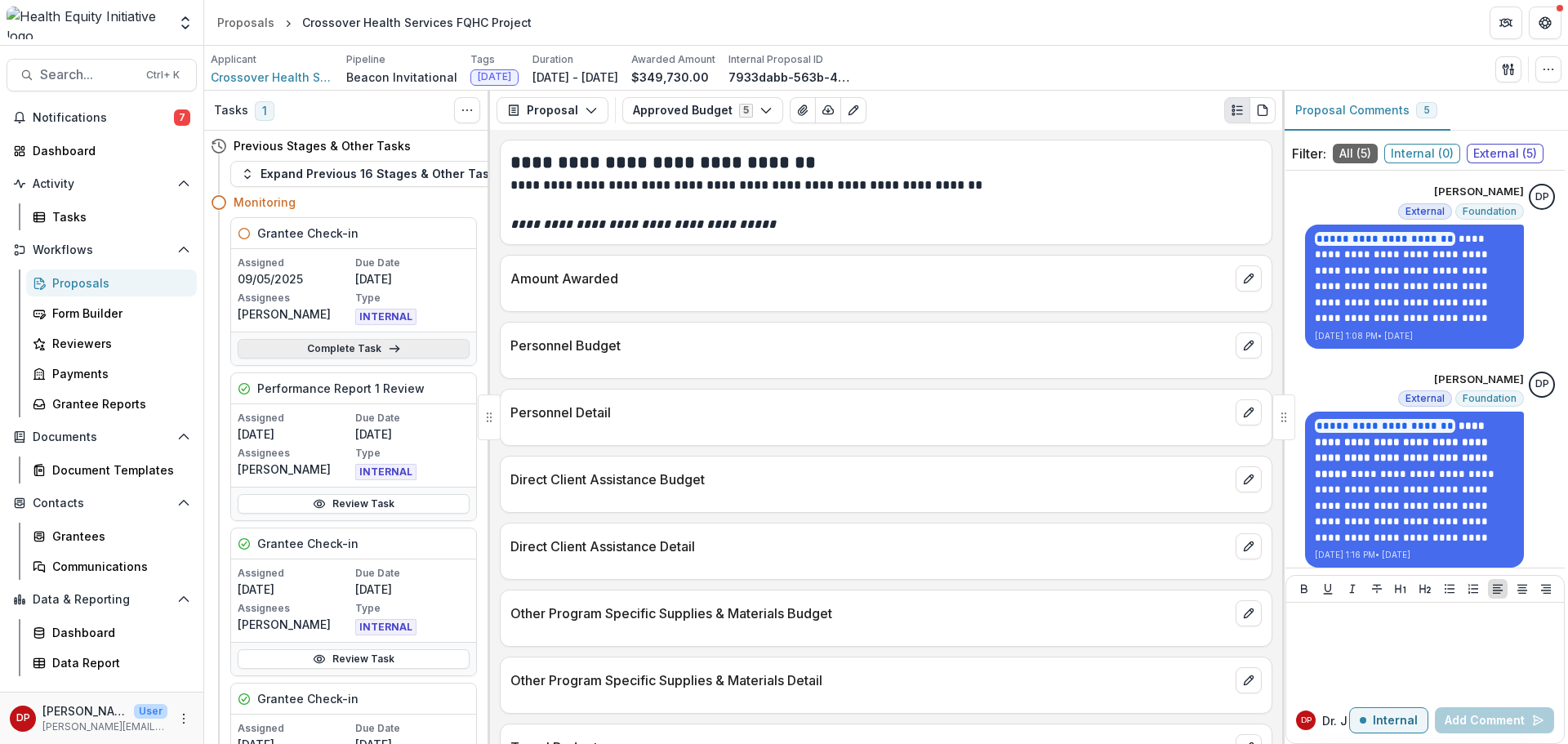
click at [257, 351] on link "Complete Task" at bounding box center [353, 348] width 232 height 20
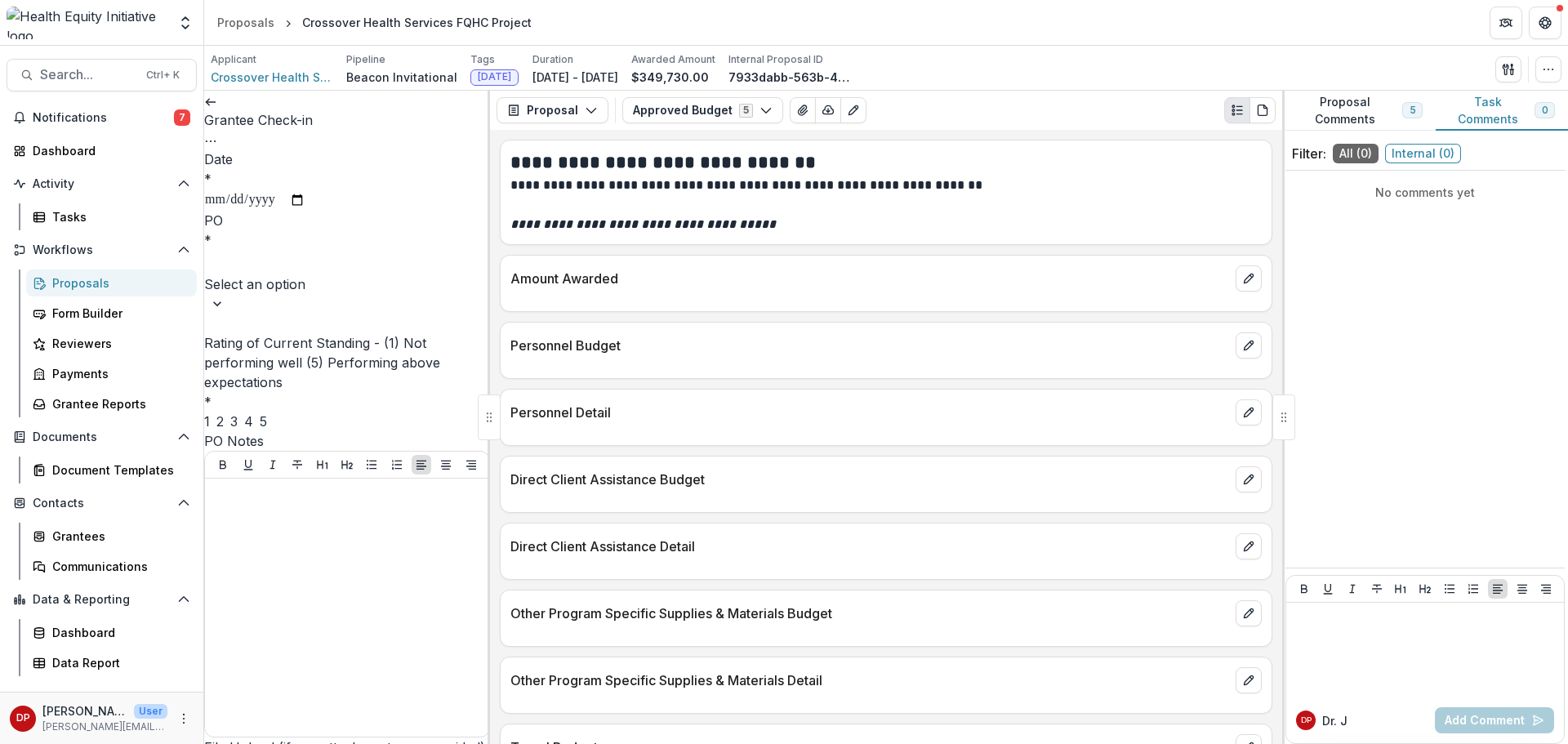
click at [305, 190] on input "Date *" at bounding box center [255, 200] width 101 height 21
click at [305, 192] on input "Date *" at bounding box center [255, 200] width 101 height 21
type input "**********"
click at [351, 269] on div at bounding box center [347, 263] width 282 height 23
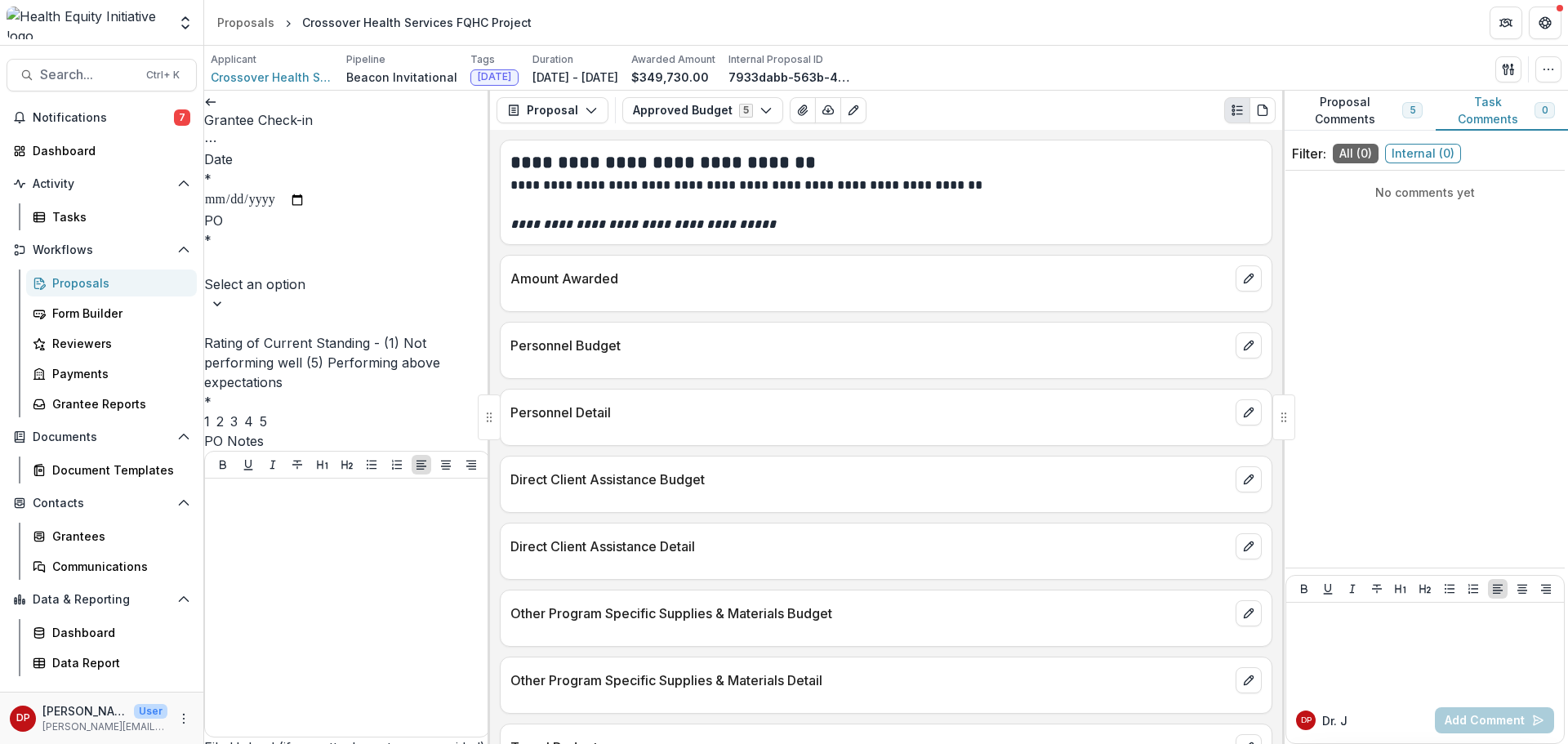
click at [349, 743] on div "[PERSON_NAME]" at bounding box center [784, 753] width 1568 height 20
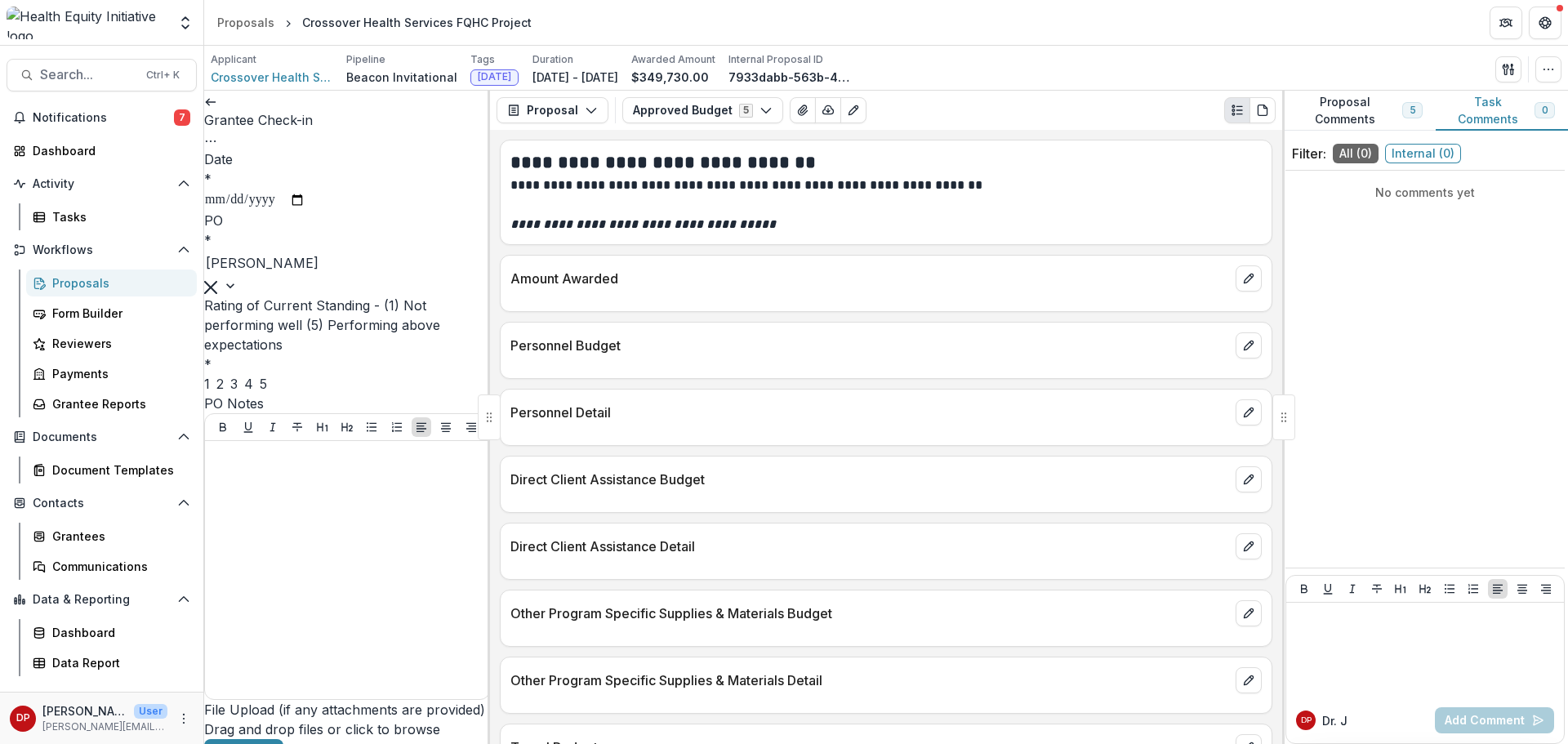
click at [238, 384] on div "3" at bounding box center [233, 383] width 8 height 20
click at [354, 516] on div at bounding box center [346, 570] width 271 height 245
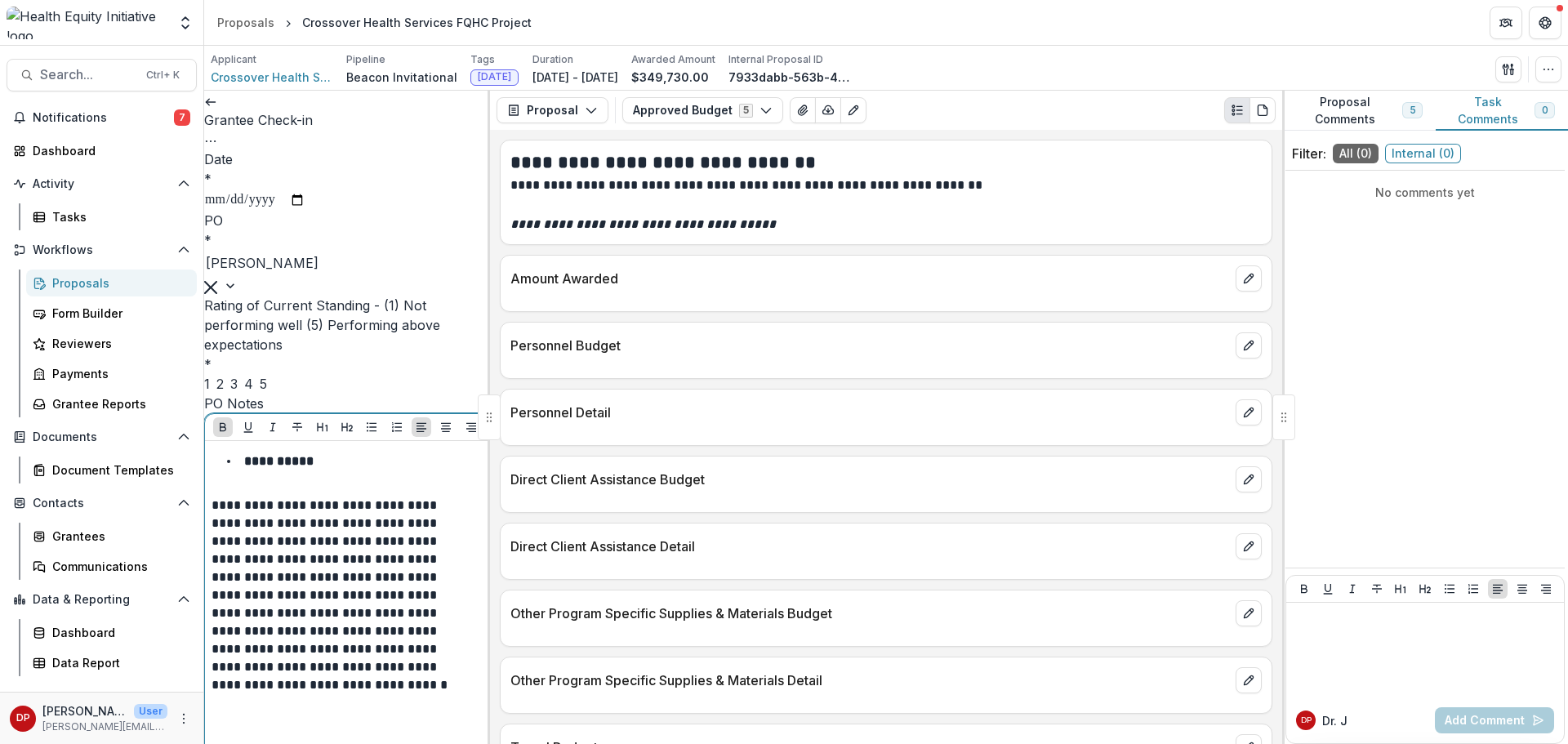
scroll to position [593, 0]
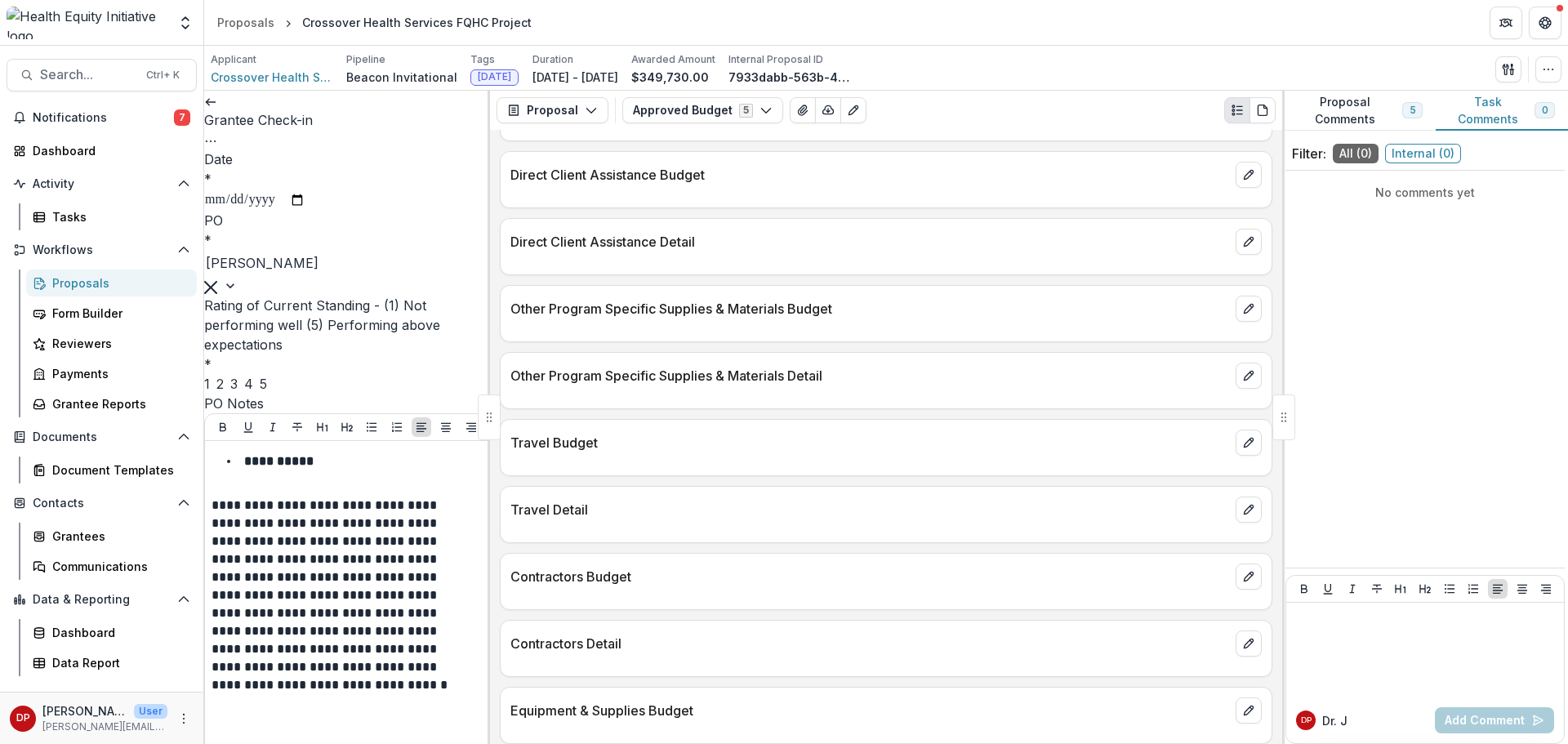
scroll to position [327, 0]
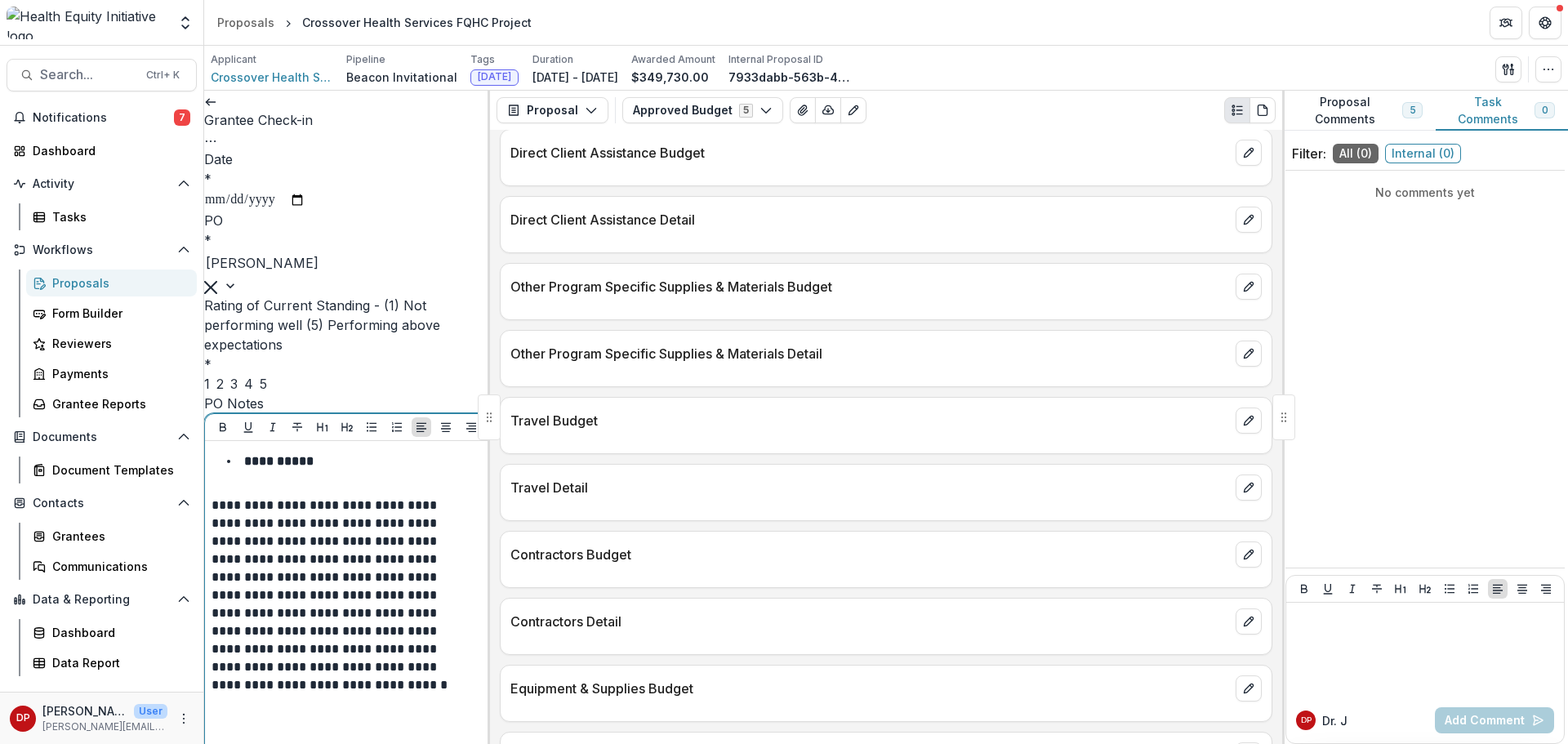
drag, startPoint x: 248, startPoint y: 411, endPoint x: 256, endPoint y: 422, distance: 13.6
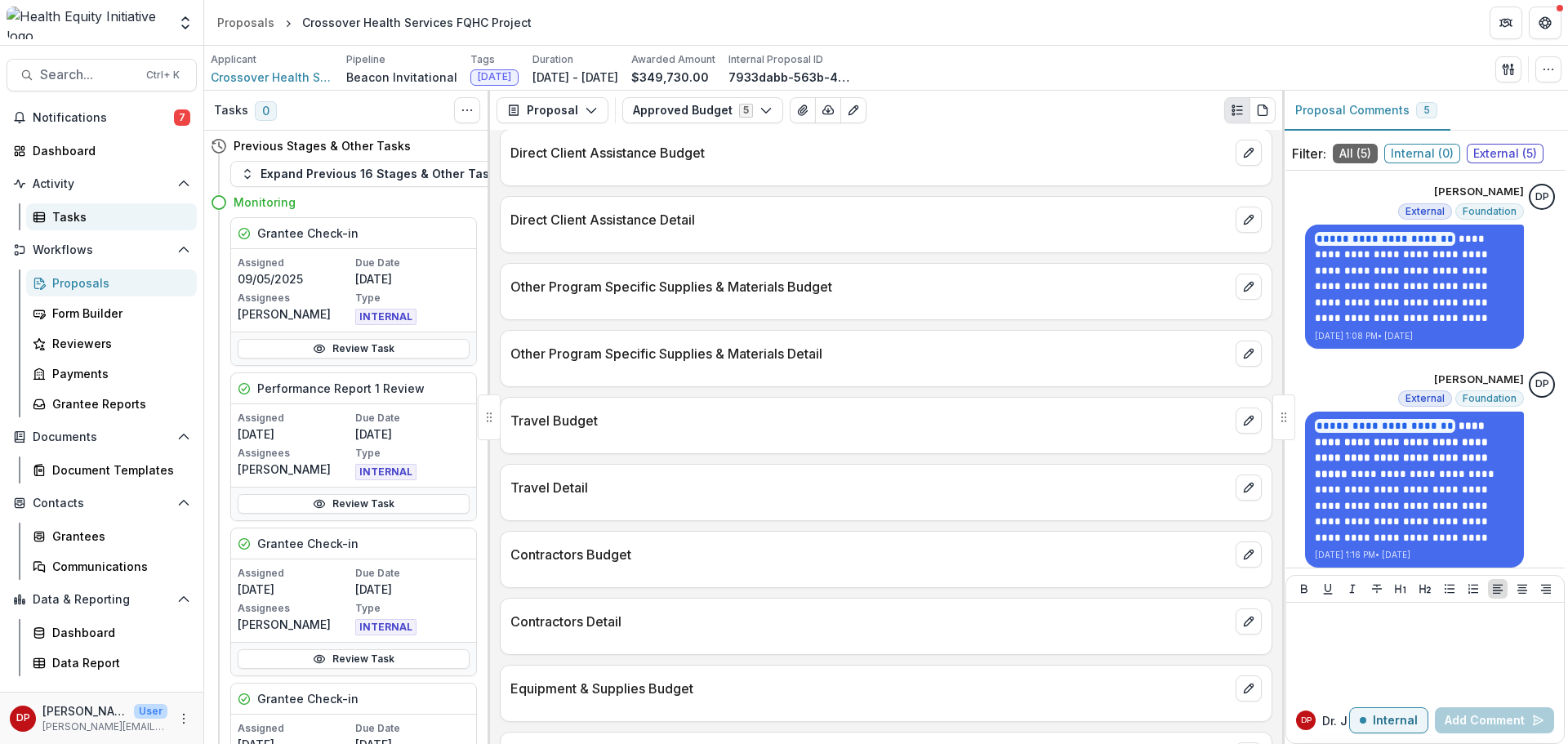
click at [73, 213] on div "Tasks" at bounding box center [118, 217] width 132 height 17
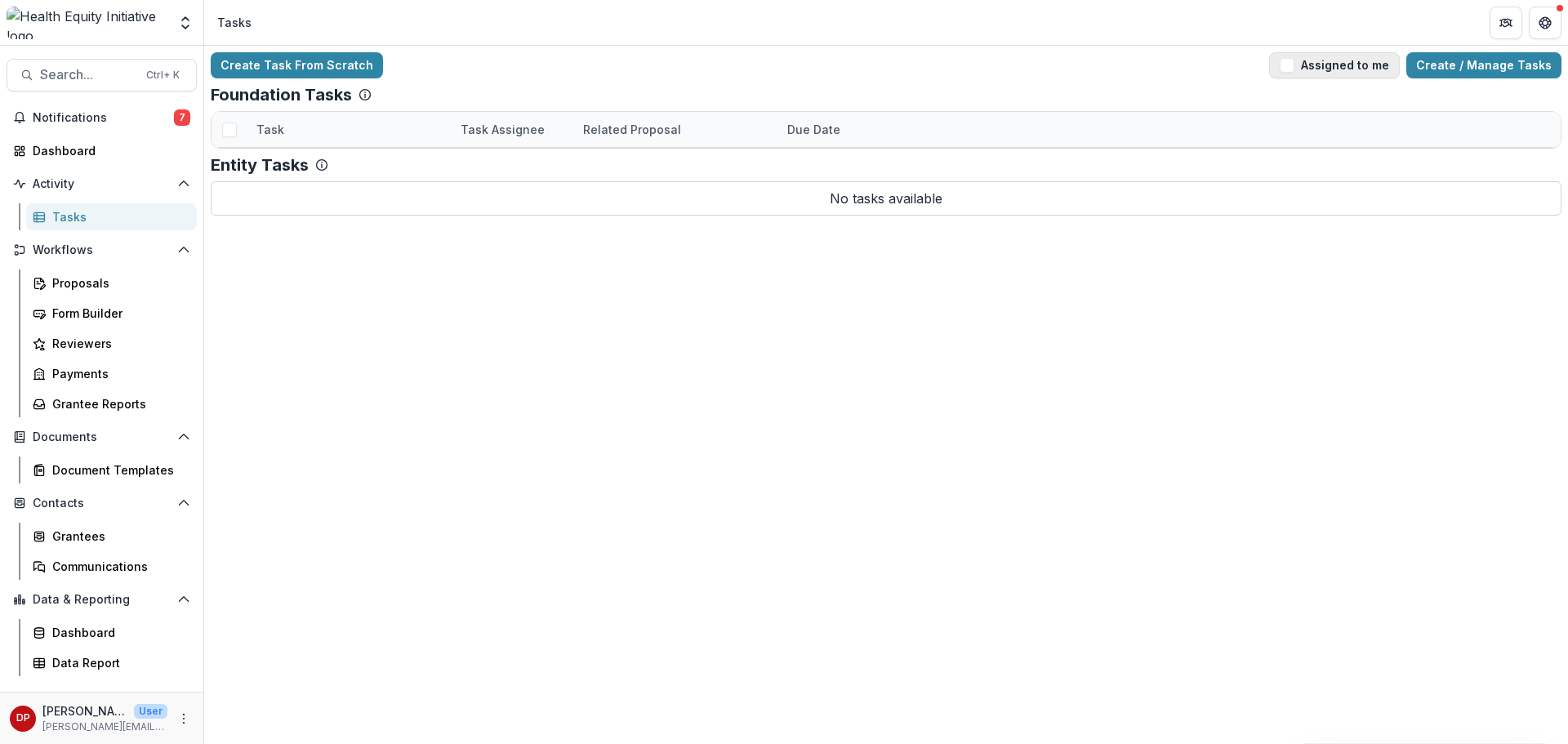
click at [1294, 64] on span "button" at bounding box center [1287, 65] width 15 height 15
click at [114, 64] on button "Search... Ctrl + K" at bounding box center [102, 75] width 191 height 32
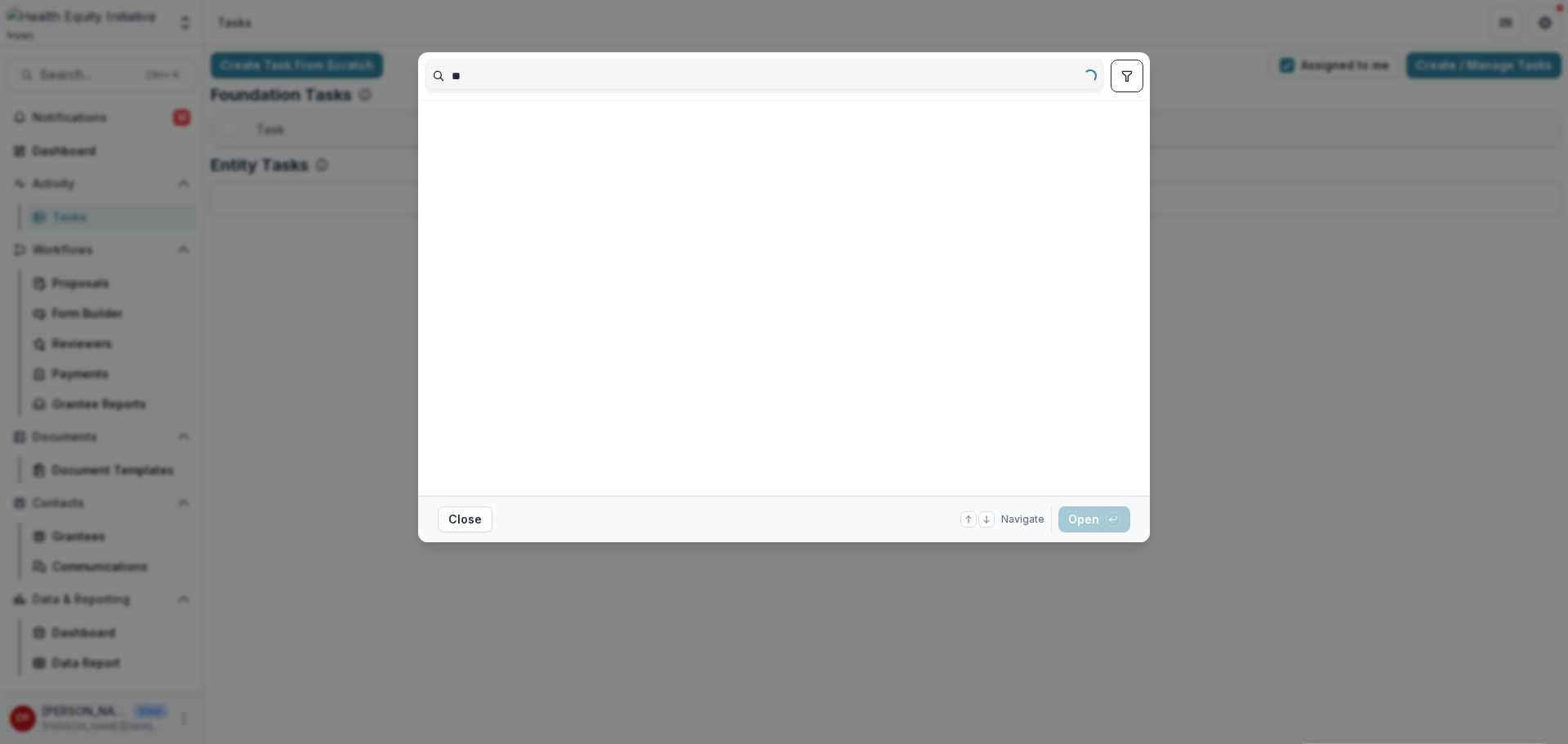
type input "*"
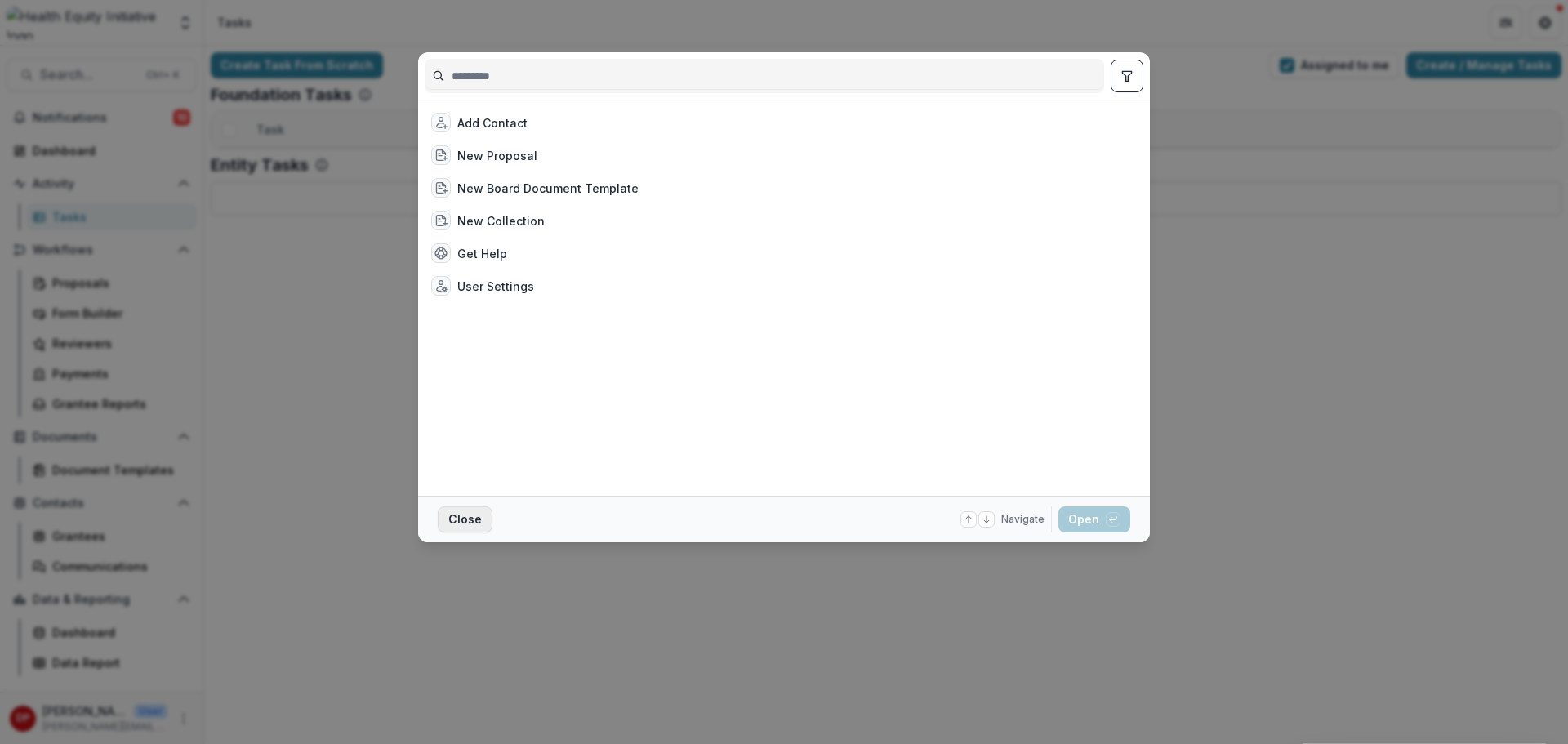
click at [466, 511] on button "Close" at bounding box center [465, 519] width 55 height 27
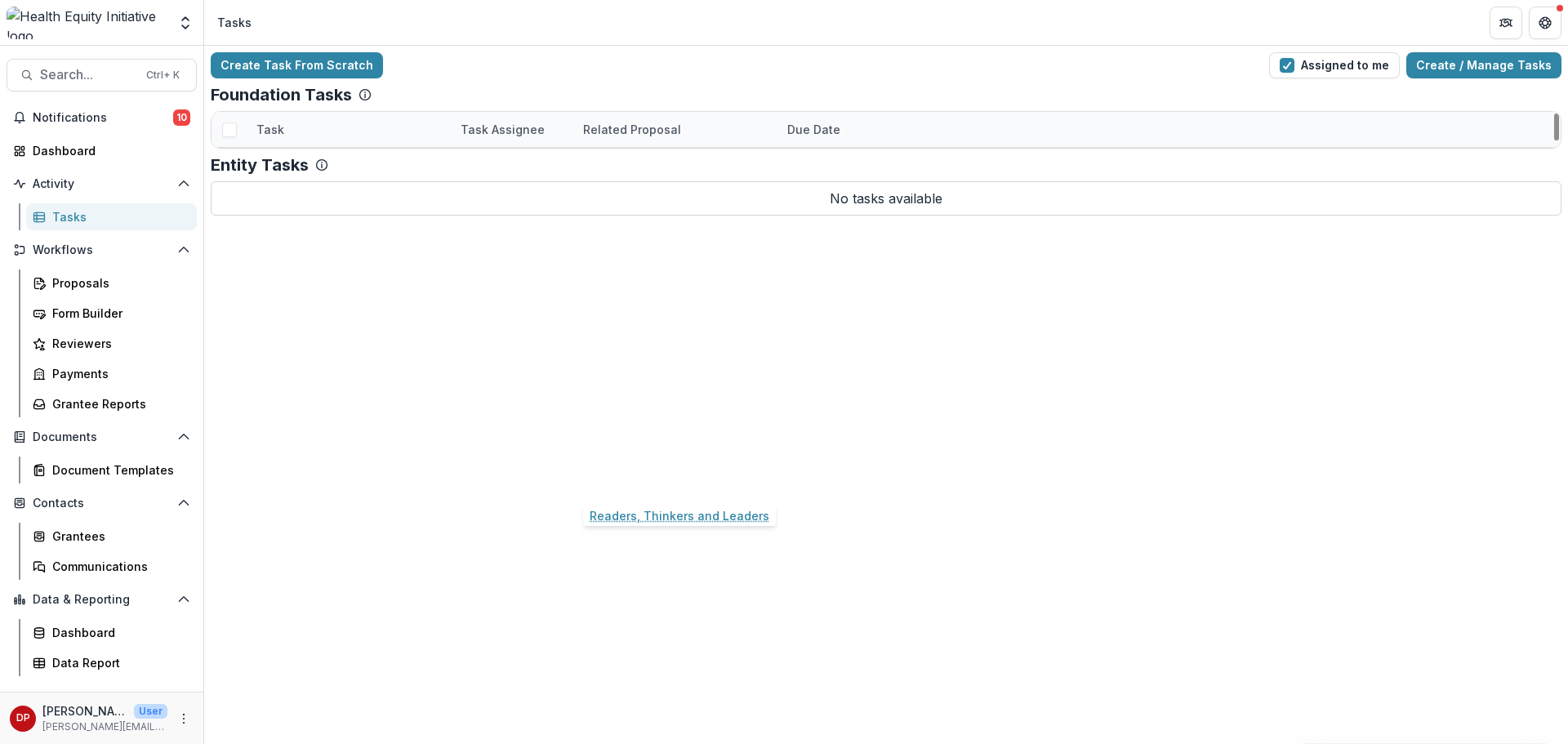
scroll to position [0, 0]
click at [338, 165] on link "Grantee Check-in" at bounding box center [307, 165] width 101 height 17
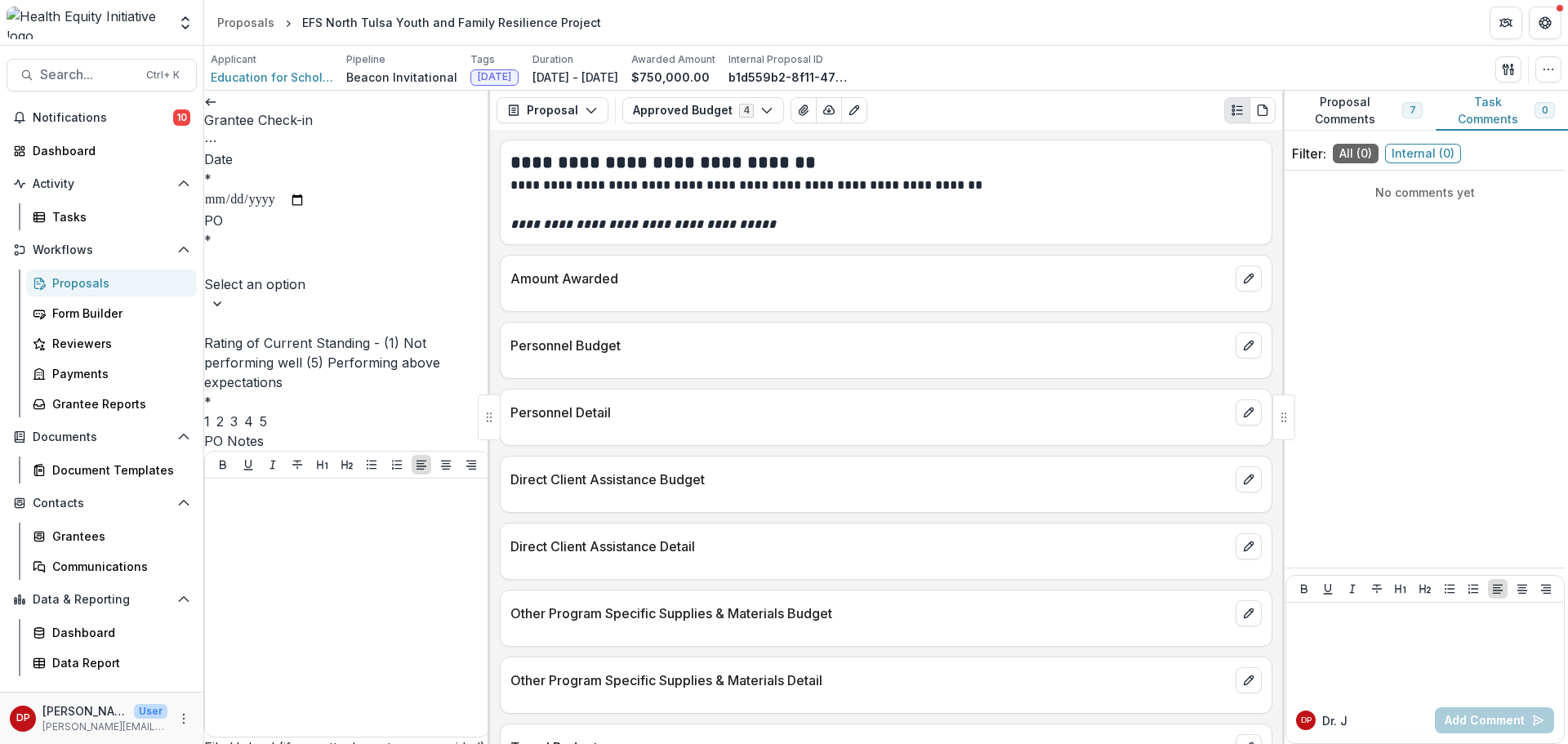
click at [305, 195] on input "Date *" at bounding box center [255, 200] width 101 height 21
click at [305, 192] on input "Date *" at bounding box center [255, 200] width 101 height 21
type input "**********"
click at [355, 268] on div at bounding box center [347, 263] width 282 height 23
click at [321, 743] on div "[PERSON_NAME]" at bounding box center [784, 753] width 1568 height 20
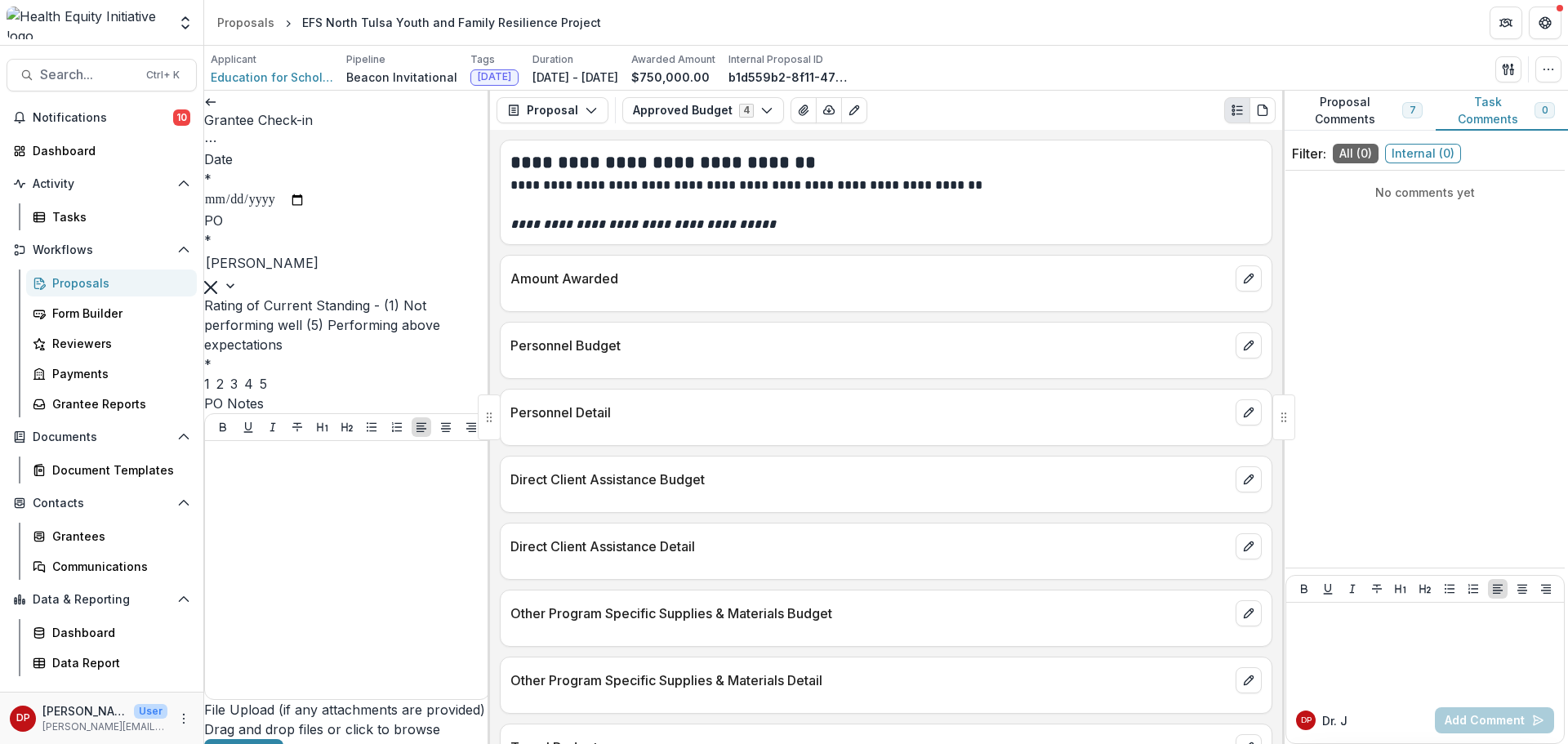
click at [238, 385] on div "3" at bounding box center [233, 383] width 8 height 20
click at [292, 530] on div at bounding box center [346, 570] width 271 height 245
click at [240, 465] on p at bounding box center [346, 456] width 271 height 18
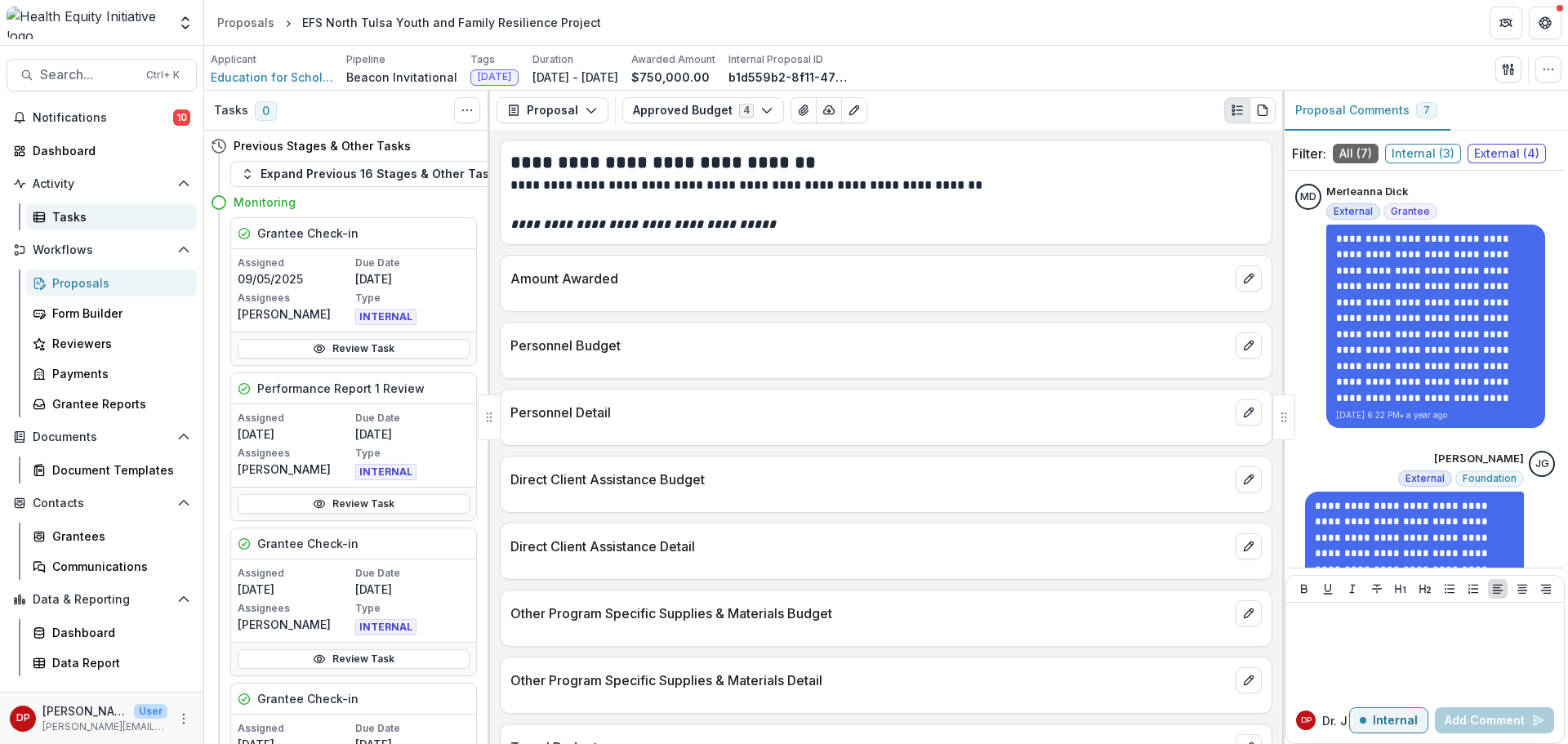
click at [96, 221] on div "Tasks" at bounding box center [118, 217] width 132 height 17
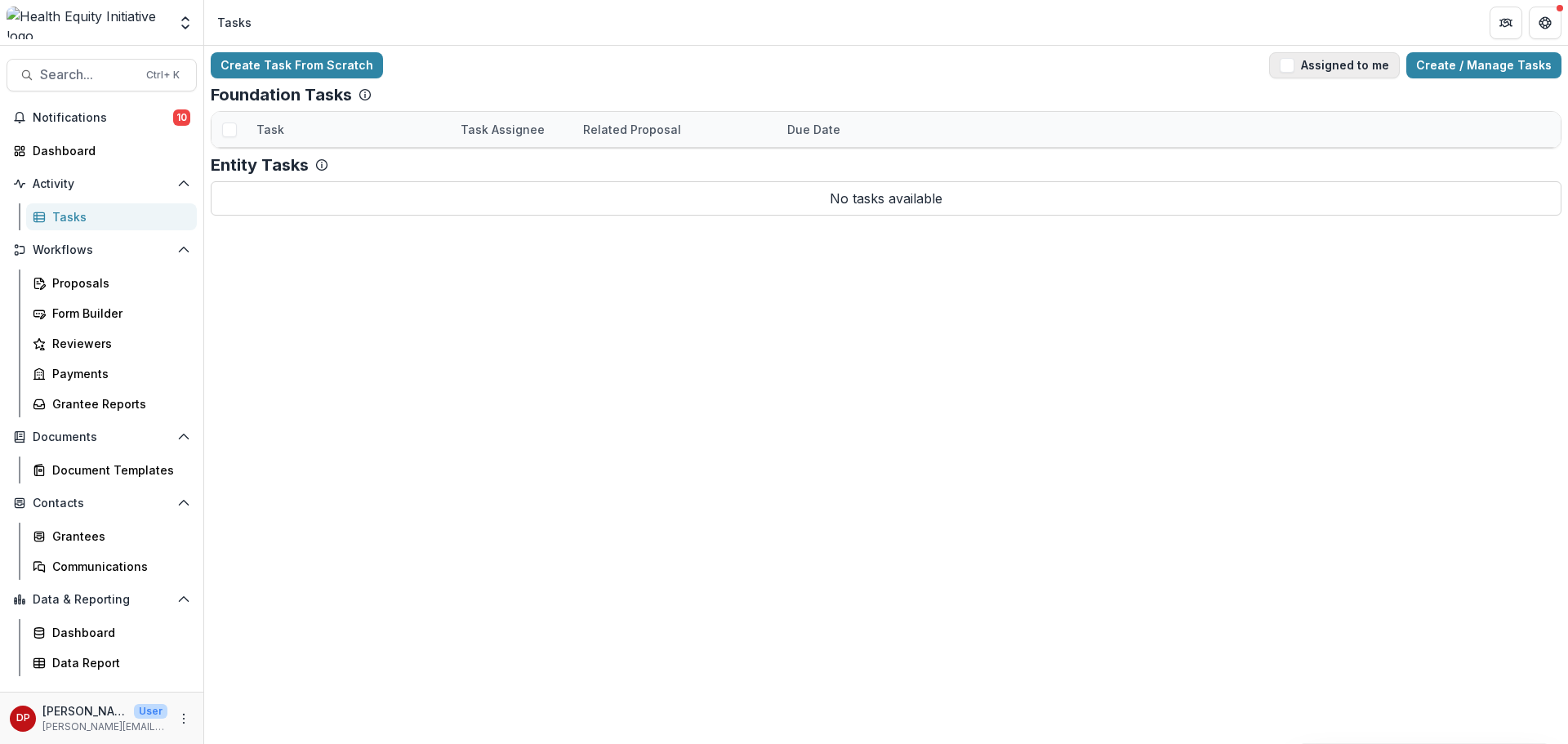
click at [1317, 76] on button "Assigned to me" at bounding box center [1334, 65] width 131 height 27
click at [339, 683] on link "Grantee Check-in" at bounding box center [307, 692] width 101 height 17
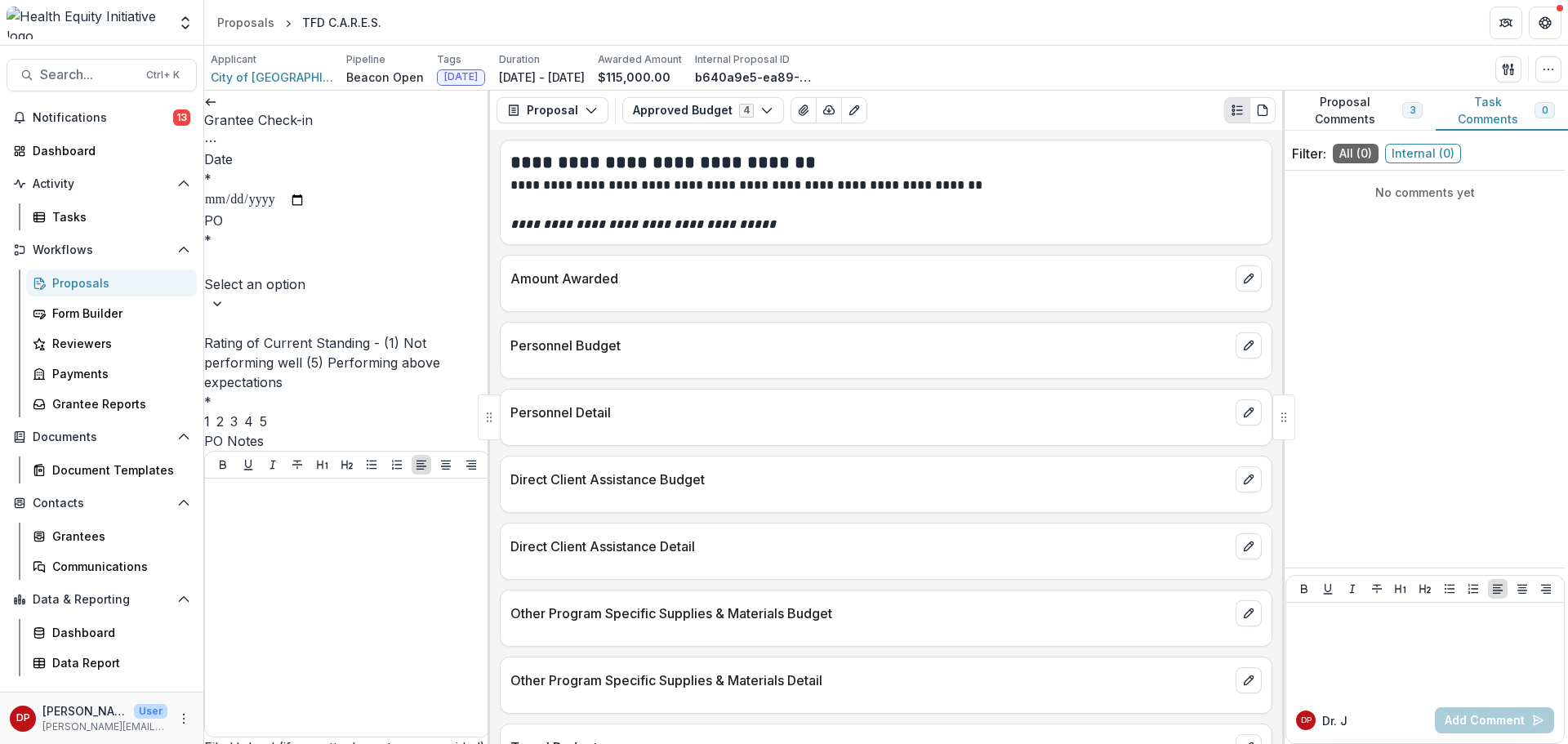
click at [305, 192] on input "Date *" at bounding box center [255, 200] width 101 height 21
type input "**********"
click at [331, 264] on div at bounding box center [347, 263] width 282 height 23
click at [311, 743] on div "[PERSON_NAME]" at bounding box center [784, 753] width 1568 height 20
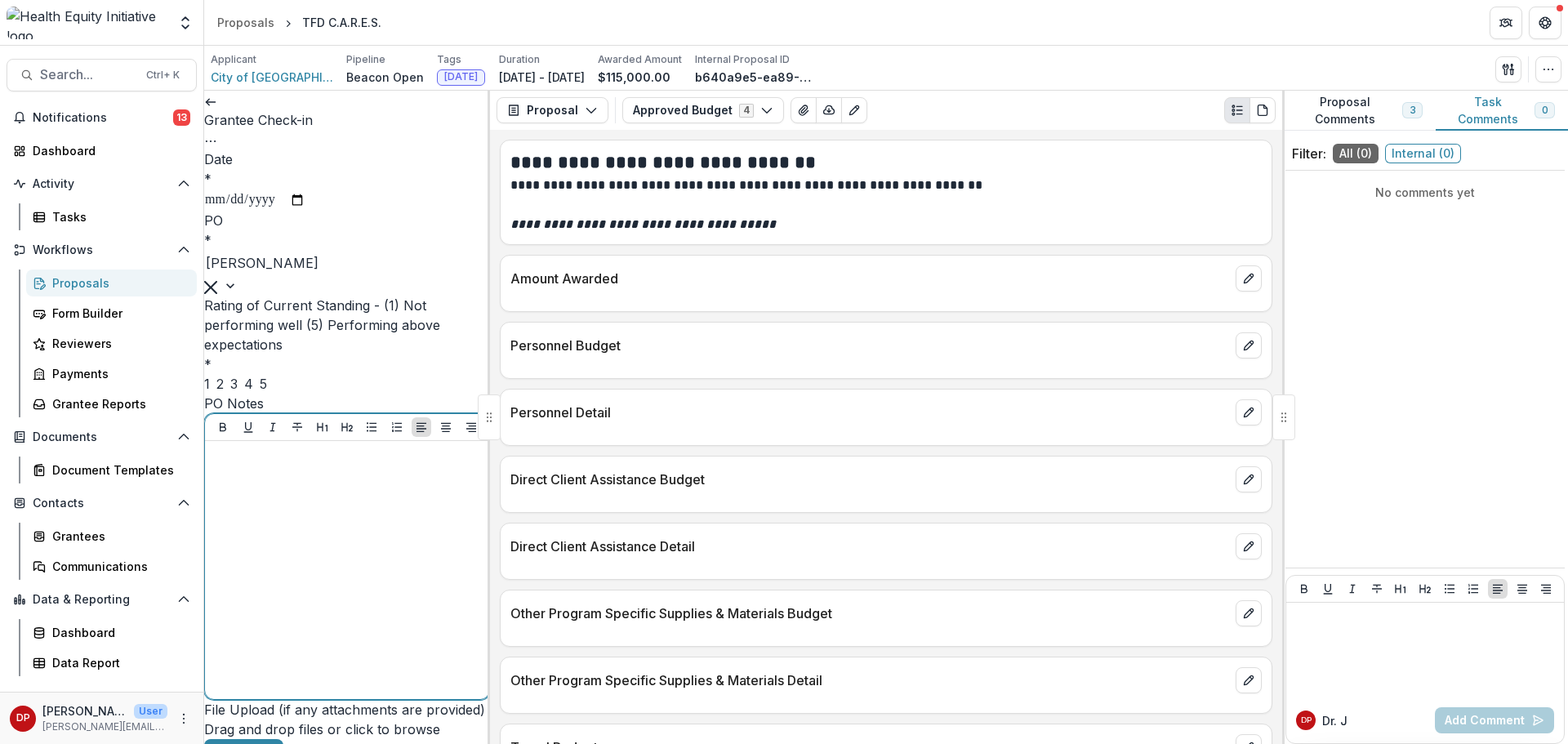
click at [294, 512] on div at bounding box center [346, 570] width 271 height 245
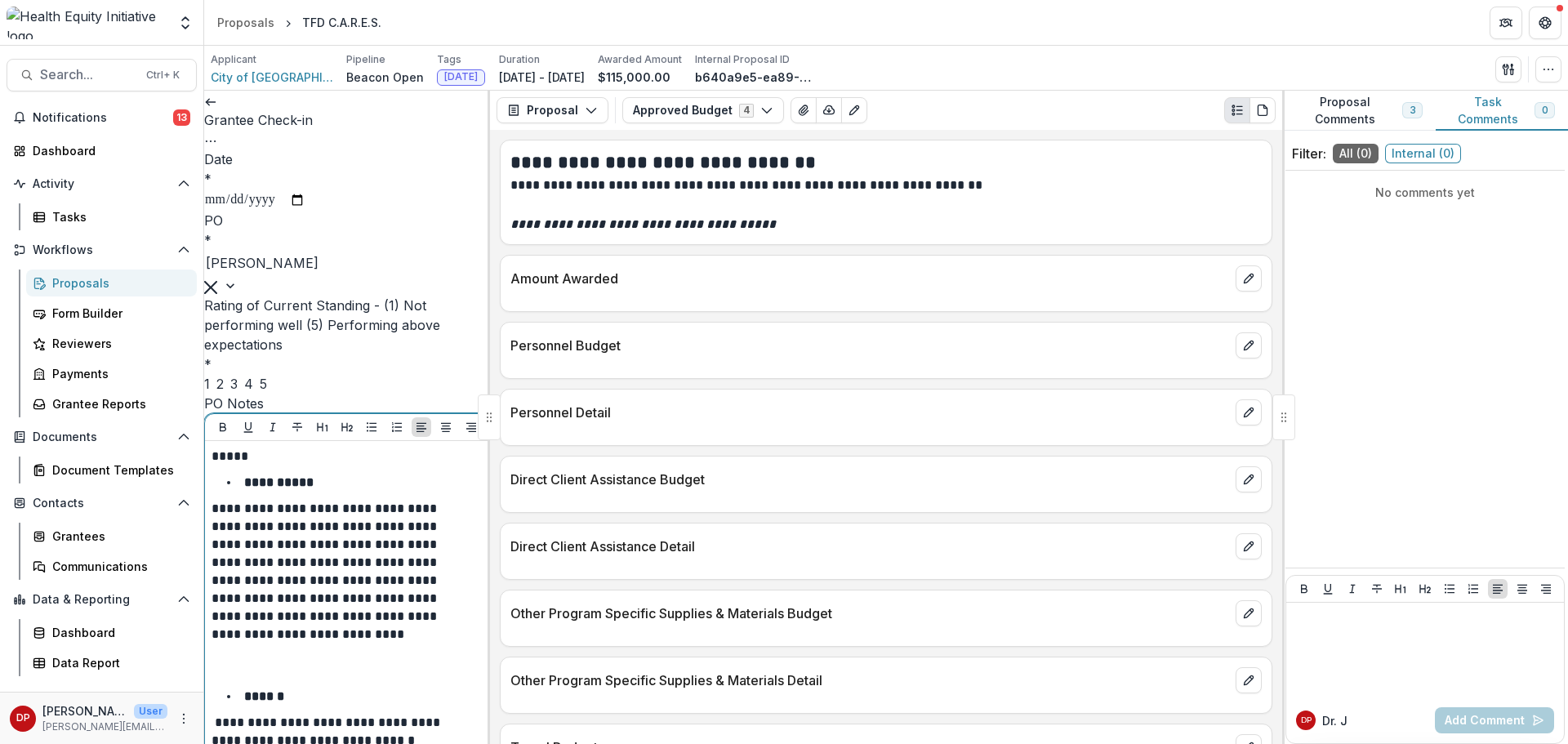
click at [238, 392] on span "3" at bounding box center [233, 383] width 8 height 16
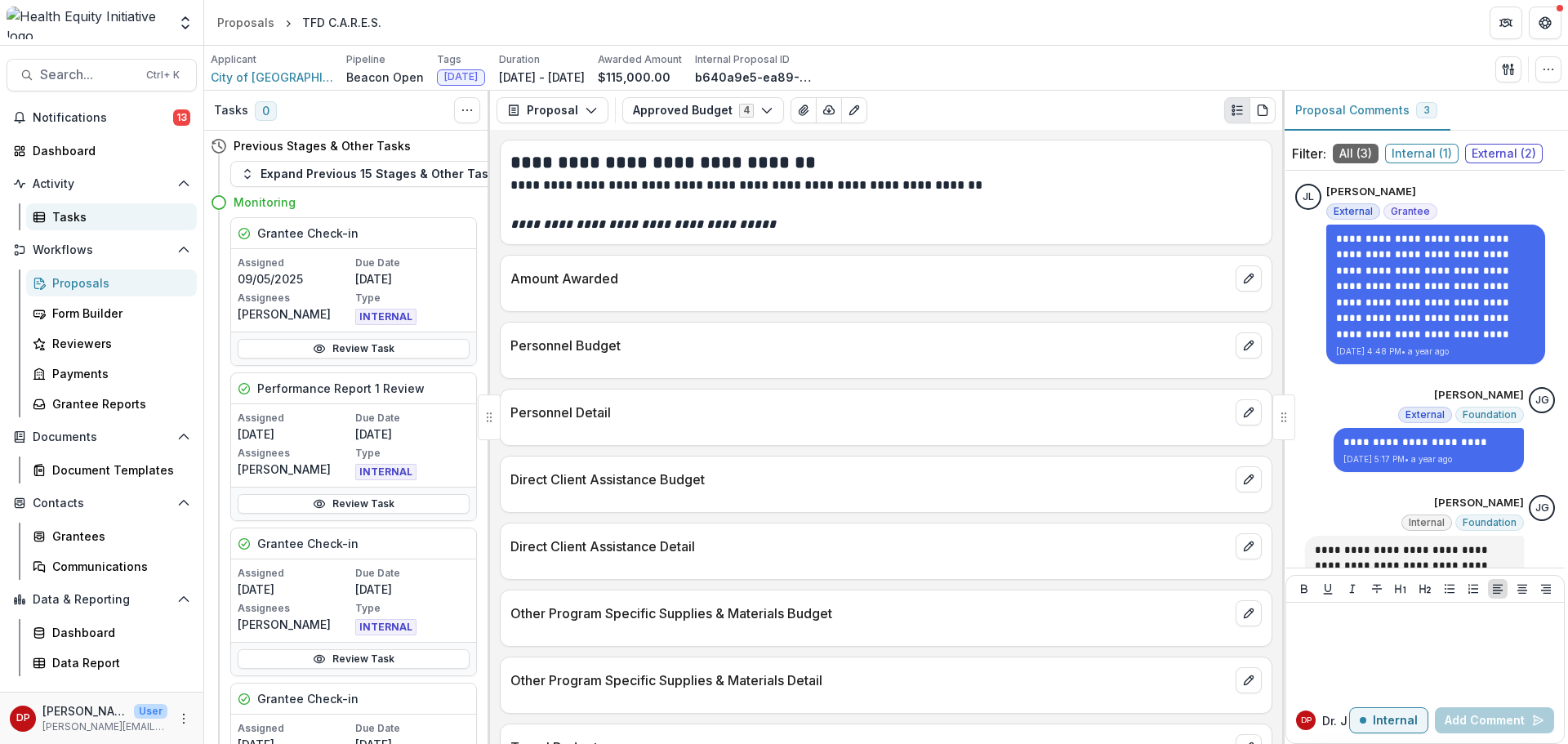
click at [66, 212] on div "Tasks" at bounding box center [118, 217] width 132 height 17
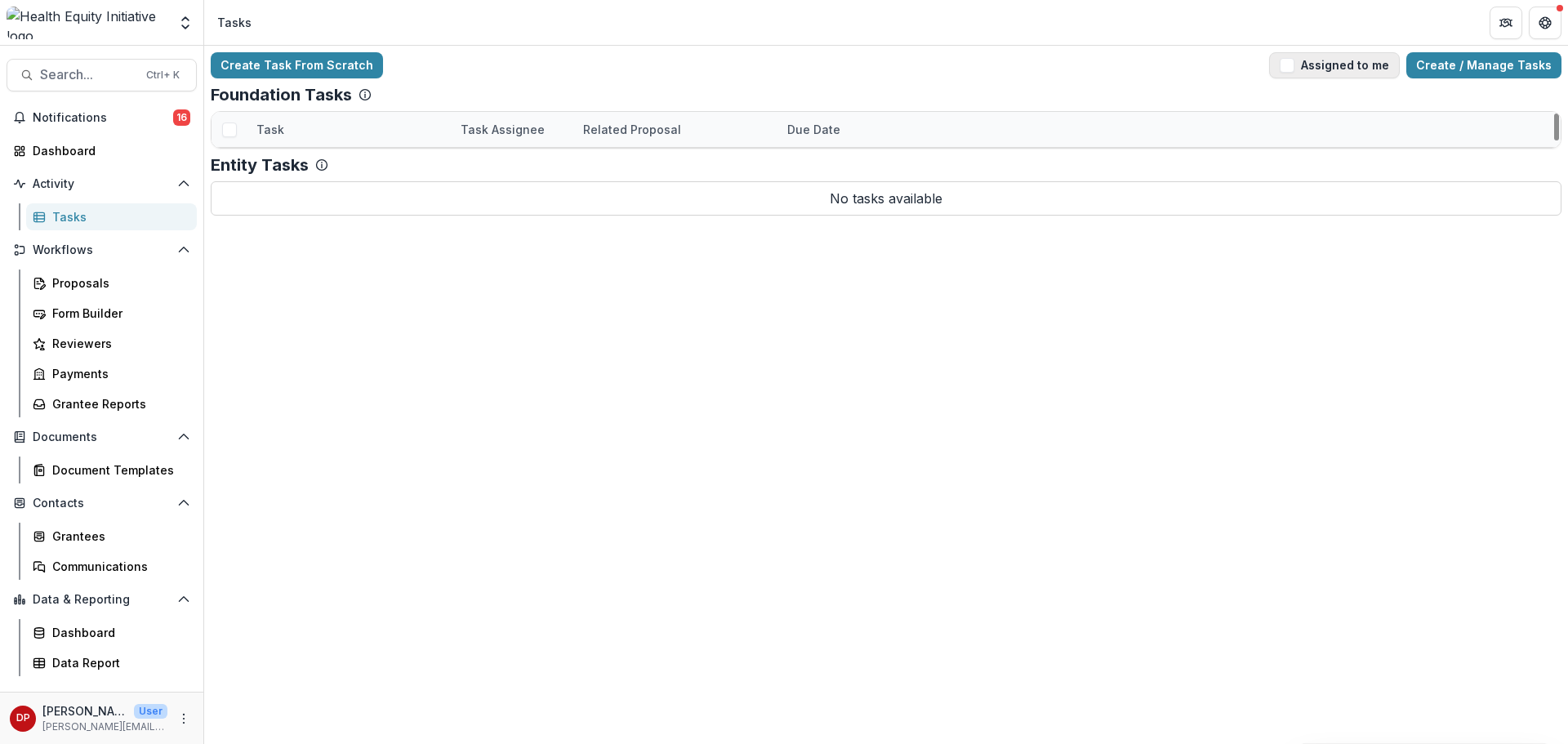
click at [1307, 68] on button "Assigned to me" at bounding box center [1334, 65] width 131 height 27
click at [49, 118] on span "Notifications" at bounding box center [103, 118] width 140 height 14
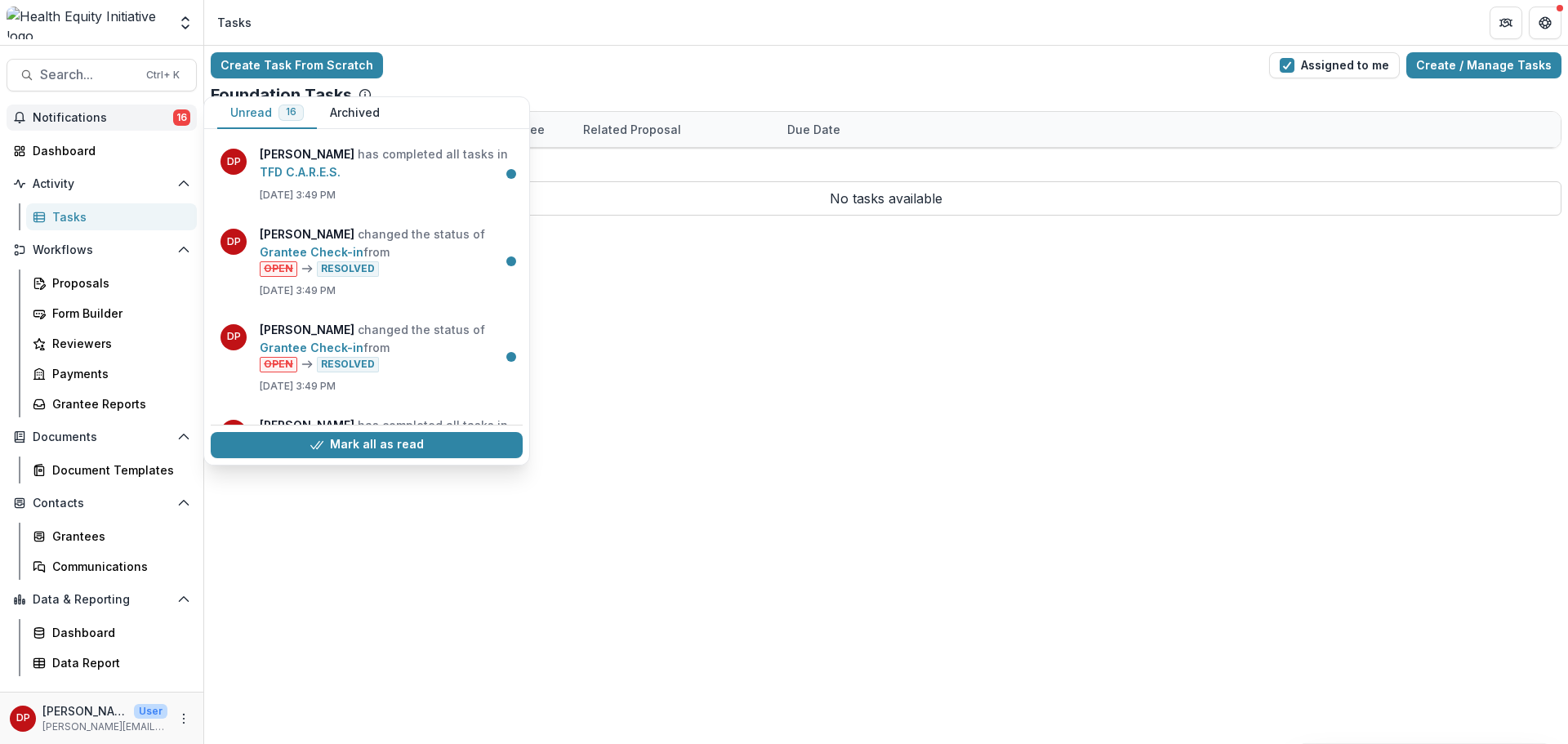
click at [525, 78] on div "Create Task From Scratch Assigned to me Create / Manage Tasks" at bounding box center [886, 65] width 1351 height 27
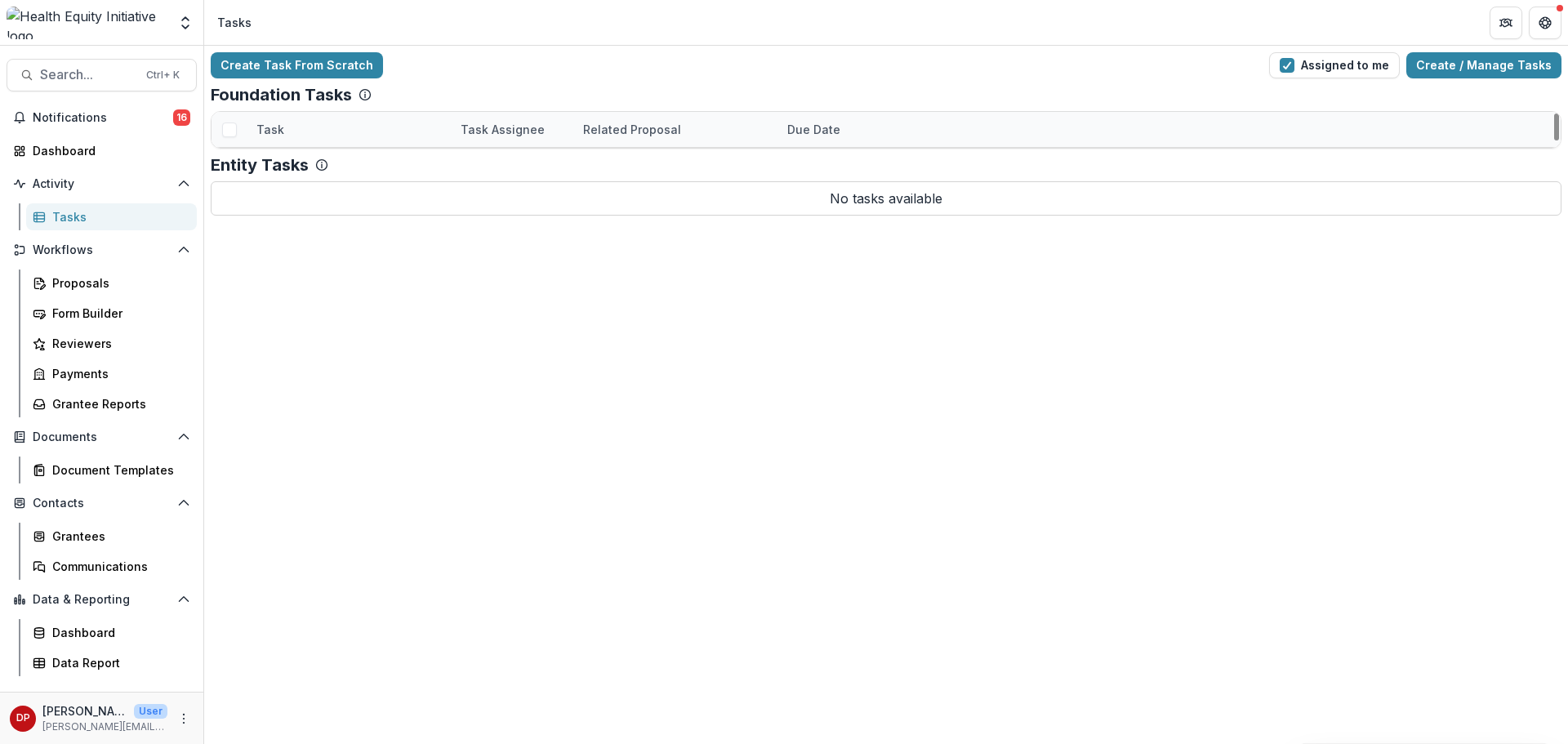
scroll to position [163, 0]
click at [339, 403] on link "Grantee Check-in" at bounding box center [307, 411] width 101 height 17
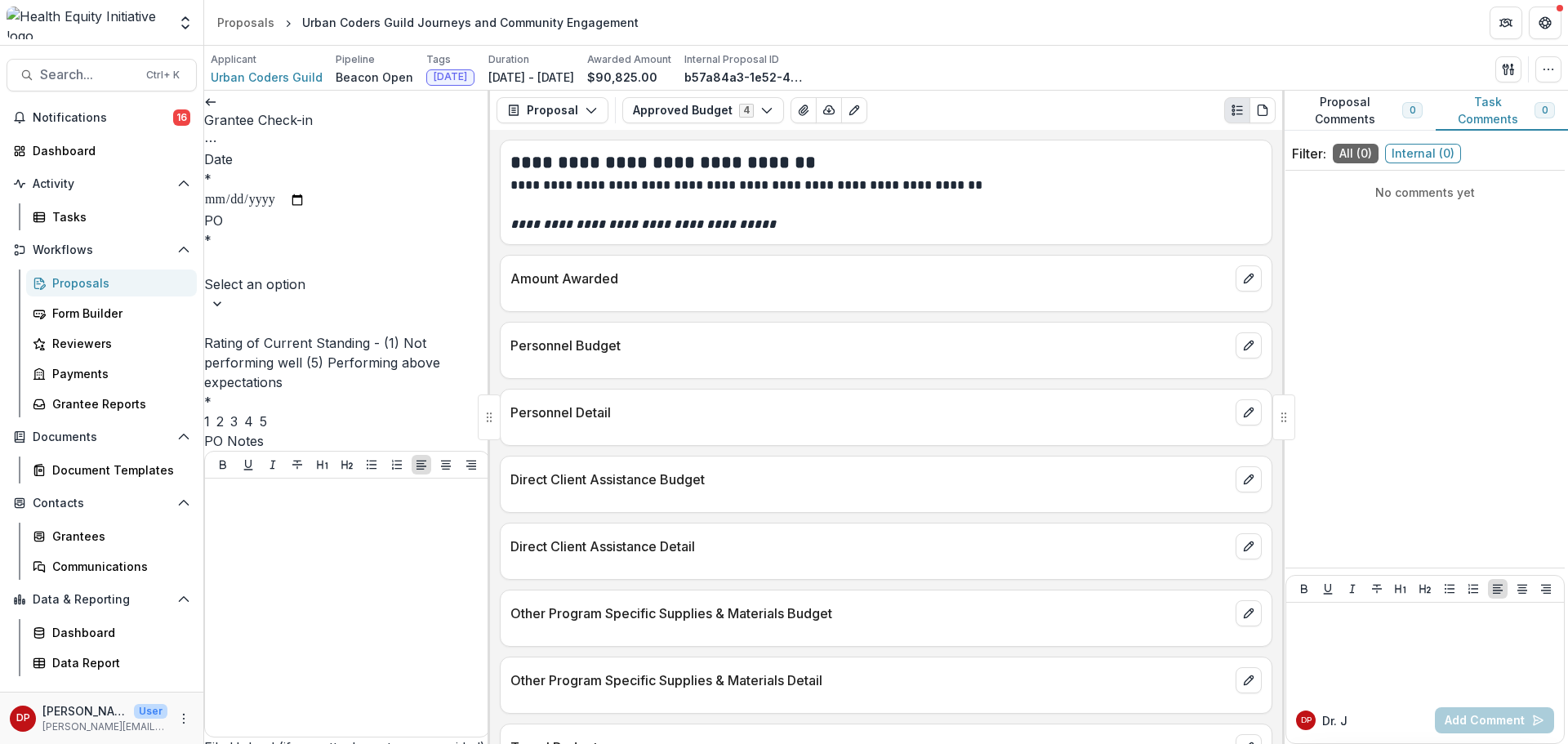
click at [305, 201] on input "Date *" at bounding box center [255, 200] width 101 height 21
type input "**********"
click at [341, 272] on div at bounding box center [347, 263] width 282 height 23
click at [329, 743] on div "[PERSON_NAME]" at bounding box center [784, 753] width 1568 height 20
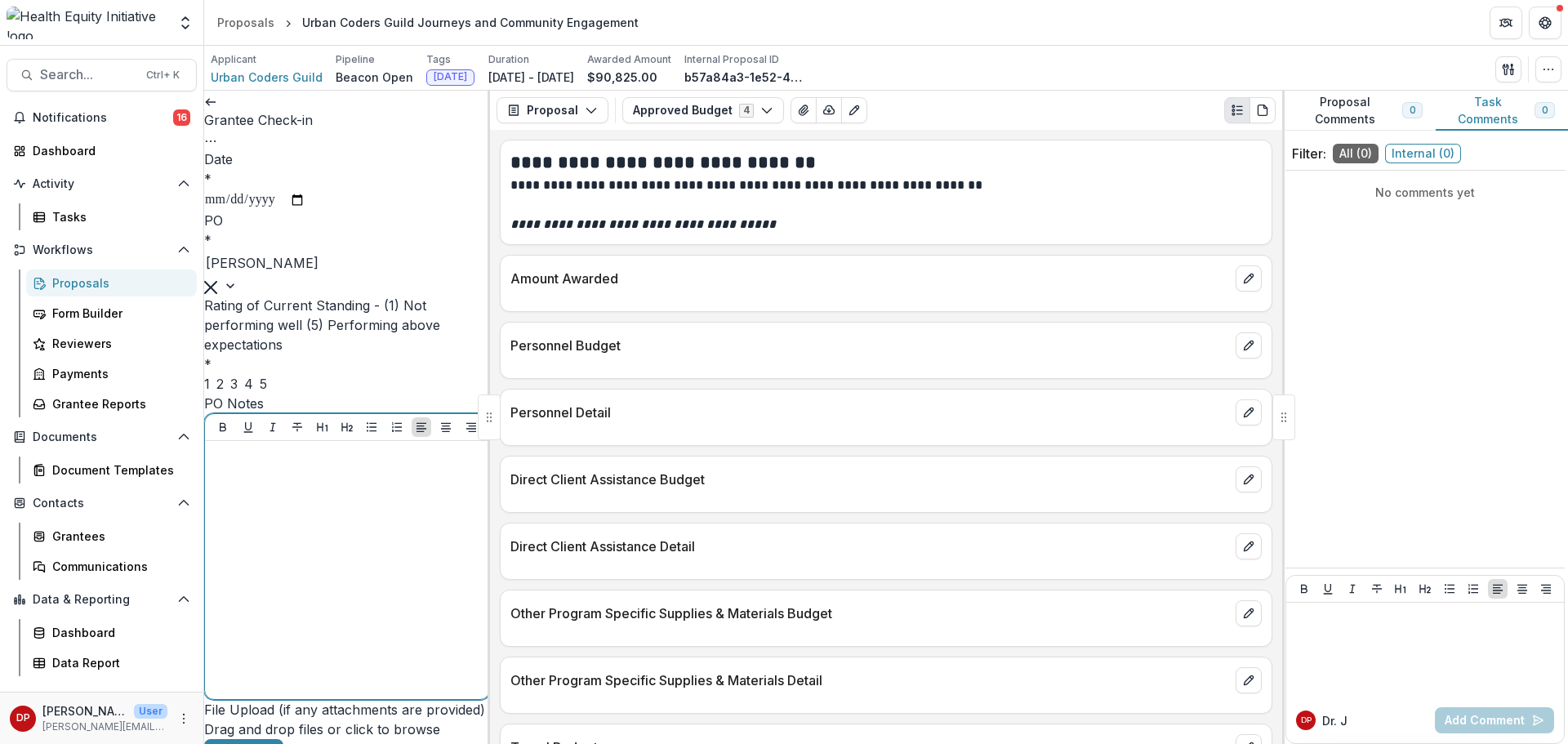
click at [321, 514] on div at bounding box center [346, 570] width 271 height 245
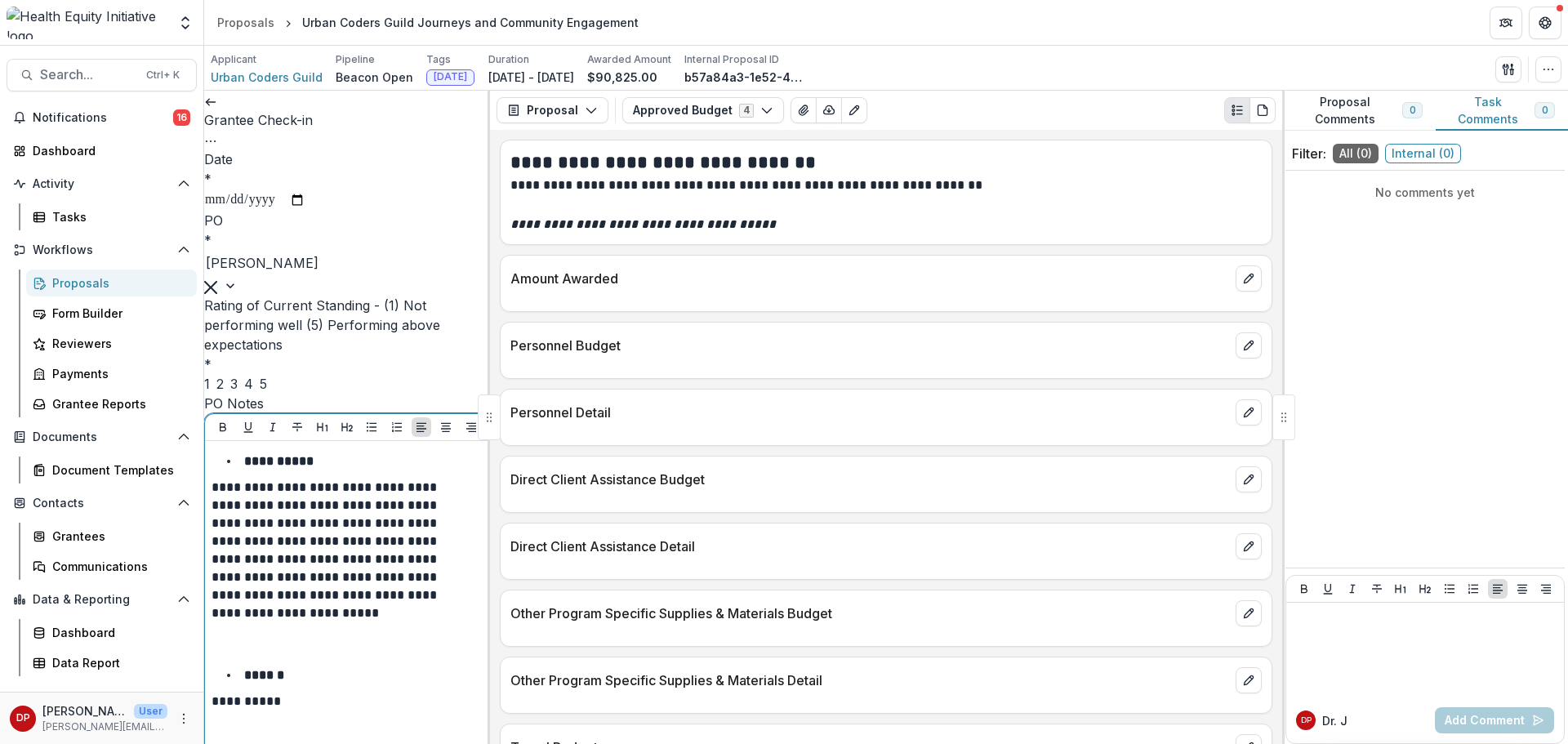
scroll to position [435, 0]
click at [309, 388] on ul "1 2 3 4 5" at bounding box center [347, 383] width 286 height 20
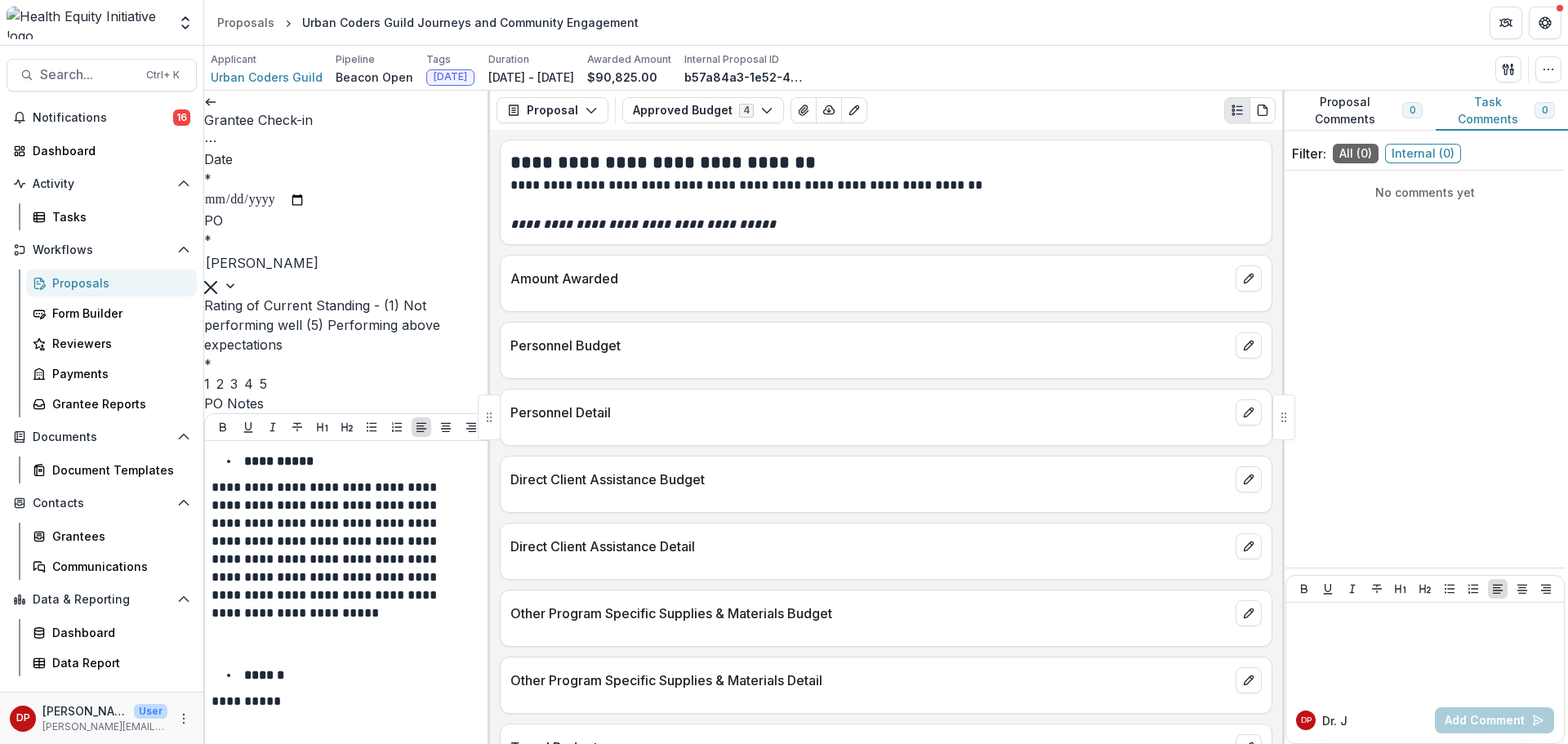
click at [238, 389] on div "3" at bounding box center [233, 383] width 8 height 20
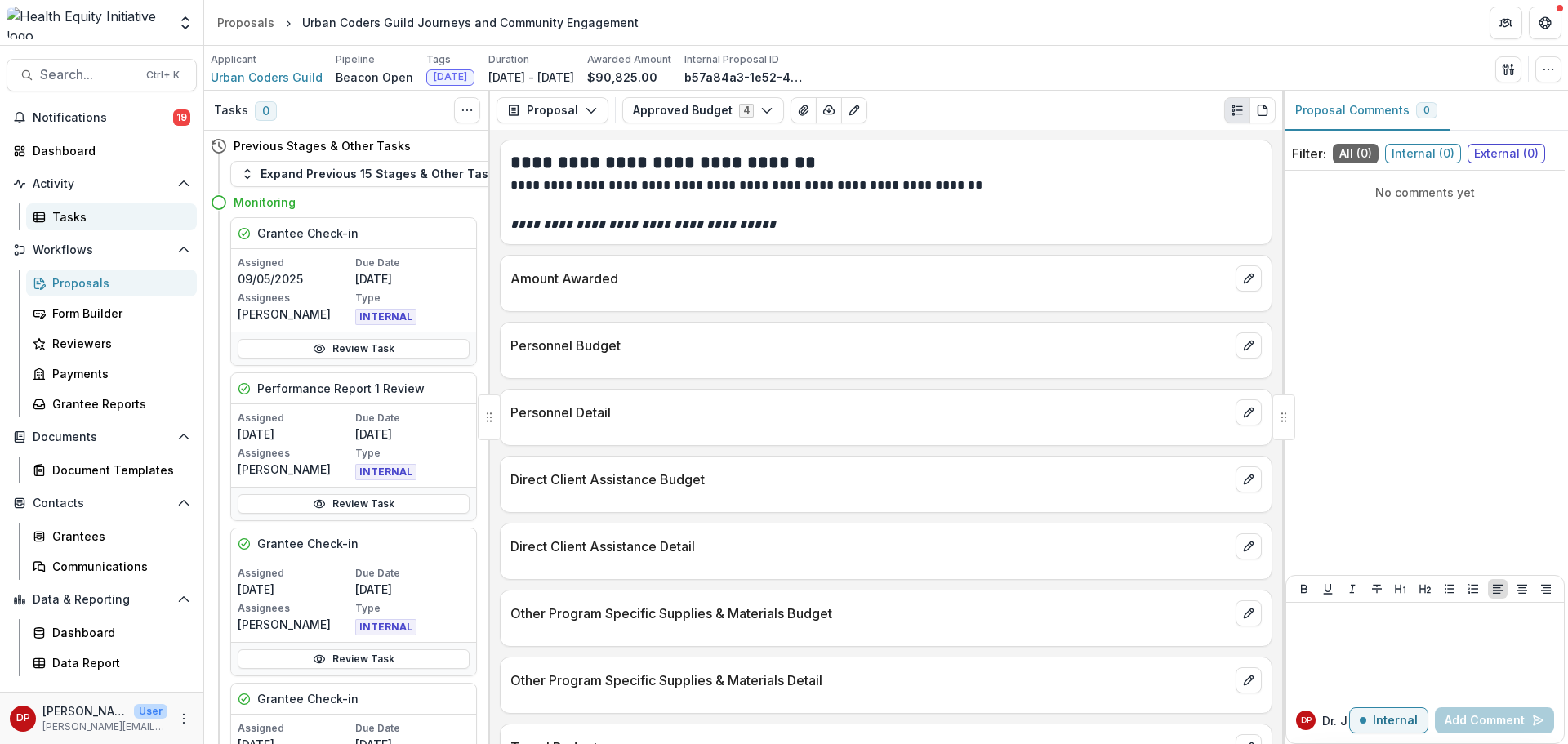
click at [68, 217] on div "Tasks" at bounding box center [118, 217] width 132 height 17
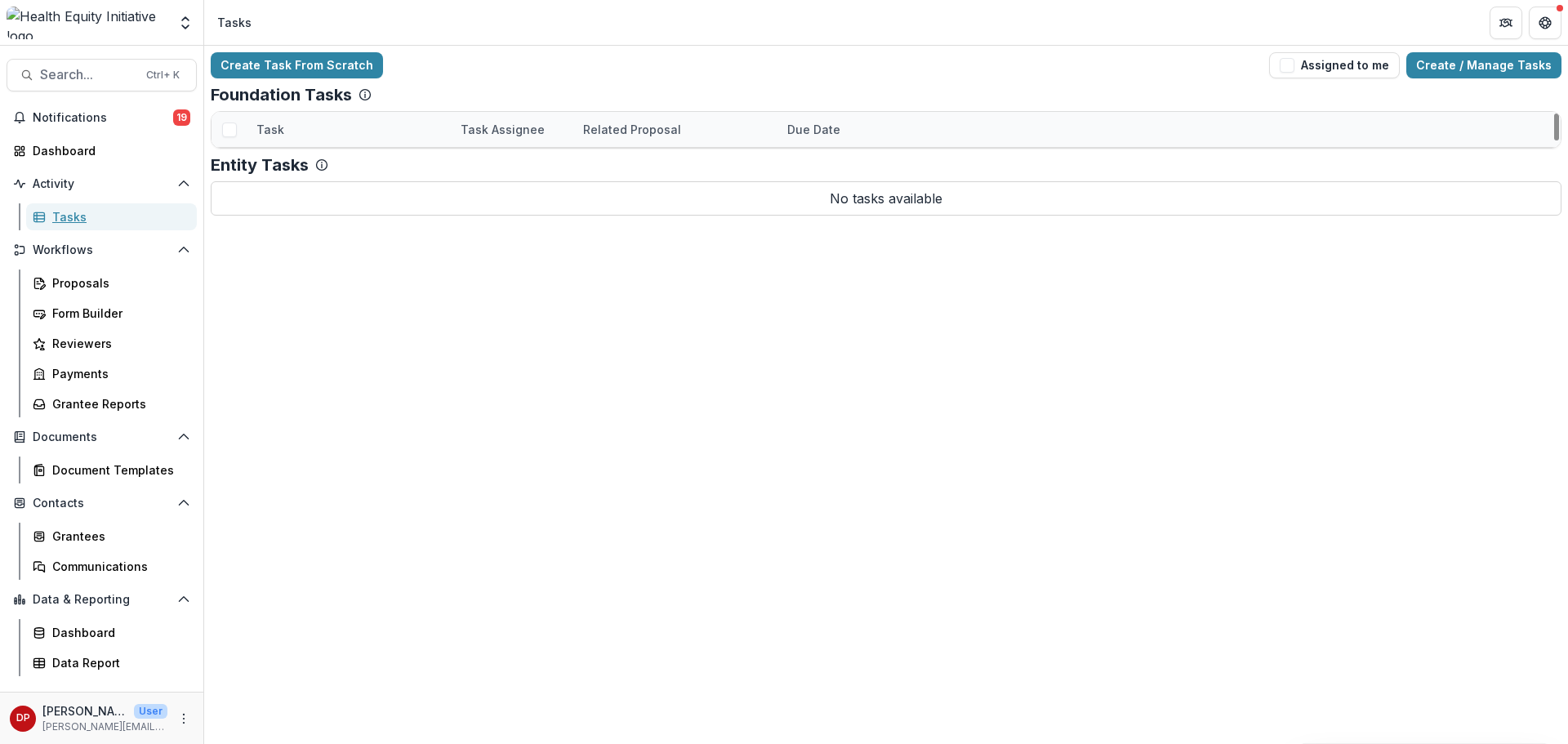
scroll to position [2336, 0]
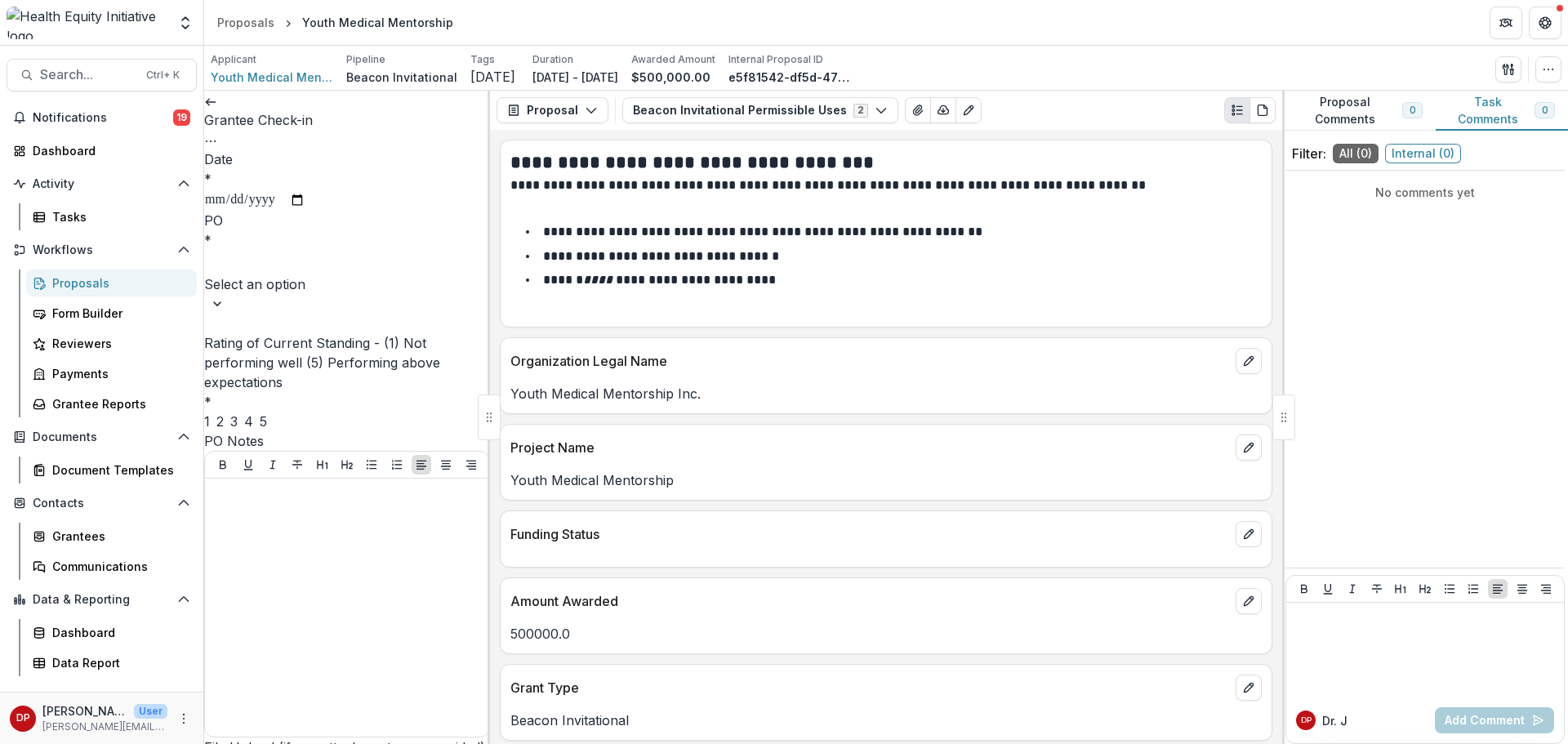
click at [305, 190] on input "Date *" at bounding box center [255, 200] width 101 height 21
type input "**********"
click at [327, 263] on div at bounding box center [347, 263] width 282 height 23
click at [306, 743] on div "[PERSON_NAME]" at bounding box center [784, 753] width 1568 height 20
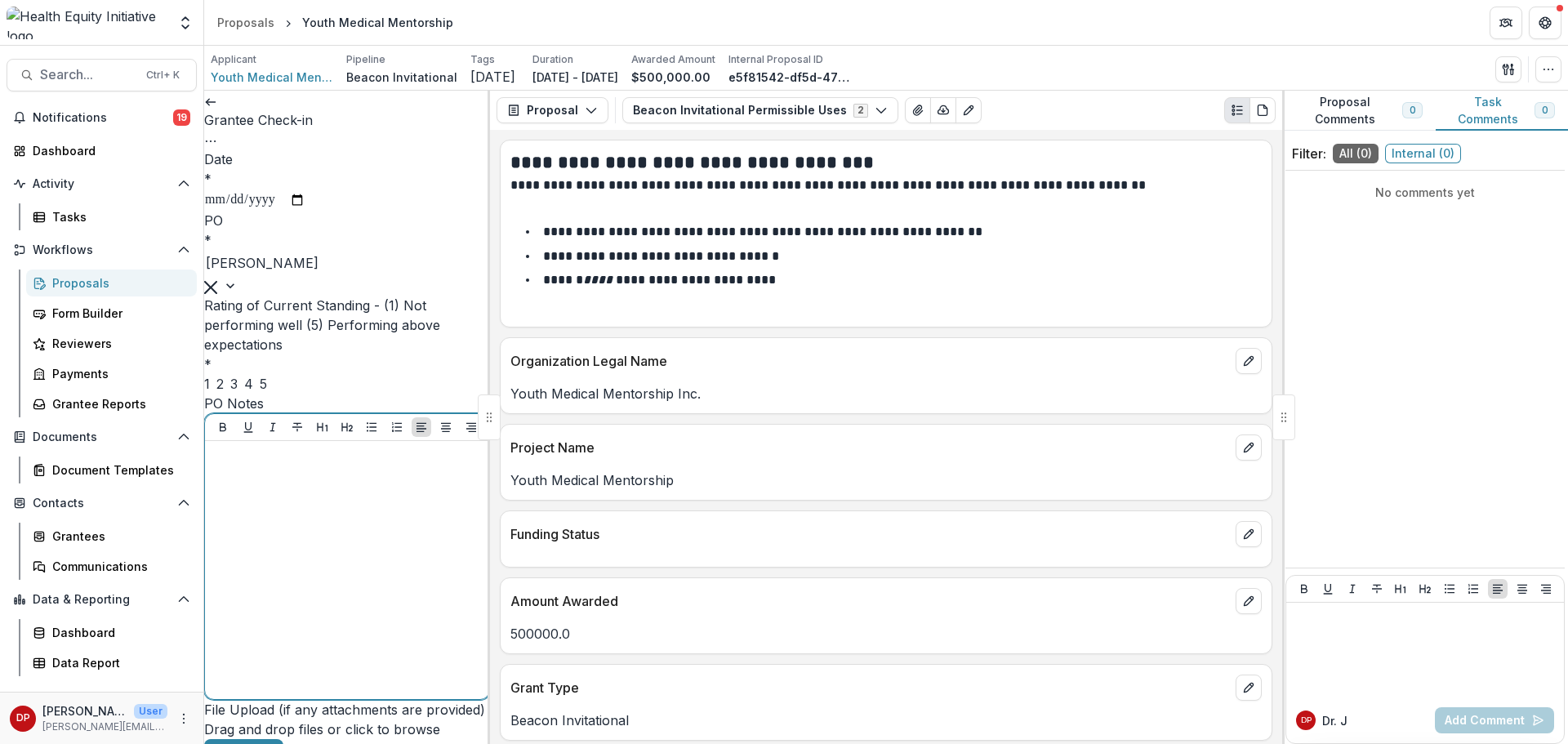
click at [268, 530] on div at bounding box center [346, 570] width 271 height 245
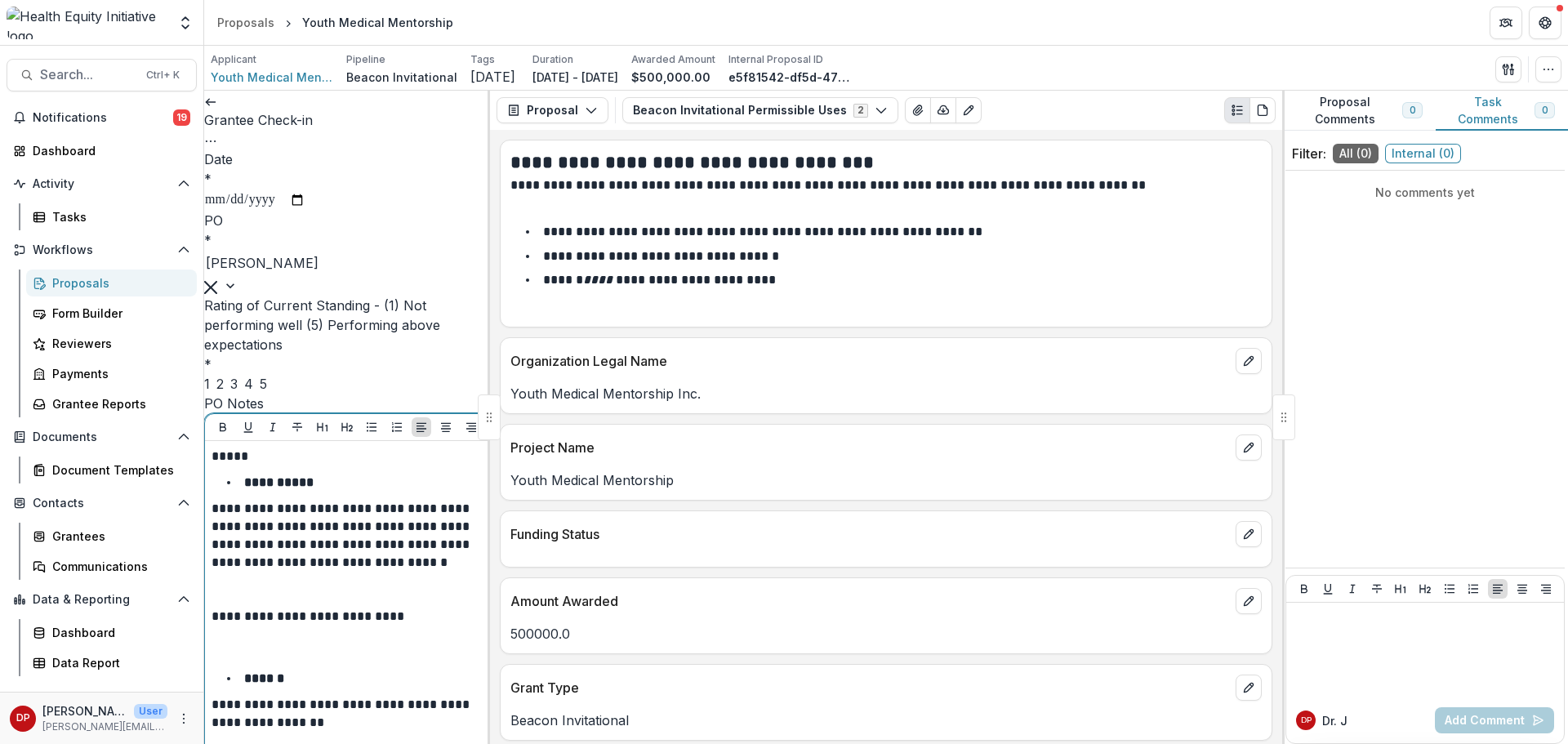
scroll to position [173, 0]
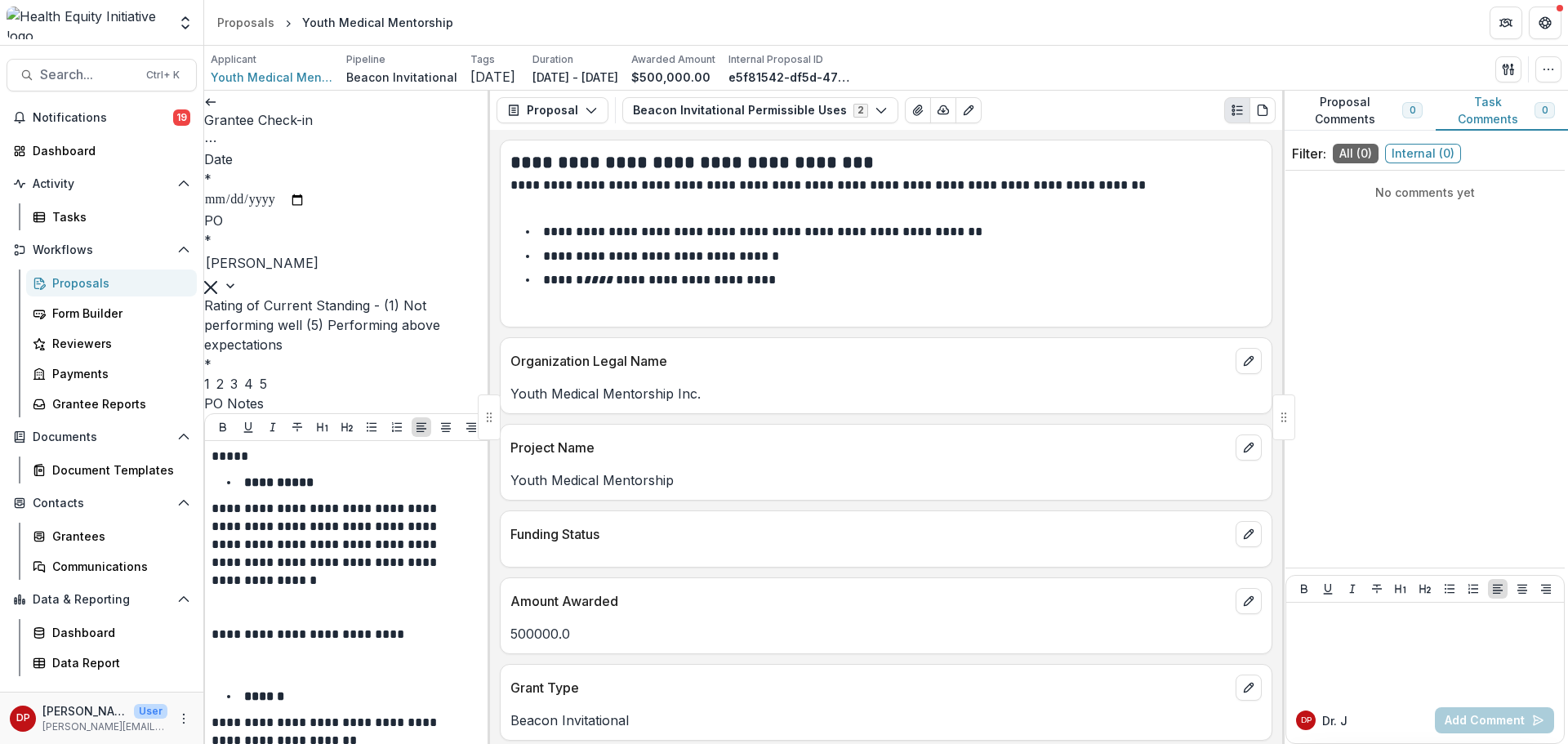
click at [224, 374] on div "2" at bounding box center [220, 383] width 8 height 20
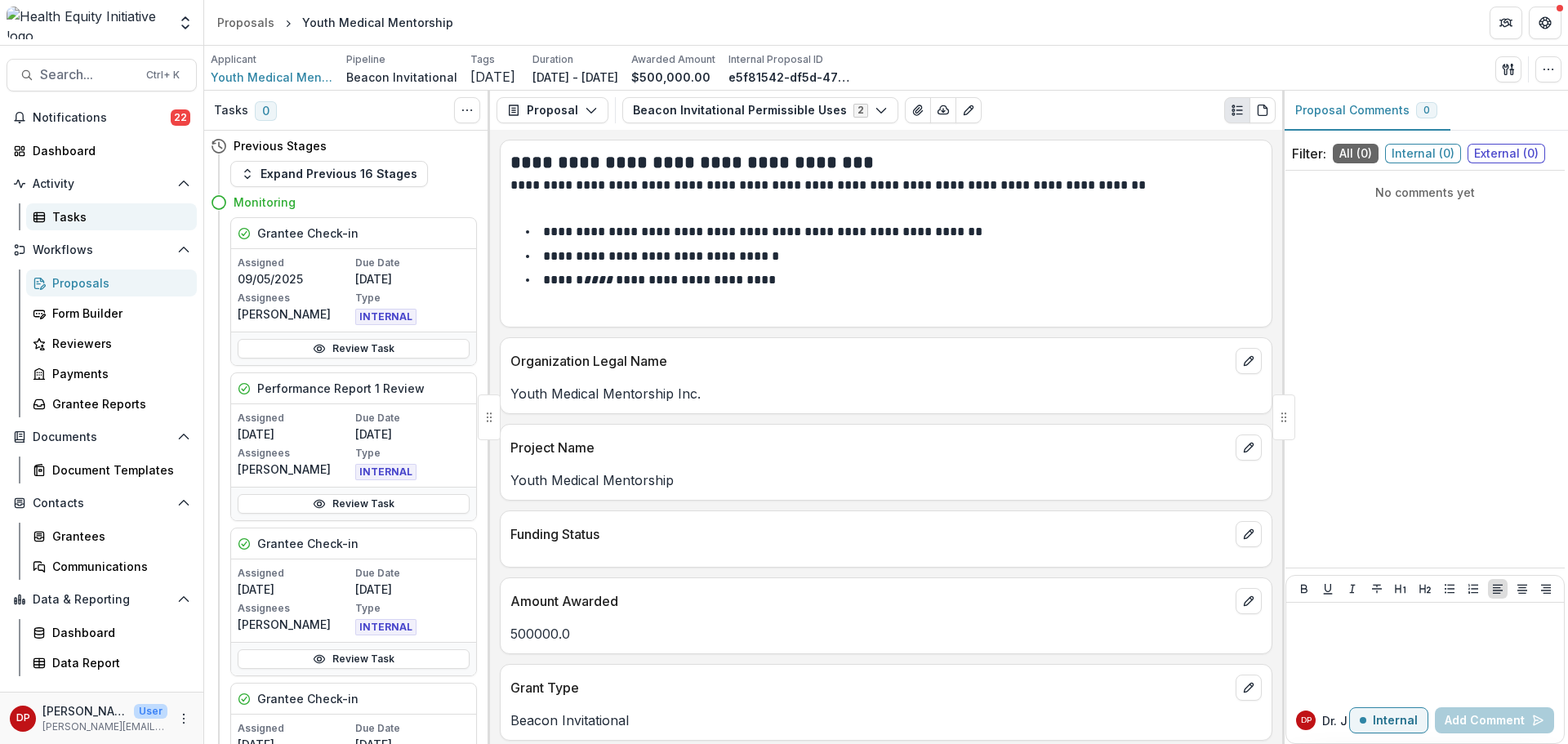
click at [72, 220] on div "Tasks" at bounding box center [118, 217] width 132 height 17
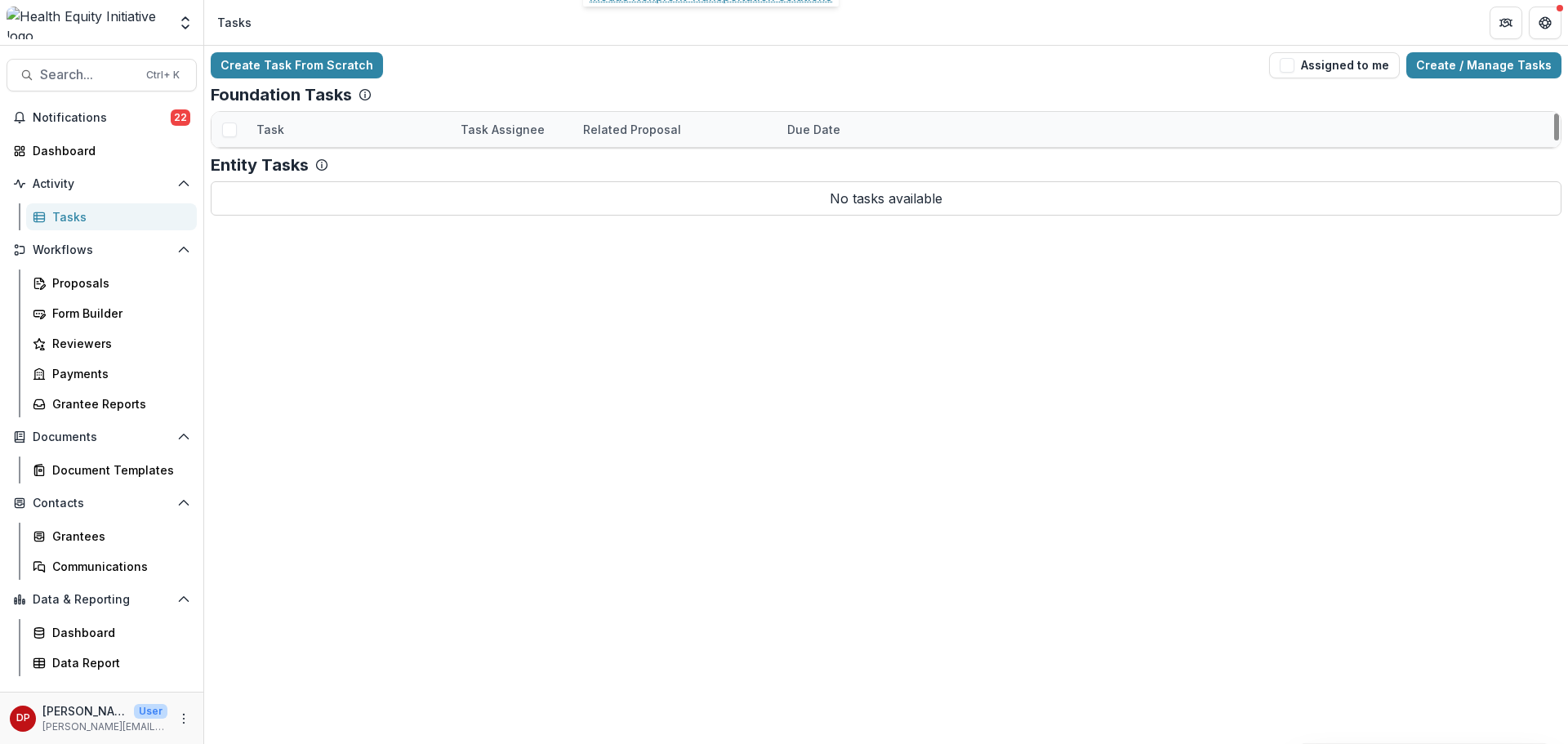
scroll to position [409, 0]
click at [1294, 72] on span "button" at bounding box center [1287, 65] width 15 height 15
click at [115, 73] on span "Search..." at bounding box center [88, 74] width 97 height 15
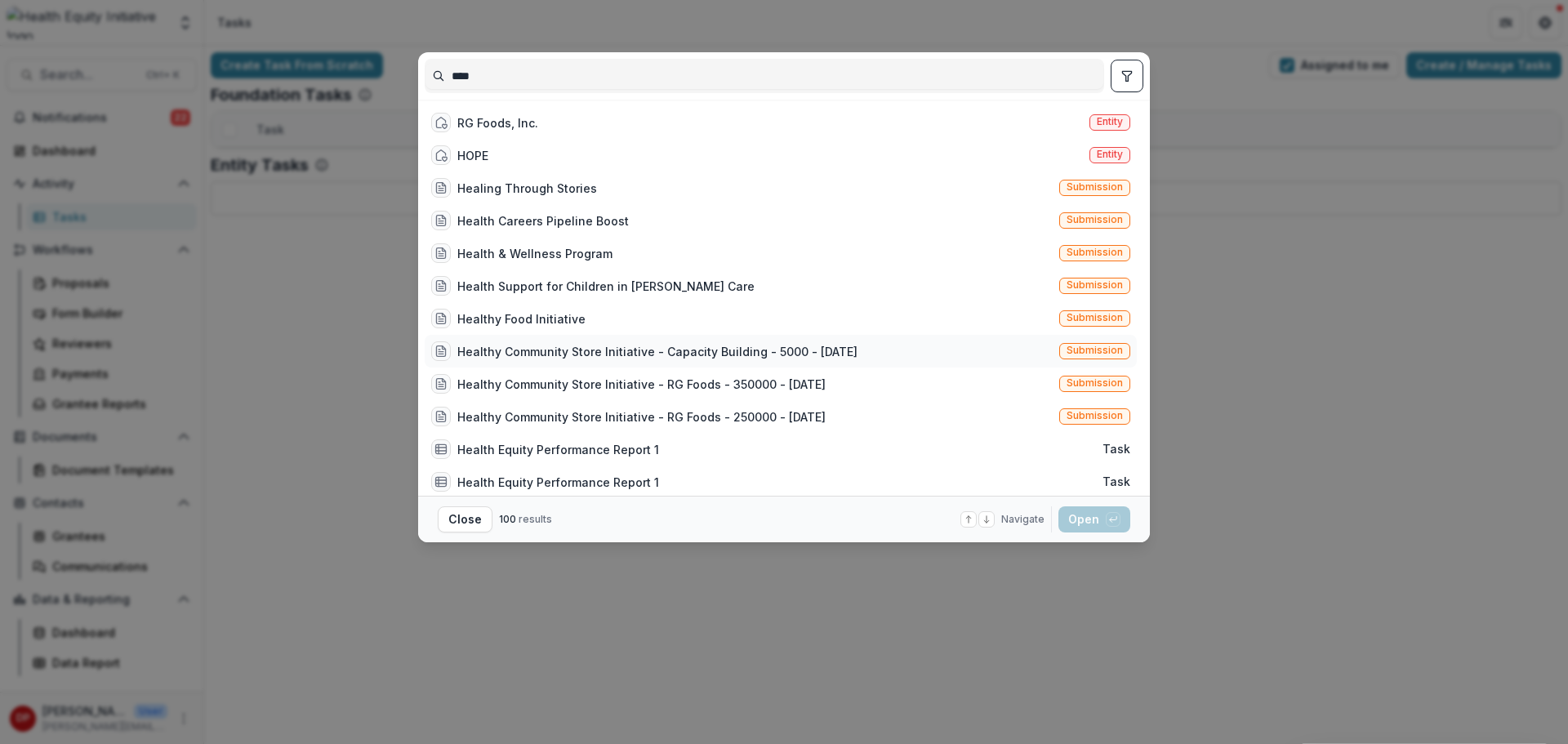
type input "****"
click at [602, 352] on div "Healthy Community Store Initiative - Capacity Building - 5000 - [DATE]" at bounding box center [657, 351] width 400 height 17
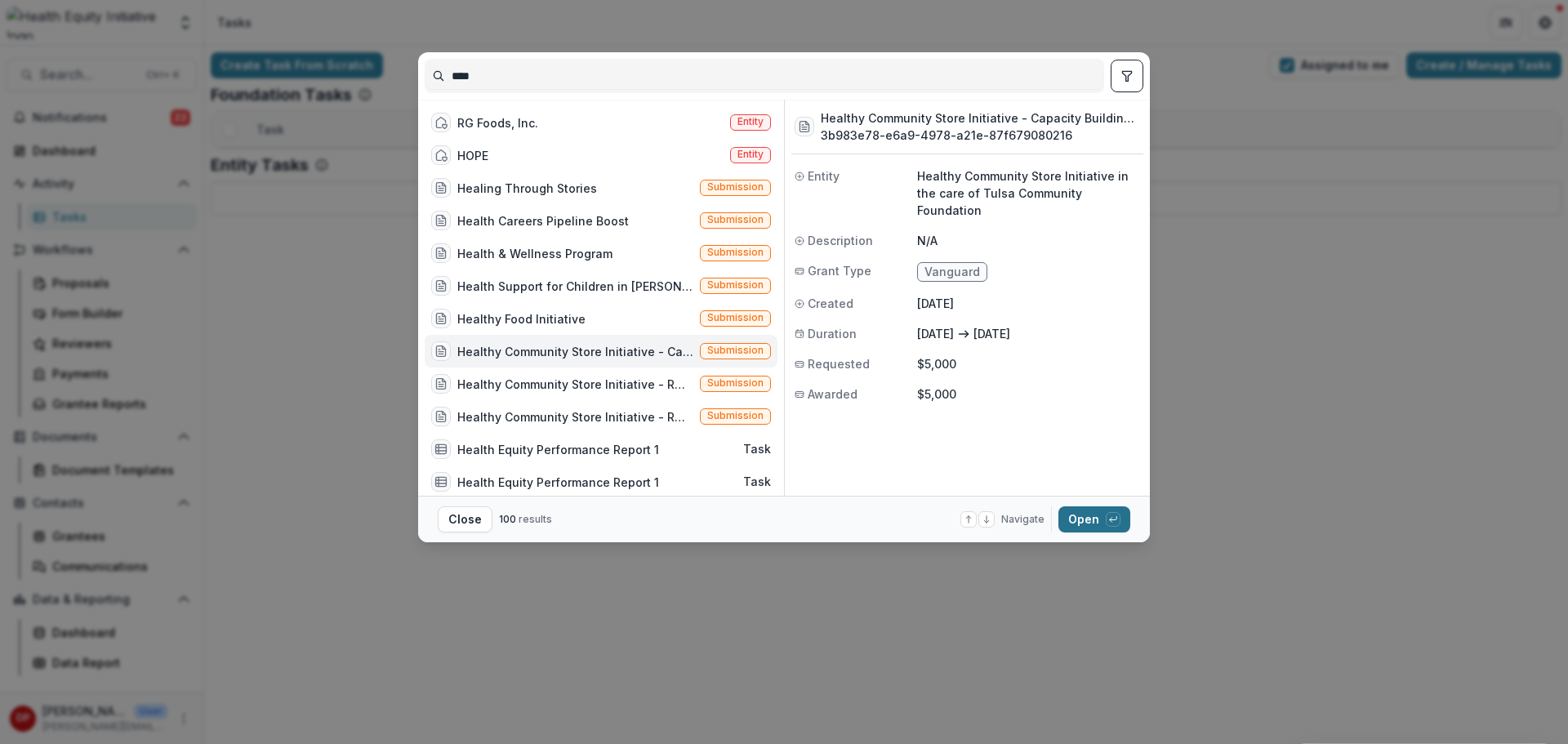
click at [1087, 517] on button "Open with enter key" at bounding box center [1094, 519] width 72 height 27
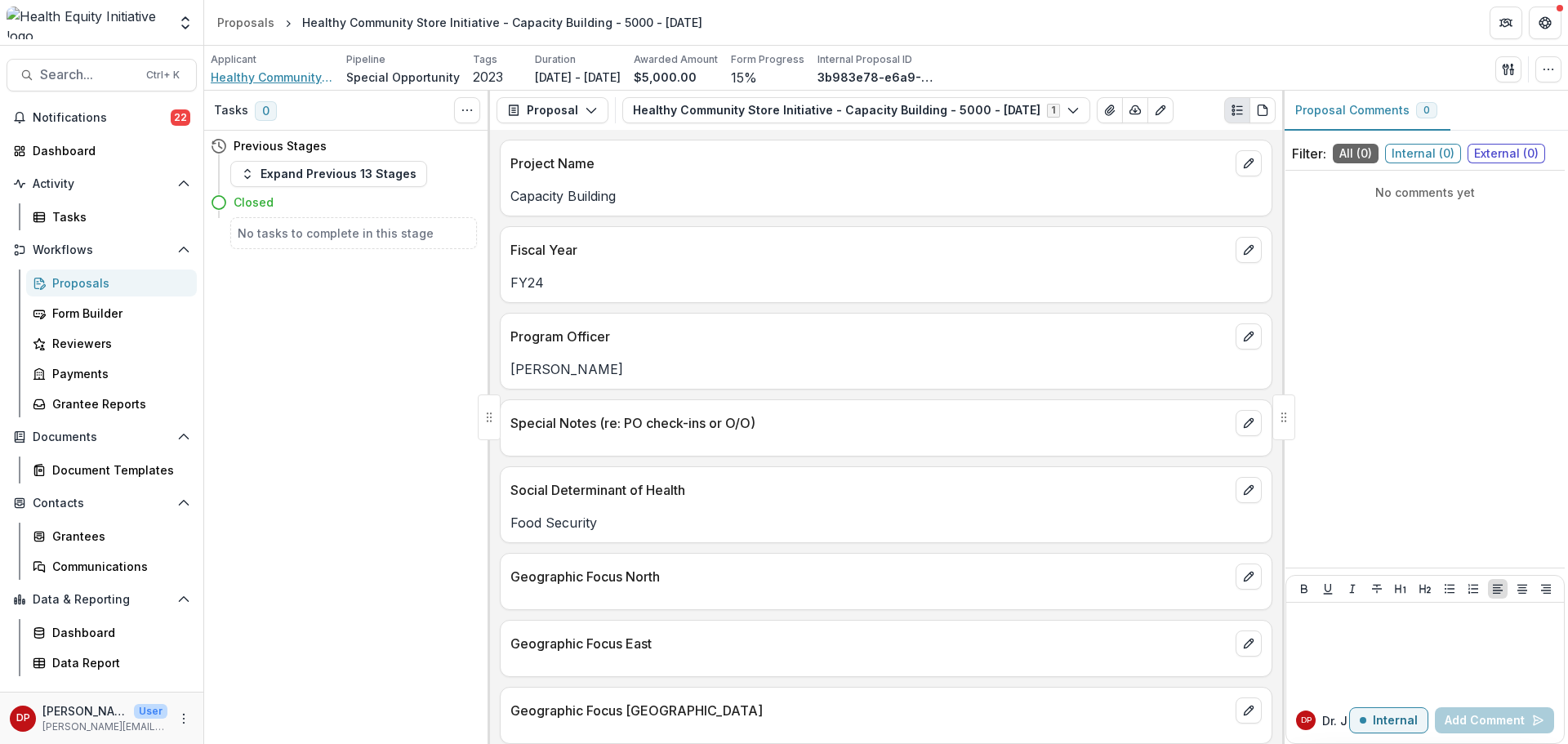
click at [245, 74] on span "Healthy Community Store Initiative in the care of Tulsa Community Foundation" at bounding box center [271, 77] width 122 height 17
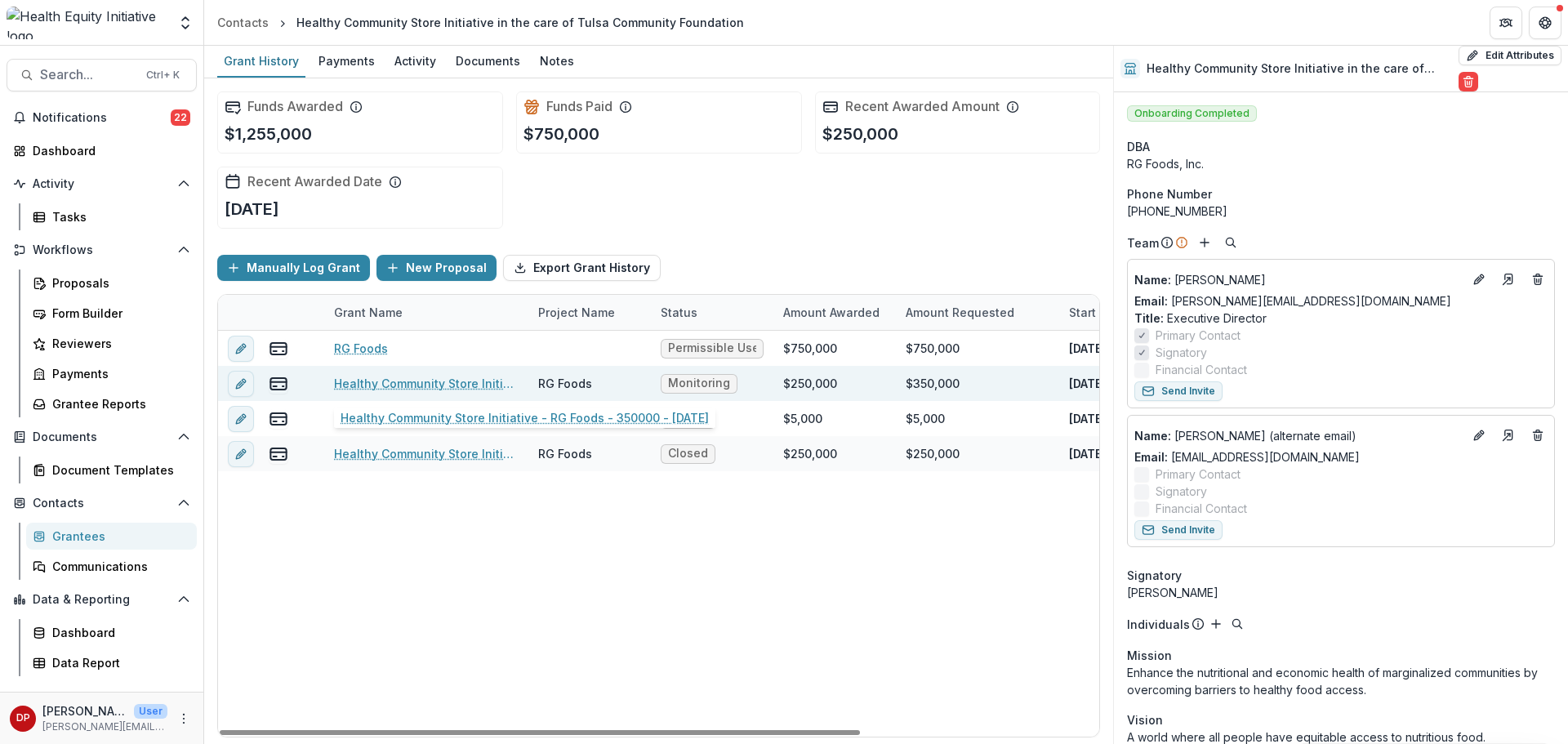
click at [491, 377] on link "Healthy Community Store Initiative - RG Foods - 350000 - [DATE]" at bounding box center [427, 383] width 185 height 17
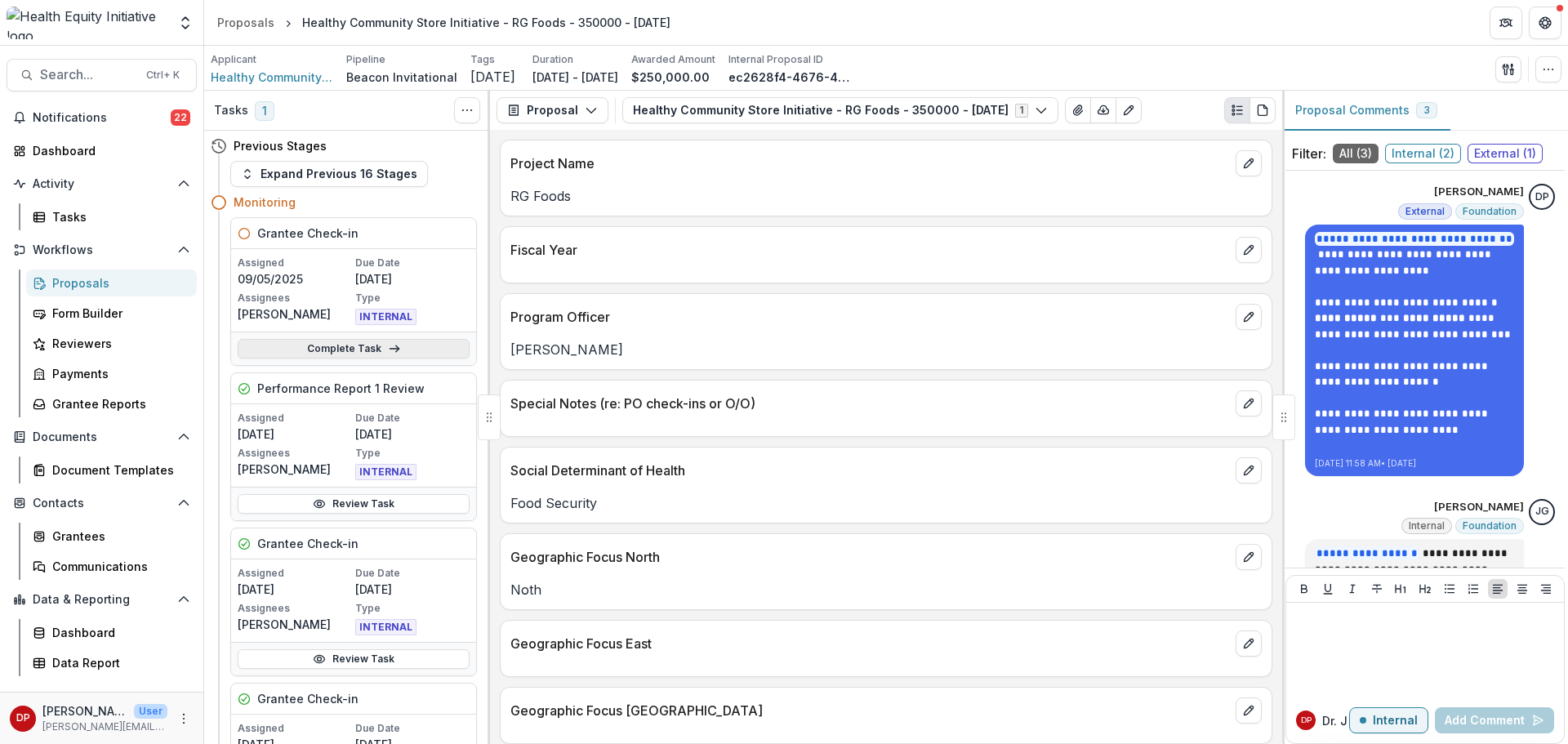
click at [316, 353] on link "Complete Task" at bounding box center [353, 348] width 232 height 20
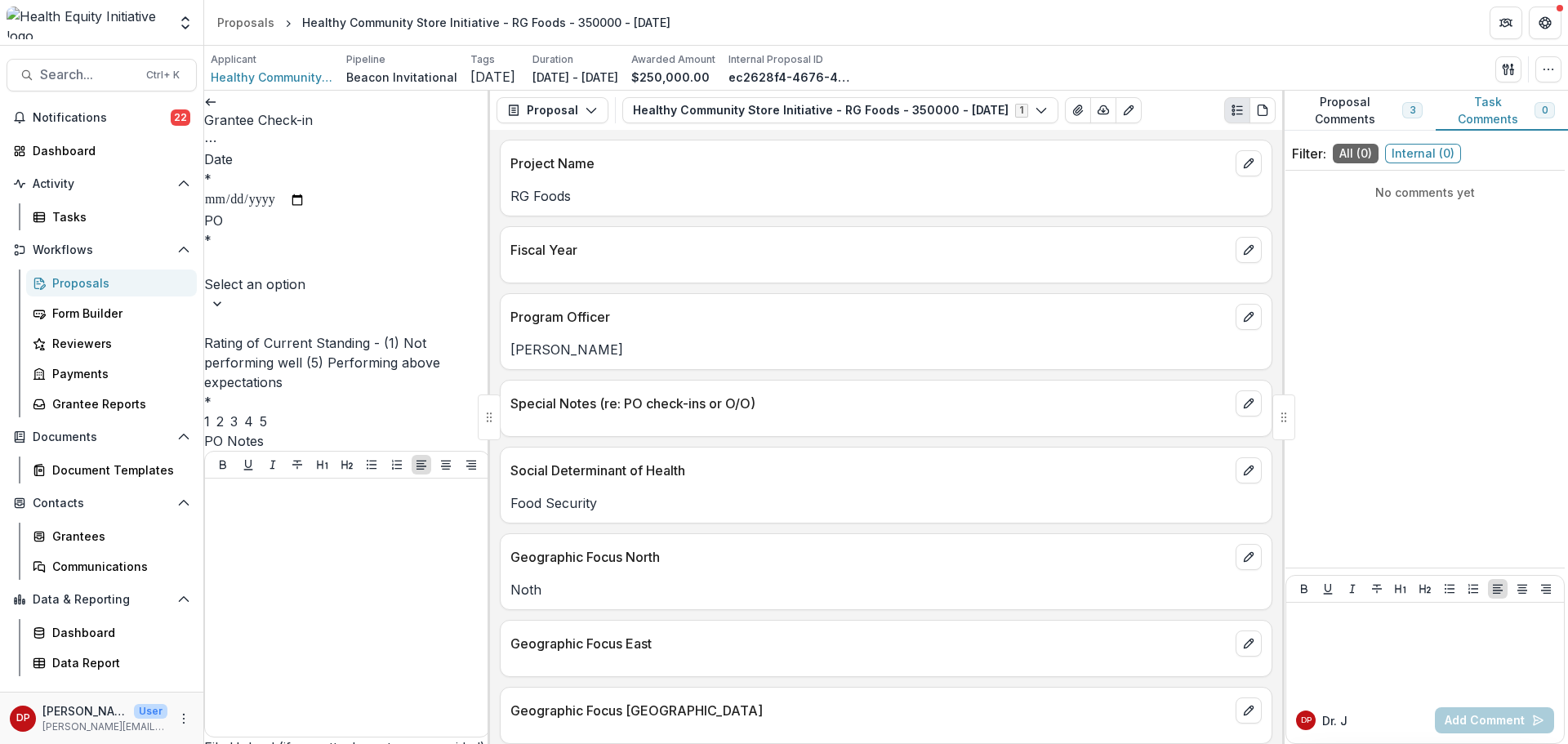
click at [305, 190] on input "Date *" at bounding box center [255, 200] width 101 height 21
type input "**********"
click at [359, 271] on div at bounding box center [347, 263] width 282 height 23
click at [345, 743] on div "[PERSON_NAME]" at bounding box center [784, 753] width 1568 height 20
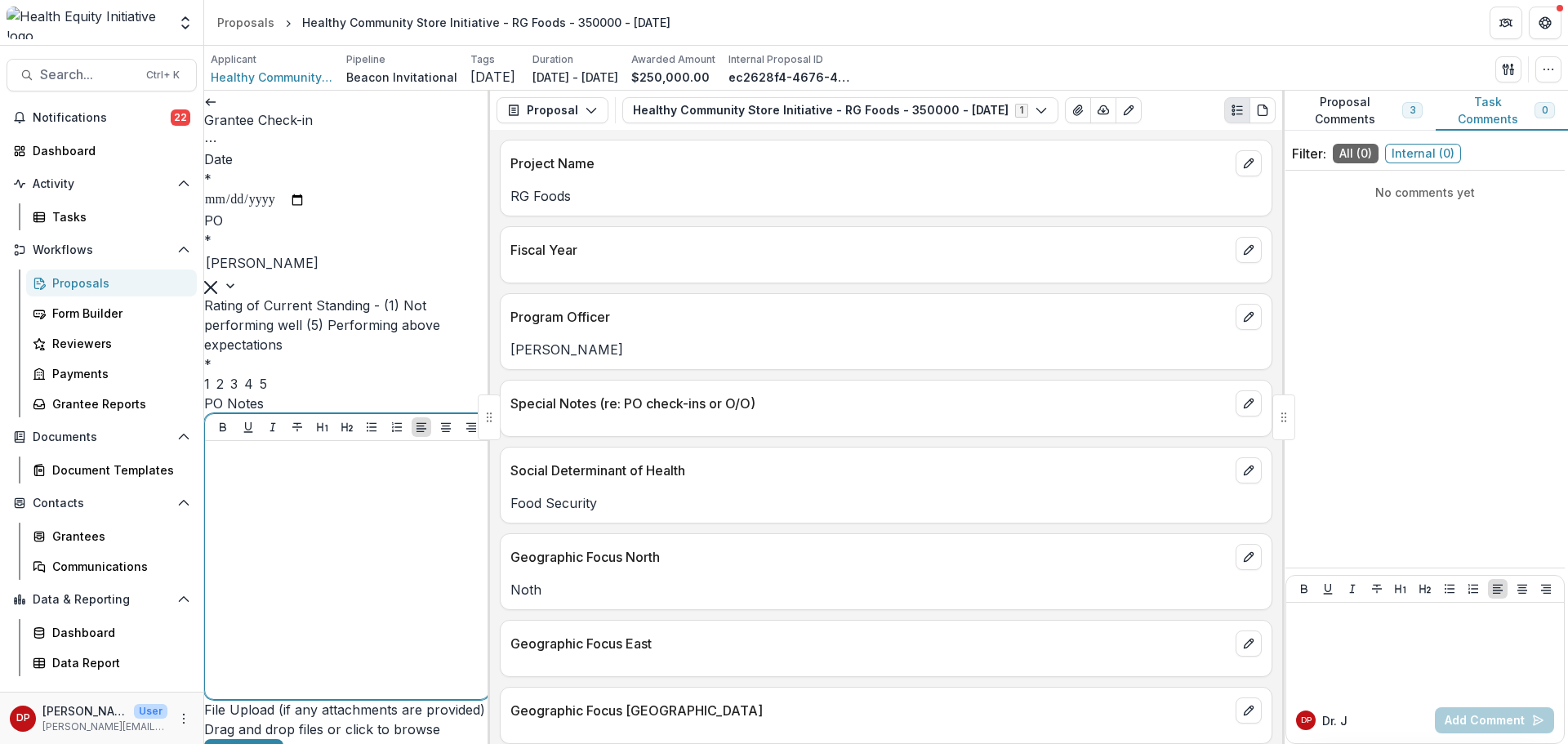
click at [323, 571] on div at bounding box center [346, 570] width 271 height 245
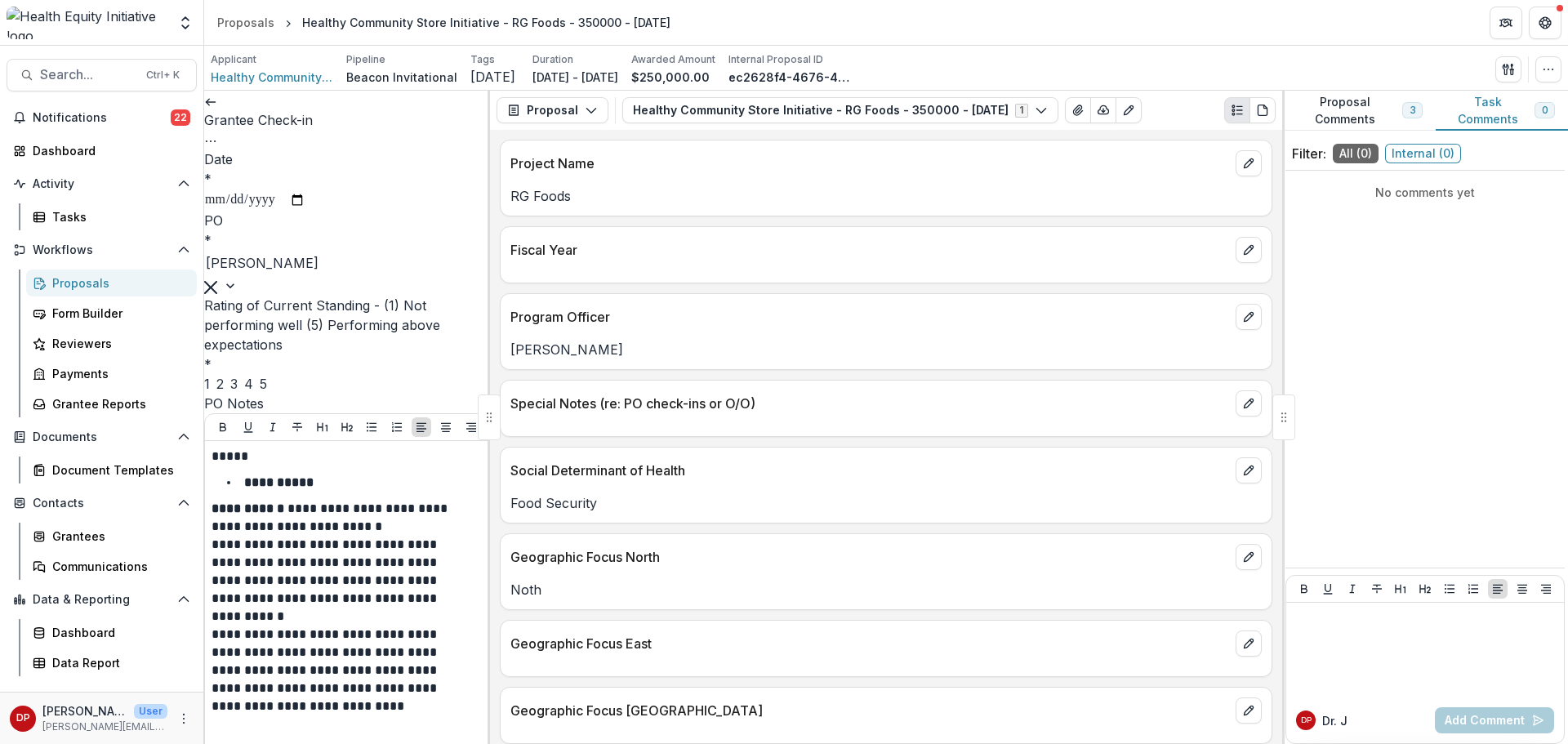
click at [238, 393] on div "3" at bounding box center [233, 383] width 8 height 20
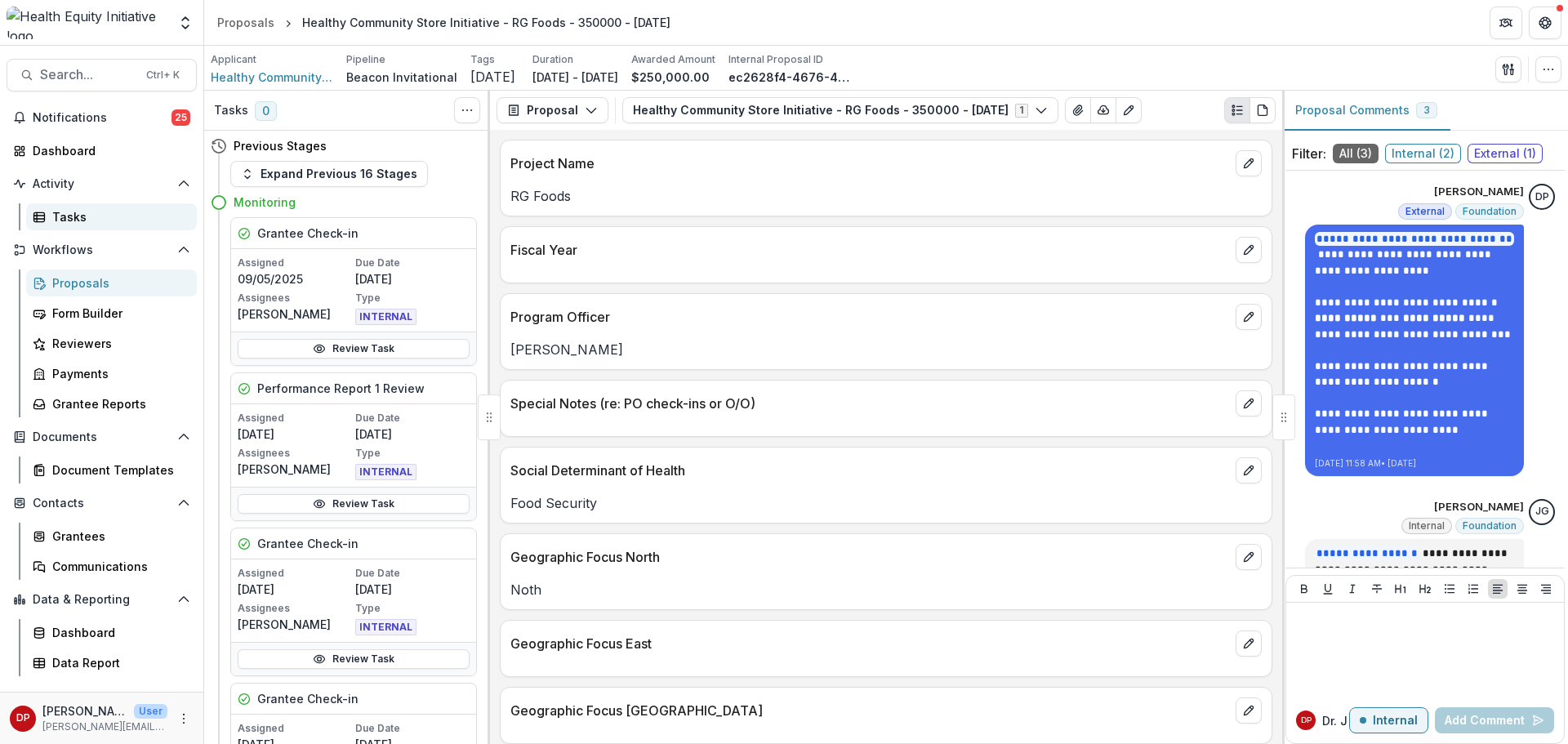
click at [73, 212] on div "Tasks" at bounding box center [118, 217] width 132 height 17
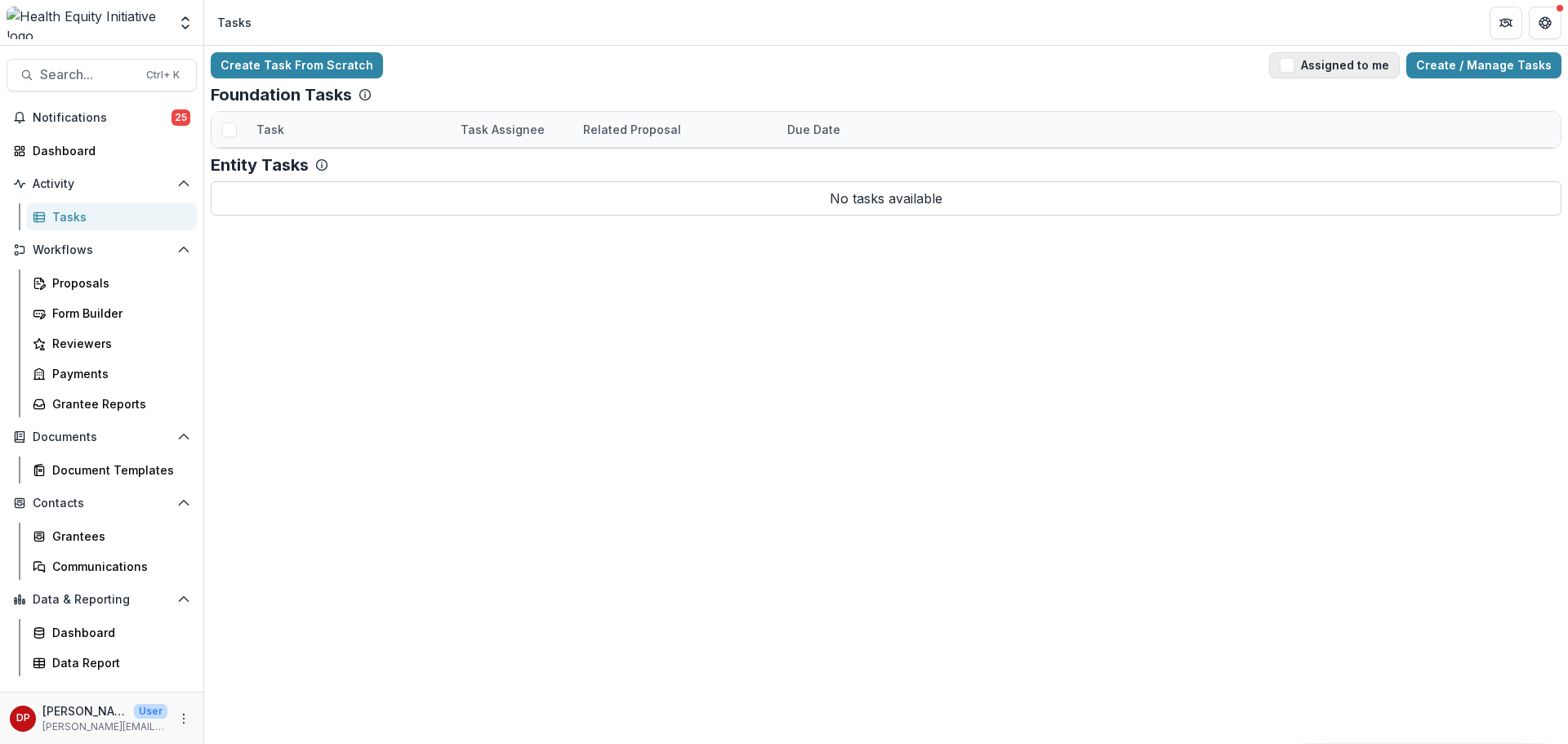
click at [1296, 74] on button "Assigned to me" at bounding box center [1334, 65] width 131 height 27
click at [345, 438] on link "Grantee Check-in" at bounding box center [307, 446] width 101 height 17
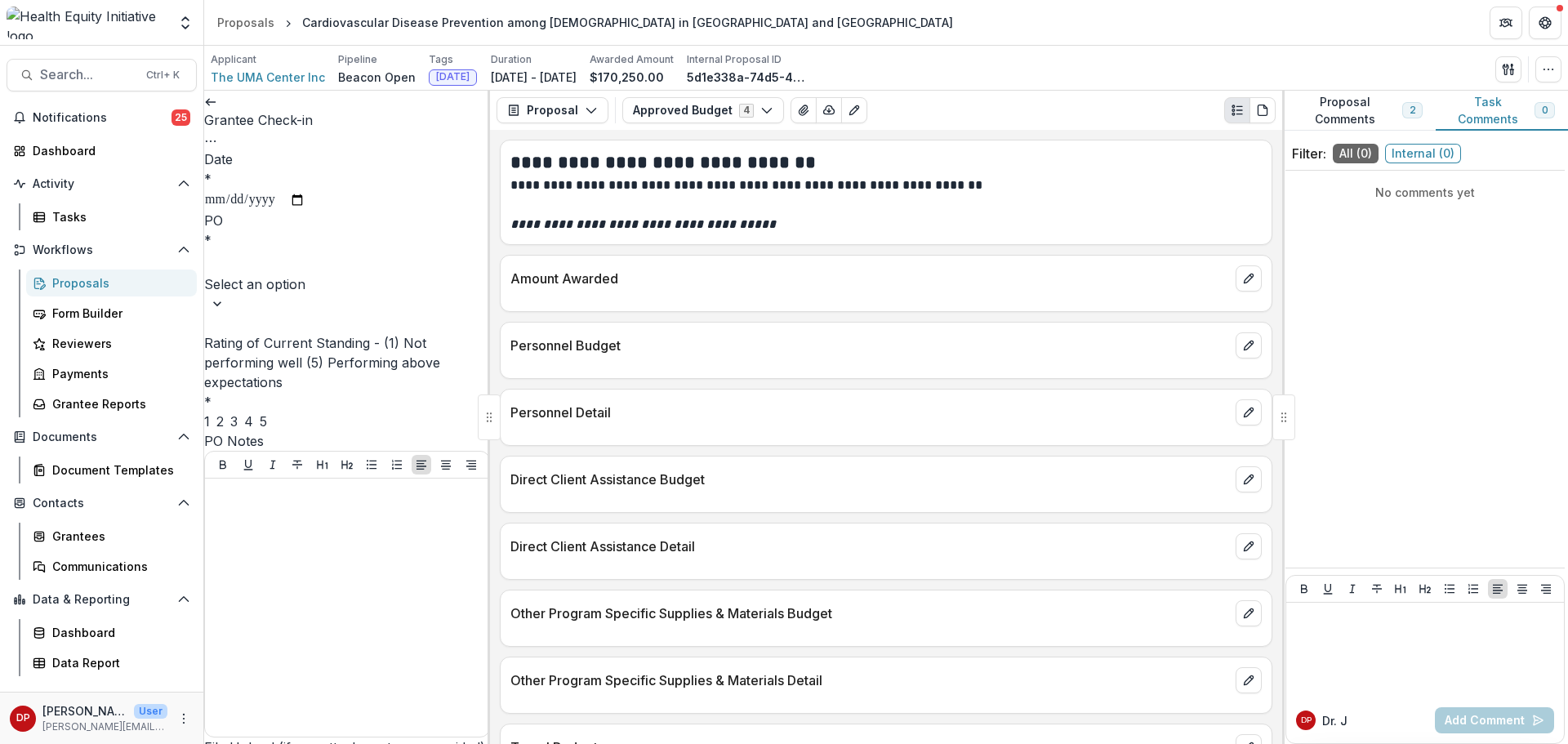
click at [305, 197] on input "Date *" at bounding box center [255, 200] width 101 height 21
click at [305, 192] on input "Date *" at bounding box center [255, 200] width 101 height 21
type input "**********"
click at [281, 265] on div at bounding box center [347, 263] width 282 height 23
click at [268, 743] on div "[PERSON_NAME]" at bounding box center [784, 753] width 1568 height 20
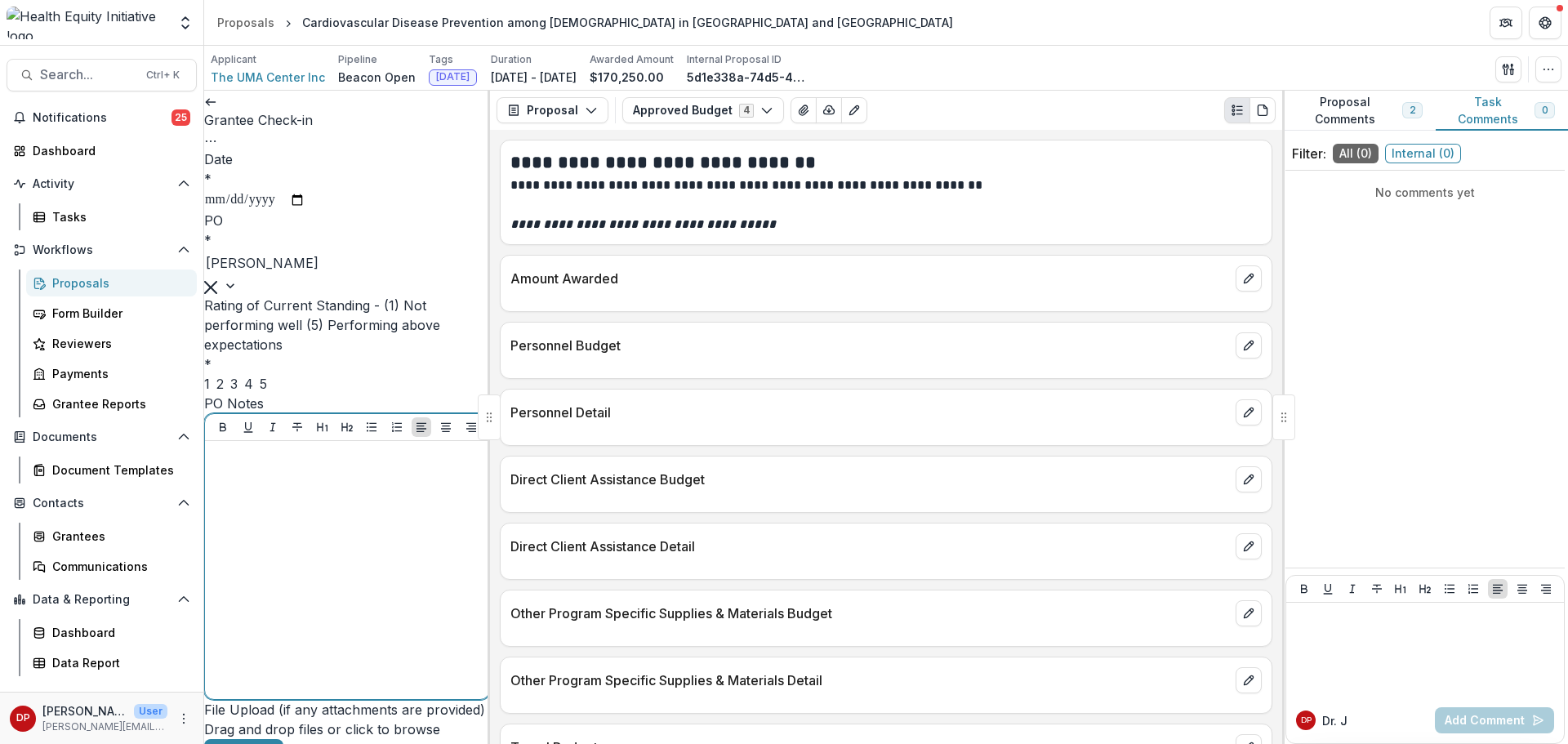
click at [256, 465] on p at bounding box center [346, 456] width 271 height 18
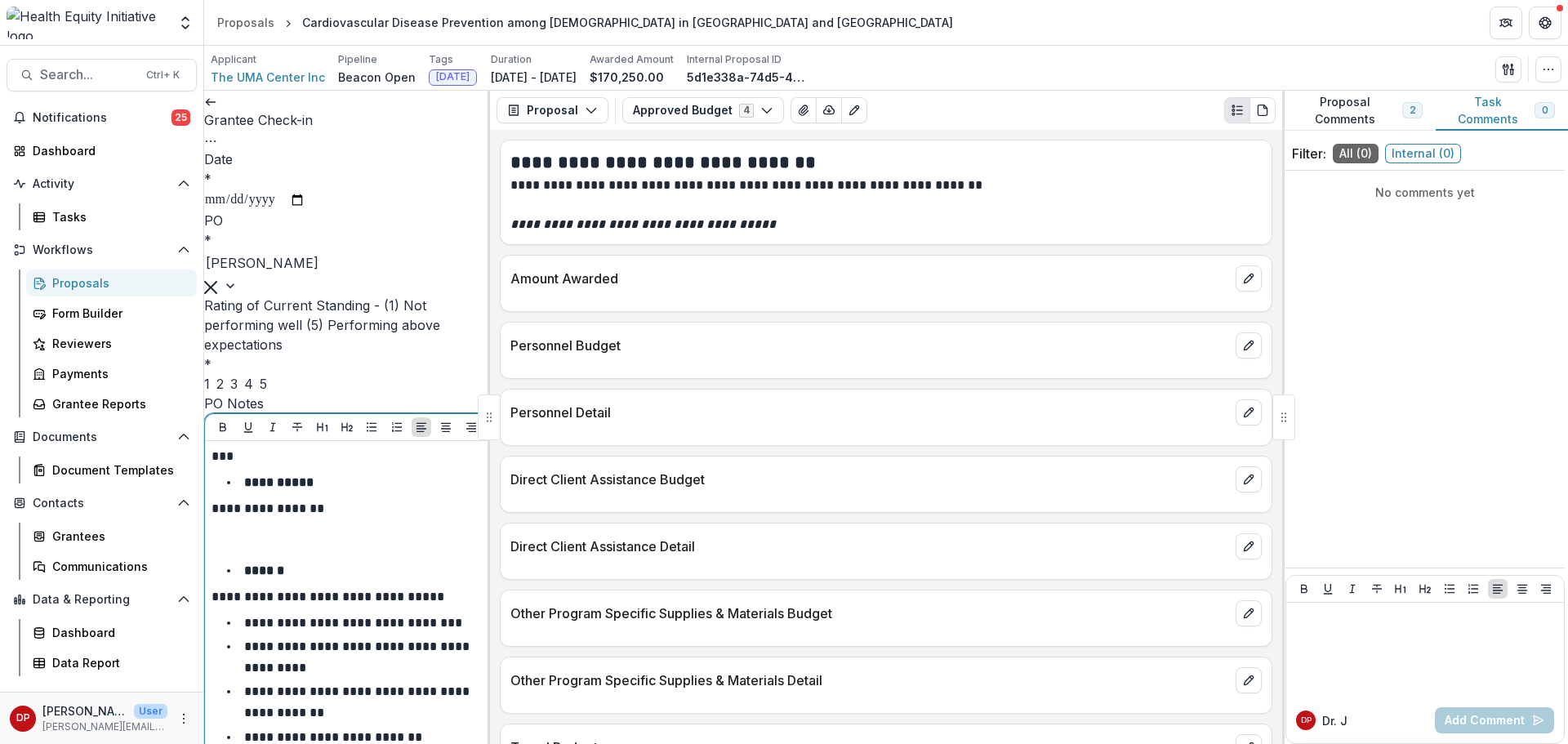
drag, startPoint x: 281, startPoint y: 395, endPoint x: 273, endPoint y: 409, distance: 16.1
click at [224, 392] on span "2" at bounding box center [220, 383] width 8 height 16
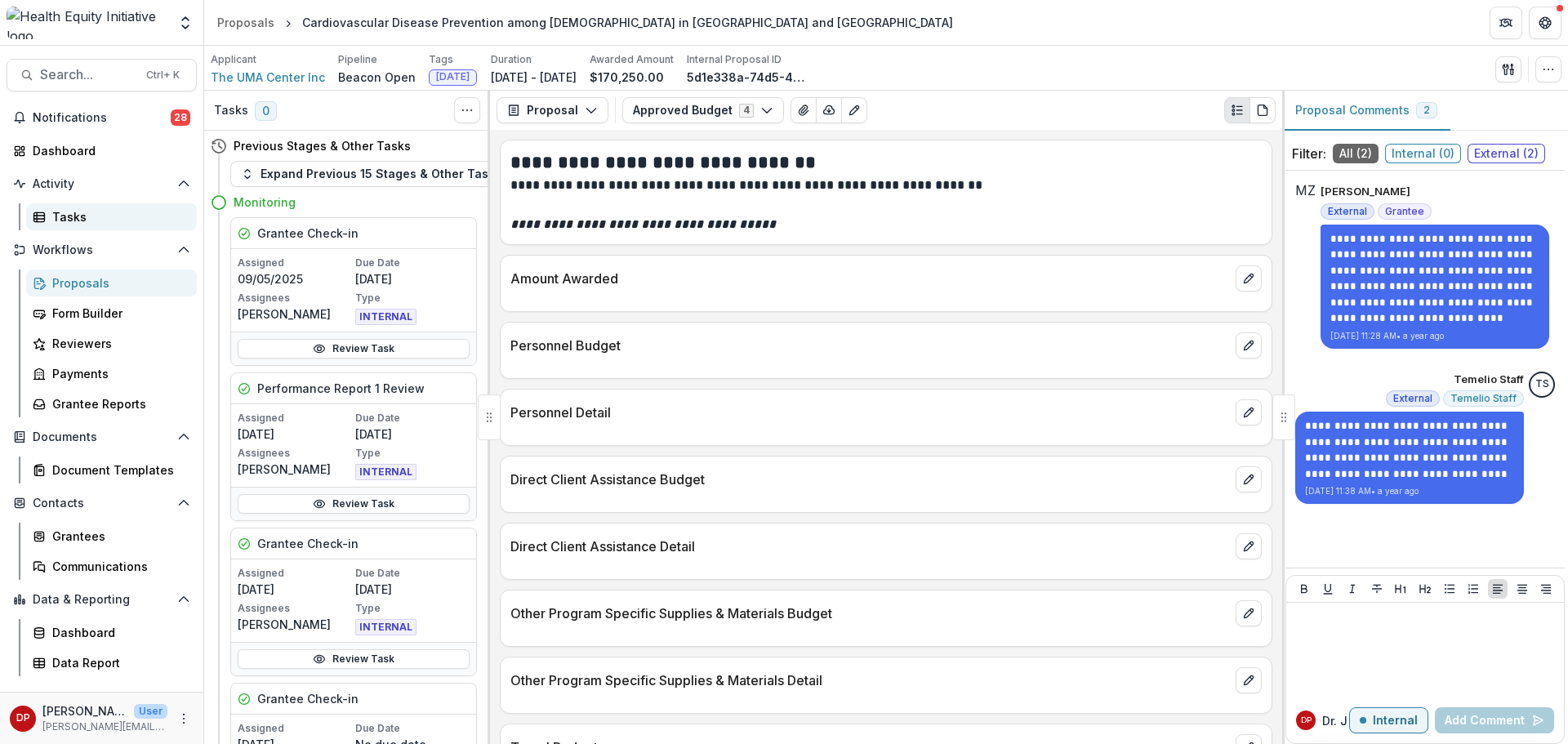
click at [103, 210] on div "Tasks" at bounding box center [118, 217] width 132 height 17
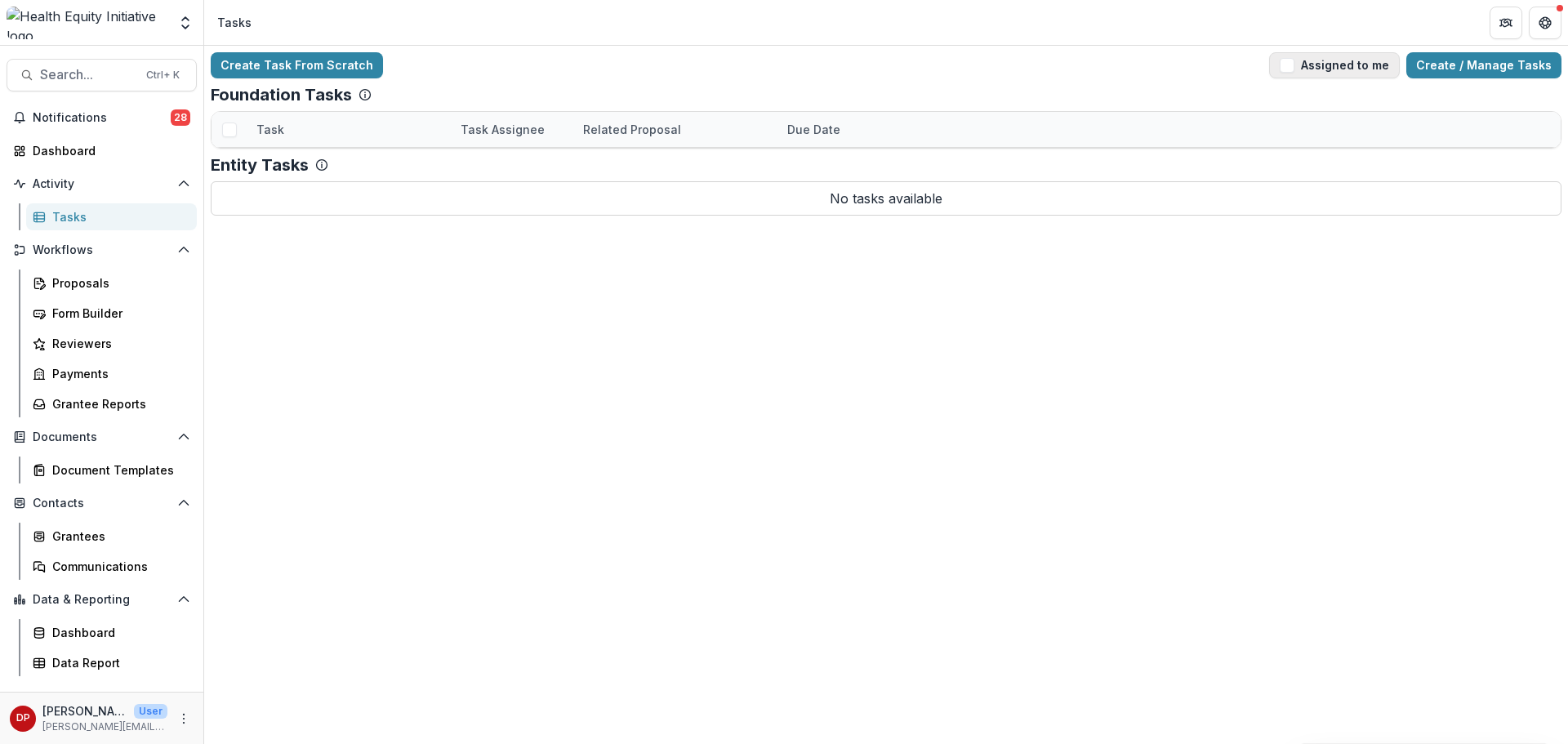
click at [1294, 66] on span "button" at bounding box center [1287, 65] width 15 height 15
click at [345, 200] on link "Grantee Check-in" at bounding box center [307, 200] width 101 height 17
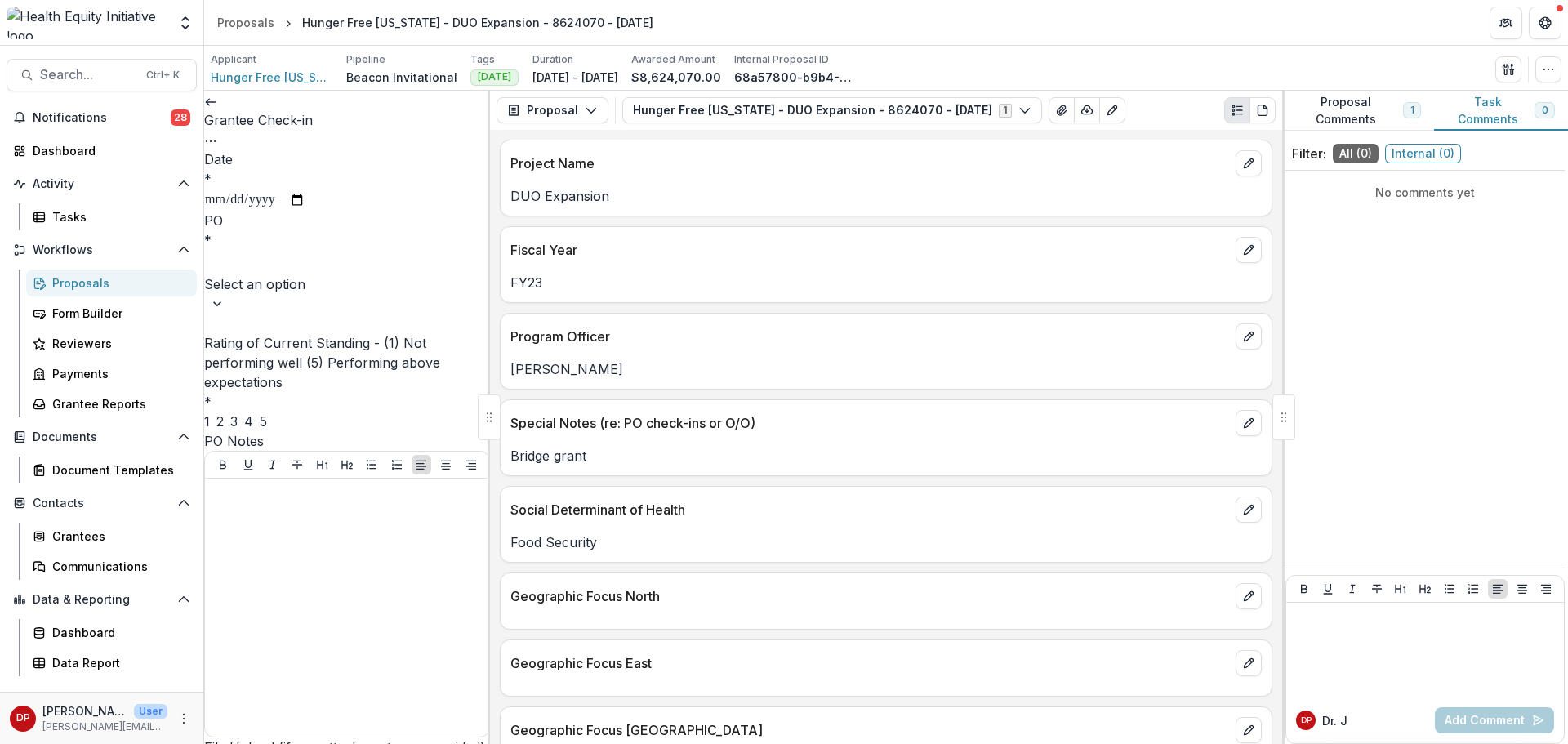
click at [238, 411] on div "3" at bounding box center [233, 421] width 8 height 20
click at [341, 266] on div at bounding box center [347, 263] width 282 height 23
click at [340, 743] on div "[PERSON_NAME]" at bounding box center [784, 753] width 1568 height 20
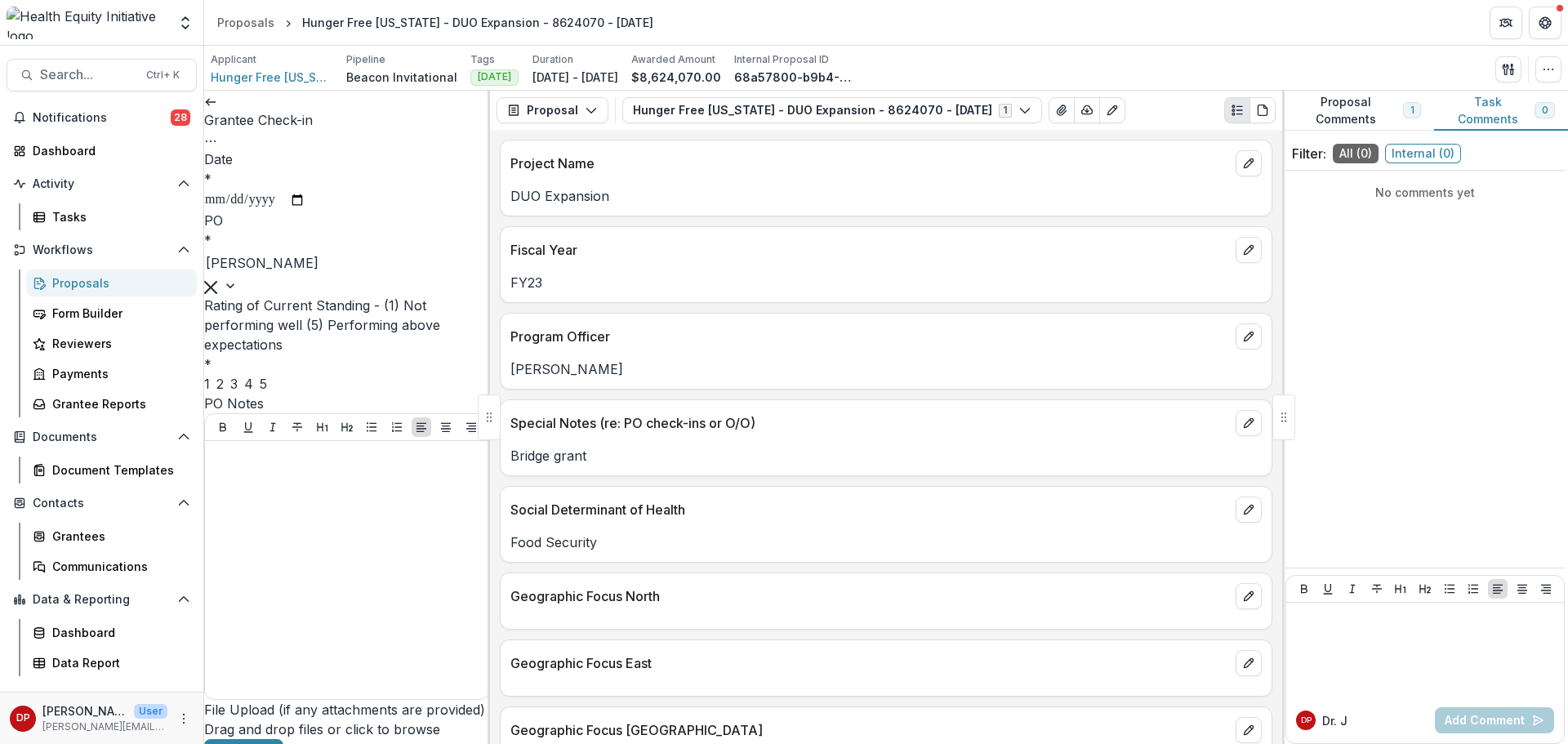
click at [305, 198] on input "Date *" at bounding box center [255, 200] width 101 height 21
click at [305, 190] on input "Date *" at bounding box center [255, 200] width 101 height 21
type input "**********"
click at [271, 519] on div at bounding box center [346, 570] width 271 height 245
click at [252, 524] on div at bounding box center [346, 570] width 271 height 245
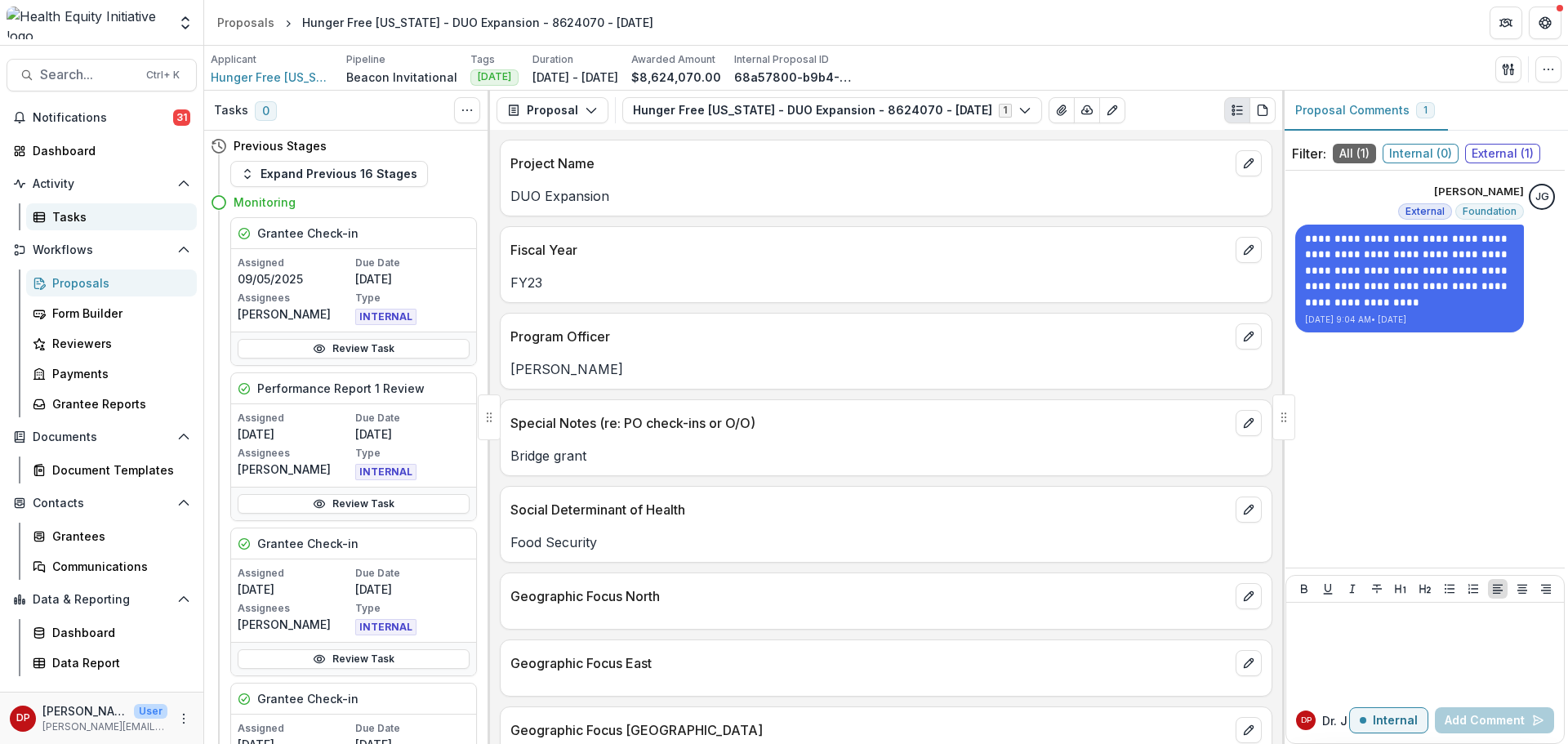
click at [103, 222] on div "Tasks" at bounding box center [118, 217] width 132 height 17
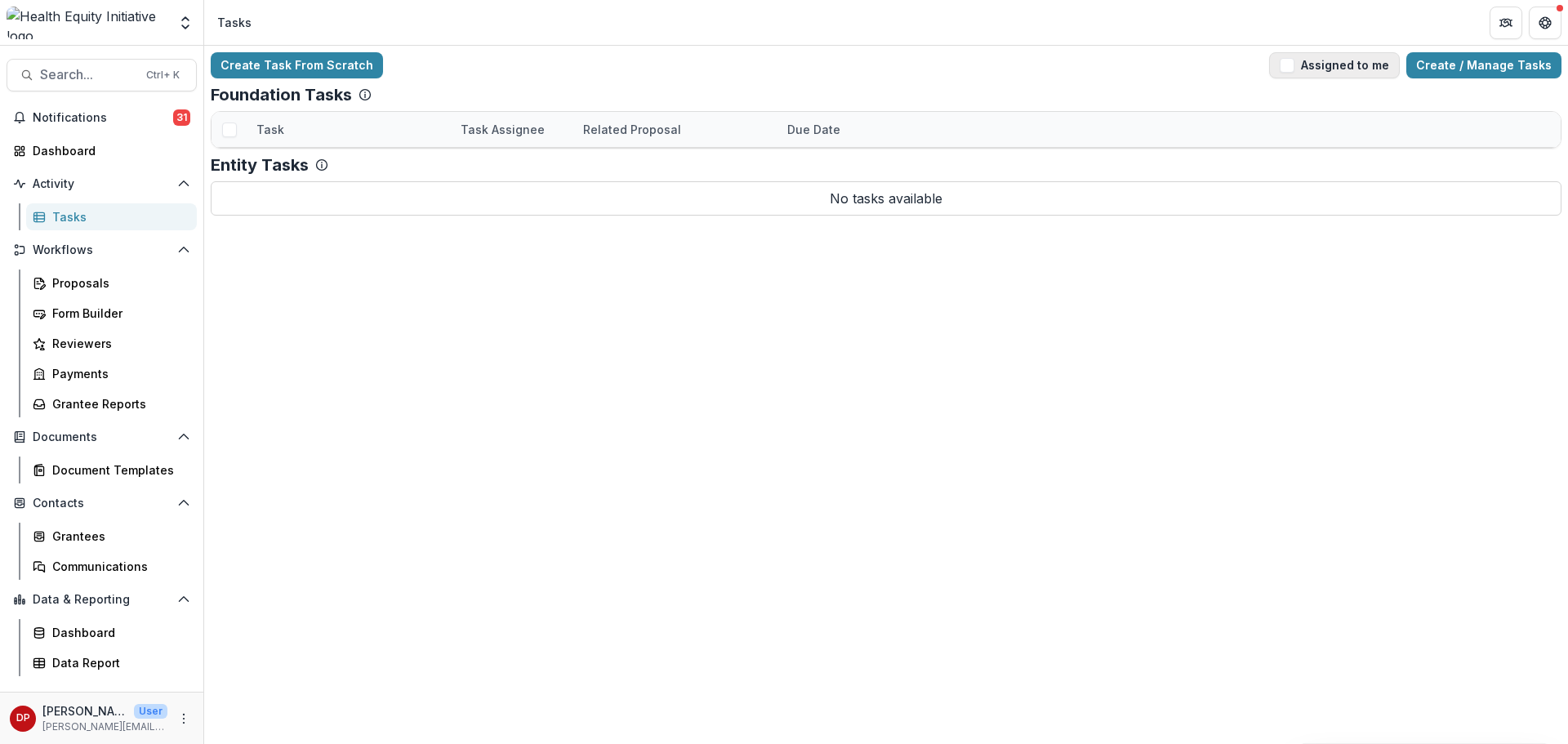
click at [1302, 77] on button "Assigned to me" at bounding box center [1334, 65] width 131 height 27
click at [307, 438] on link "Grantee Check-in" at bounding box center [307, 446] width 101 height 17
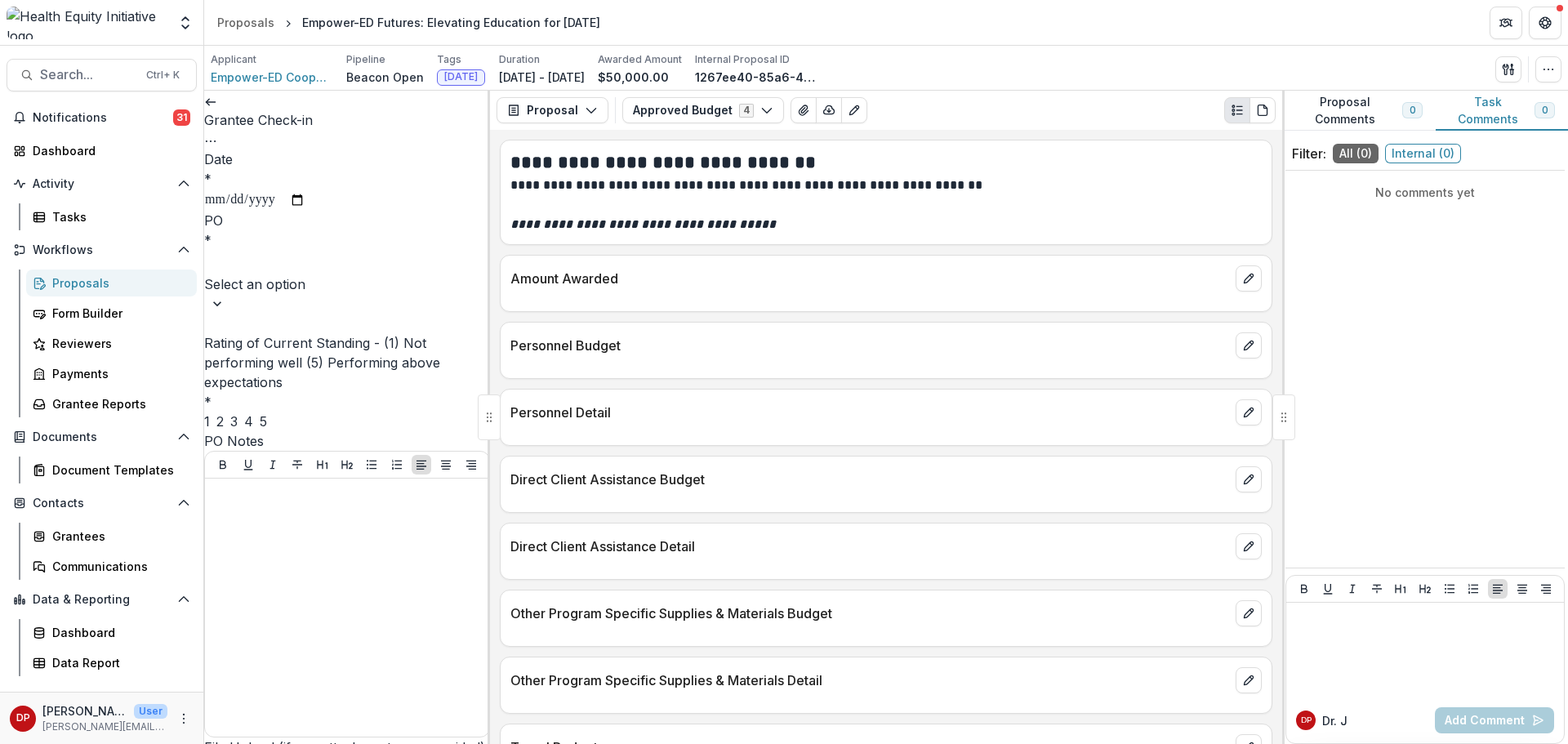
click at [305, 198] on input "Date *" at bounding box center [255, 200] width 101 height 21
type input "**********"
click at [324, 274] on div at bounding box center [347, 263] width 282 height 23
click at [315, 743] on div "[PERSON_NAME]" at bounding box center [784, 753] width 1568 height 20
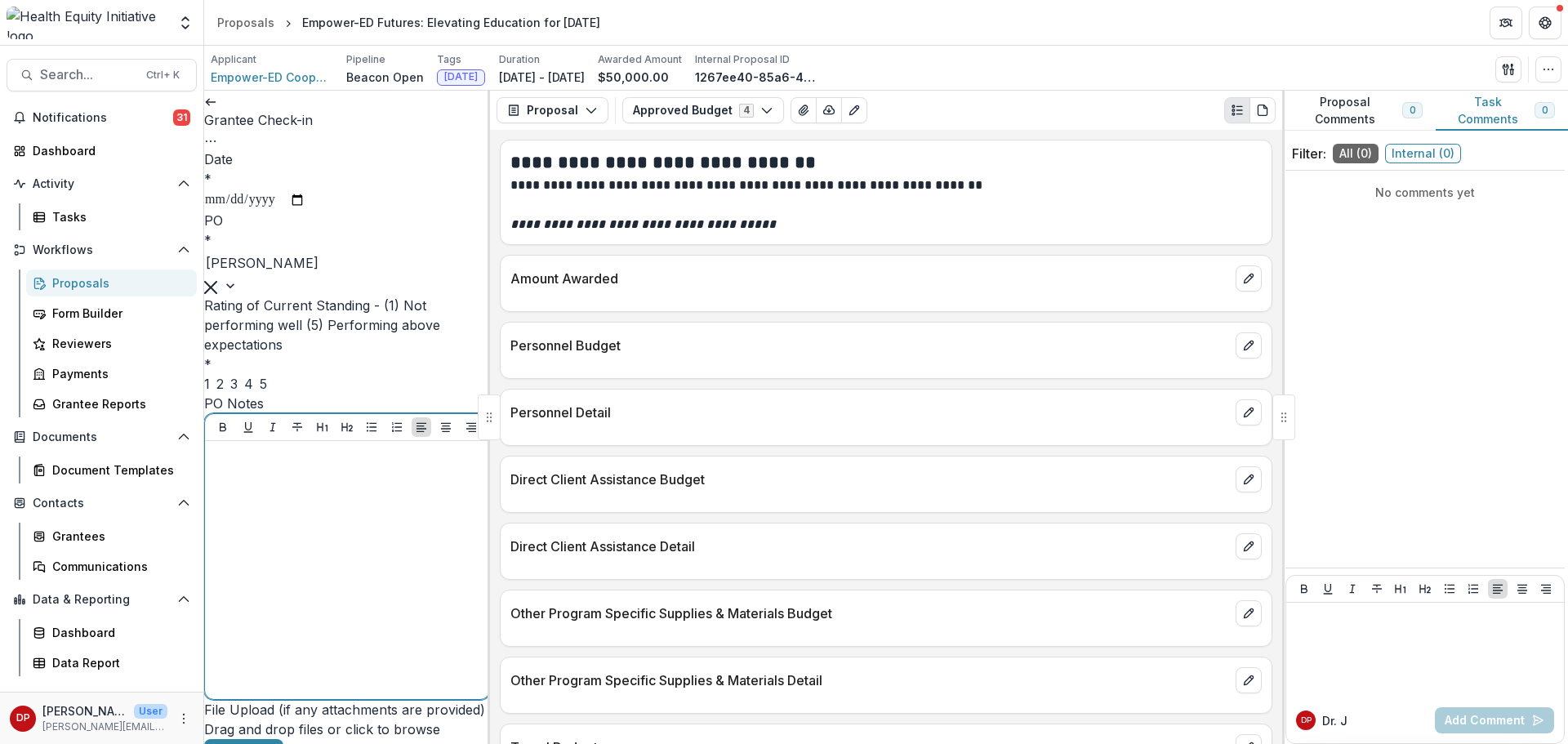
click at [357, 581] on div at bounding box center [346, 570] width 271 height 245
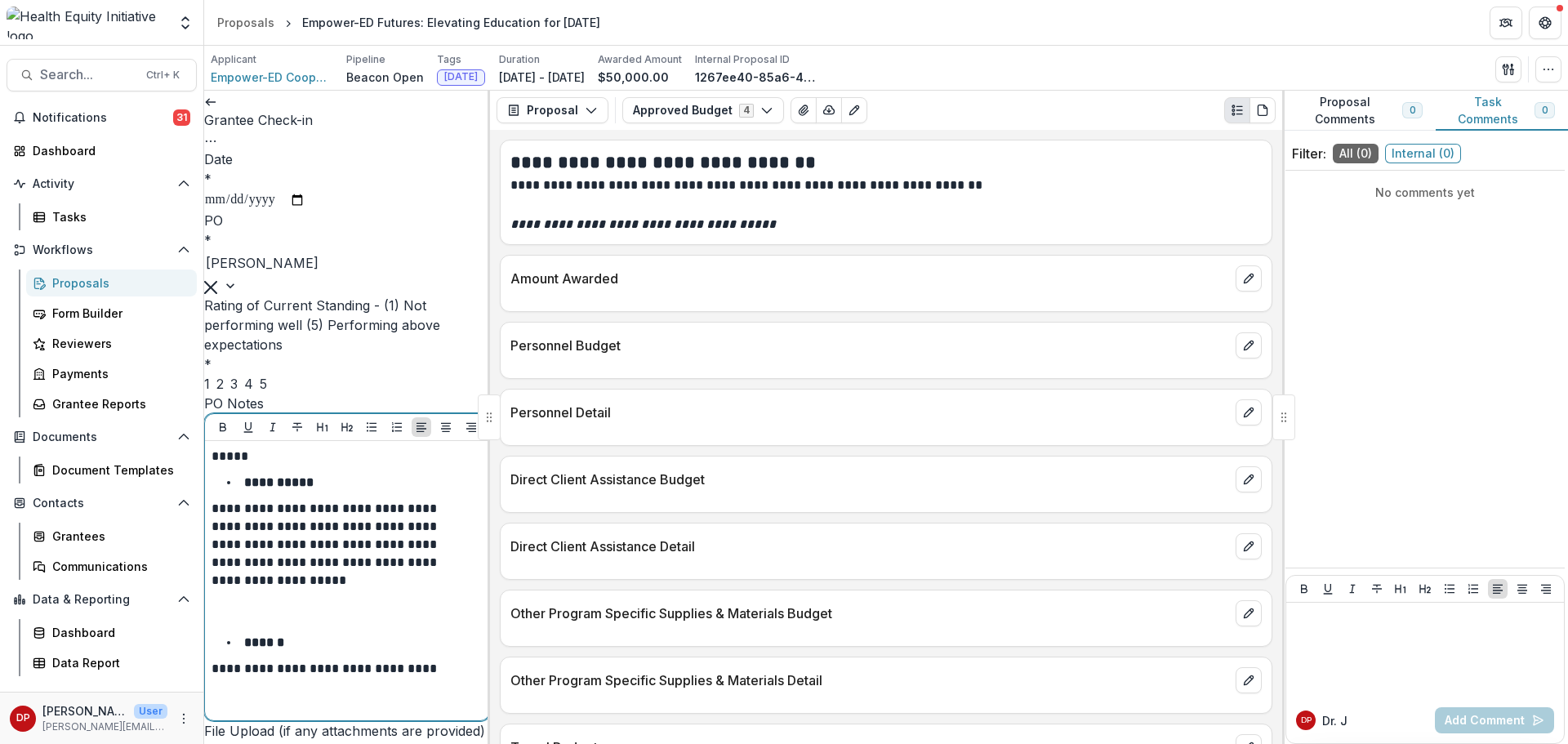
scroll to position [279, 0]
click at [230, 660] on p "**********" at bounding box center [331, 669] width 240 height 18
click at [238, 374] on div "3" at bounding box center [233, 383] width 8 height 20
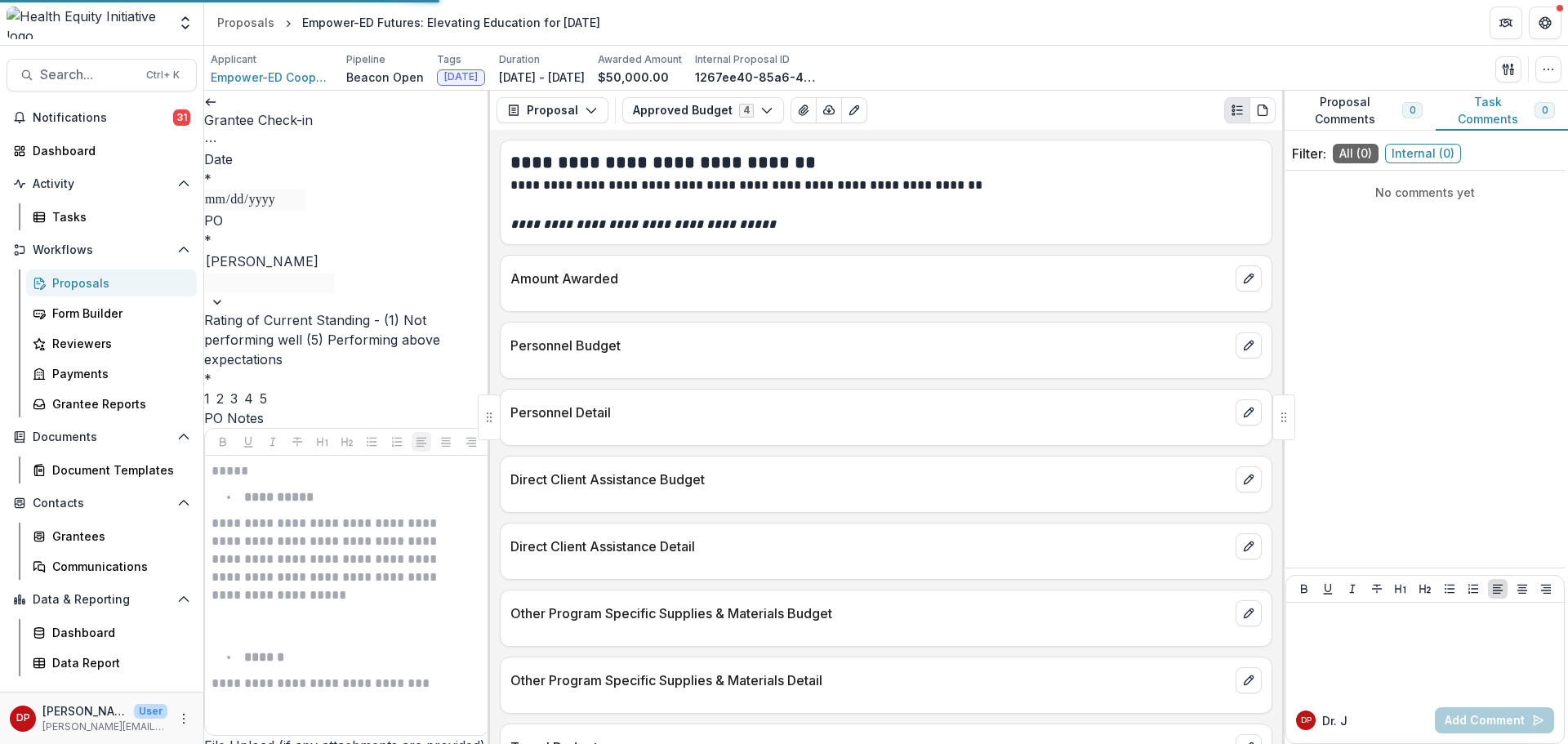
scroll to position [252, 0]
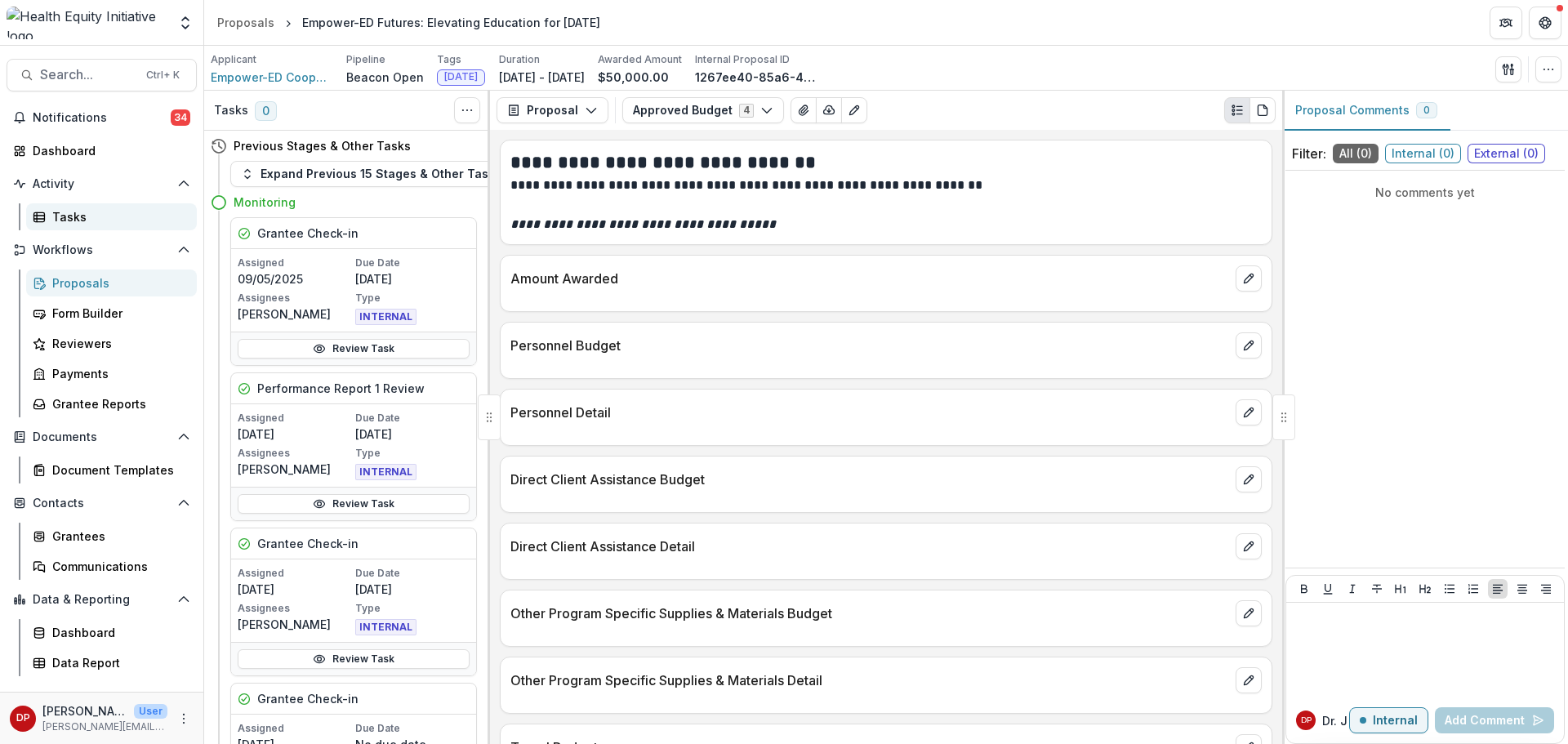
click at [106, 215] on div "Tasks" at bounding box center [118, 217] width 132 height 17
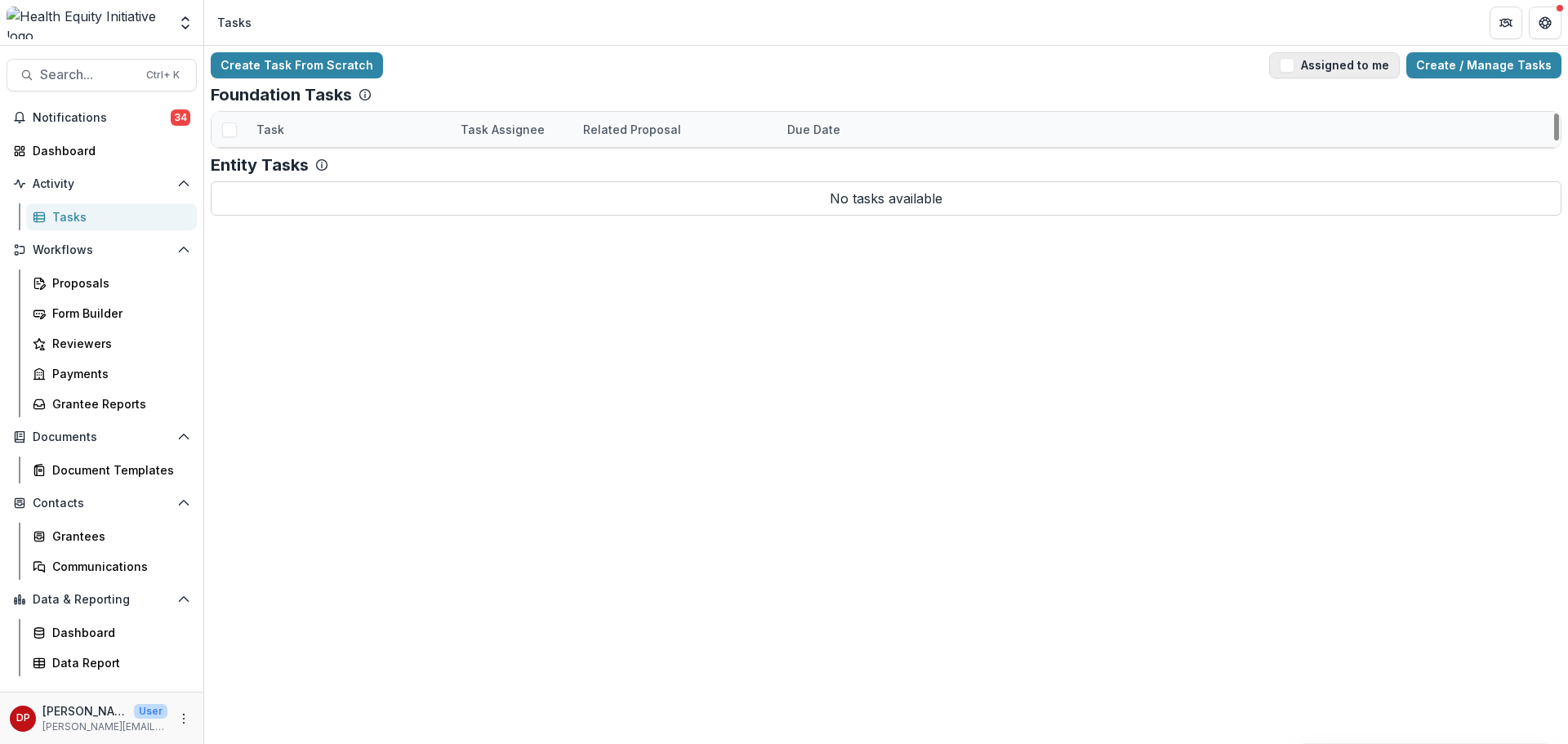
click at [1294, 62] on span "button" at bounding box center [1287, 65] width 15 height 15
drag, startPoint x: 629, startPoint y: 173, endPoint x: 628, endPoint y: 156, distance: 17.0
drag, startPoint x: 628, startPoint y: 156, endPoint x: 642, endPoint y: 56, distance: 101.0
click at [645, 55] on div "Create Task From Scratch Assigned to me Create / Manage Tasks" at bounding box center [886, 65] width 1351 height 27
click at [133, 109] on button "Notifications 34" at bounding box center [102, 117] width 191 height 27
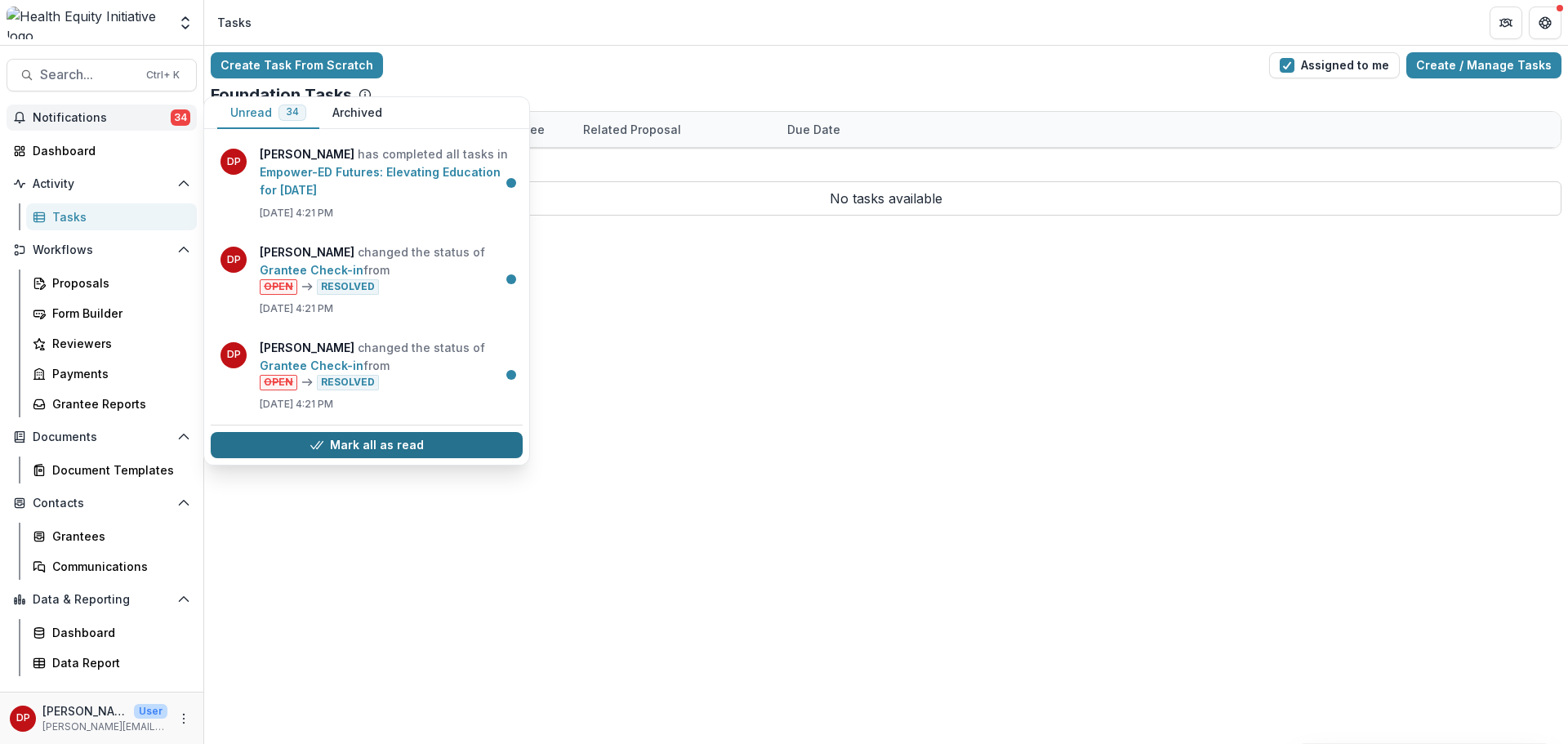
click at [348, 450] on button "Mark all as read" at bounding box center [366, 445] width 312 height 27
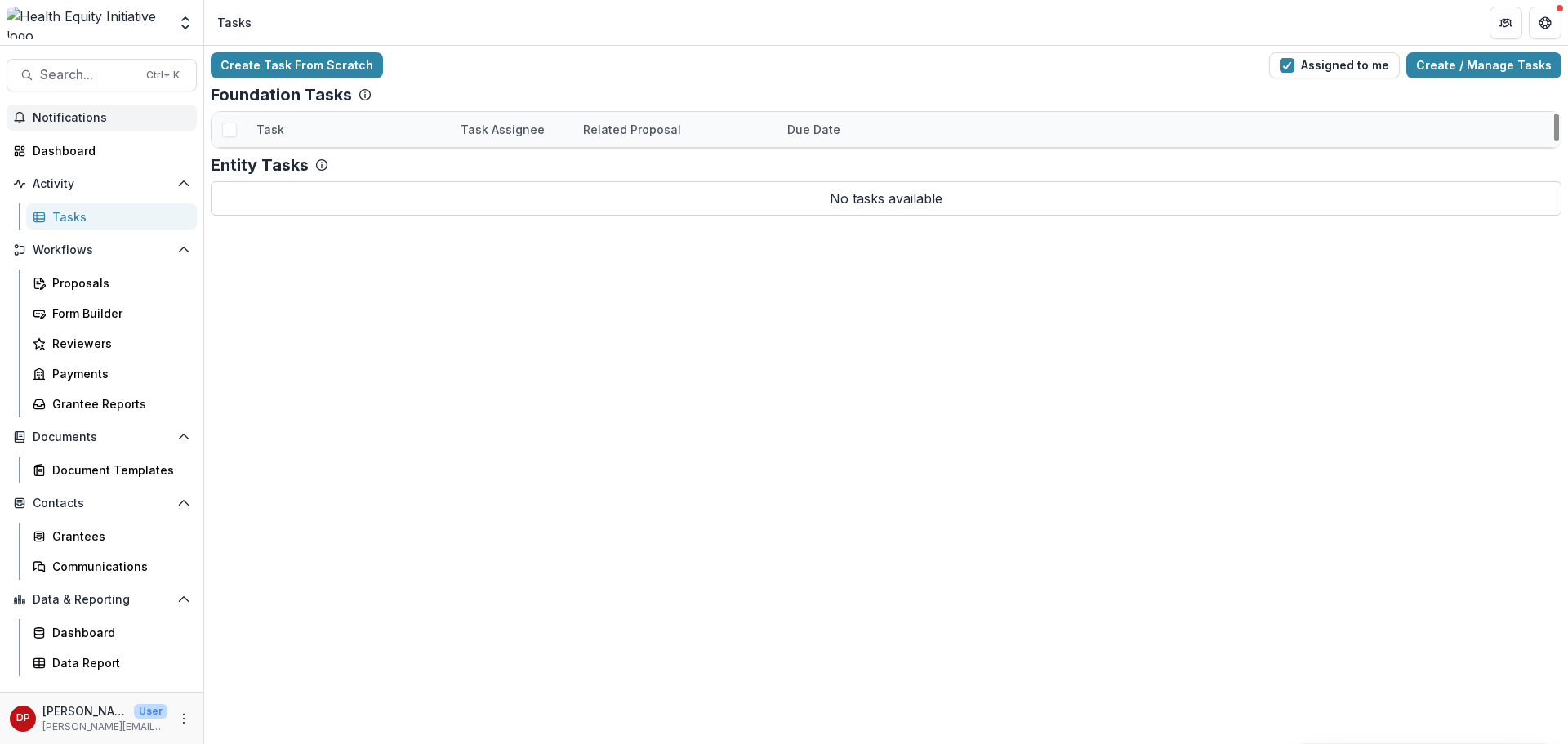
click at [522, 77] on div "Create Task From Scratch Assigned to me Create / Manage Tasks" at bounding box center [886, 65] width 1351 height 27
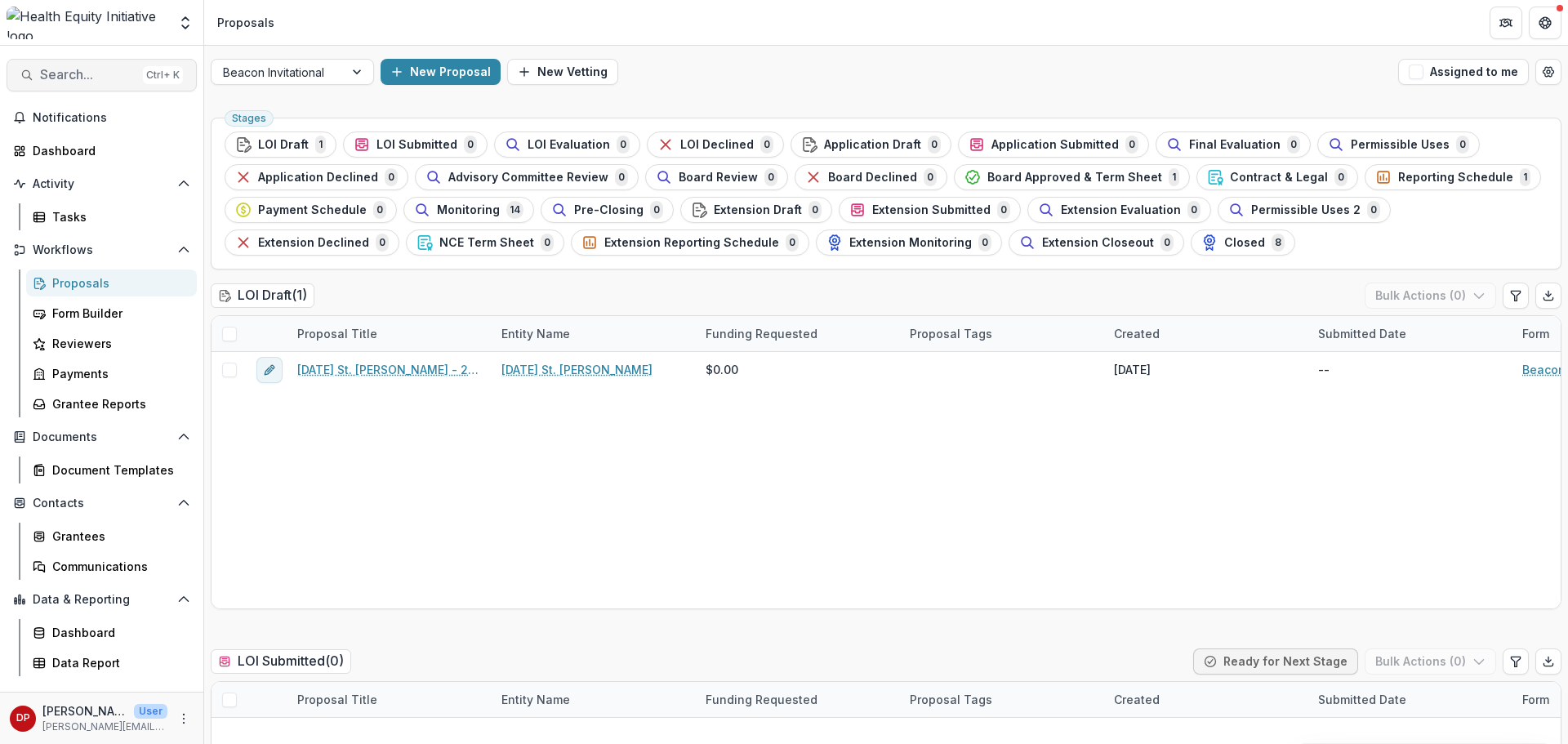
click at [50, 75] on span "Search..." at bounding box center [88, 74] width 97 height 15
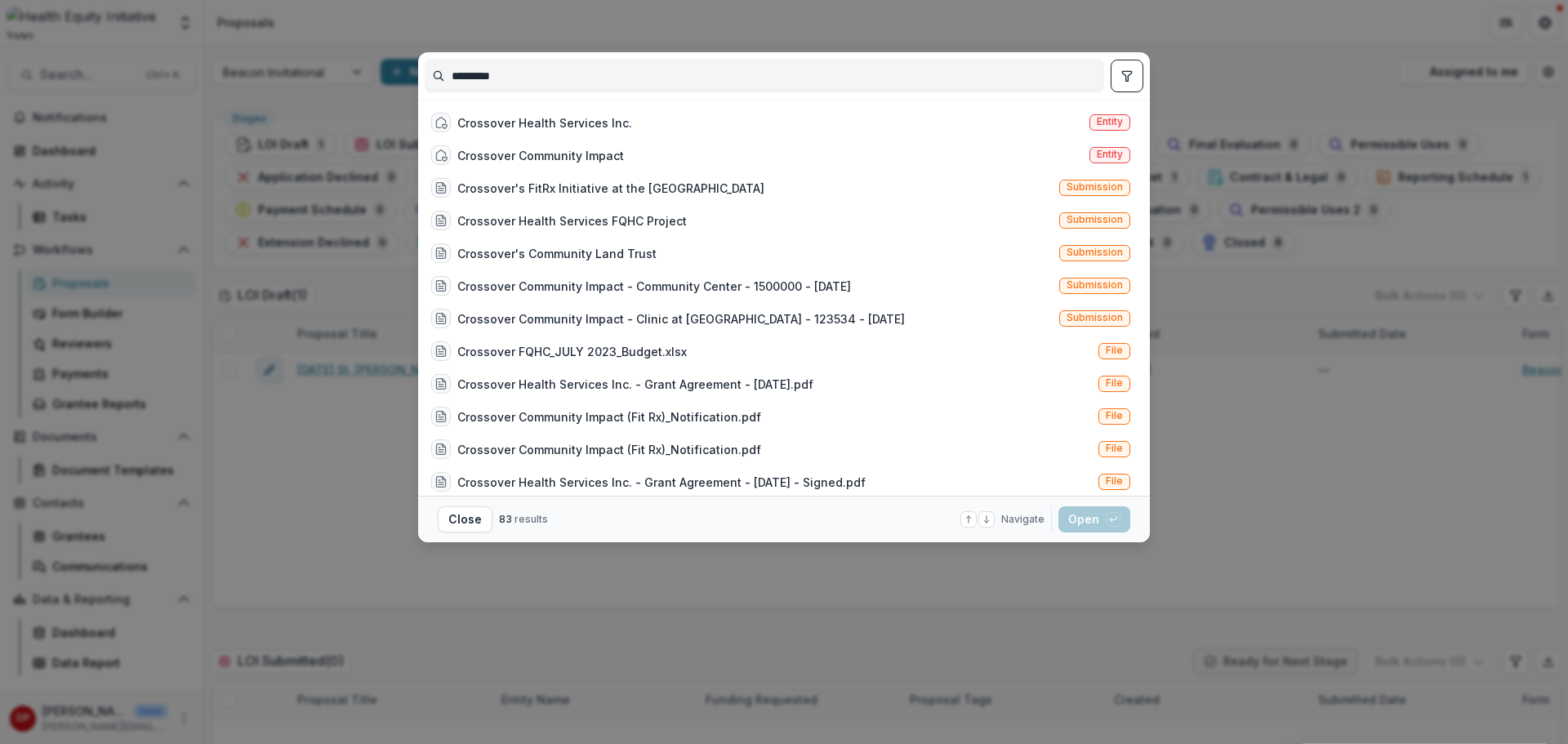
type input "*********"
click at [1002, 103] on div "Crossover Health Services Inc. Entity Crossover Community Impact Entity Crossov…" at bounding box center [784, 298] width 719 height 396
click at [993, 118] on div "Crossover Health Services Inc. Entity" at bounding box center [781, 122] width 712 height 32
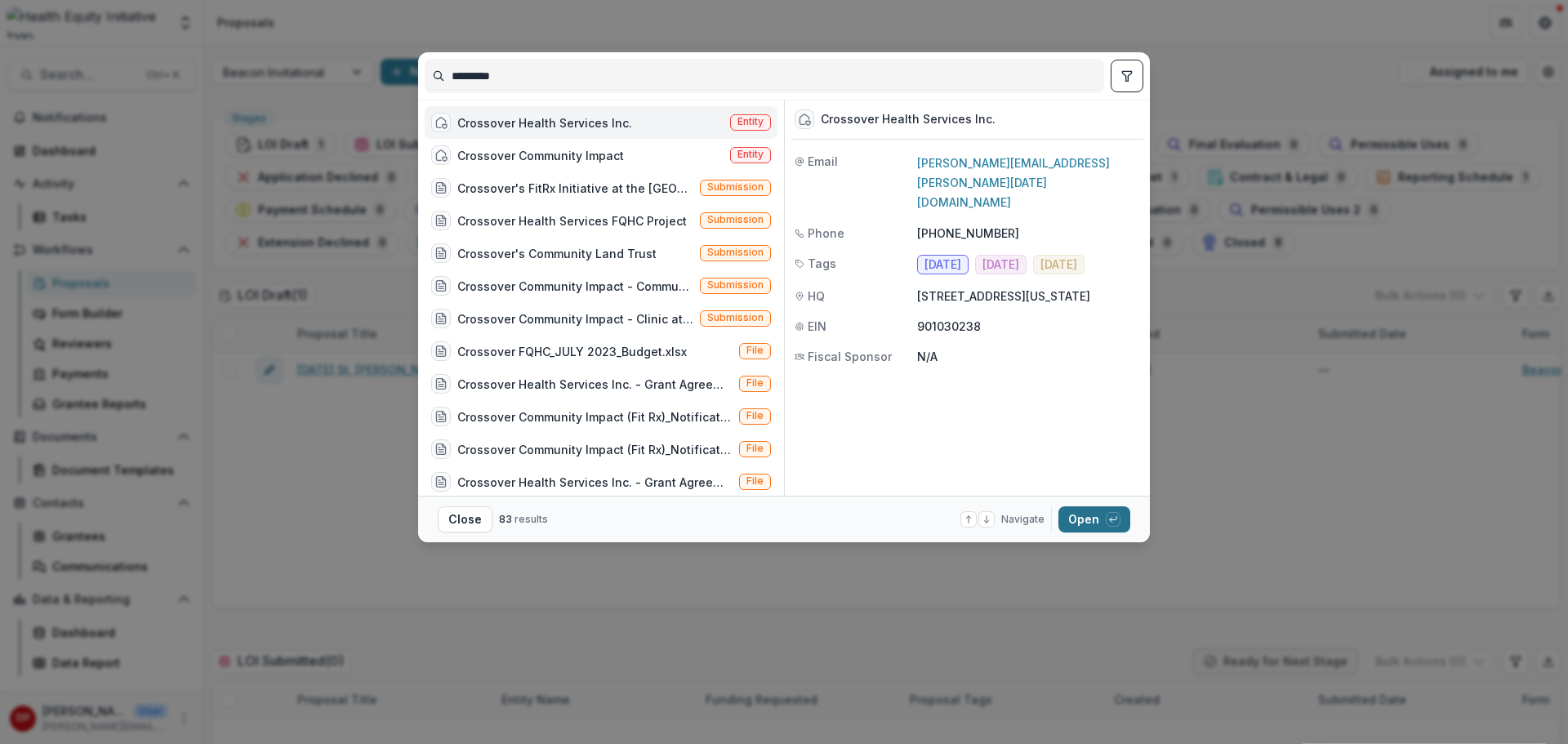
click at [1079, 526] on button "Open with enter key" at bounding box center [1094, 519] width 72 height 27
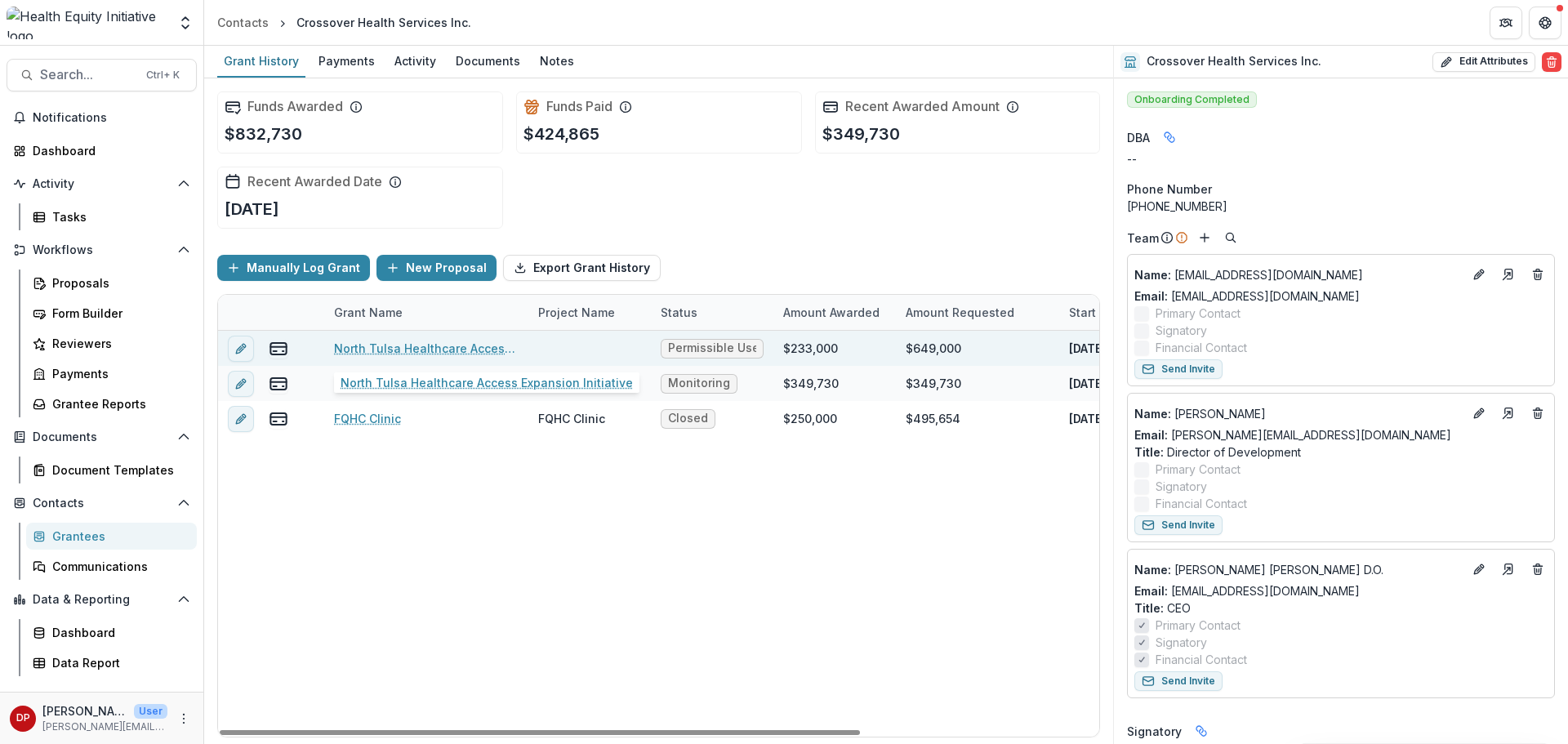
click at [492, 345] on link "North Tulsa Healthcare Access Expansion Initiative" at bounding box center [427, 348] width 185 height 17
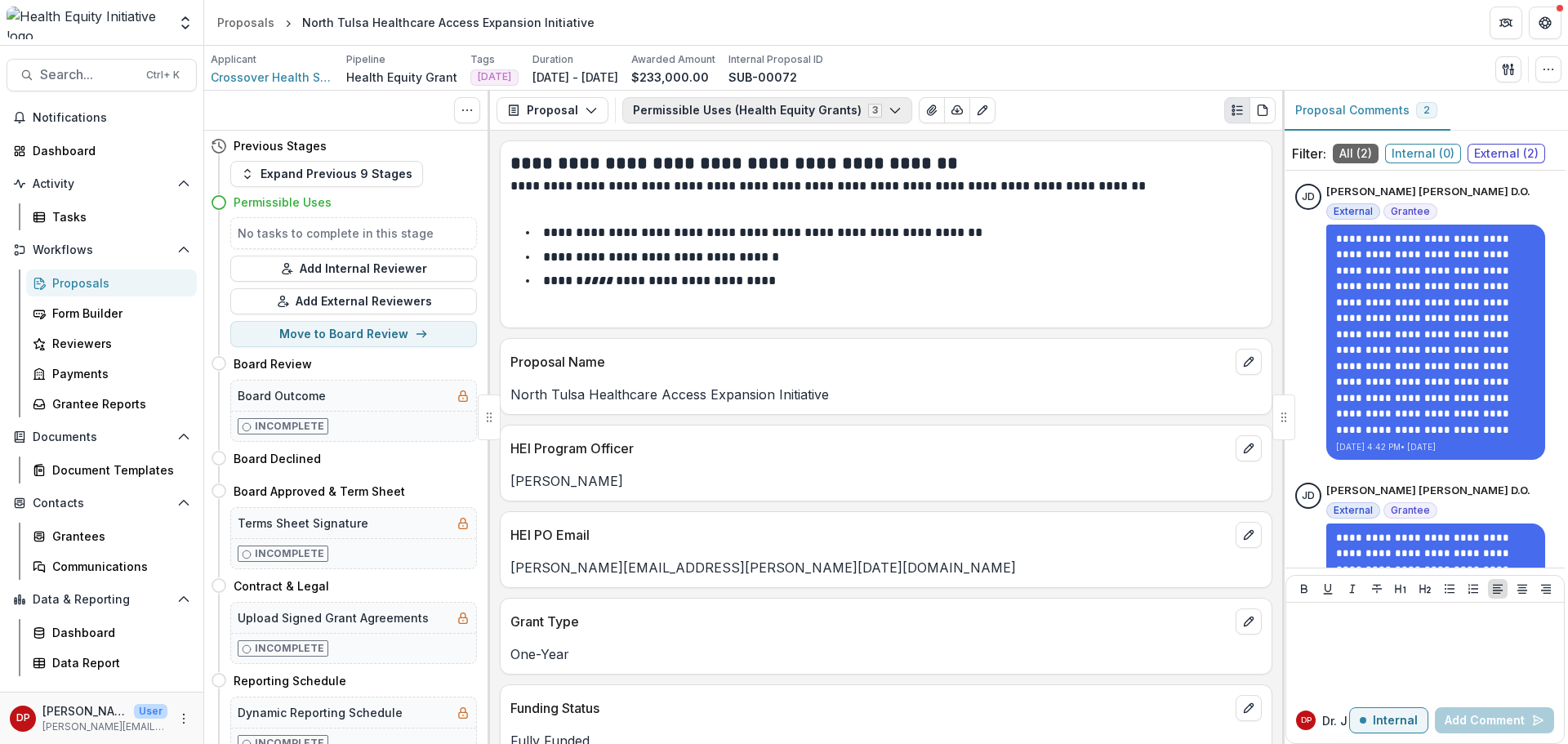
click at [686, 120] on button "Permissible Uses (Health Equity Grants) 3" at bounding box center [767, 110] width 290 height 27
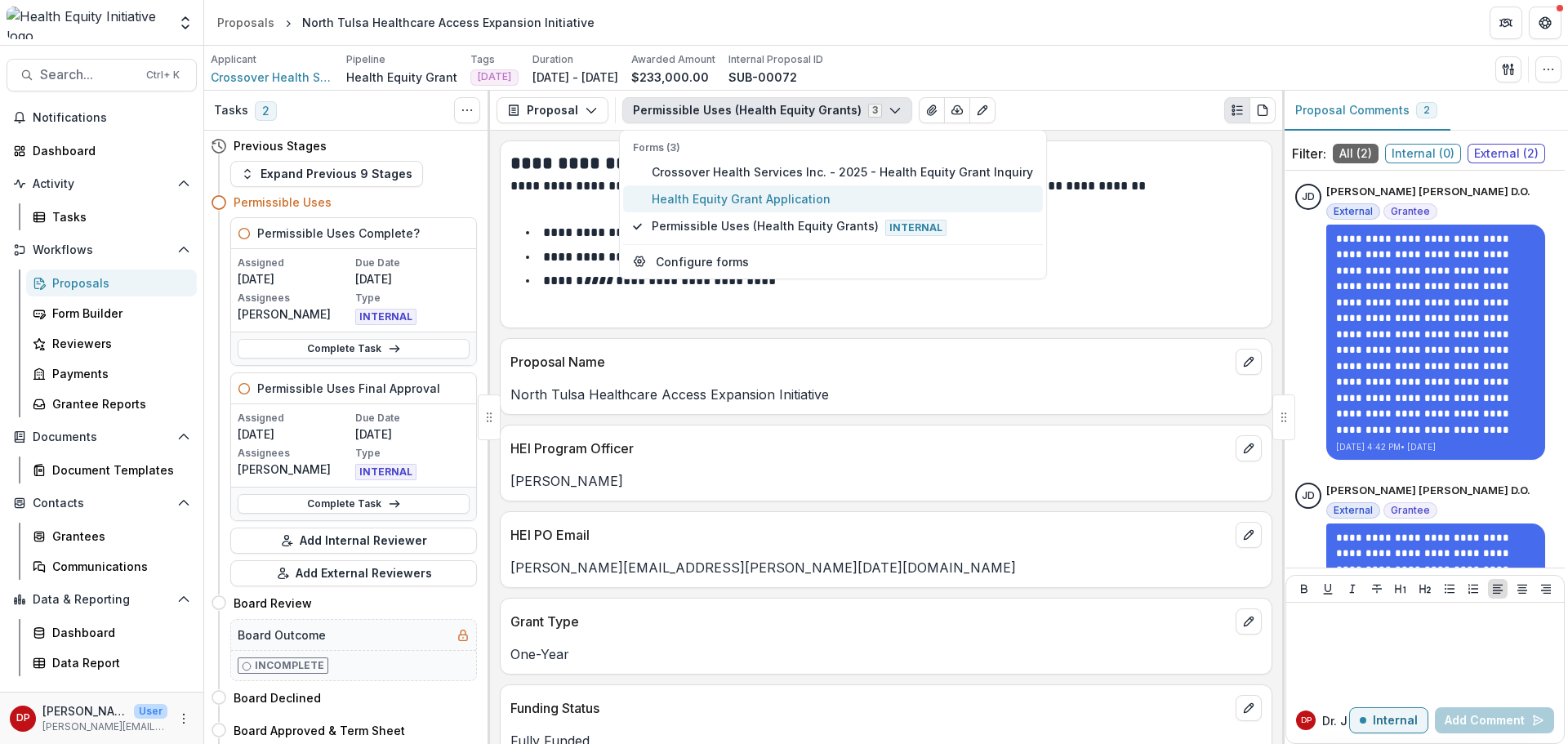
click at [681, 198] on span "Health Equity Grant Application" at bounding box center [842, 199] width 381 height 17
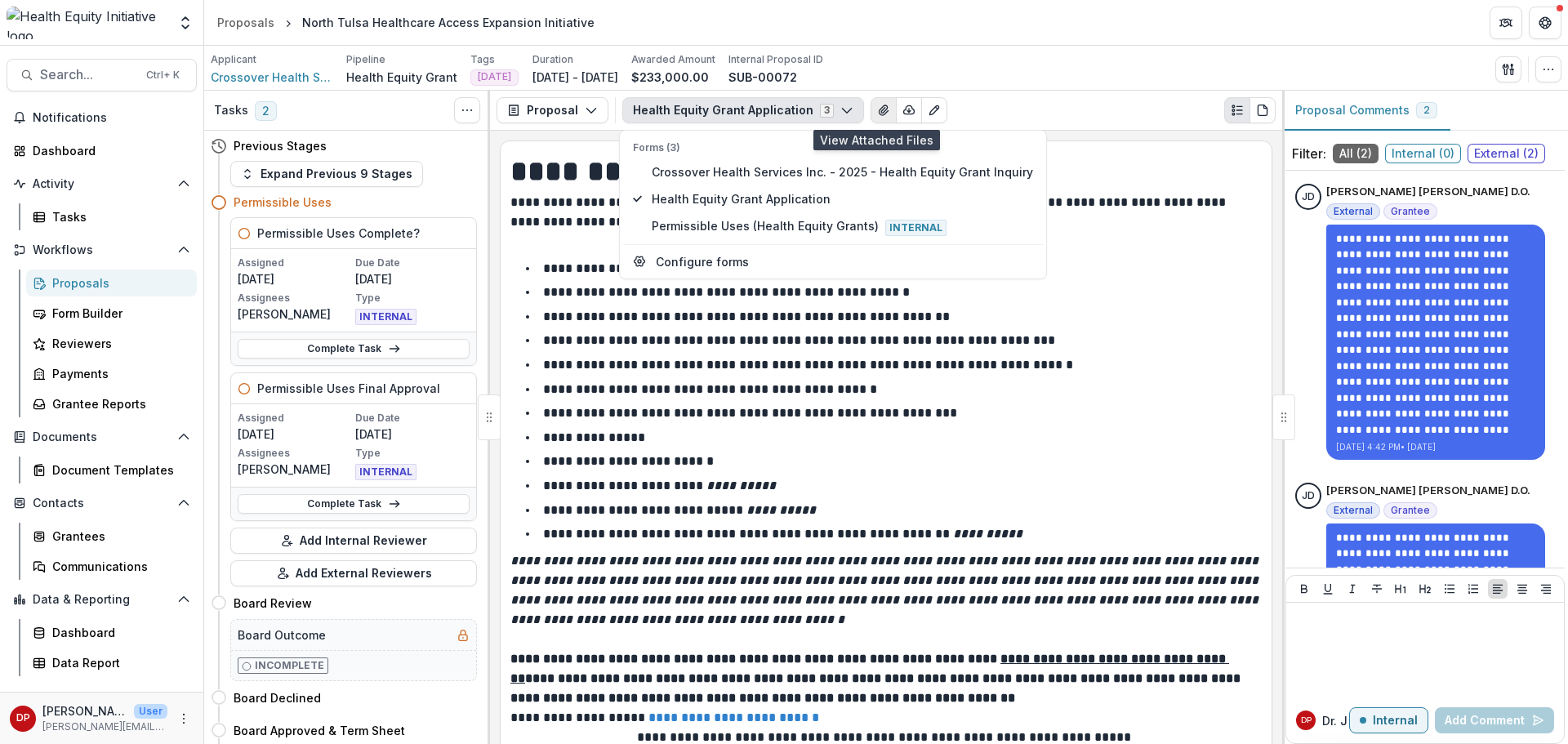
click at [877, 113] on icon "View Attached Files" at bounding box center [883, 109] width 13 height 13
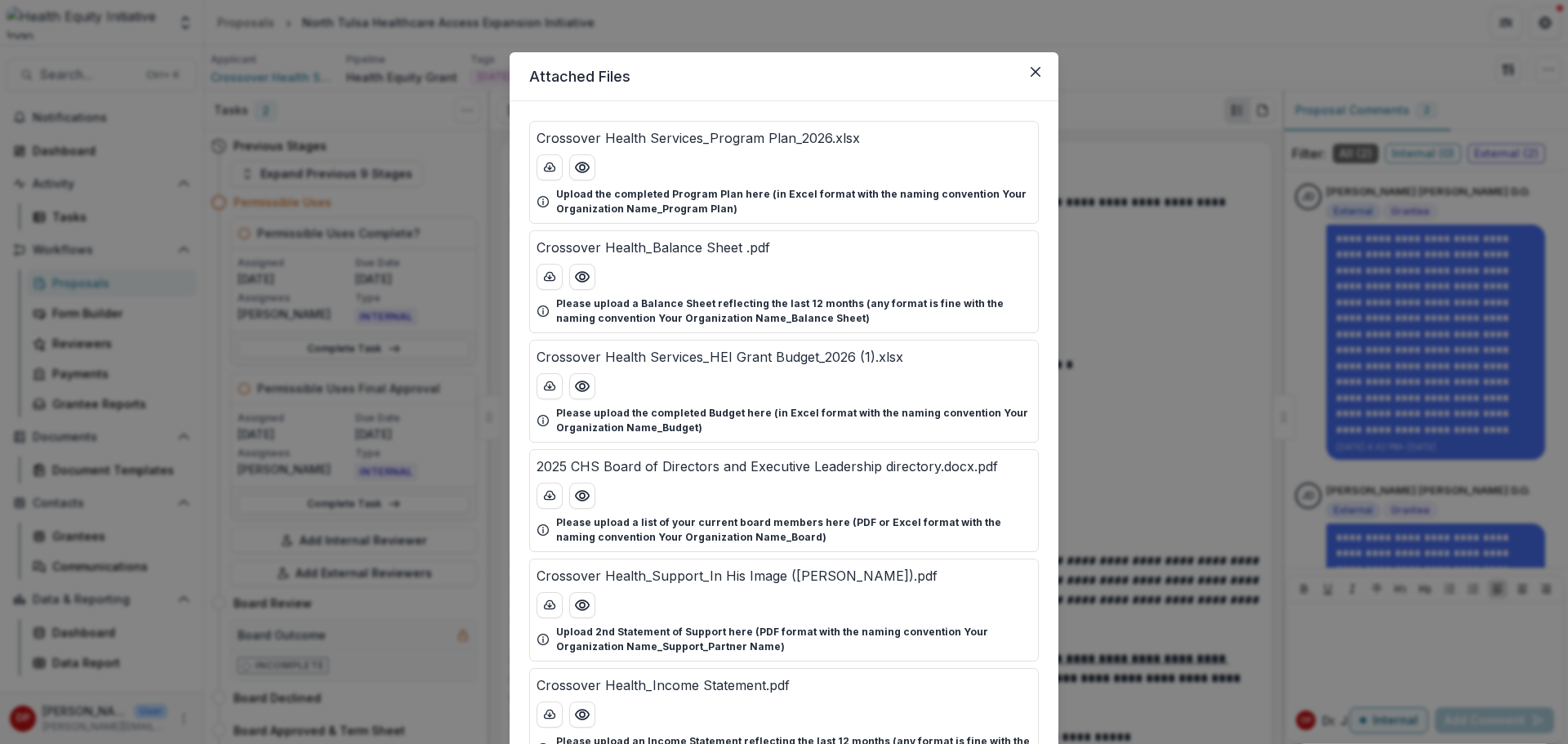
scroll to position [82, 0]
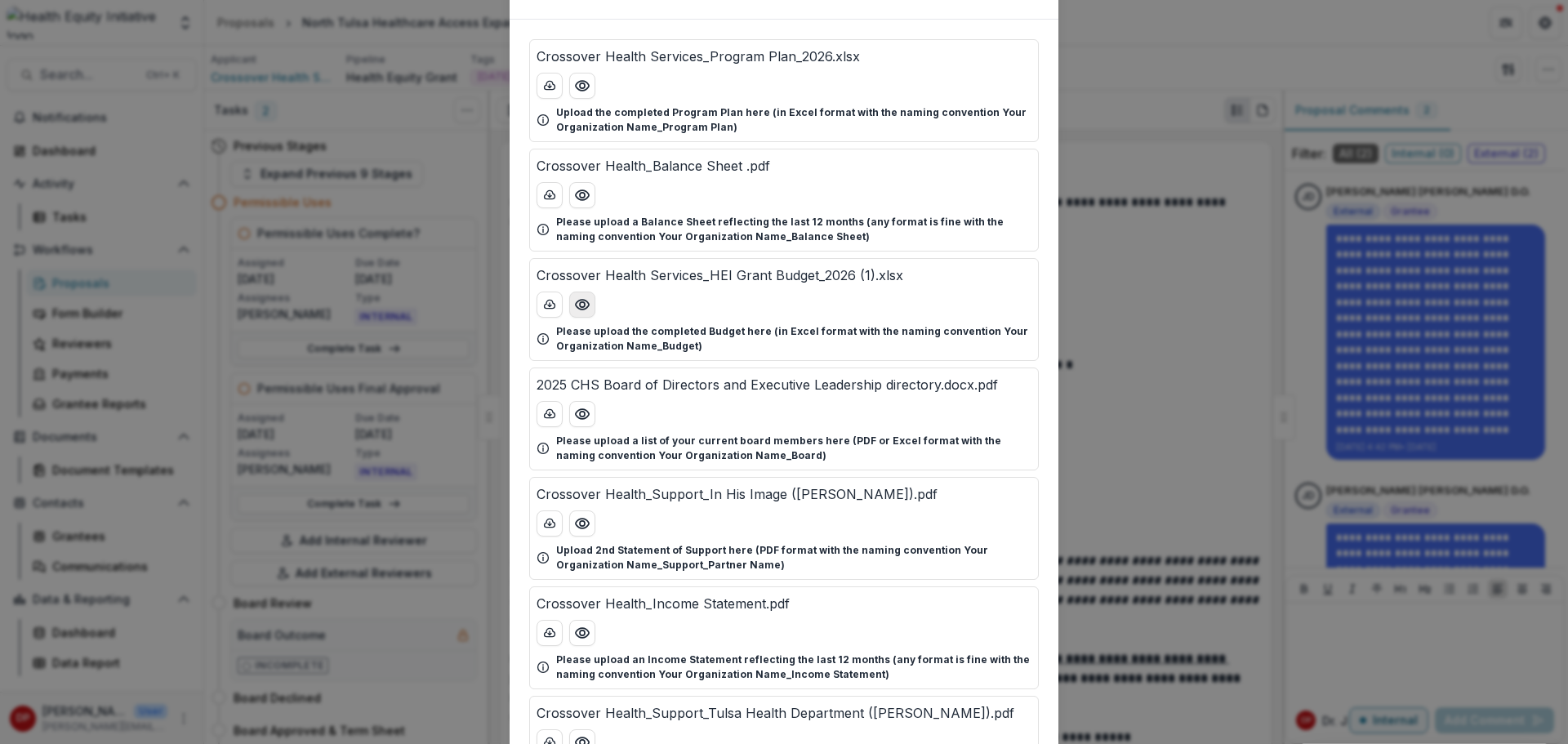
click at [587, 303] on icon "Preview Crossover Health Services_HEI Grant Budget_2026 (1).xlsx" at bounding box center [581, 304] width 13 height 9
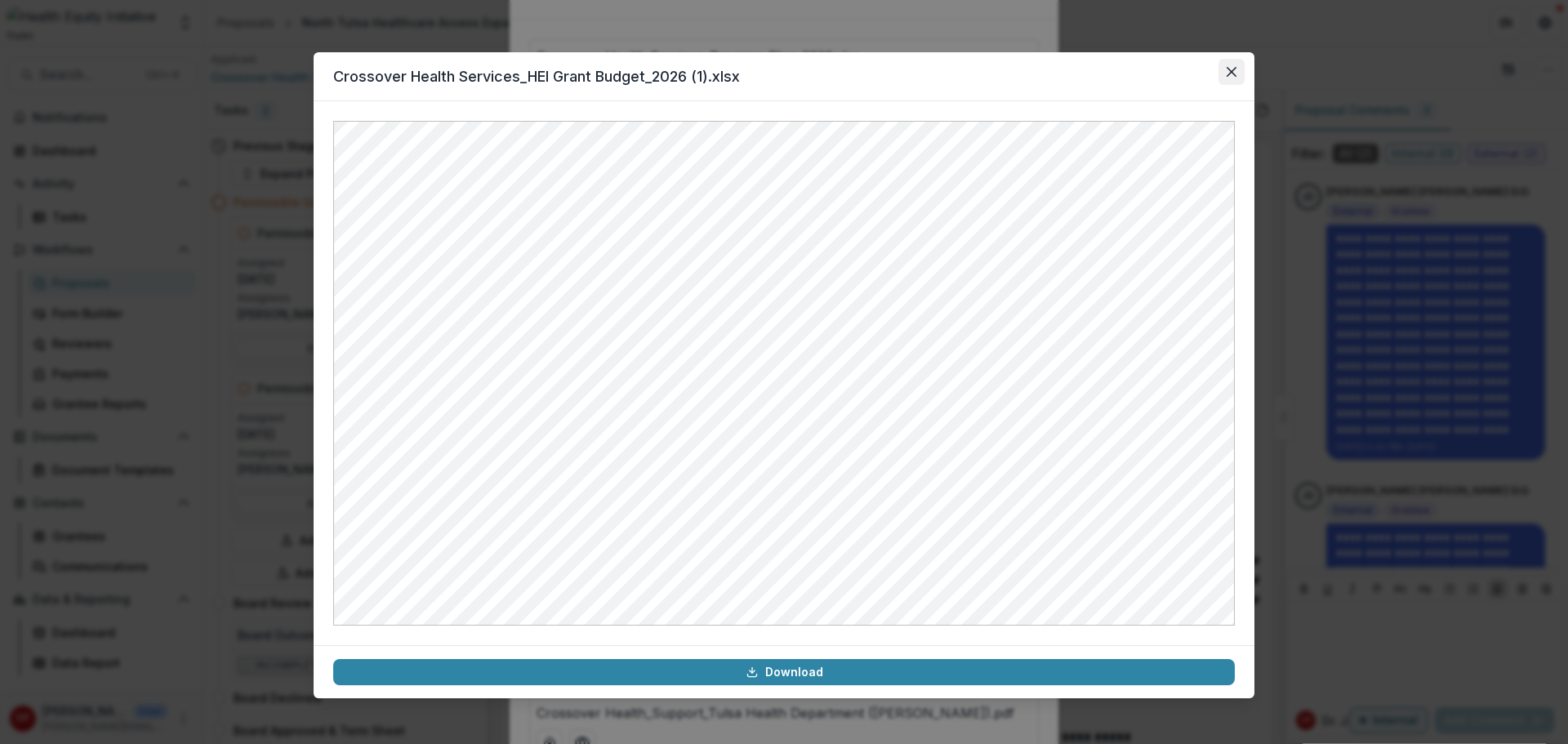
click at [1226, 74] on button "Close" at bounding box center [1231, 72] width 27 height 27
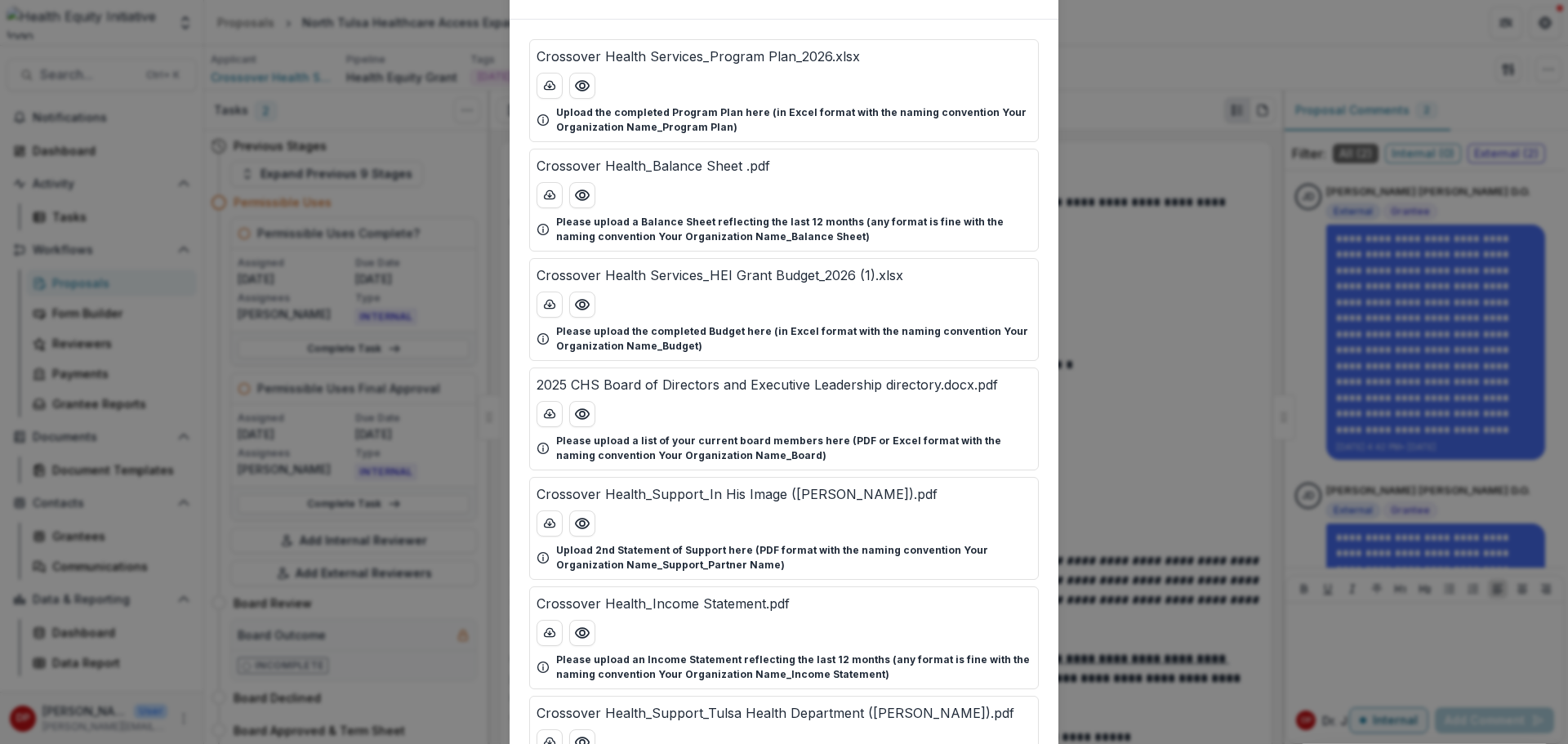
click at [1070, 41] on div "Attached Files Crossover Health Services_Program Plan_2026.xlsx Upload the comp…" at bounding box center [784, 372] width 1568 height 744
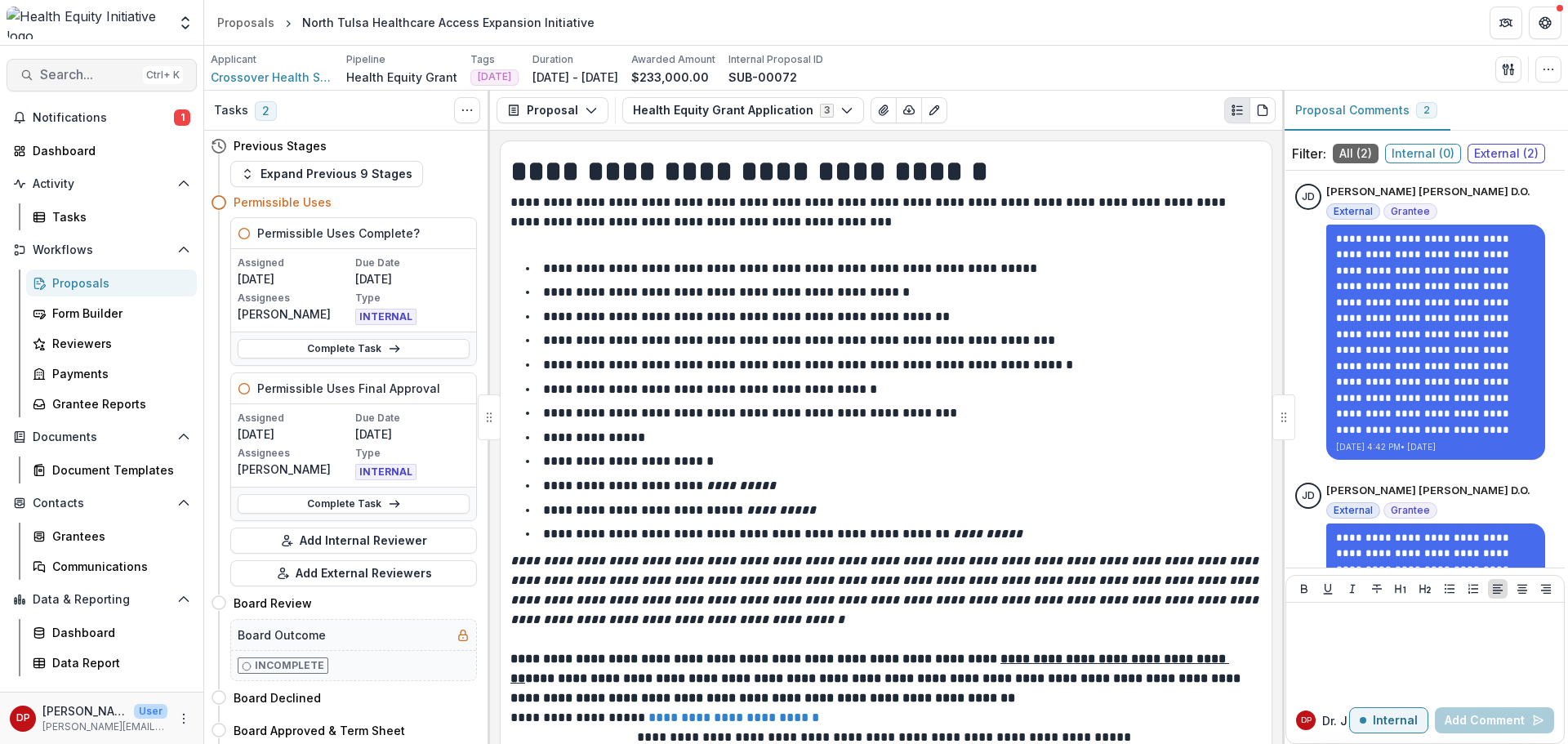
click at [52, 86] on button "Search... Ctrl + K" at bounding box center [102, 75] width 191 height 32
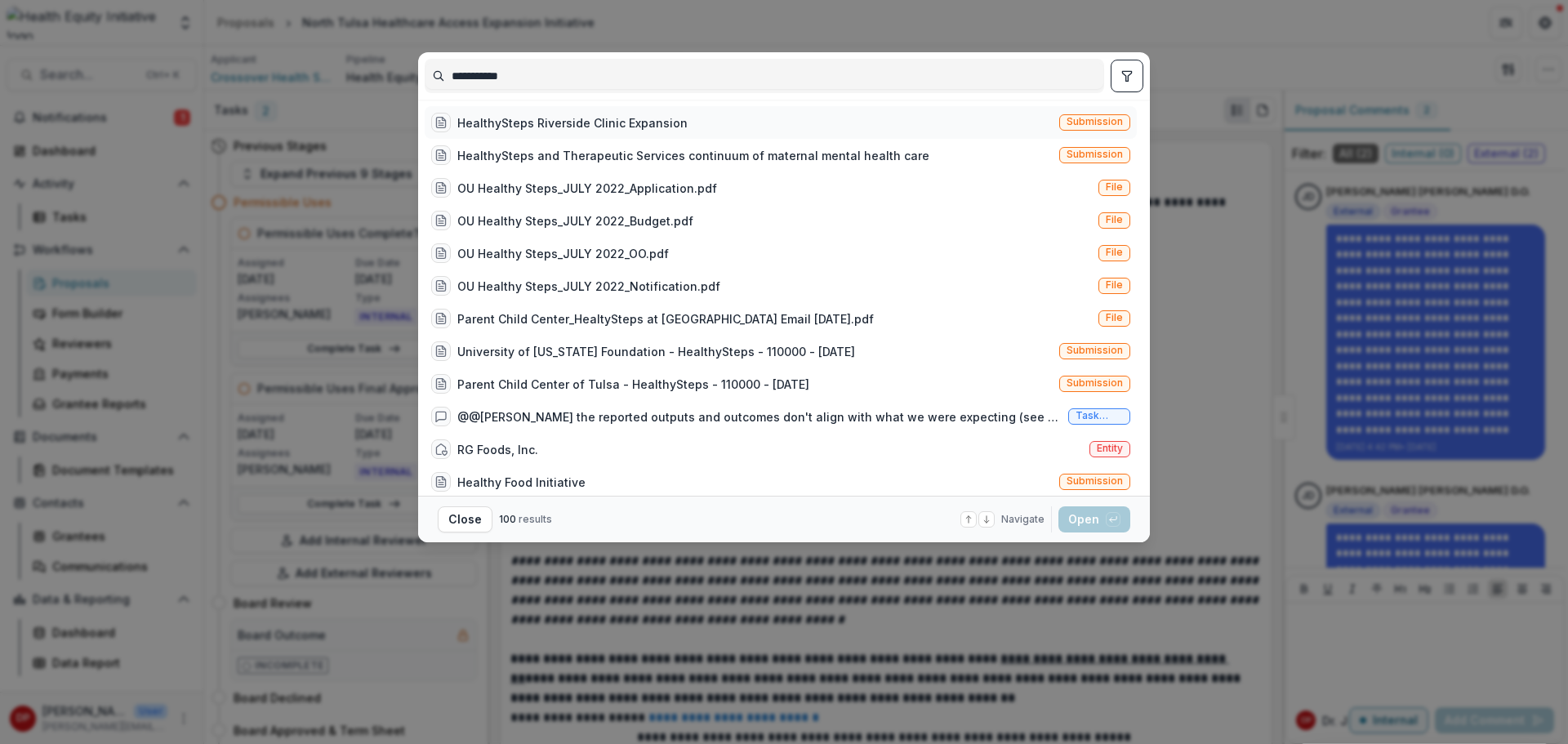
type input "**********"
click at [512, 130] on div "HealthySteps Riverside Clinic Expansion" at bounding box center [572, 123] width 230 height 17
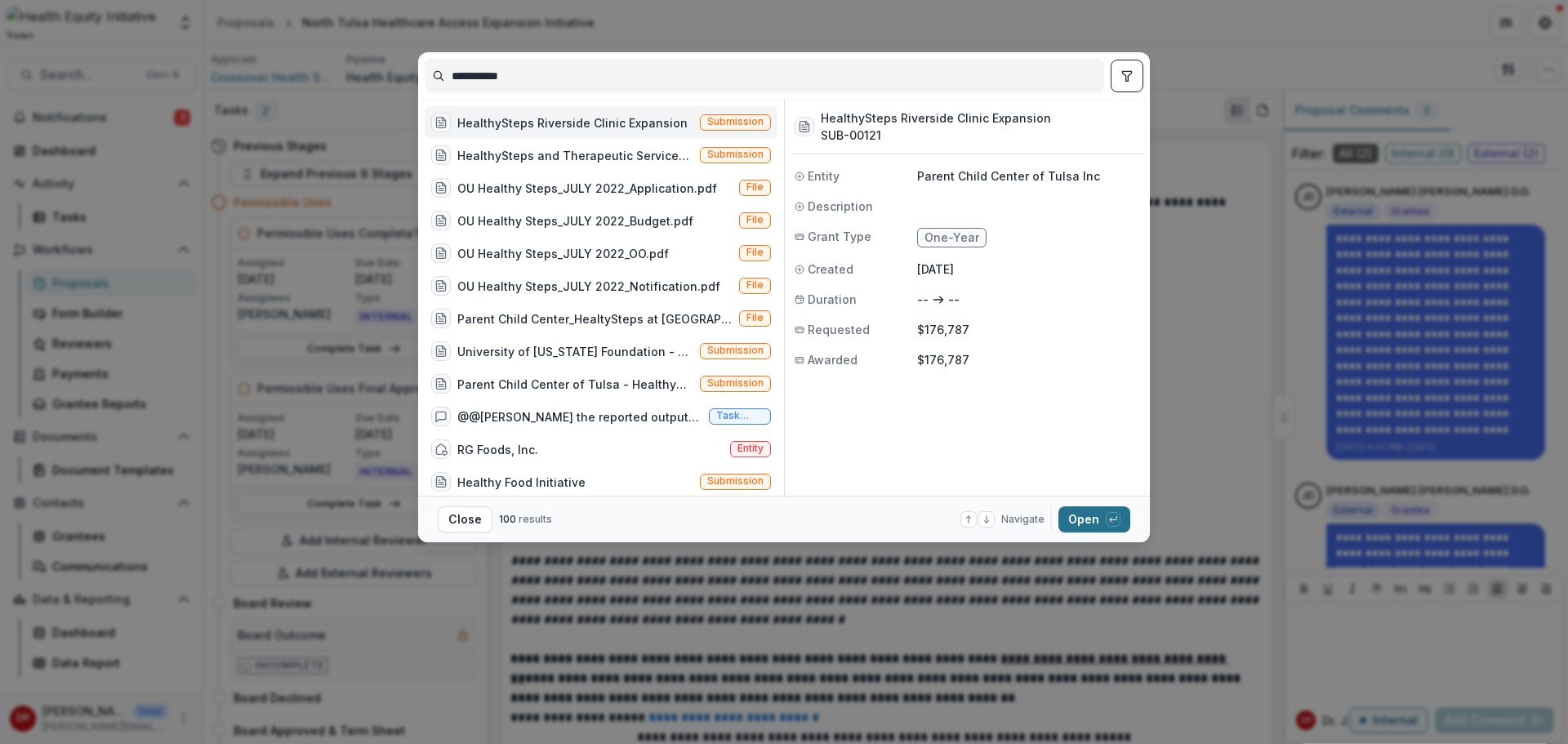
click at [1083, 521] on button "Open with enter key" at bounding box center [1094, 519] width 72 height 27
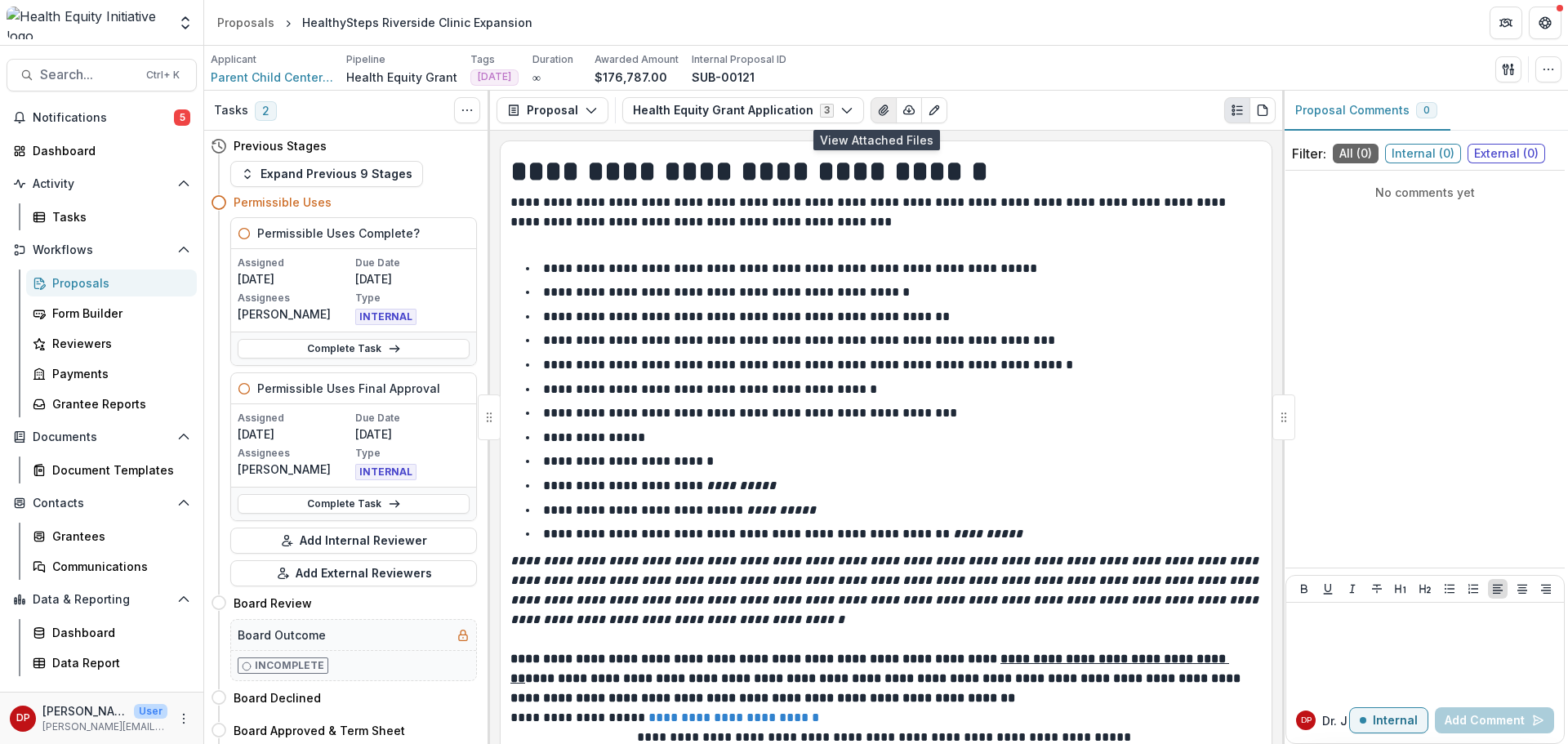
click at [874, 118] on button "View Attached Files" at bounding box center [883, 110] width 27 height 27
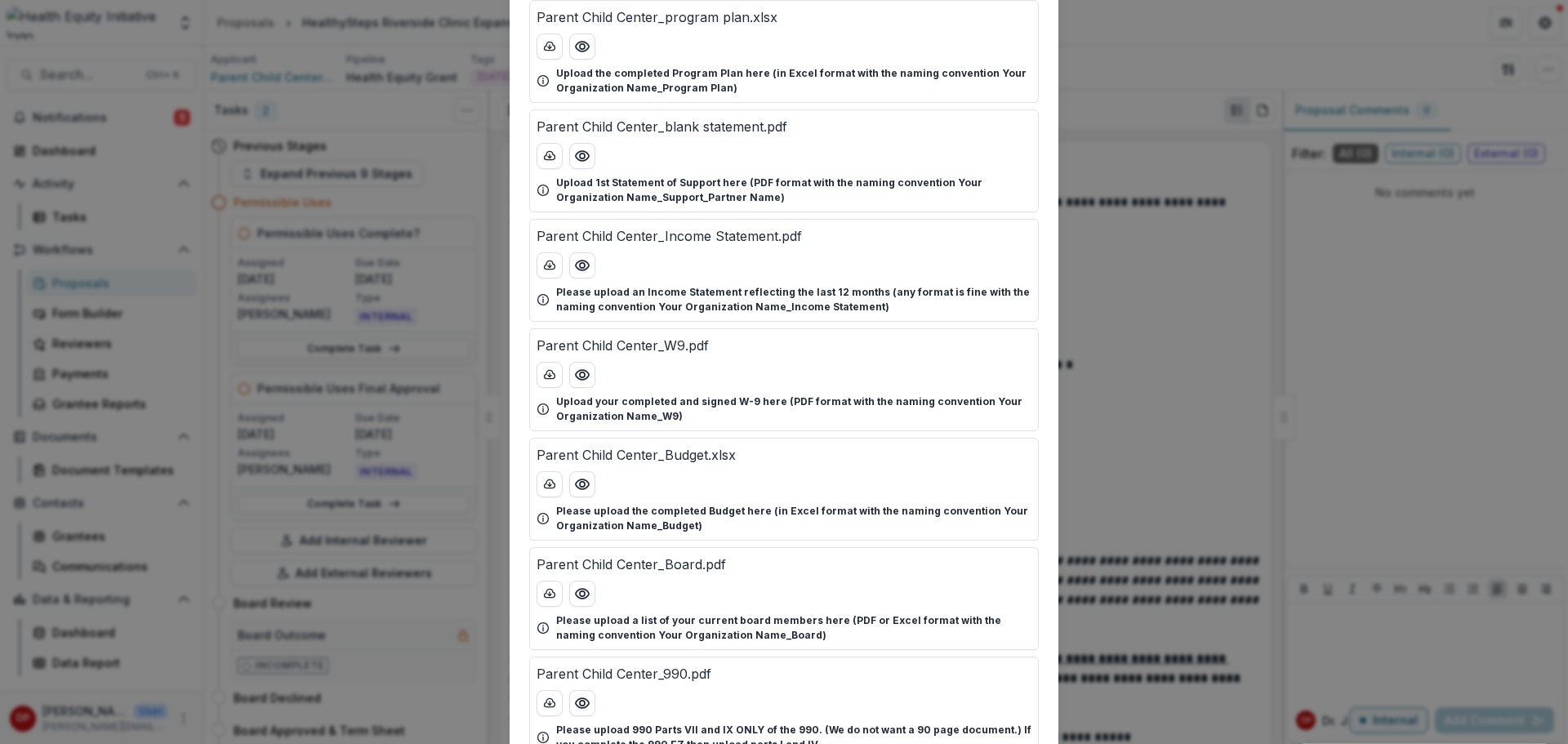
scroll to position [245, 0]
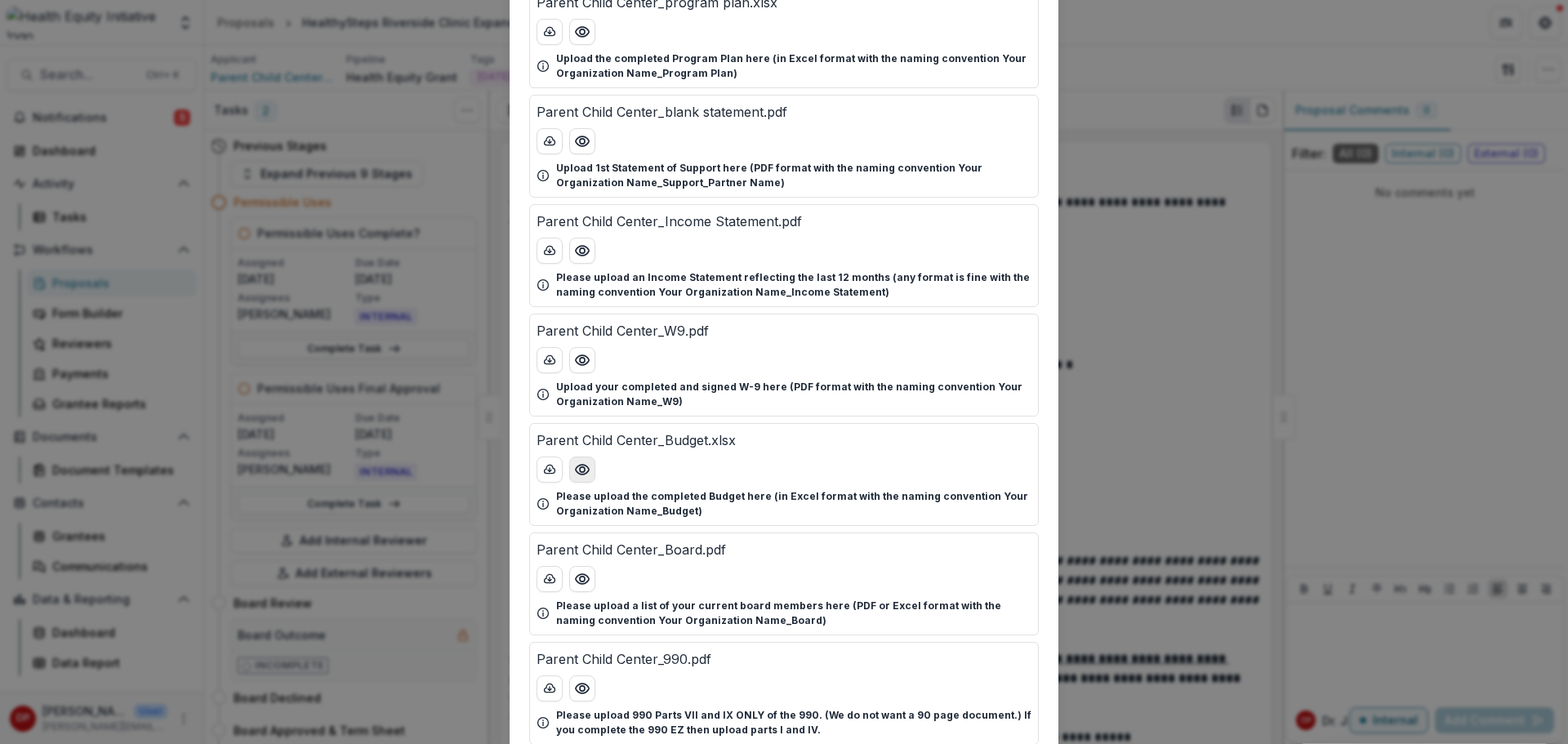
click at [592, 473] on button "Preview Parent Child Center_Budget.xlsx" at bounding box center [582, 469] width 27 height 27
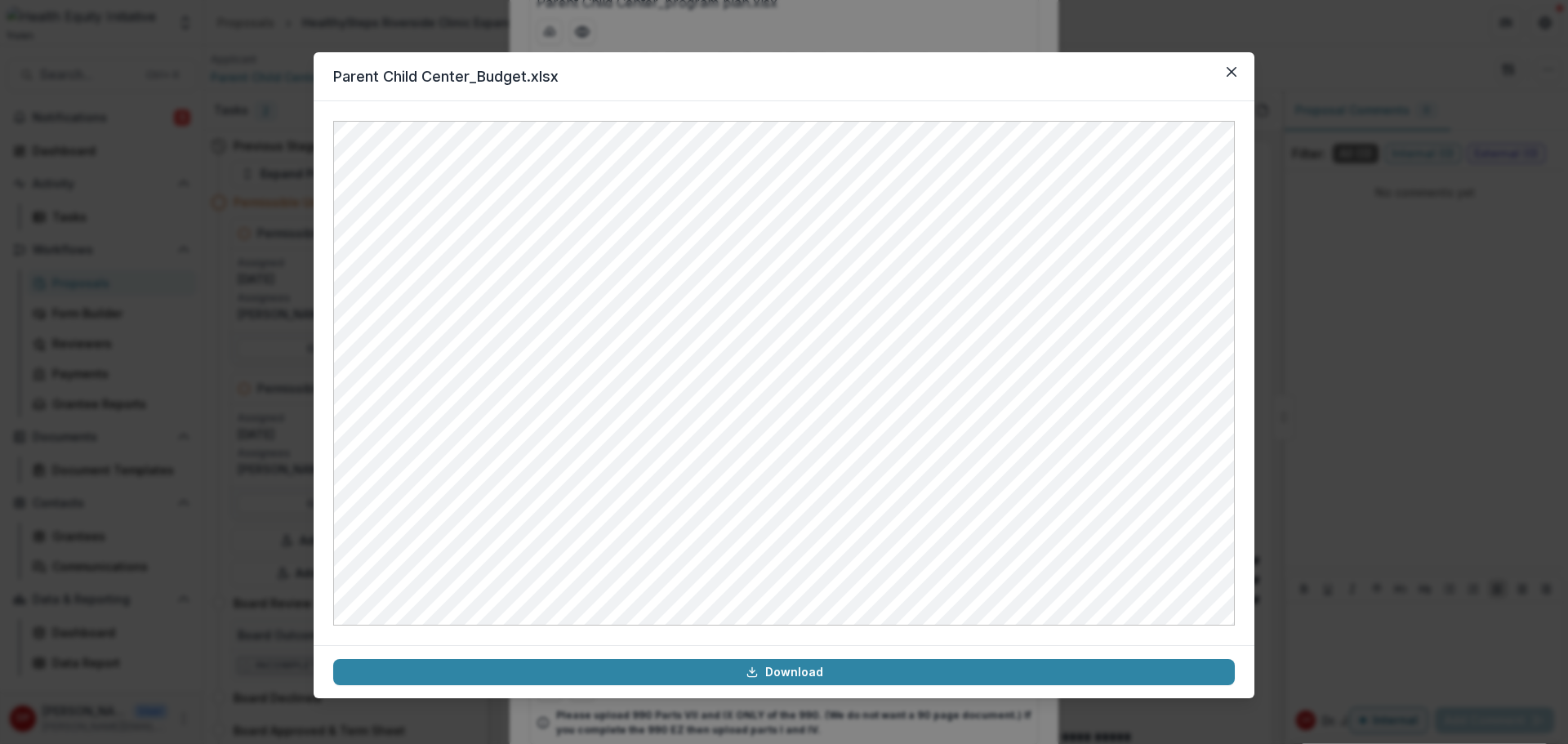
click at [542, 77] on header "Parent Child Center_Budget.xlsx" at bounding box center [784, 76] width 940 height 49
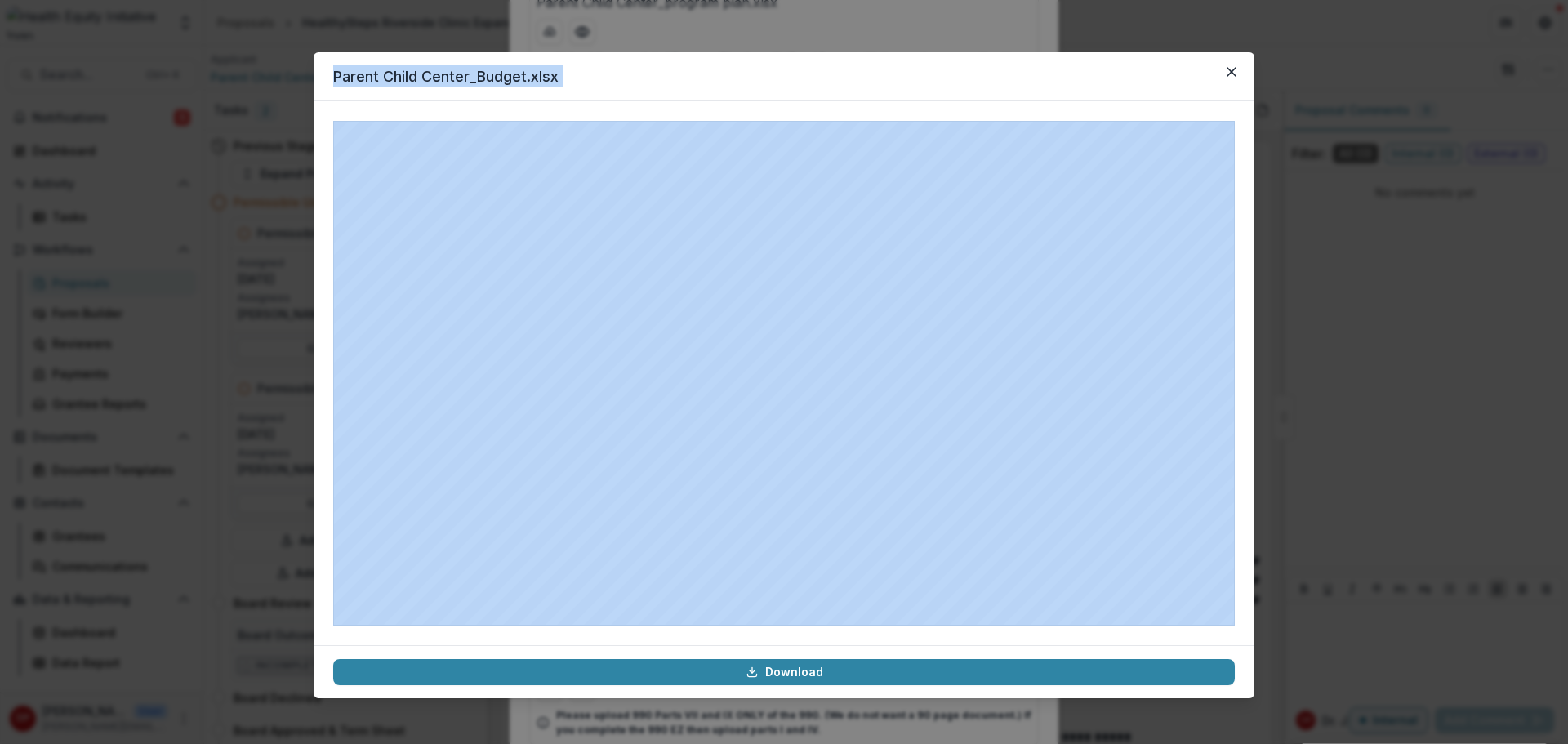
copy header "Parent Child Center_Budget.xlsx"
click at [1224, 77] on button "Close" at bounding box center [1231, 72] width 27 height 27
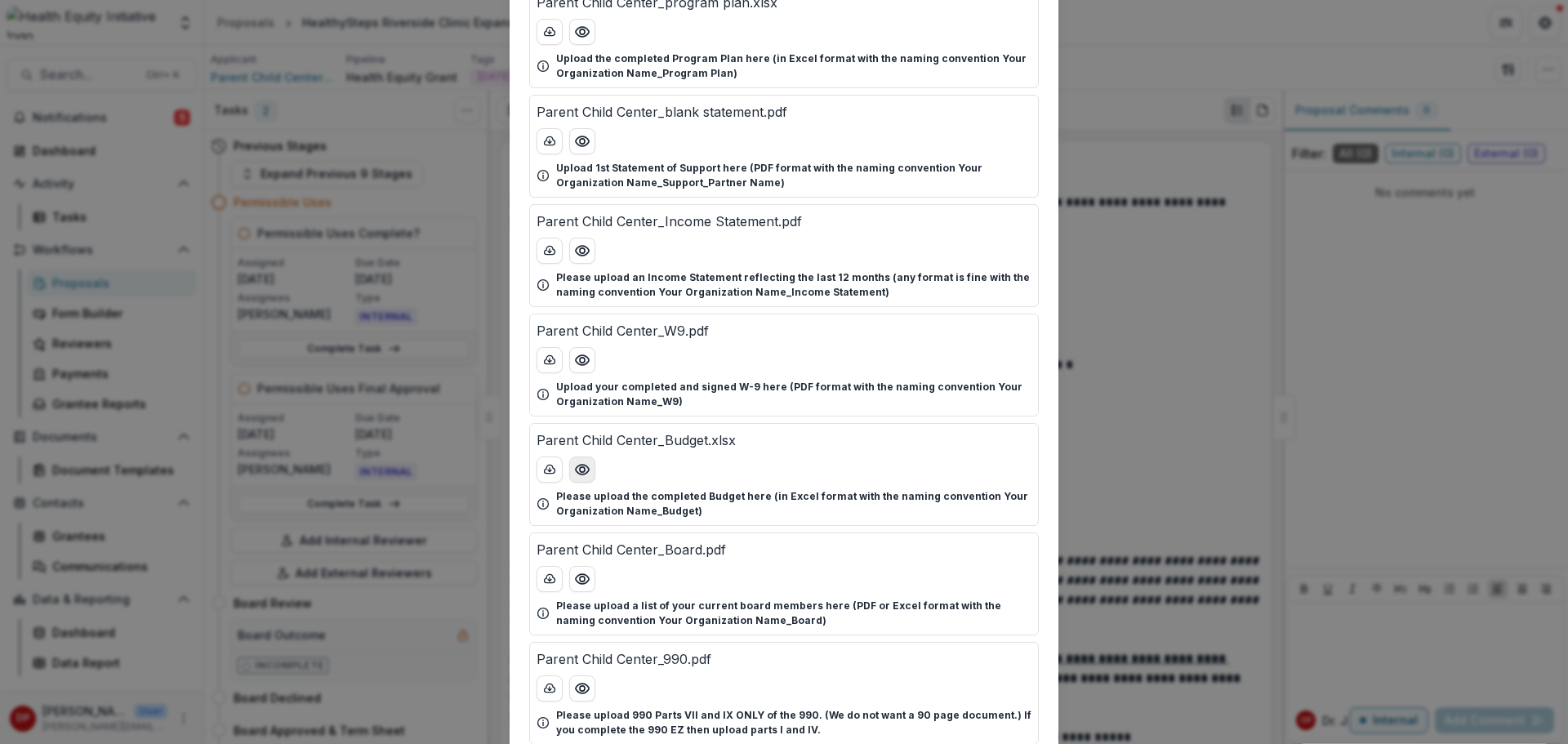
click at [583, 475] on icon "Preview Parent Child Center_Budget.xlsx" at bounding box center [581, 469] width 16 height 16
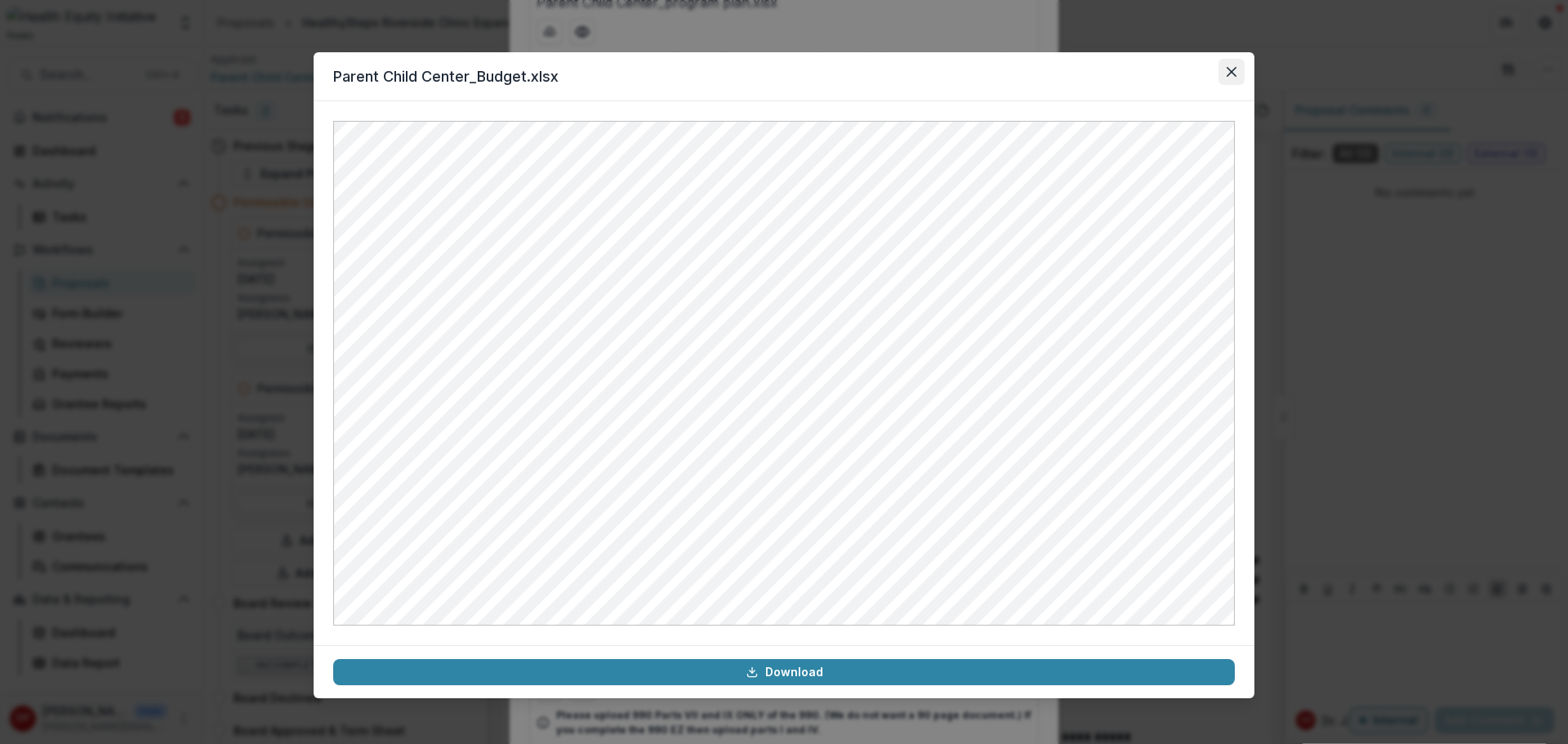
click at [1232, 75] on icon "Close" at bounding box center [1231, 71] width 9 height 9
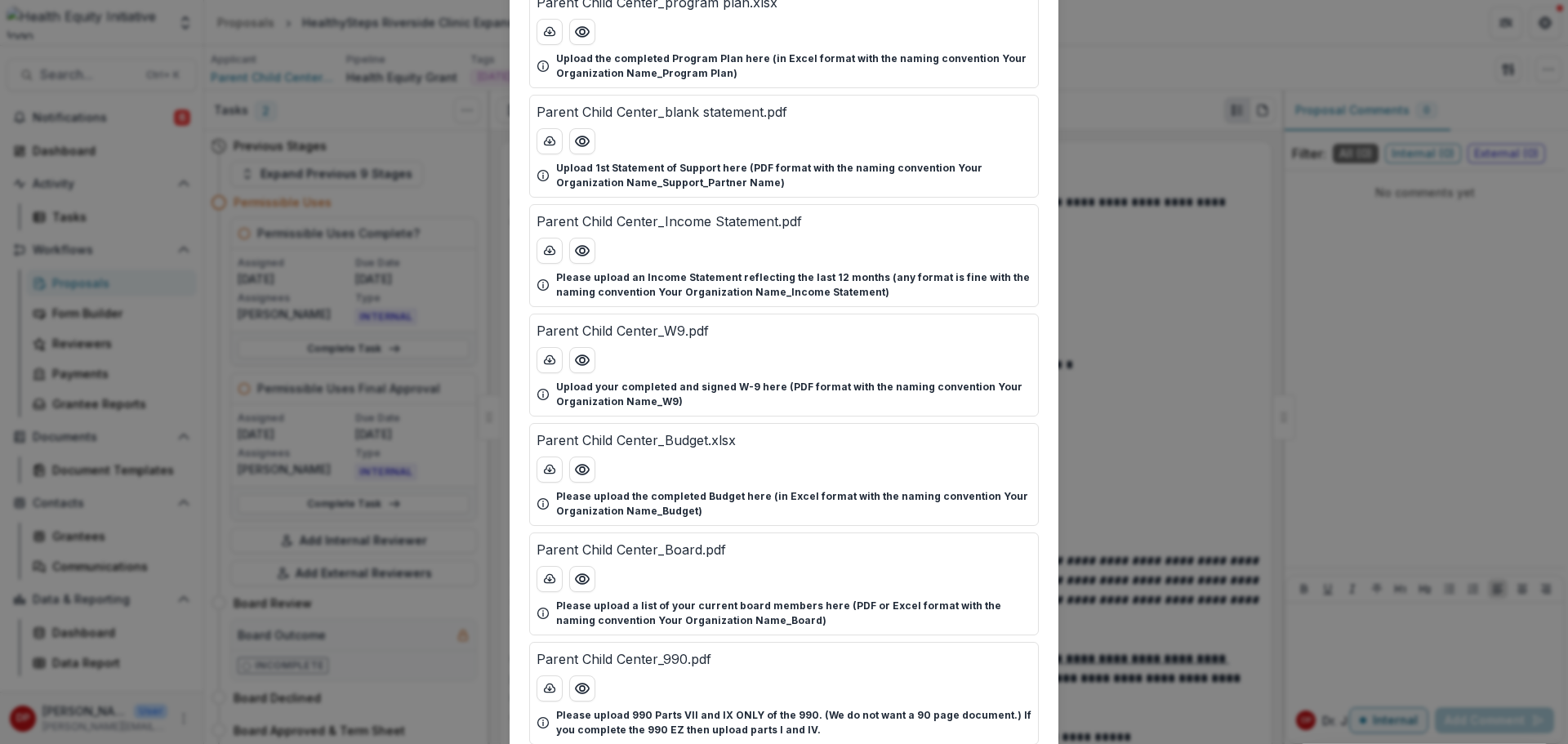
scroll to position [0, 0]
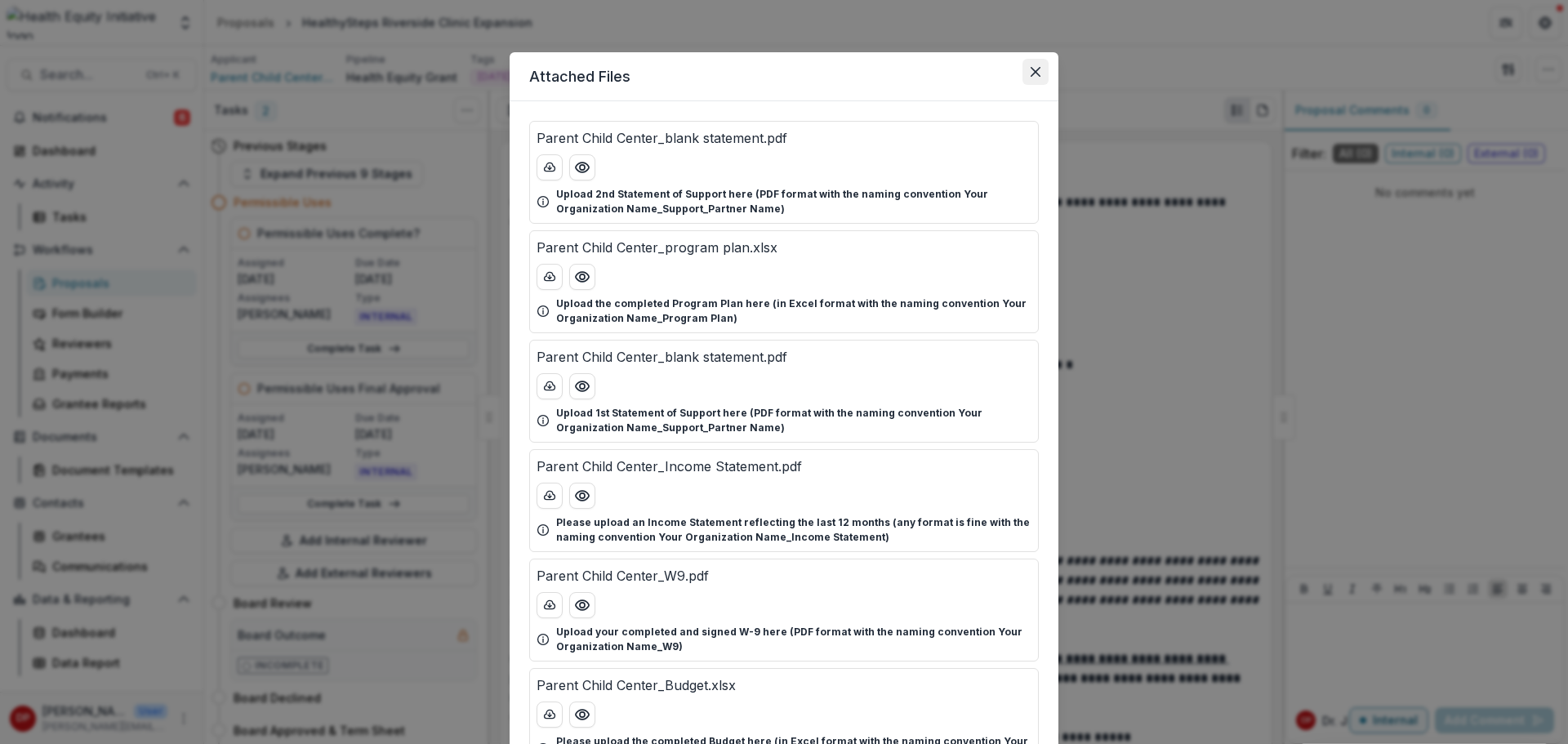
click at [1035, 68] on icon "Close" at bounding box center [1035, 71] width 9 height 9
